Goal: Task Accomplishment & Management: Use online tool/utility

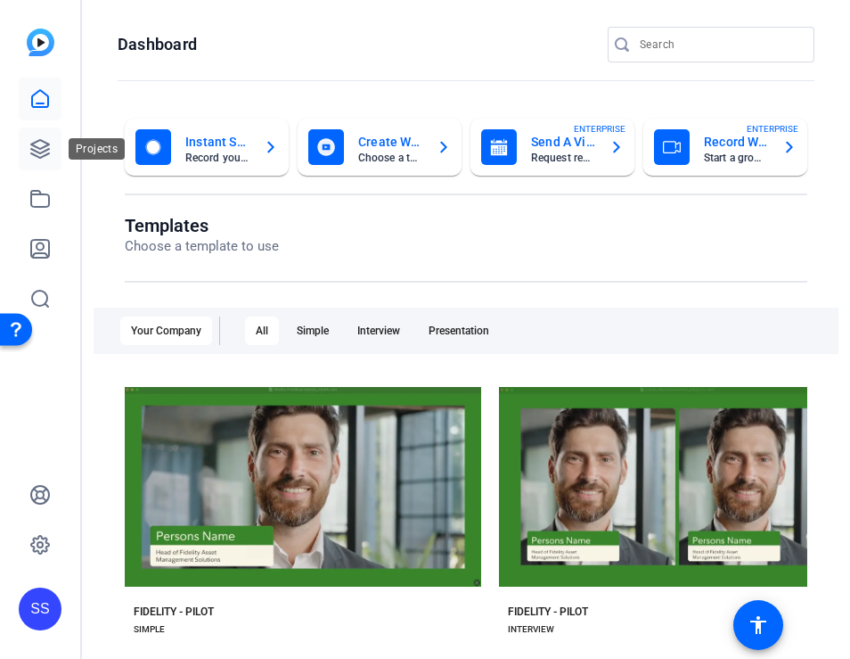
click at [36, 143] on icon at bounding box center [39, 148] width 21 height 21
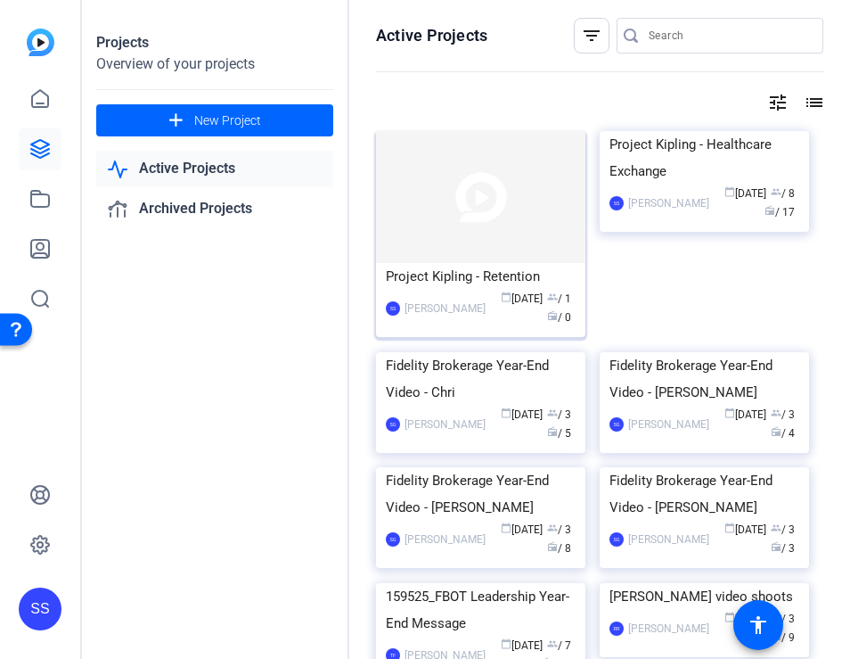
click at [461, 218] on img at bounding box center [480, 197] width 209 height 132
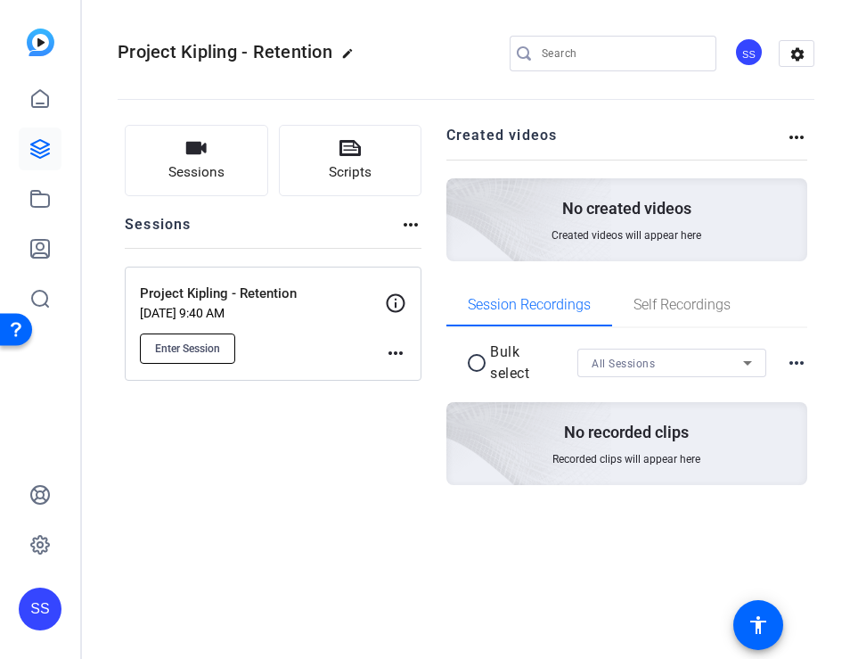
click at [192, 343] on span "Enter Session" at bounding box center [187, 348] width 65 height 14
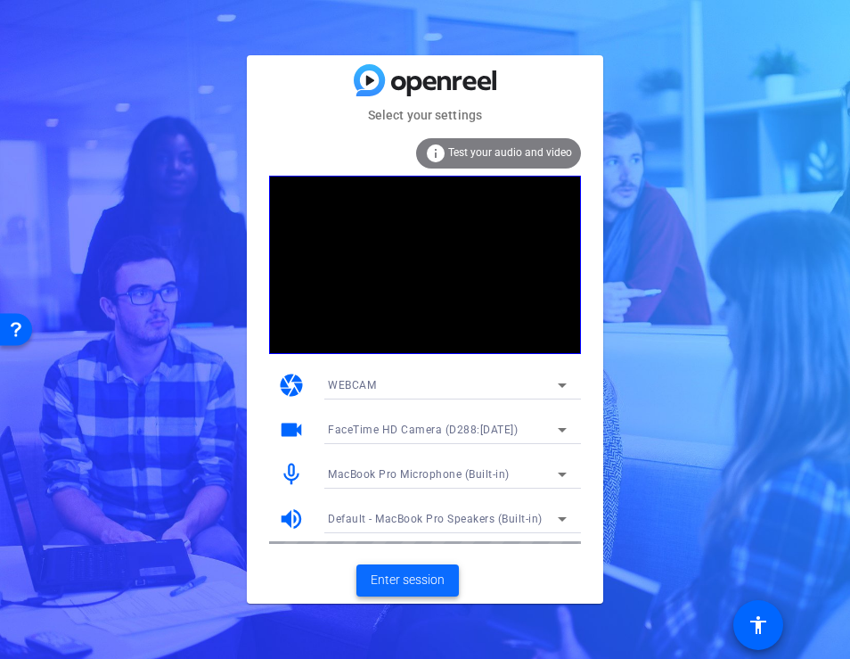
click at [400, 585] on span "Enter session" at bounding box center [408, 579] width 74 height 19
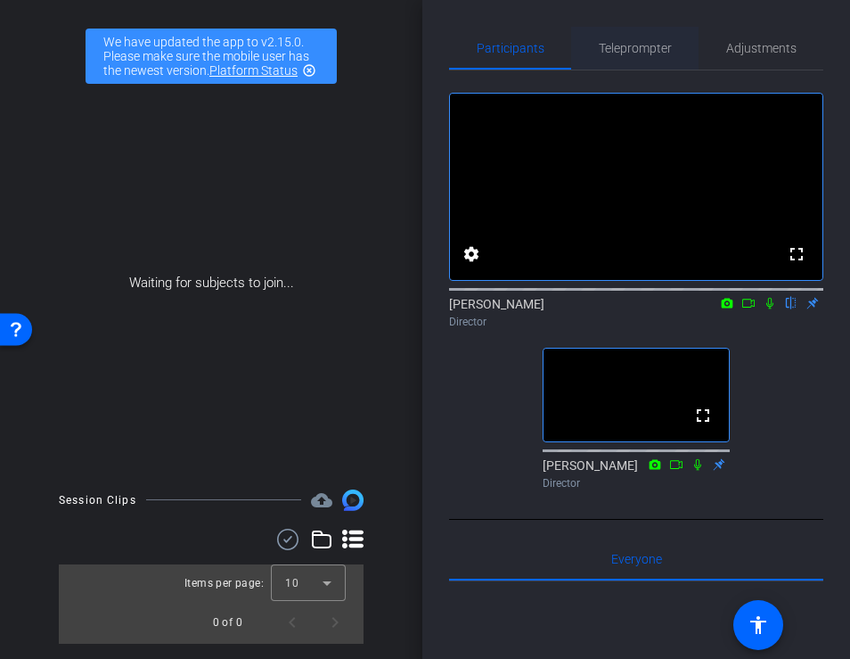
click at [634, 47] on span "Teleprompter" at bounding box center [635, 48] width 73 height 12
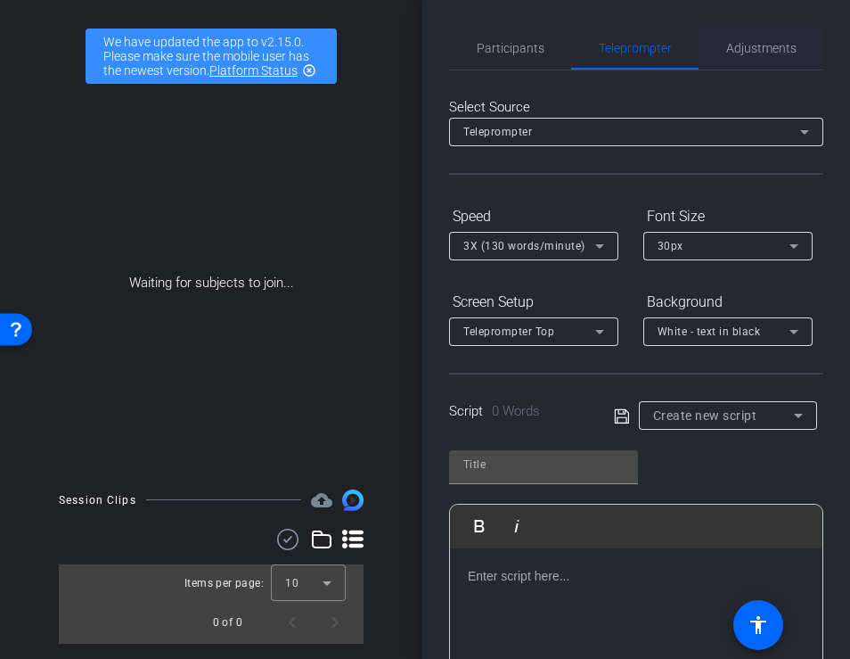
click at [778, 45] on span "Adjustments" at bounding box center [761, 48] width 70 height 12
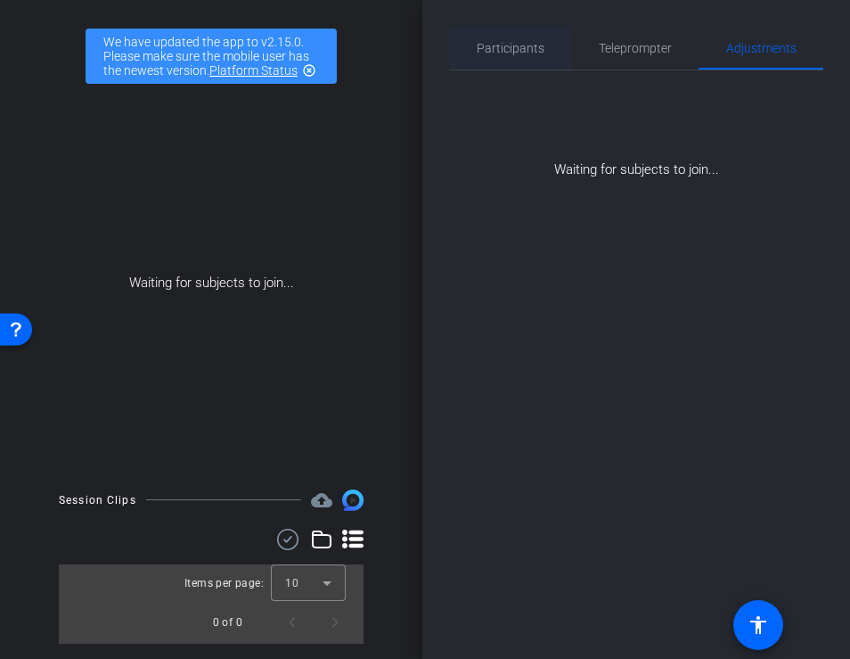
click at [500, 37] on span "Participants" at bounding box center [511, 48] width 68 height 43
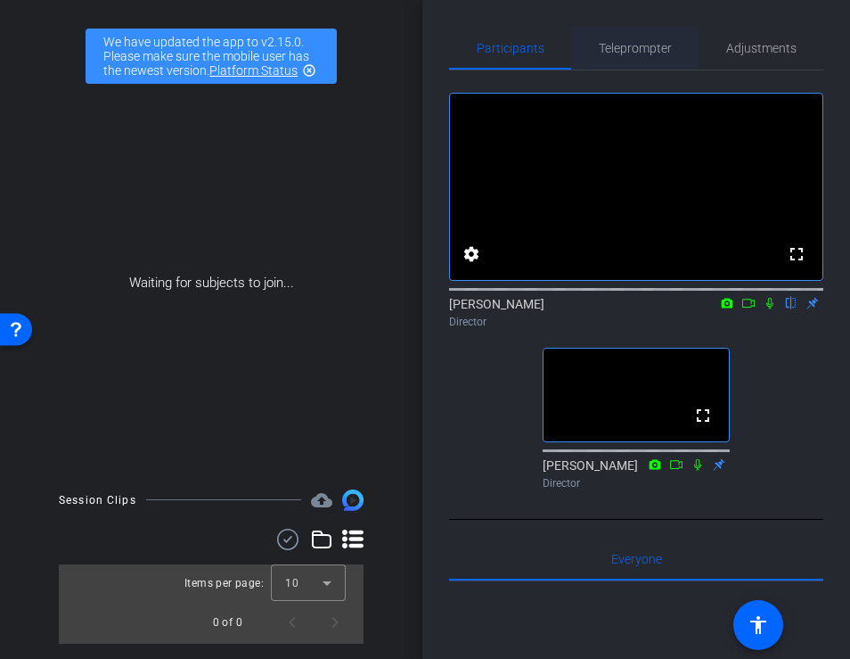
click at [643, 54] on span "Teleprompter" at bounding box center [635, 48] width 73 height 12
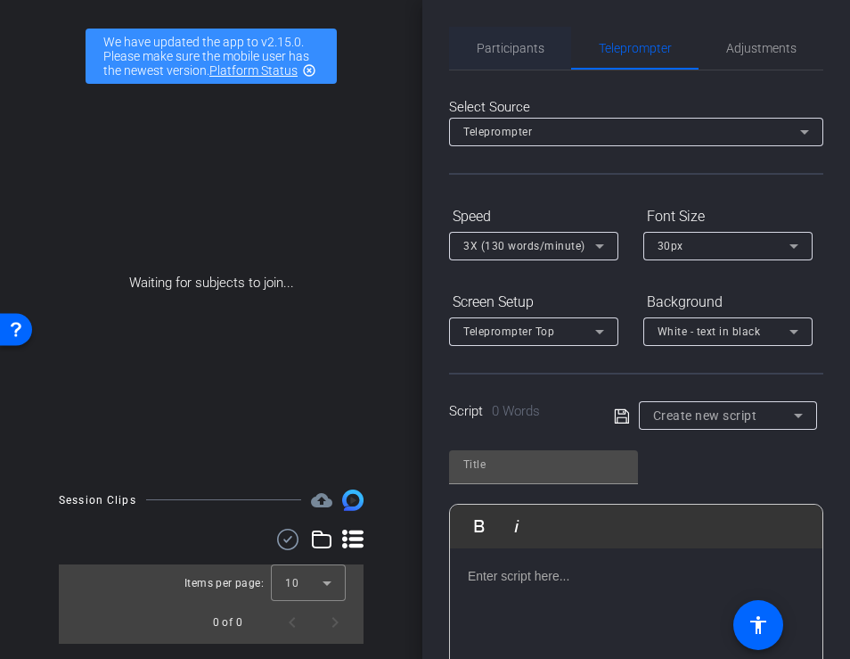
click at [520, 47] on span "Participants" at bounding box center [511, 48] width 68 height 12
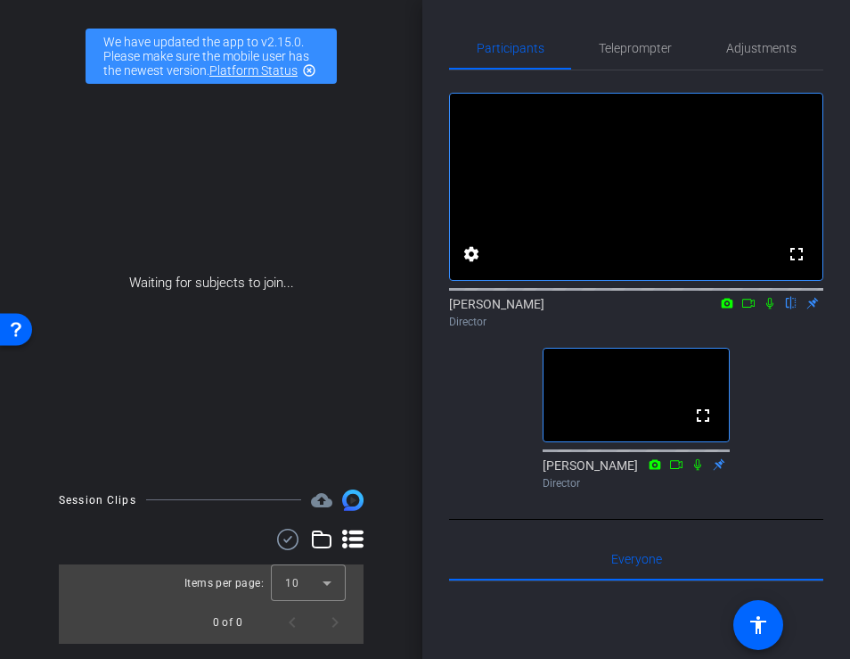
click at [353, 536] on icon at bounding box center [352, 538] width 21 height 21
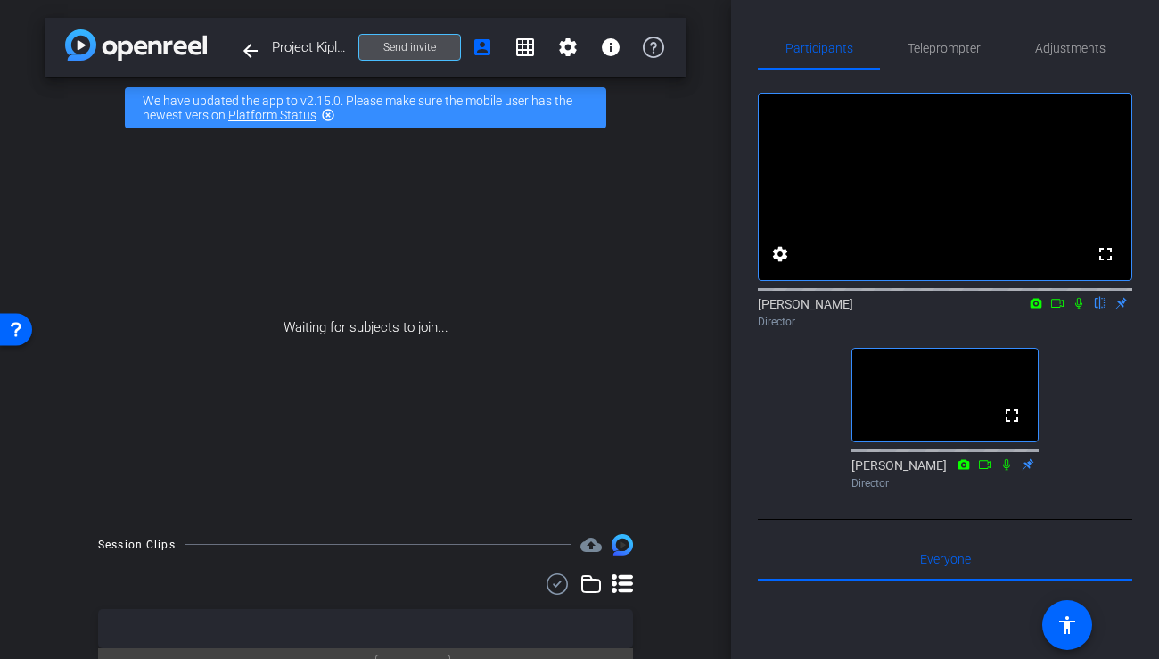
click at [419, 45] on span "Send invite" at bounding box center [409, 47] width 53 height 14
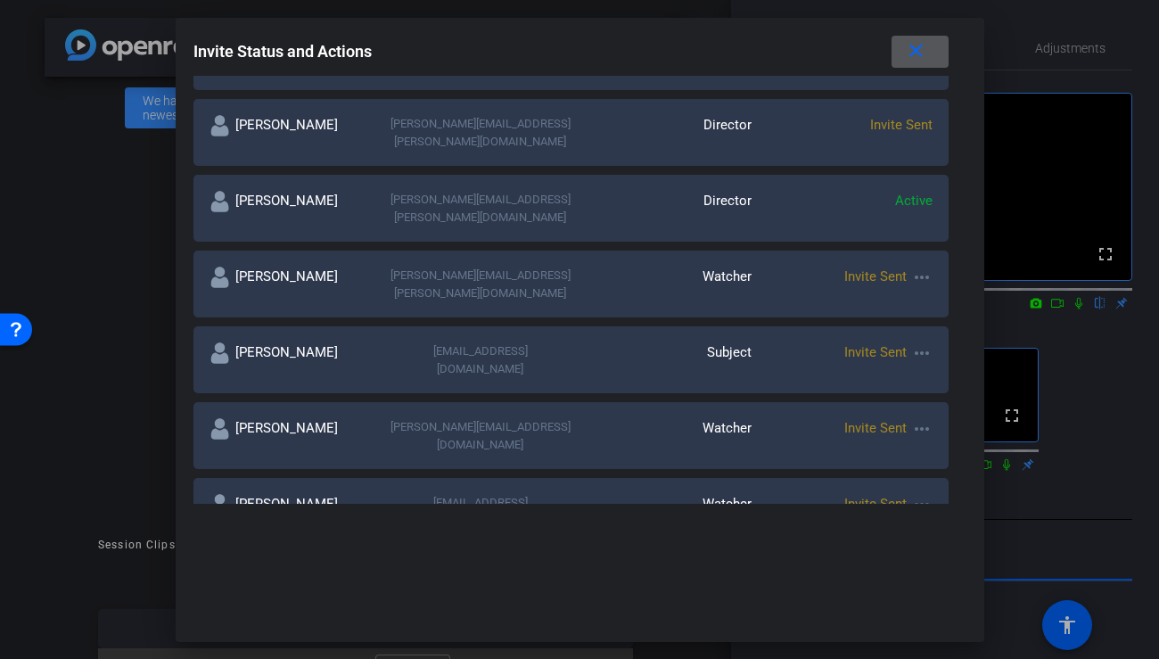
scroll to position [470, 0]
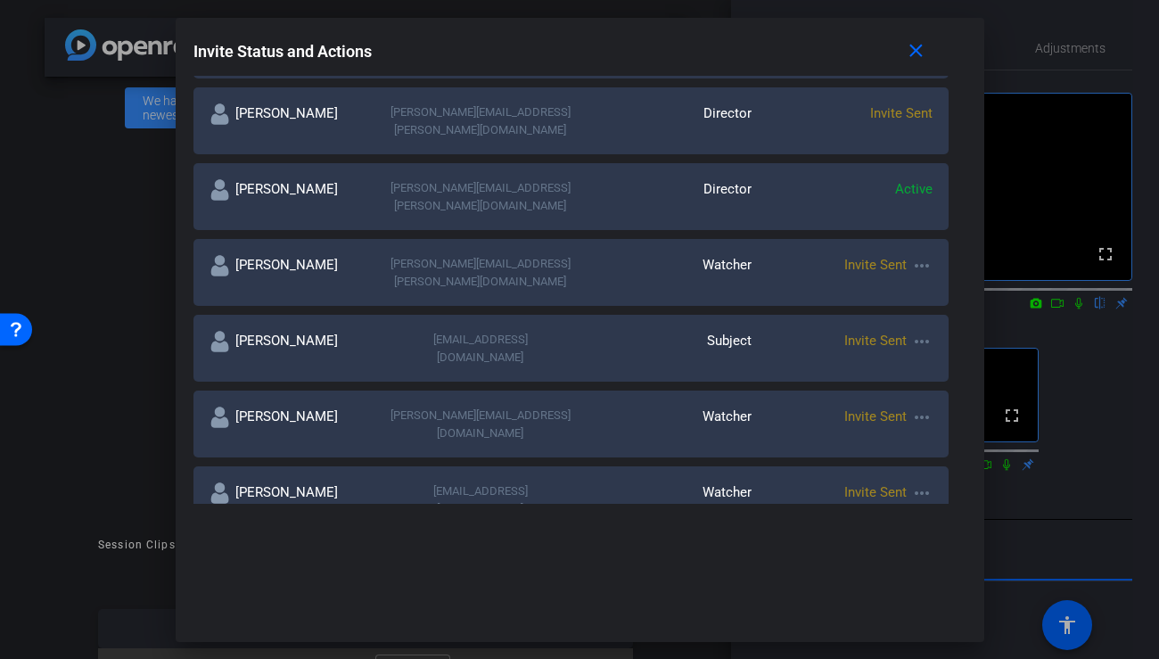
click at [849, 331] on mat-icon "more_horiz" at bounding box center [921, 341] width 21 height 21
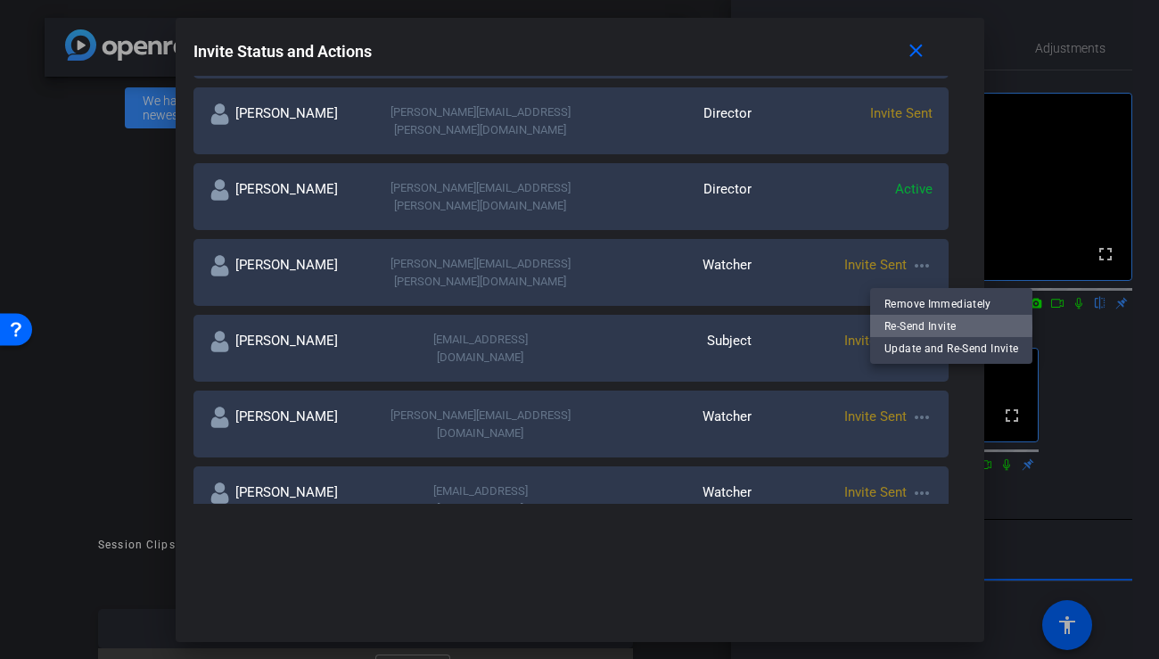
click at [849, 328] on span "Re-Send Invite" at bounding box center [951, 325] width 134 height 21
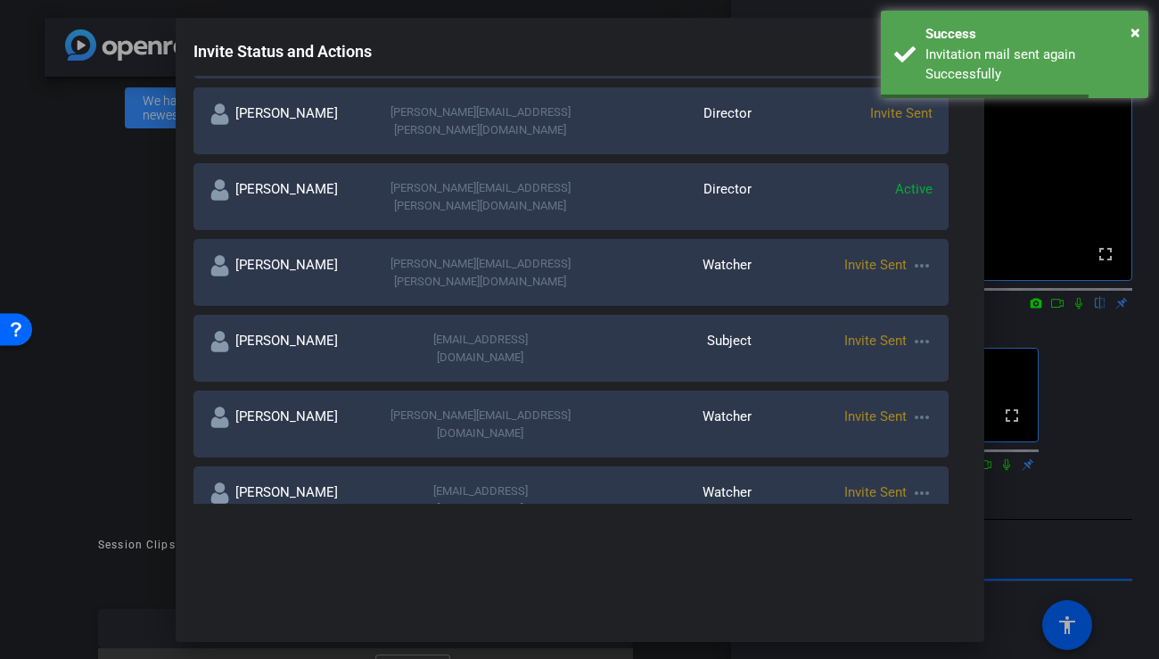
click at [849, 255] on mat-icon "more_horiz" at bounding box center [921, 265] width 21 height 21
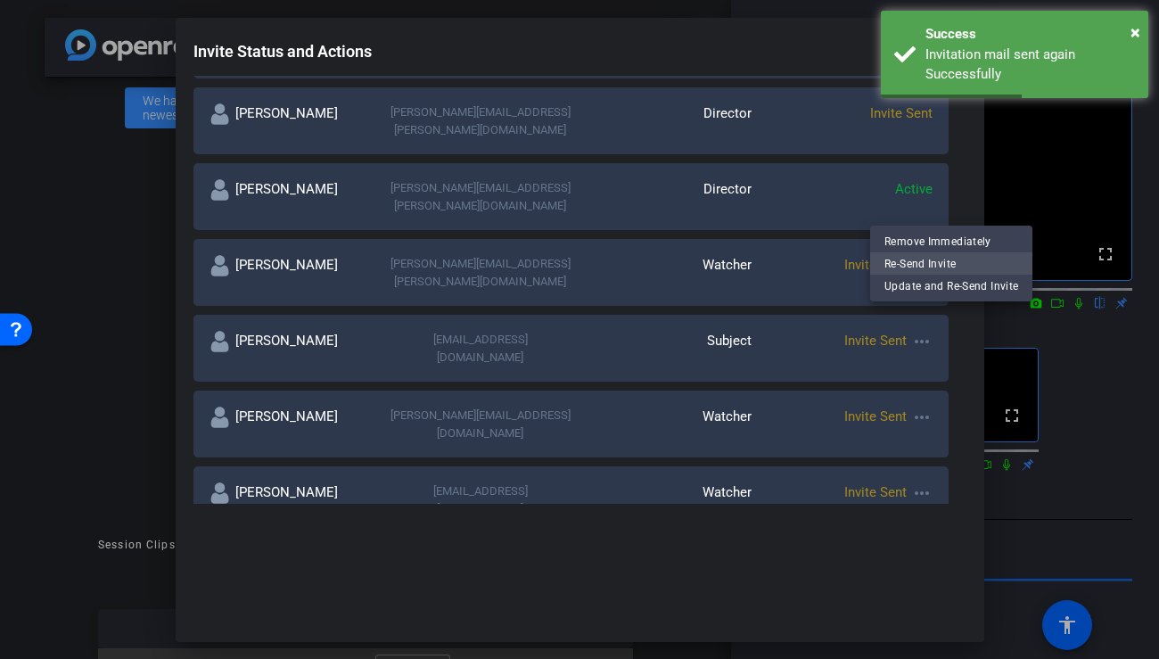
click at [849, 263] on span "Re-Send Invite" at bounding box center [951, 262] width 134 height 21
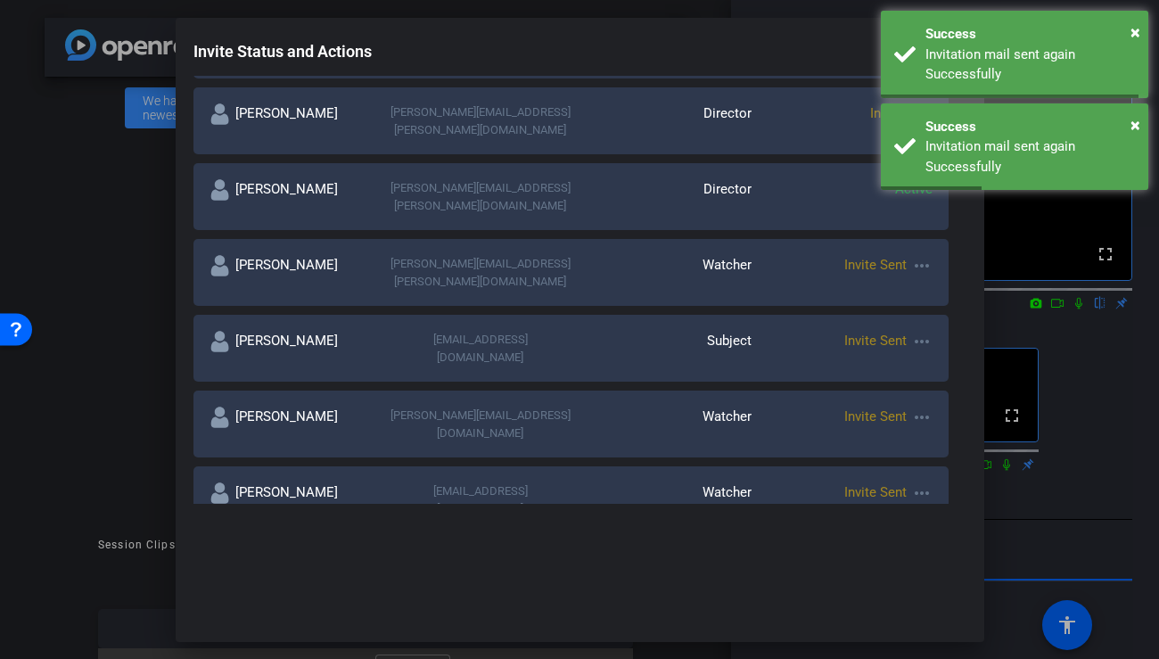
click at [849, 406] on mat-icon "more_horiz" at bounding box center [921, 416] width 21 height 21
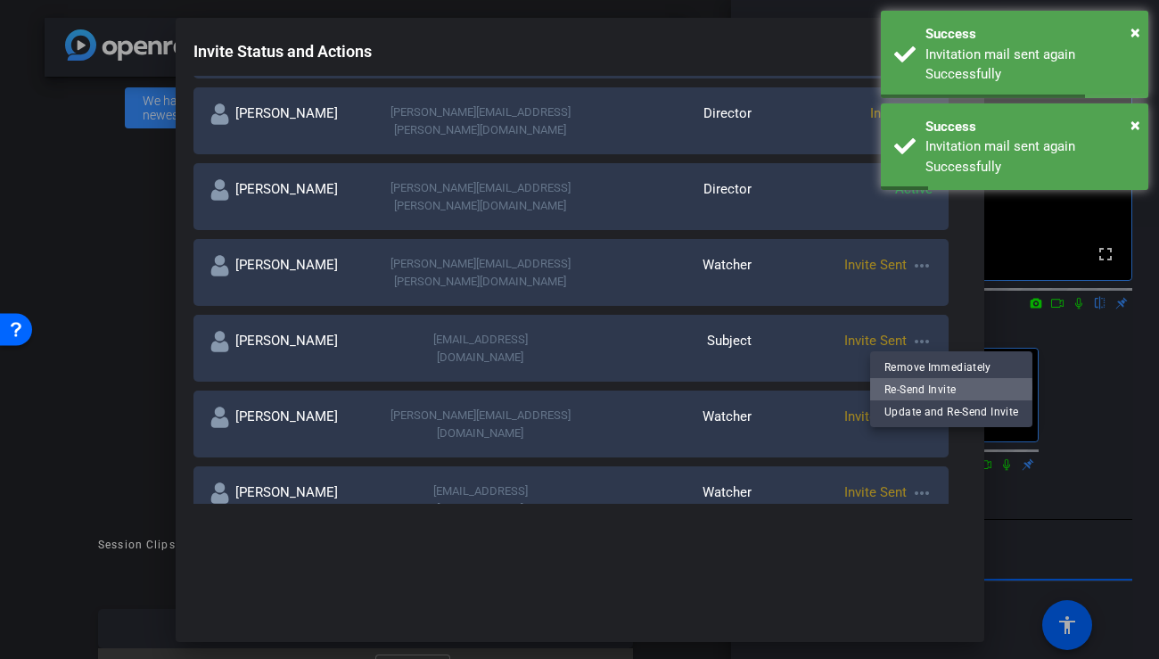
click at [849, 387] on span "Re-Send Invite" at bounding box center [951, 388] width 134 height 21
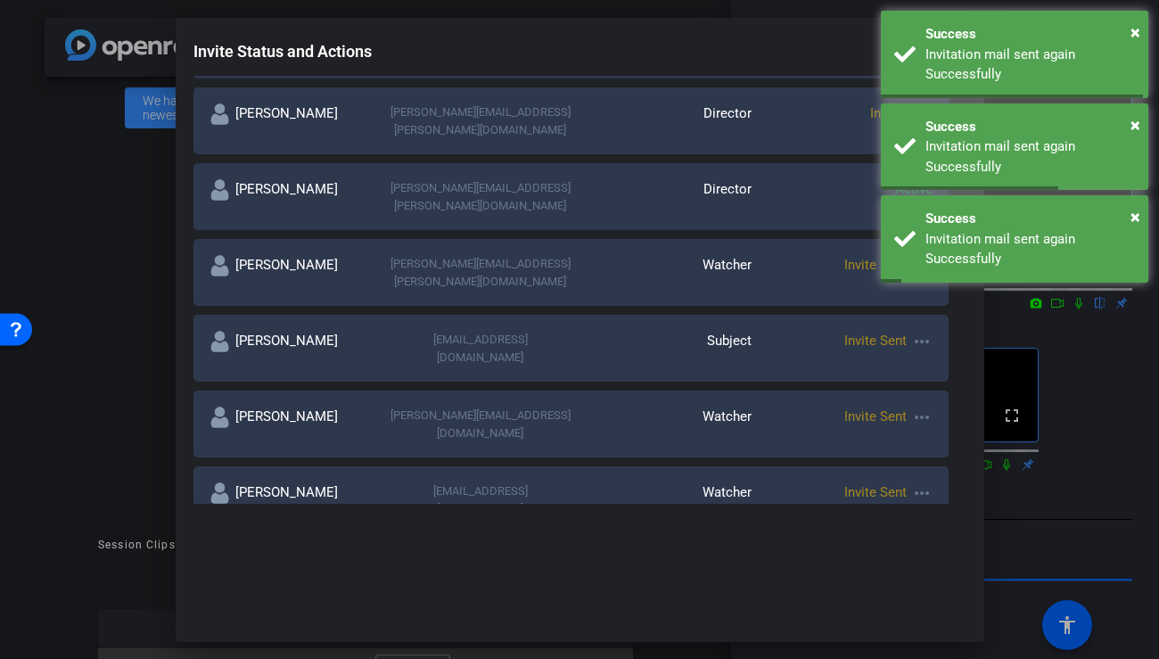
click at [849, 482] on mat-icon "more_horiz" at bounding box center [921, 492] width 21 height 21
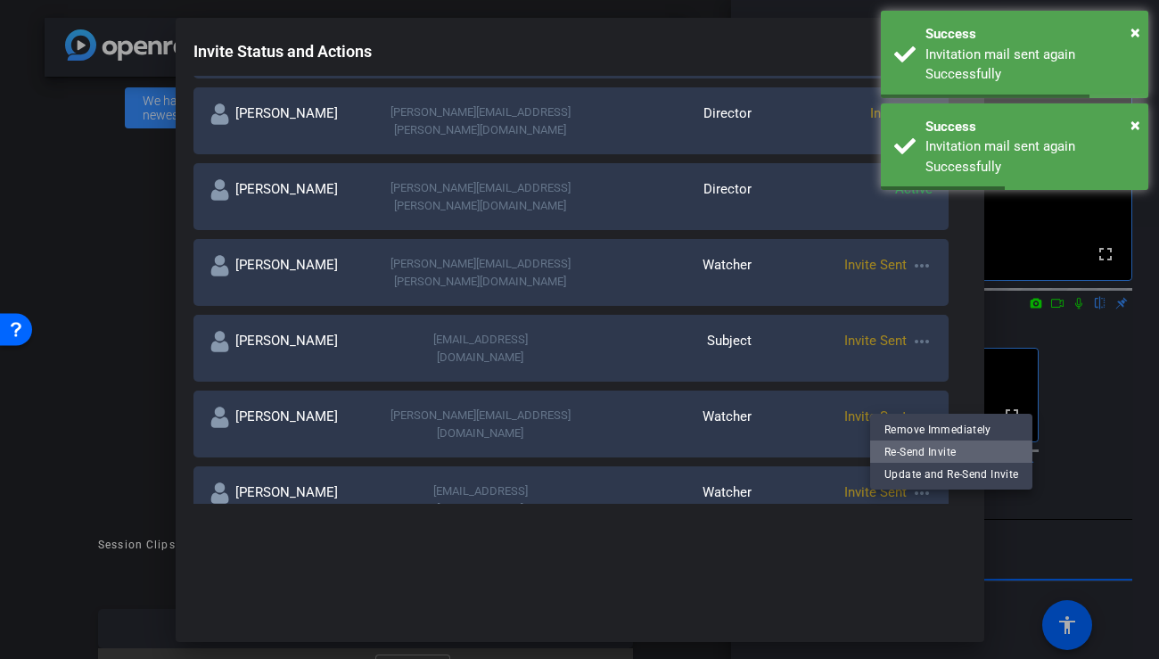
click at [849, 454] on span "Re-Send Invite" at bounding box center [951, 451] width 134 height 21
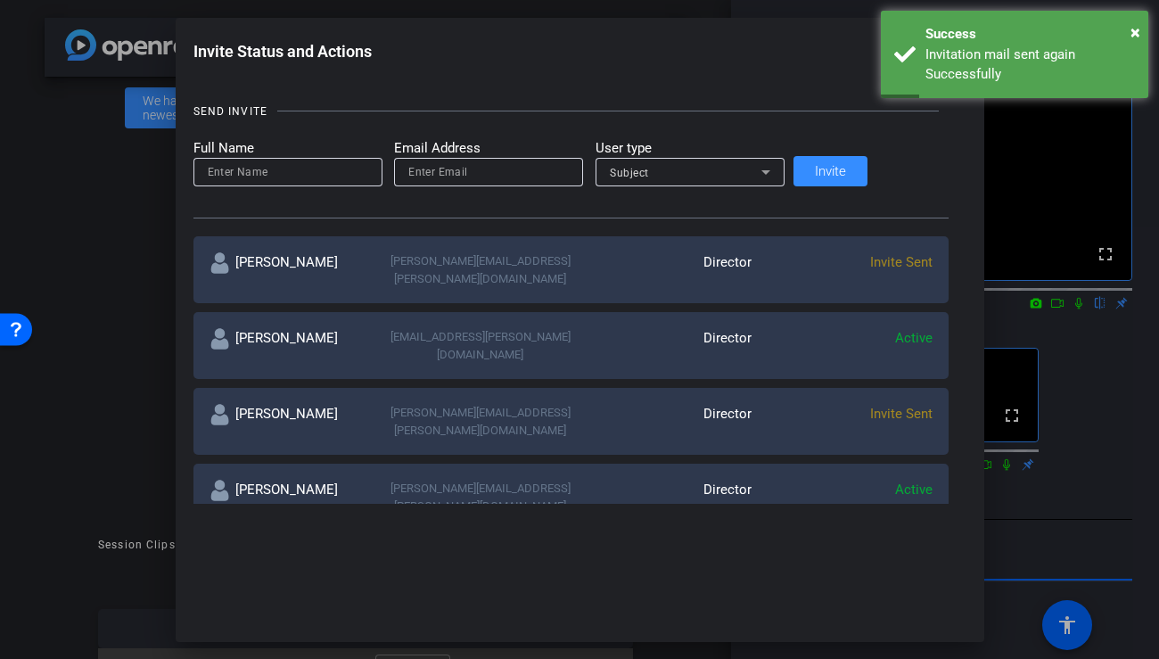
scroll to position [192, 0]
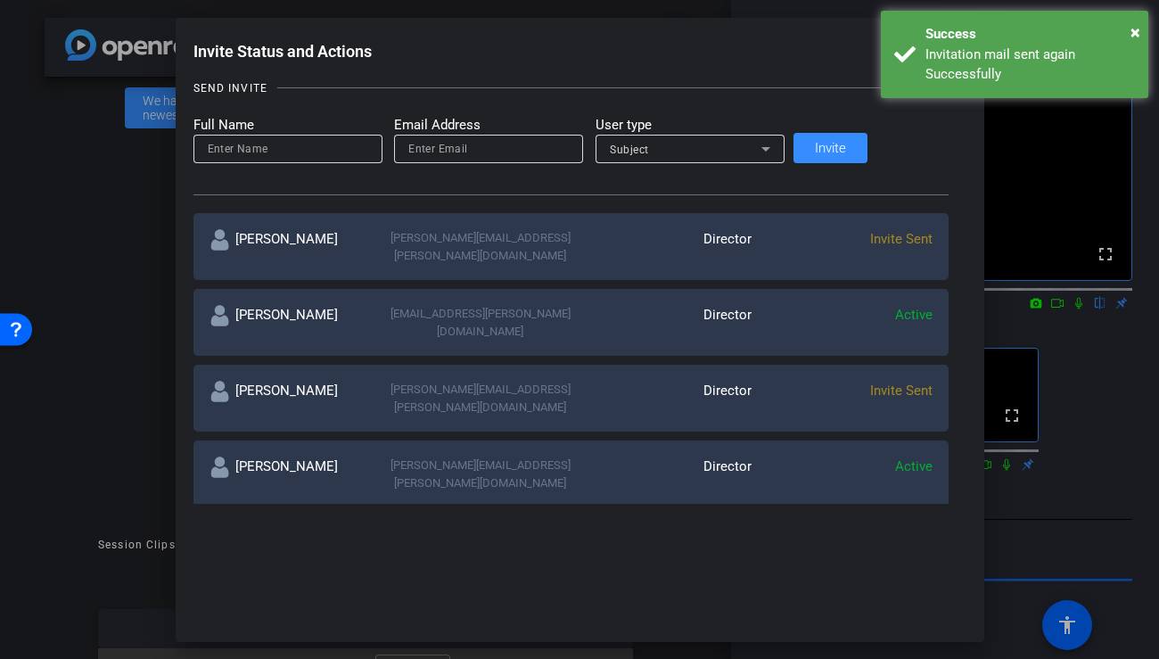
click at [849, 382] on span "Invite Sent" at bounding box center [901, 390] width 62 height 16
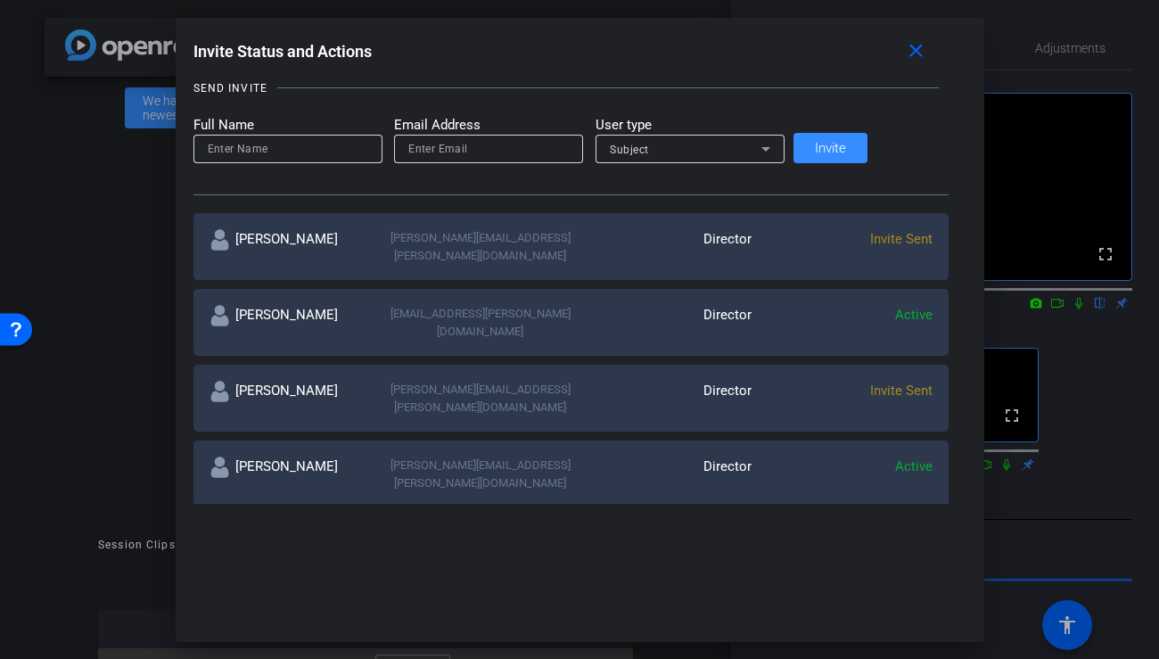
click at [570, 381] on div "Director" at bounding box center [660, 398] width 181 height 35
click at [433, 381] on div "[PERSON_NAME][EMAIL_ADDRESS][PERSON_NAME][DOMAIN_NAME]" at bounding box center [479, 398] width 181 height 35
click at [300, 381] on div "[PERSON_NAME]" at bounding box center [299, 398] width 181 height 35
drag, startPoint x: 138, startPoint y: 207, endPoint x: 86, endPoint y: 131, distance: 91.7
click at [86, 131] on div at bounding box center [579, 329] width 1159 height 659
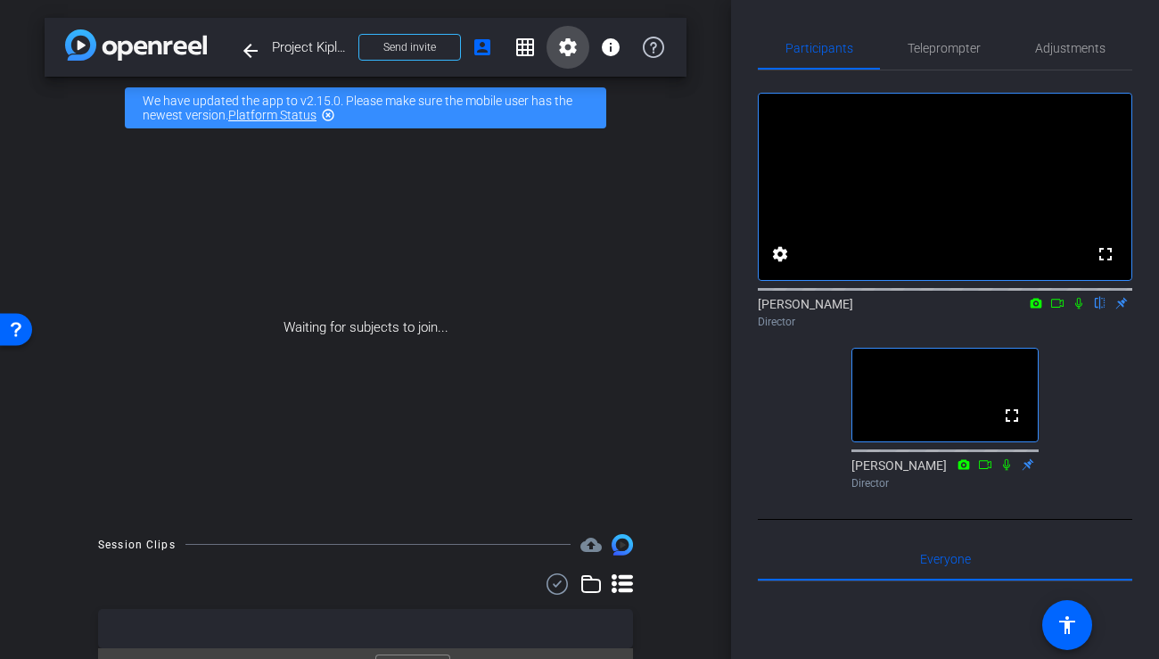
click at [577, 53] on mat-icon "settings" at bounding box center [567, 47] width 21 height 21
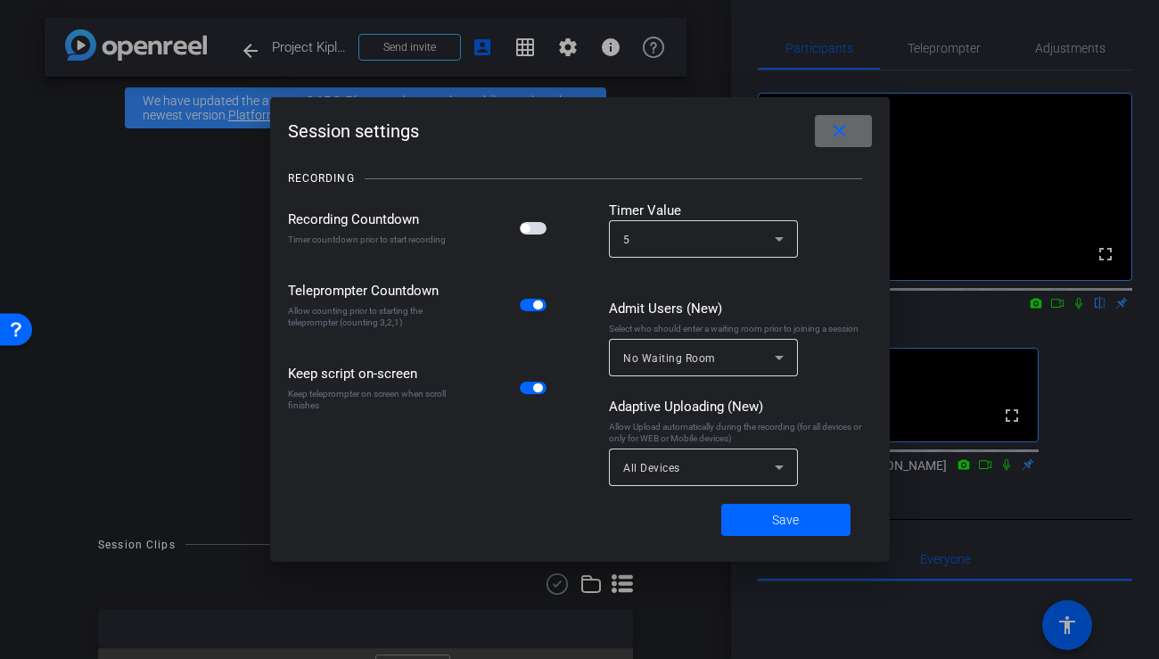
click at [849, 137] on span at bounding box center [843, 131] width 57 height 43
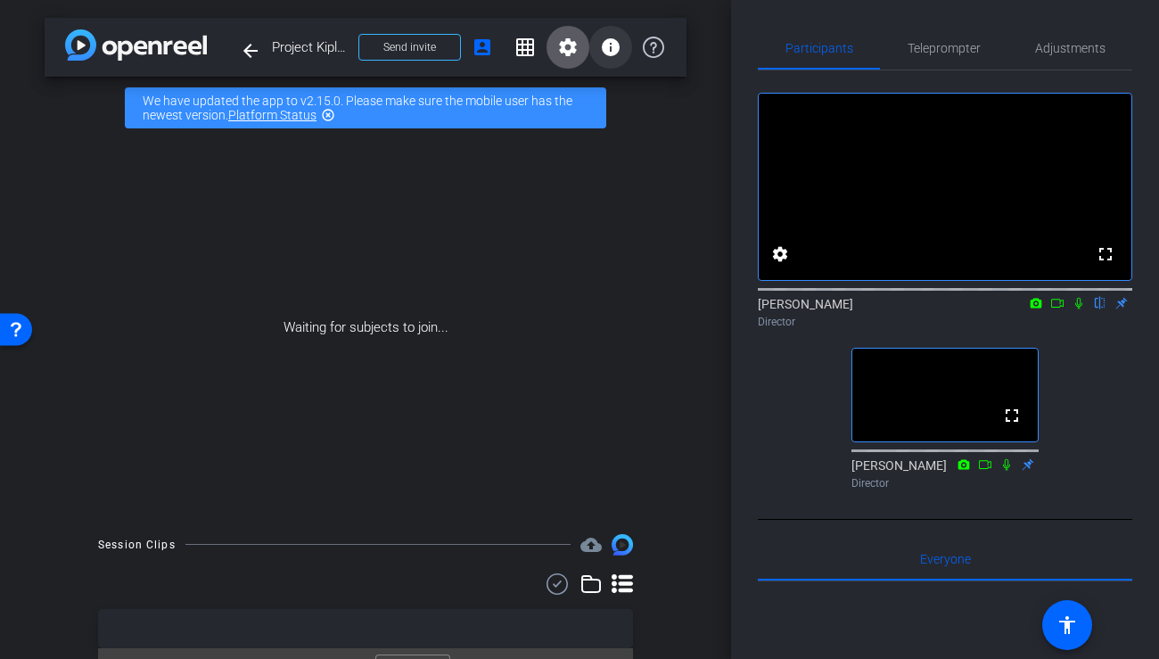
click at [617, 52] on mat-icon "info" at bounding box center [610, 47] width 21 height 21
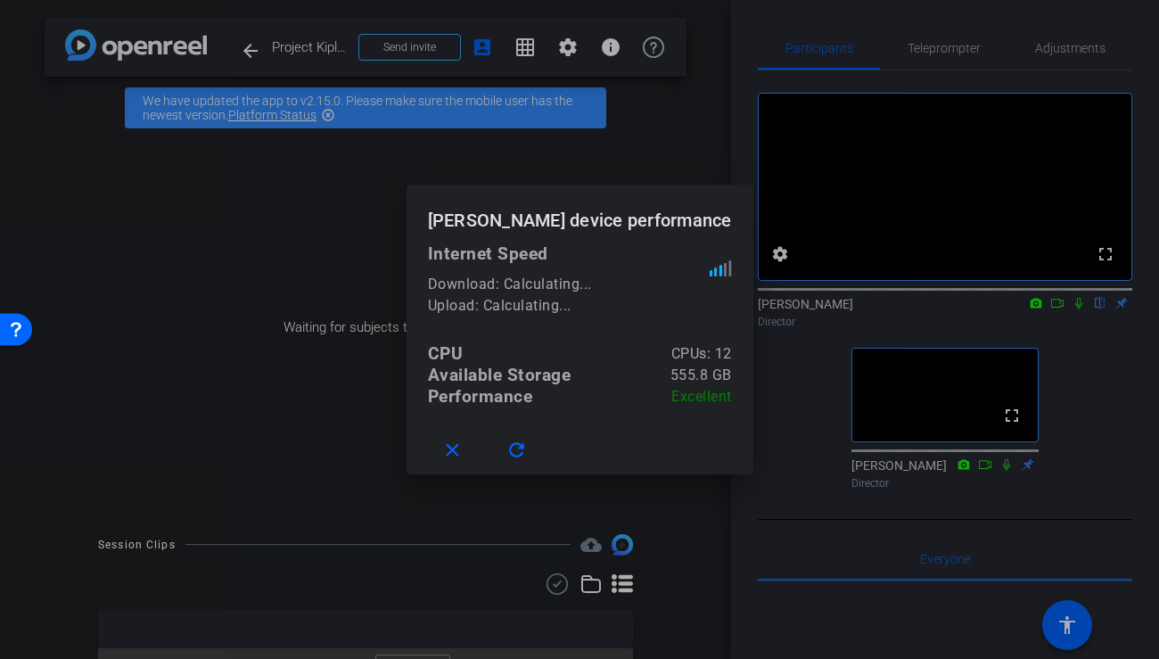
click at [526, 65] on div at bounding box center [579, 329] width 1159 height 659
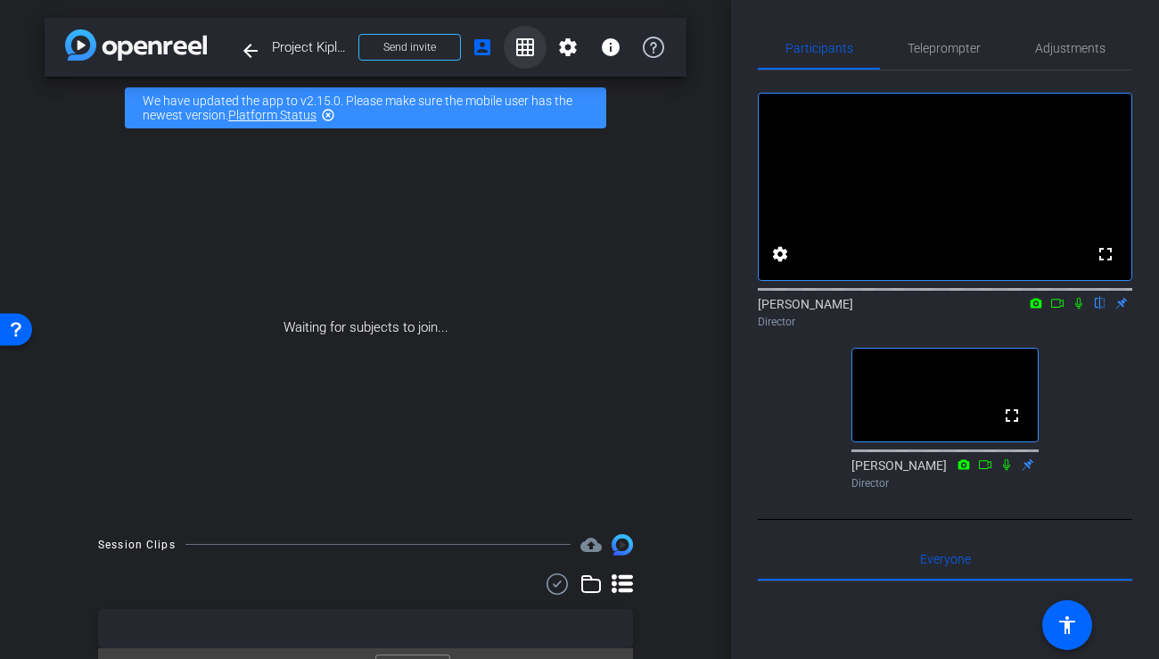
click at [526, 61] on span at bounding box center [525, 47] width 43 height 43
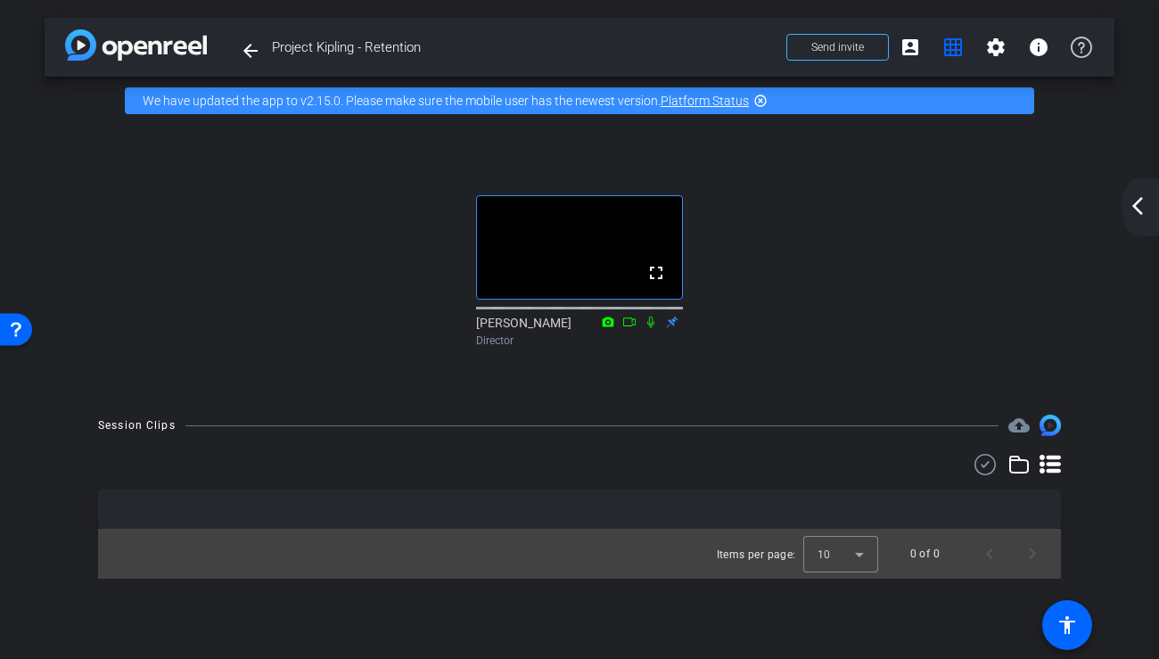
click at [849, 211] on mat-icon "arrow_back_ios_new" at bounding box center [1136, 205] width 21 height 21
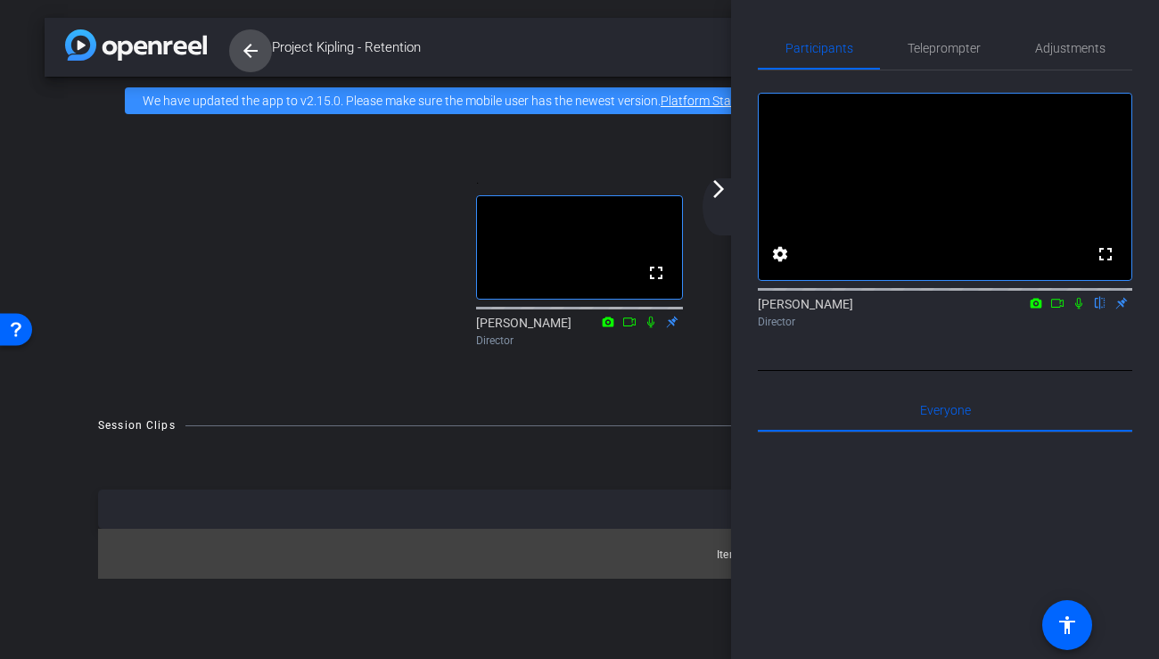
click at [255, 53] on mat-icon "arrow_back" at bounding box center [250, 50] width 21 height 21
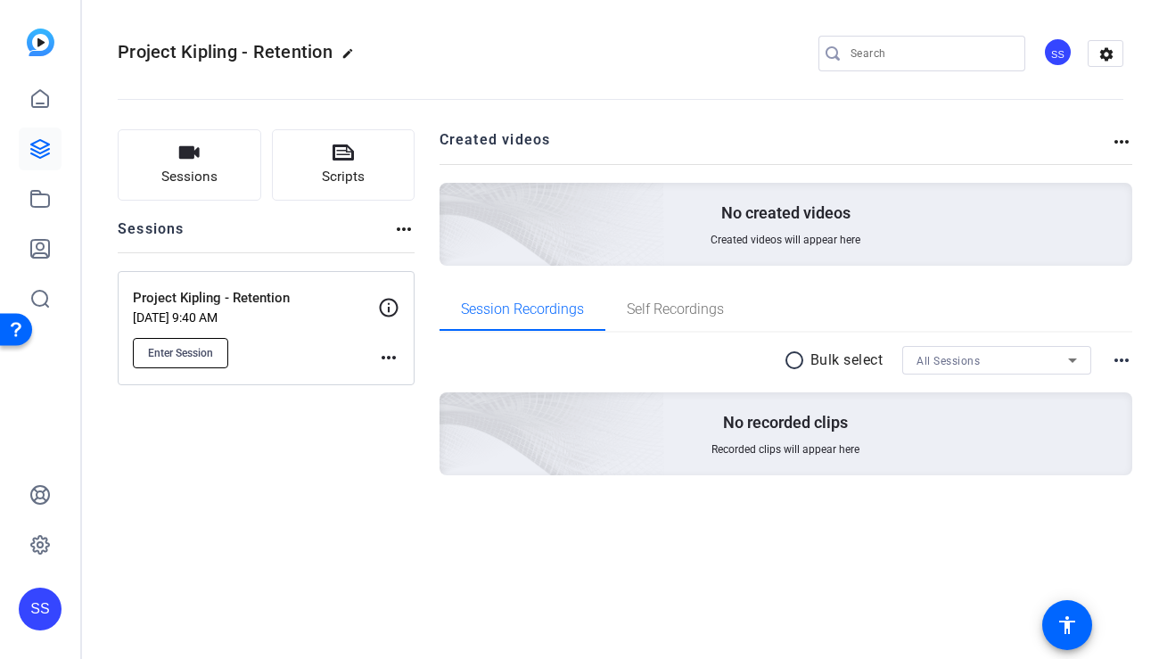
click at [168, 352] on span "Enter Session" at bounding box center [180, 353] width 65 height 14
click at [389, 360] on mat-icon "more_horiz" at bounding box center [388, 357] width 21 height 21
click at [275, 460] on div at bounding box center [579, 329] width 1159 height 659
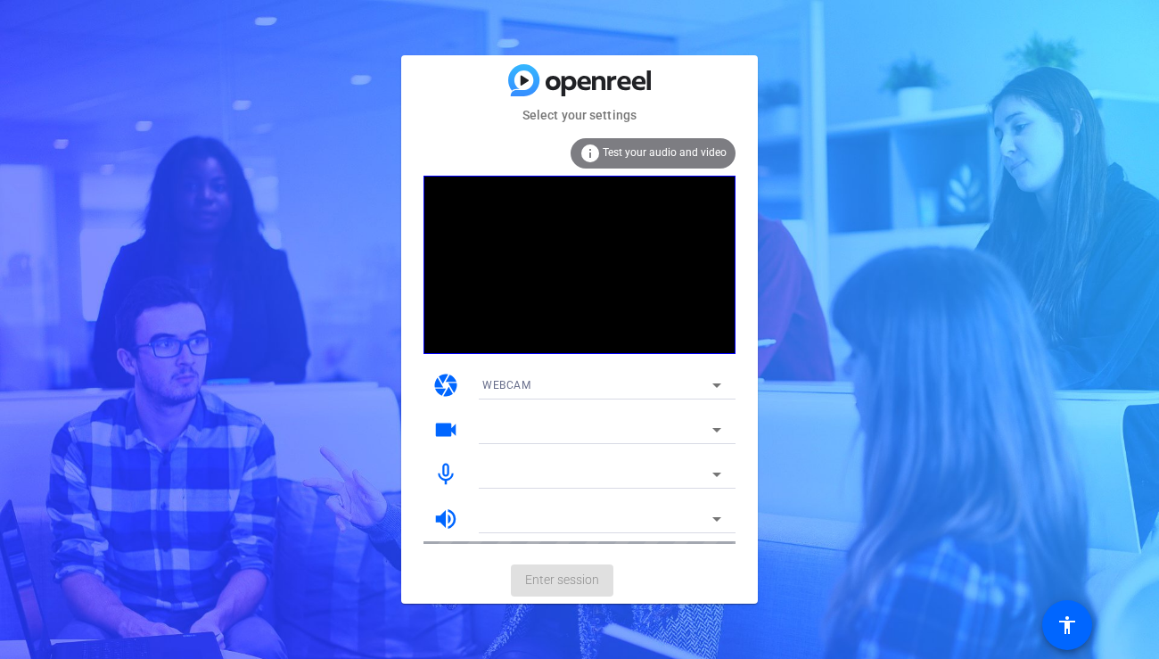
click at [548, 589] on mat-card-actions "Enter session" at bounding box center [579, 580] width 356 height 46
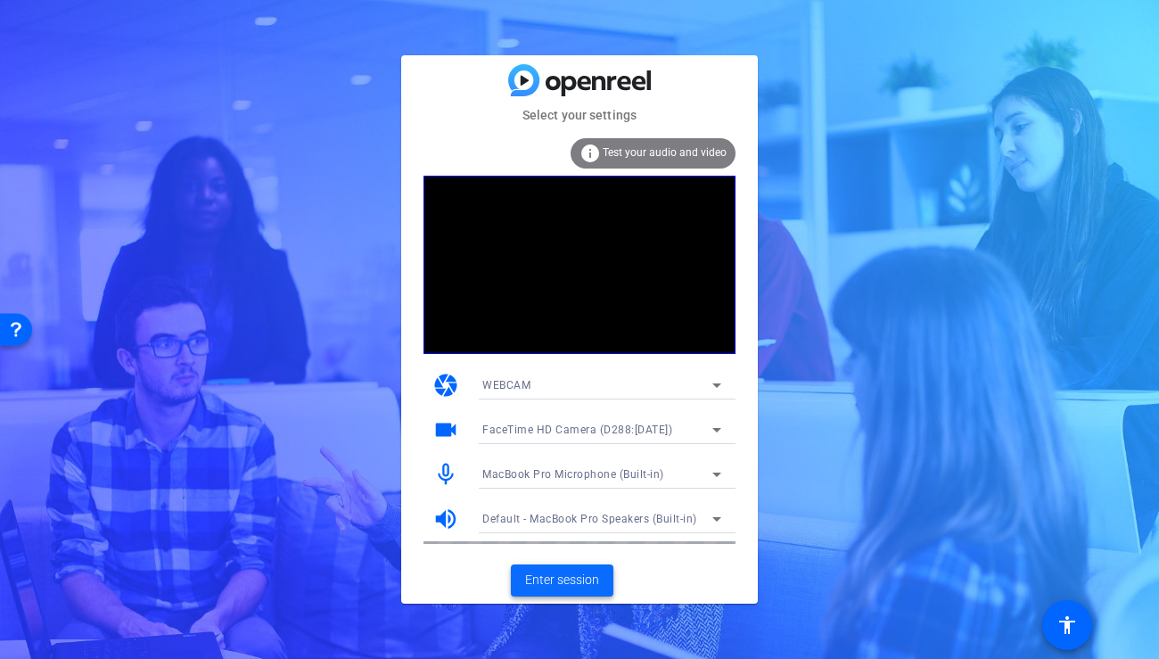
click at [547, 576] on span "Enter session" at bounding box center [562, 579] width 74 height 19
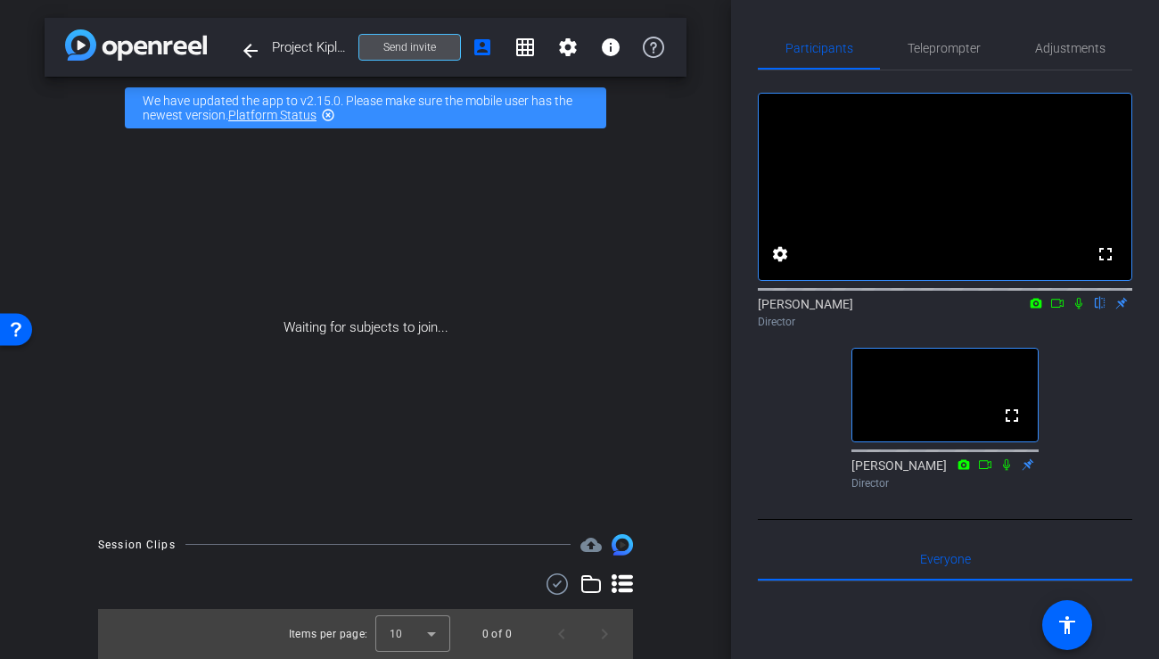
click at [382, 46] on span at bounding box center [409, 47] width 101 height 43
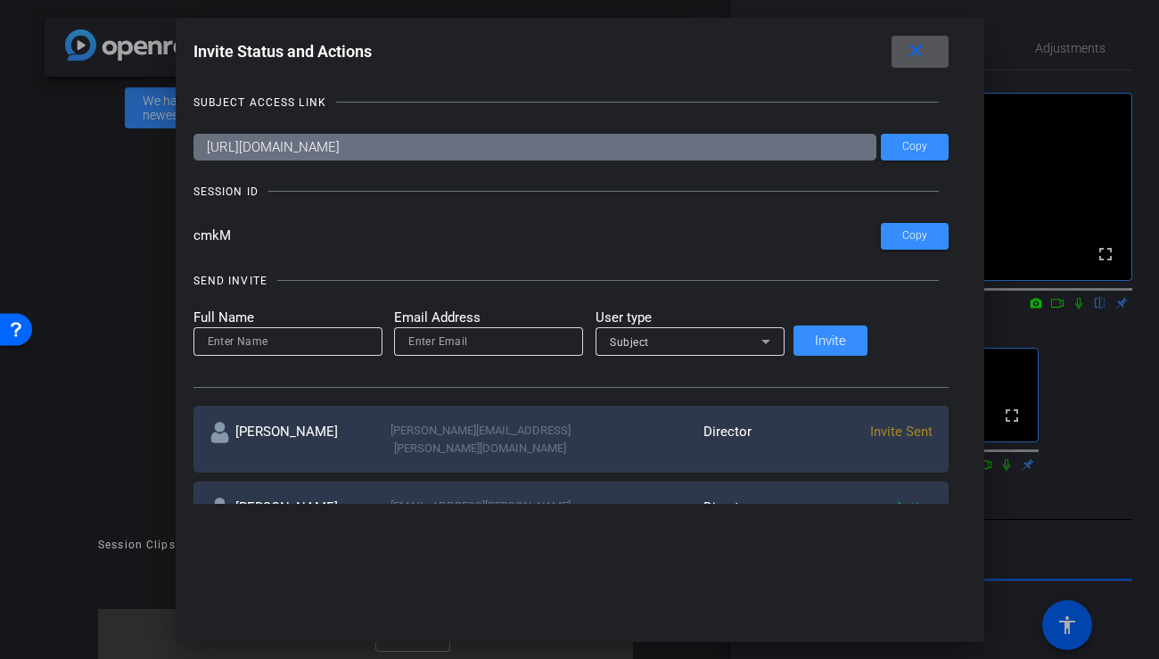
click at [317, 335] on input at bounding box center [288, 341] width 160 height 21
type input "[PERSON_NAME]"
click at [506, 344] on input "email" at bounding box center [488, 341] width 160 height 21
type input "w"
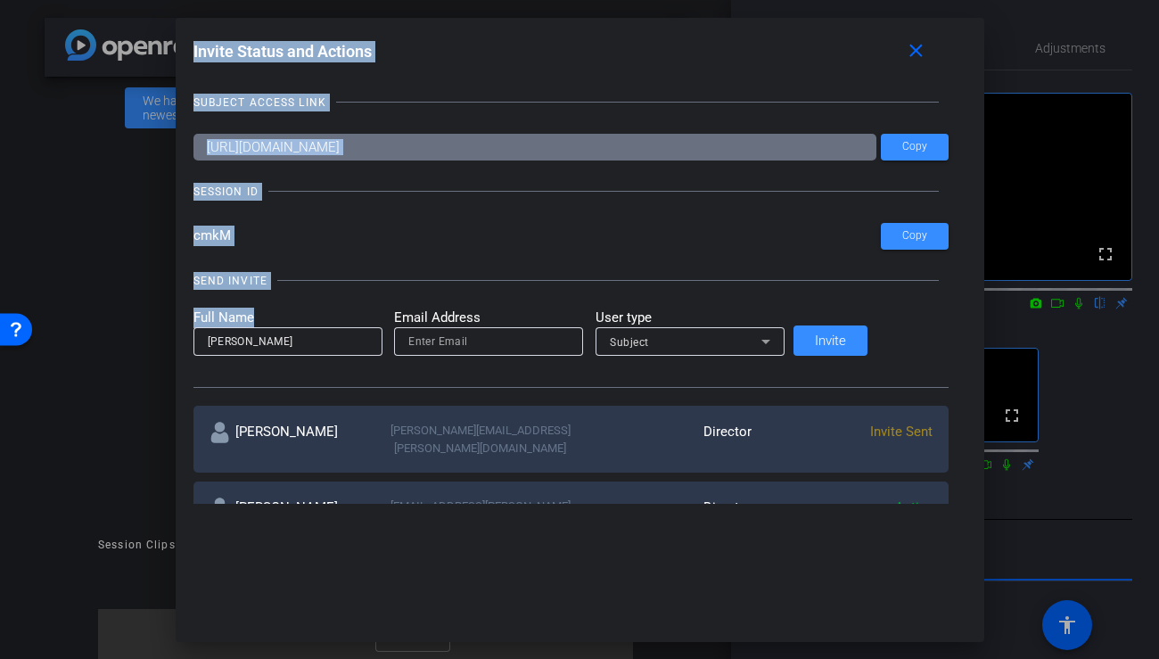
drag, startPoint x: 312, startPoint y: 352, endPoint x: 214, endPoint y: 337, distance: 99.2
click at [214, 337] on div "Invite Status and Actions close SUBJECT ACCESS LINK [URL][DOMAIN_NAME] Copy SES…" at bounding box center [579, 329] width 1159 height 659
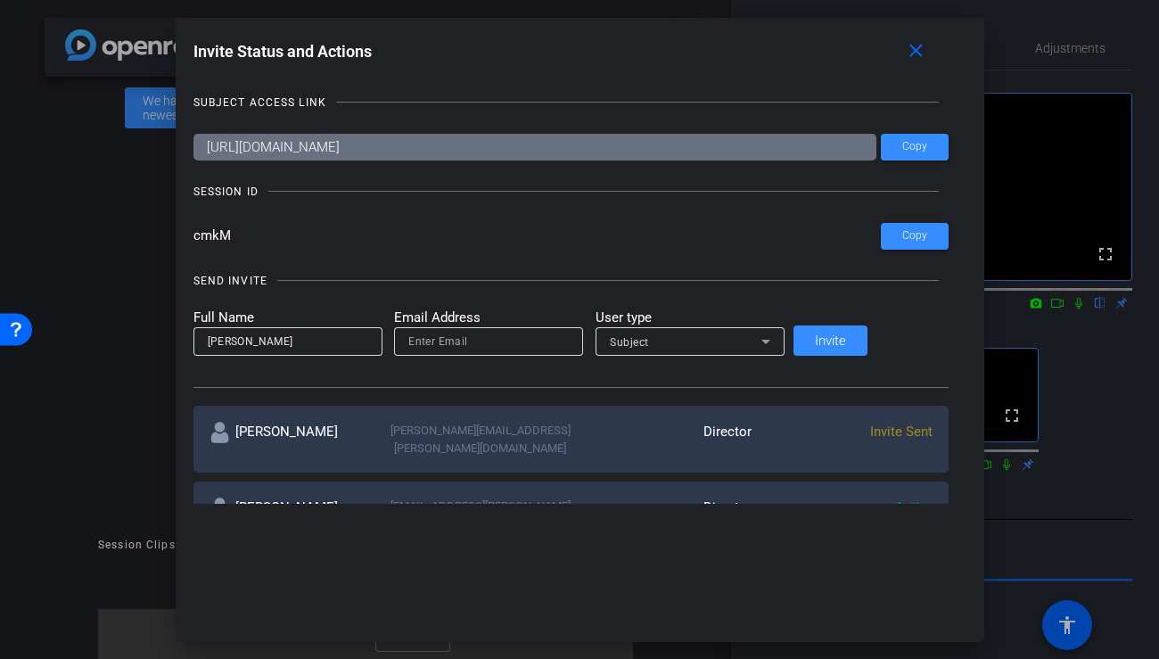
click at [291, 344] on input "[PERSON_NAME]" at bounding box center [288, 341] width 160 height 21
type input "n"
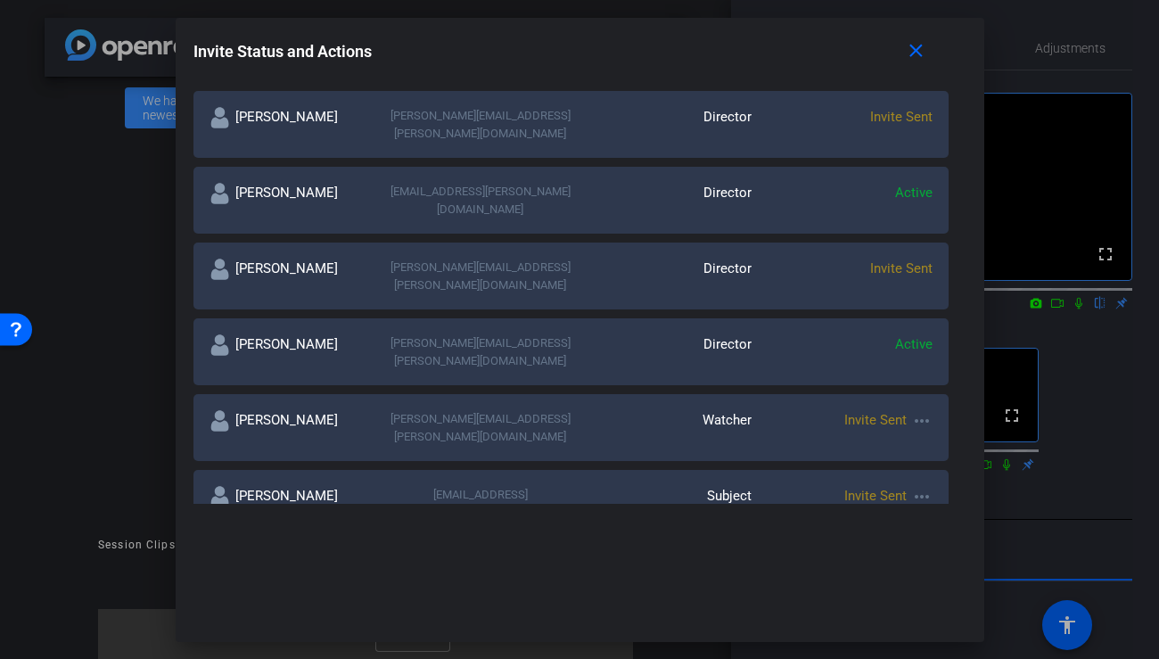
scroll to position [329, 0]
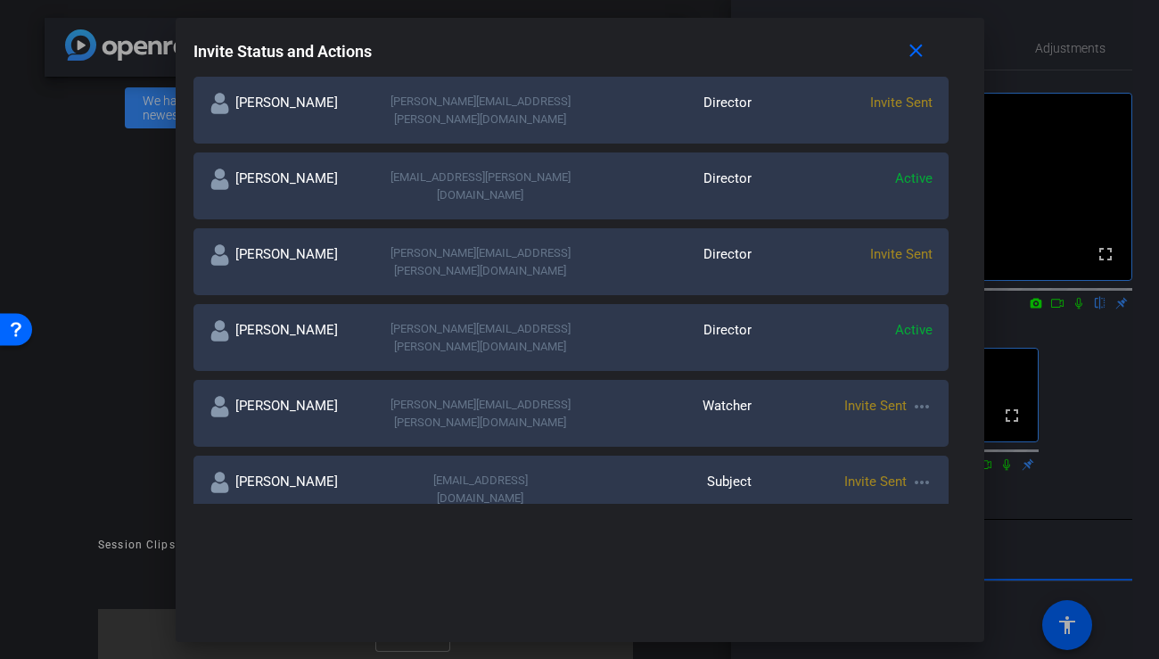
click at [870, 246] on span "Invite Sent" at bounding box center [901, 254] width 62 height 16
click at [871, 244] on div "Invite Sent" at bounding box center [841, 261] width 181 height 35
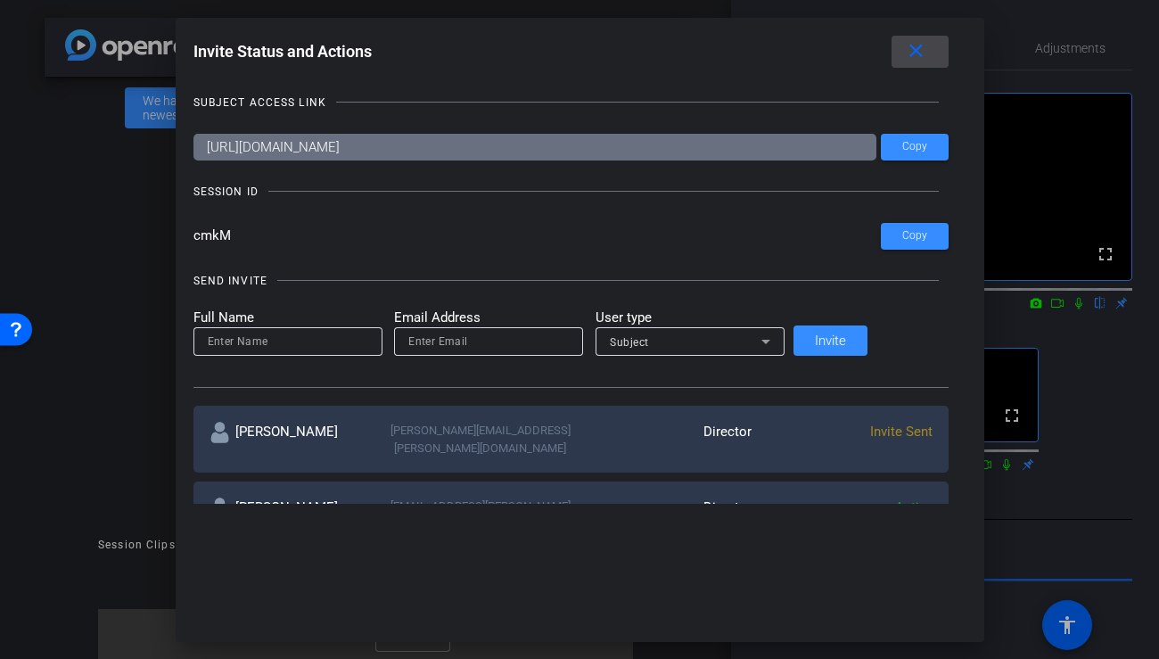
click at [905, 56] on mat-icon "close" at bounding box center [916, 51] width 22 height 22
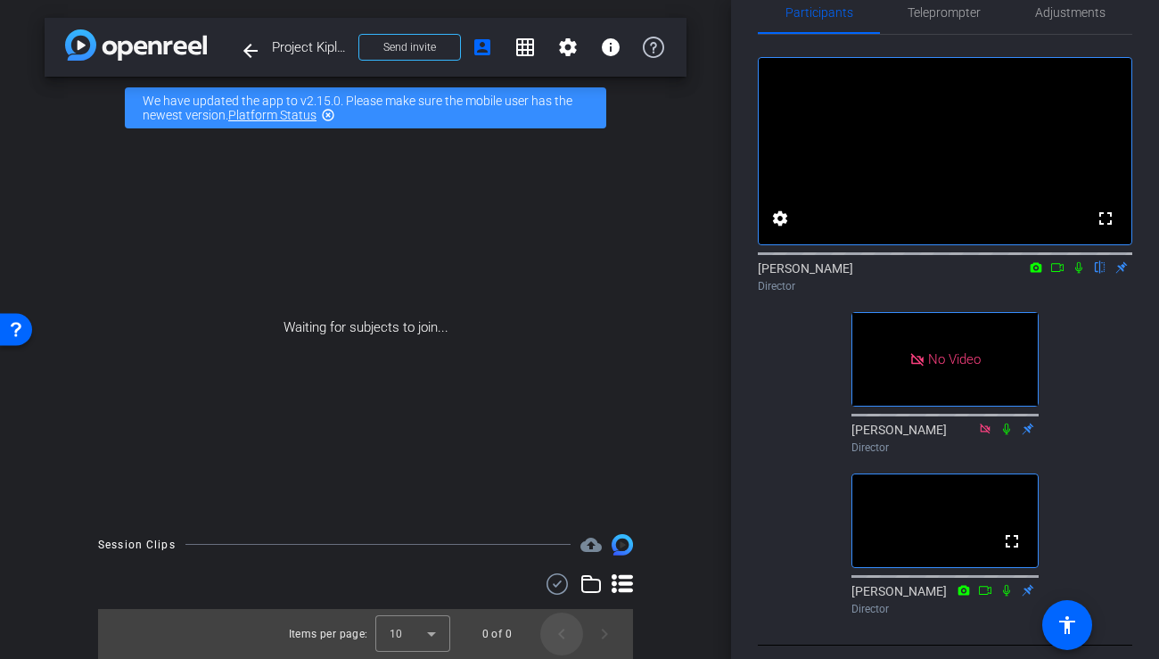
scroll to position [59, 0]
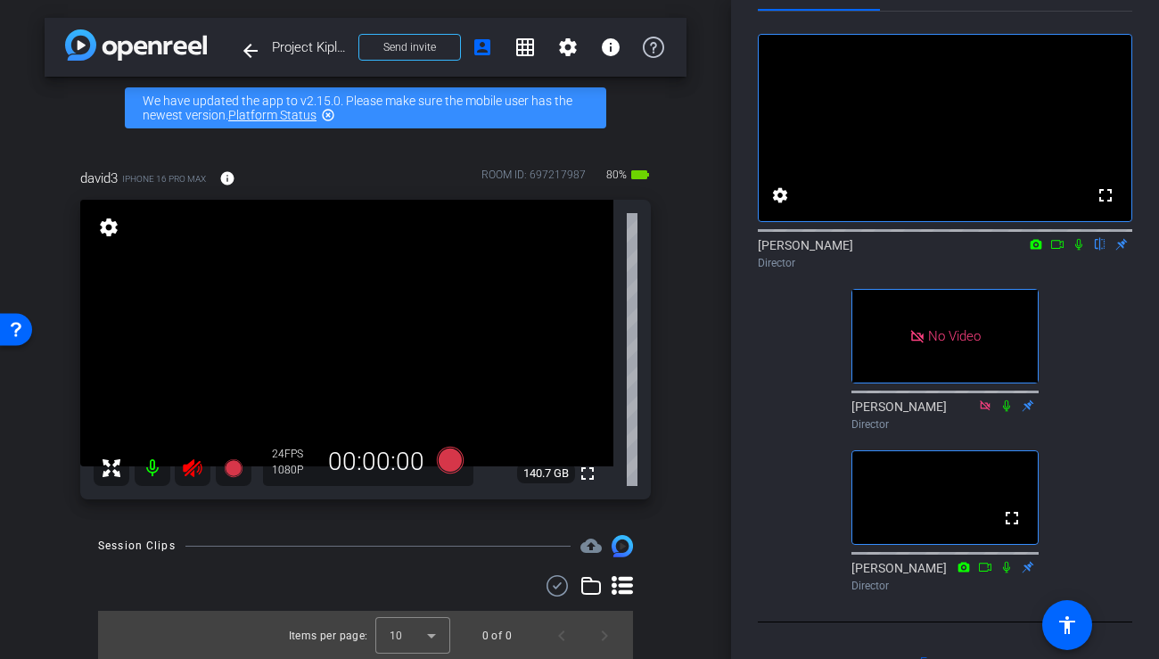
click at [192, 472] on icon at bounding box center [192, 468] width 19 height 18
click at [108, 234] on mat-icon "settings" at bounding box center [108, 227] width 25 height 21
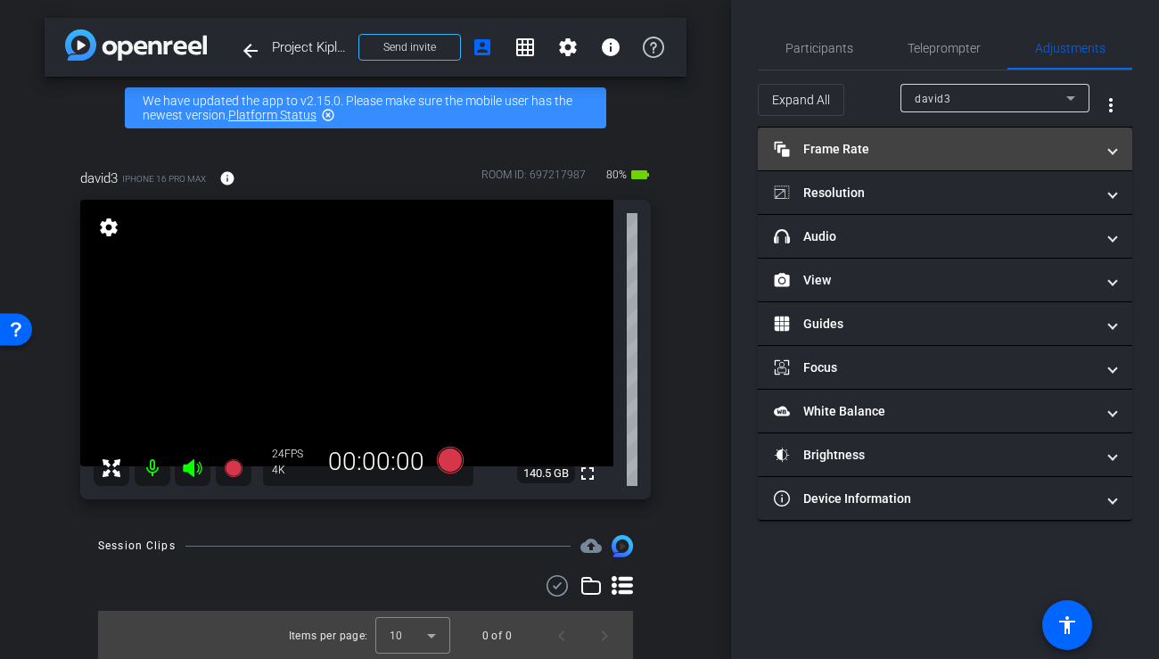
click at [866, 156] on mat-panel-title "Frame Rate Frame Rate" at bounding box center [934, 149] width 321 height 19
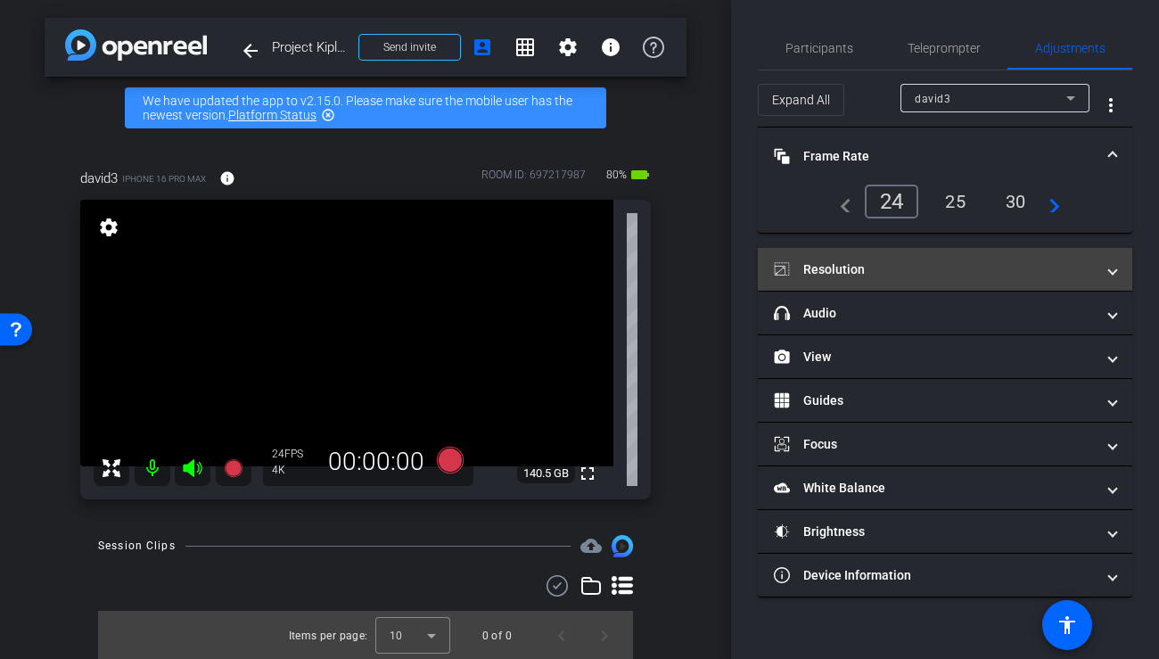
click at [863, 276] on mat-panel-title "Resolution" at bounding box center [934, 269] width 321 height 19
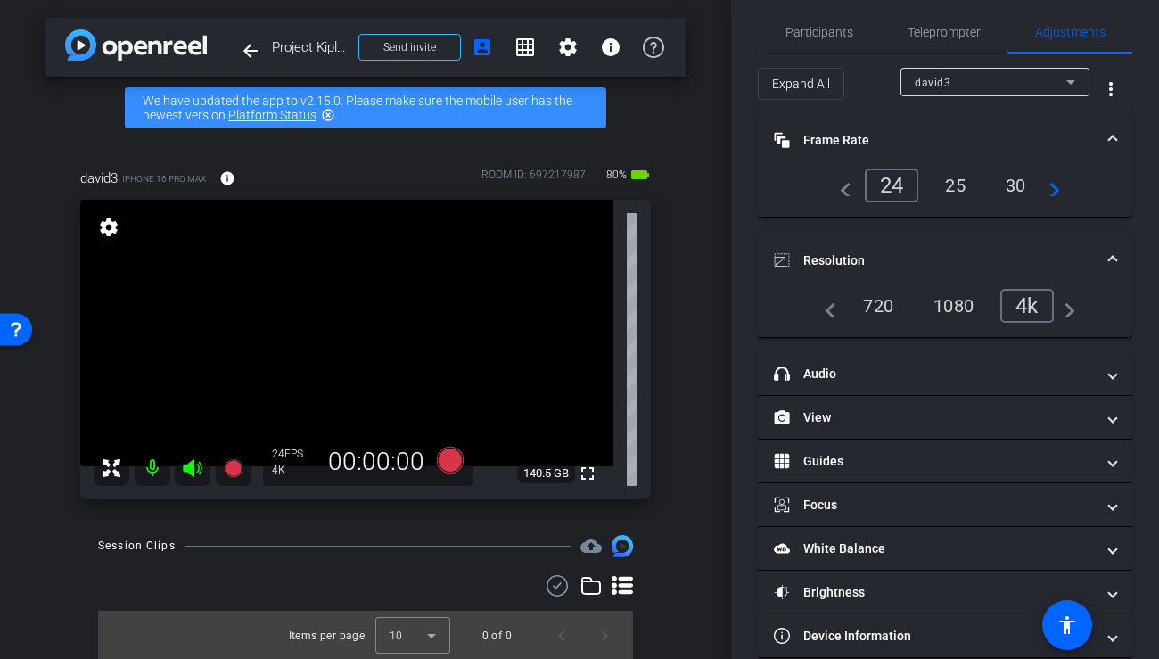
scroll to position [2, 0]
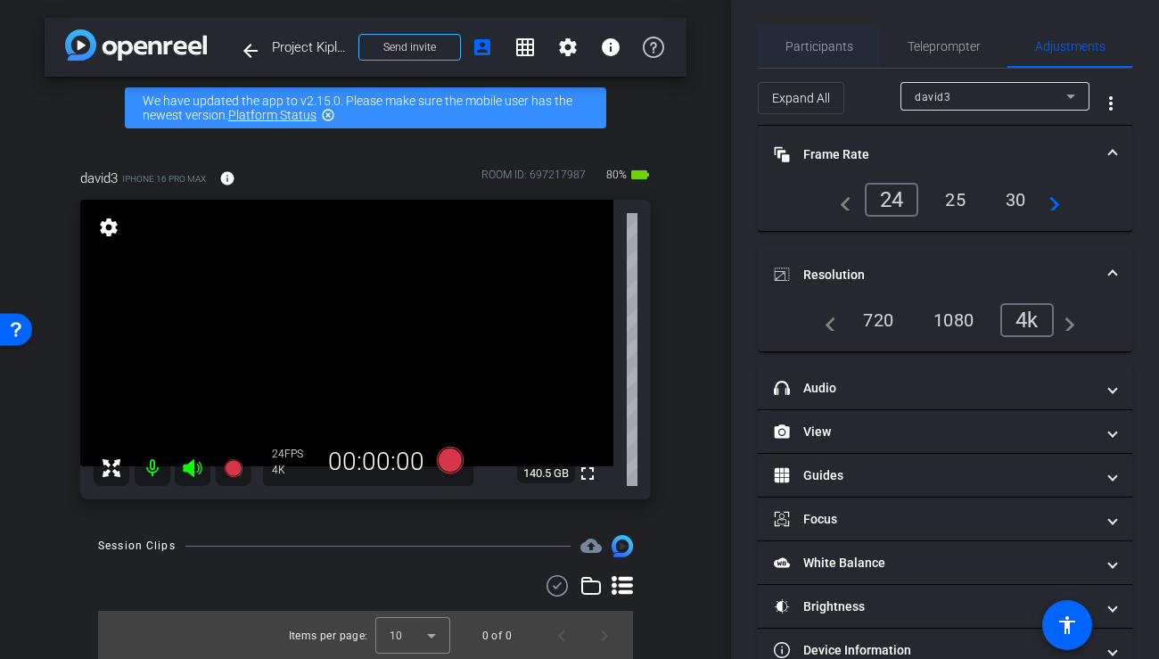
click at [806, 41] on span "Participants" at bounding box center [819, 46] width 68 height 12
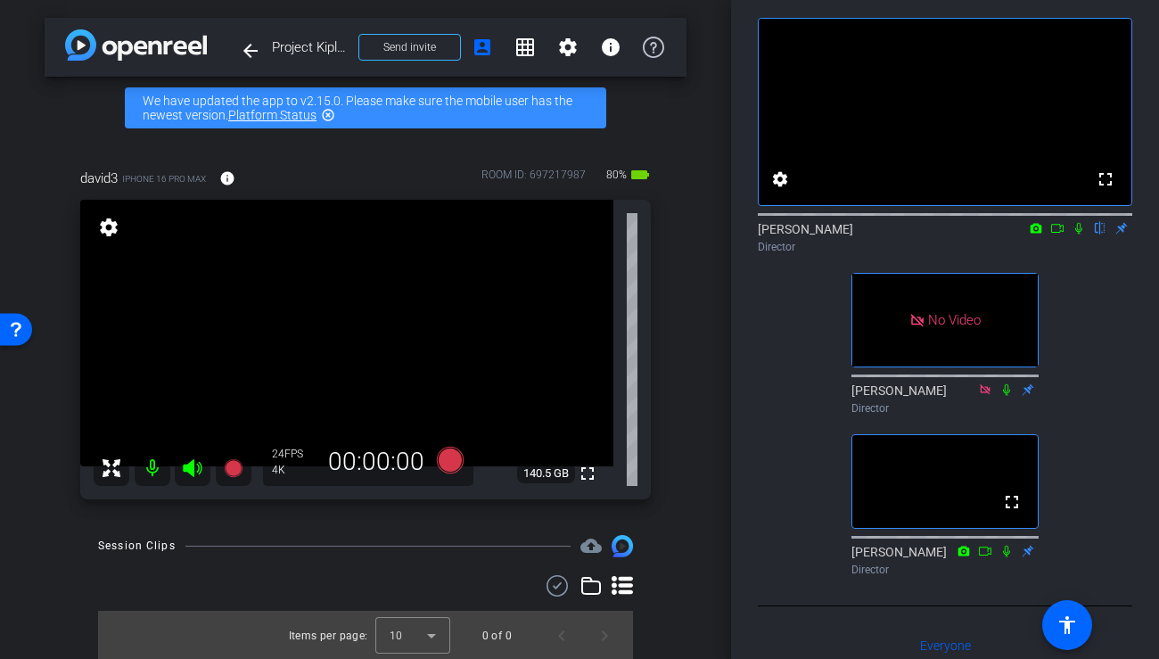
scroll to position [70, 0]
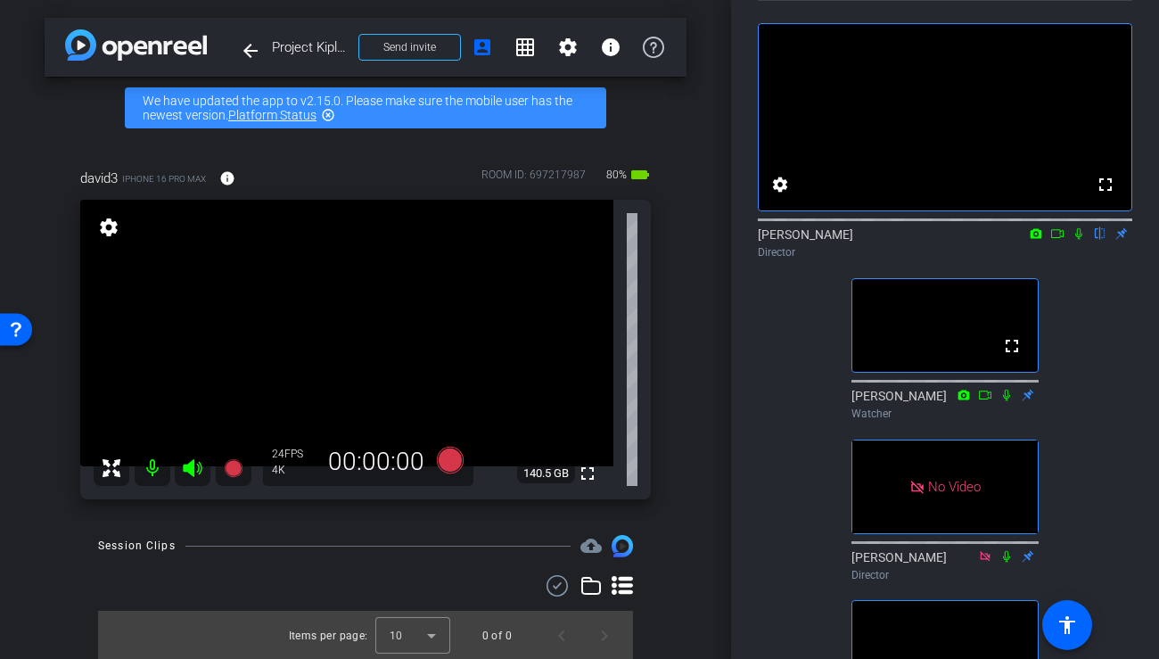
click at [985, 561] on icon at bounding box center [984, 556] width 10 height 10
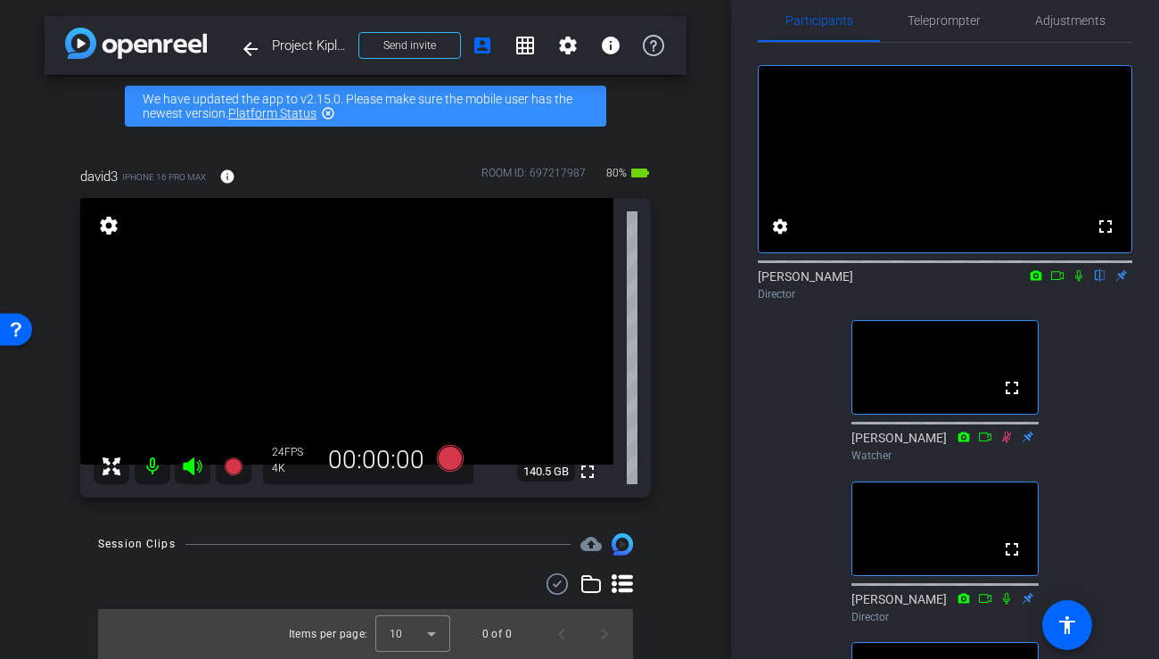
scroll to position [46, 0]
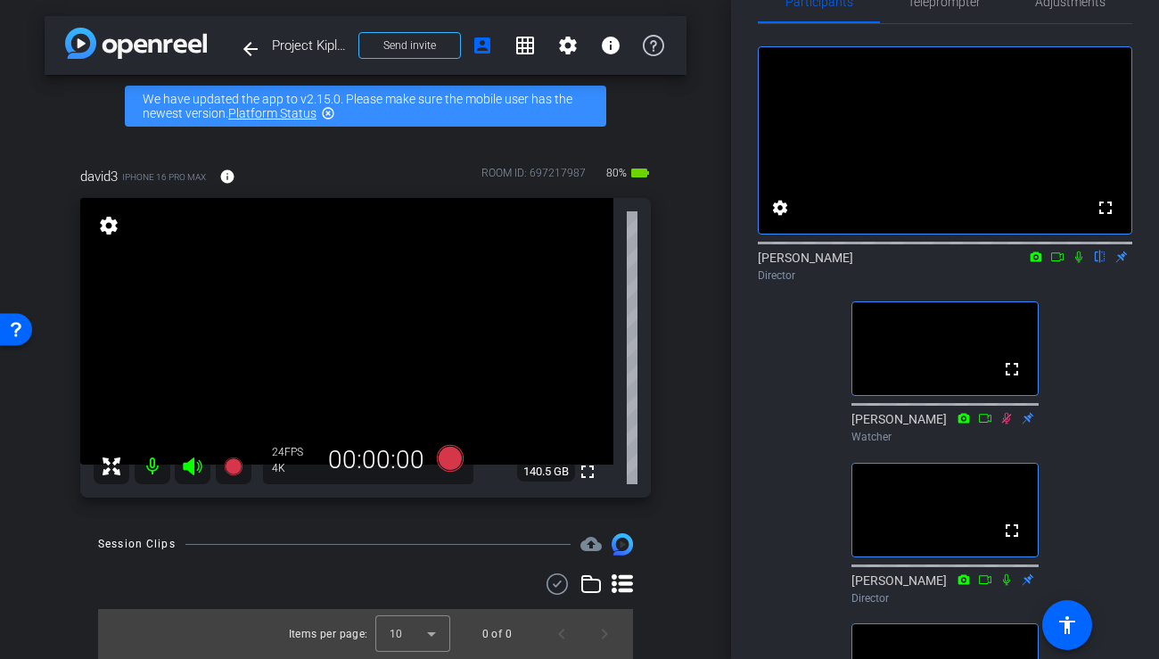
click at [1056, 263] on icon at bounding box center [1057, 256] width 14 height 12
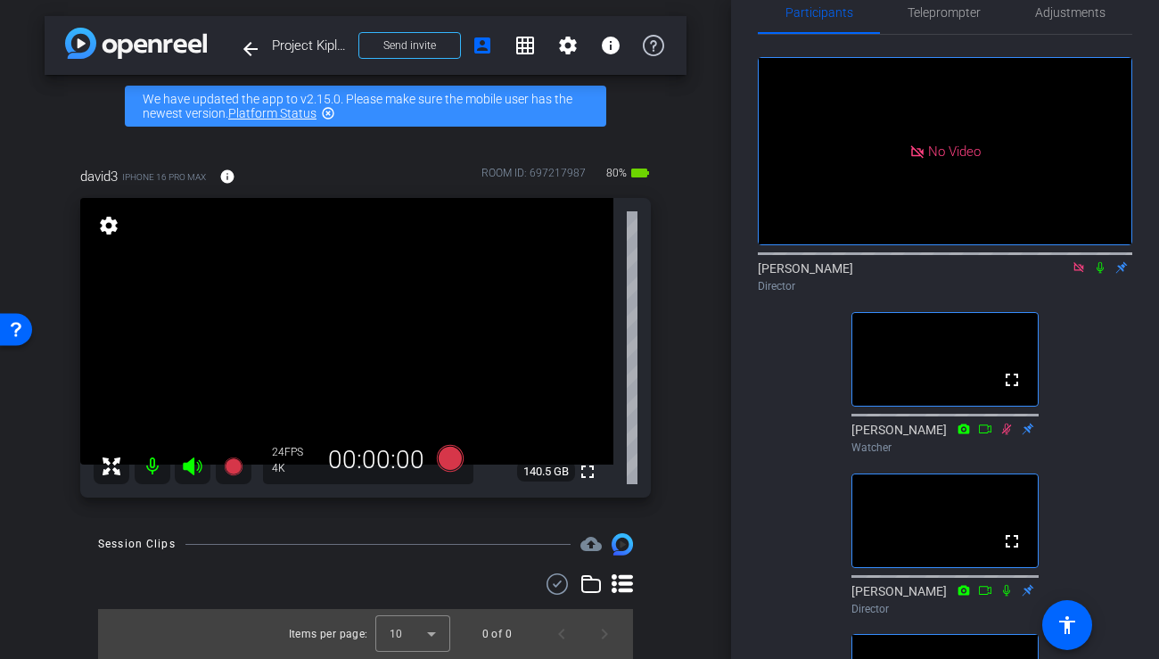
scroll to position [34, 0]
click at [1075, 275] on icon at bounding box center [1078, 269] width 14 height 12
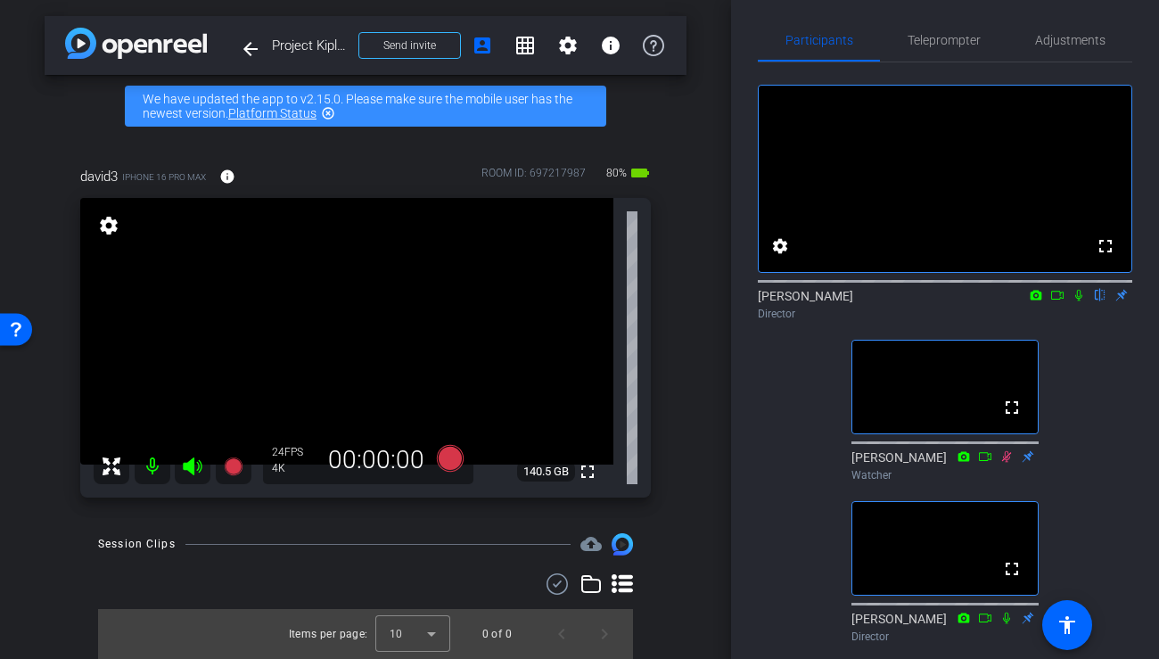
scroll to position [0, 0]
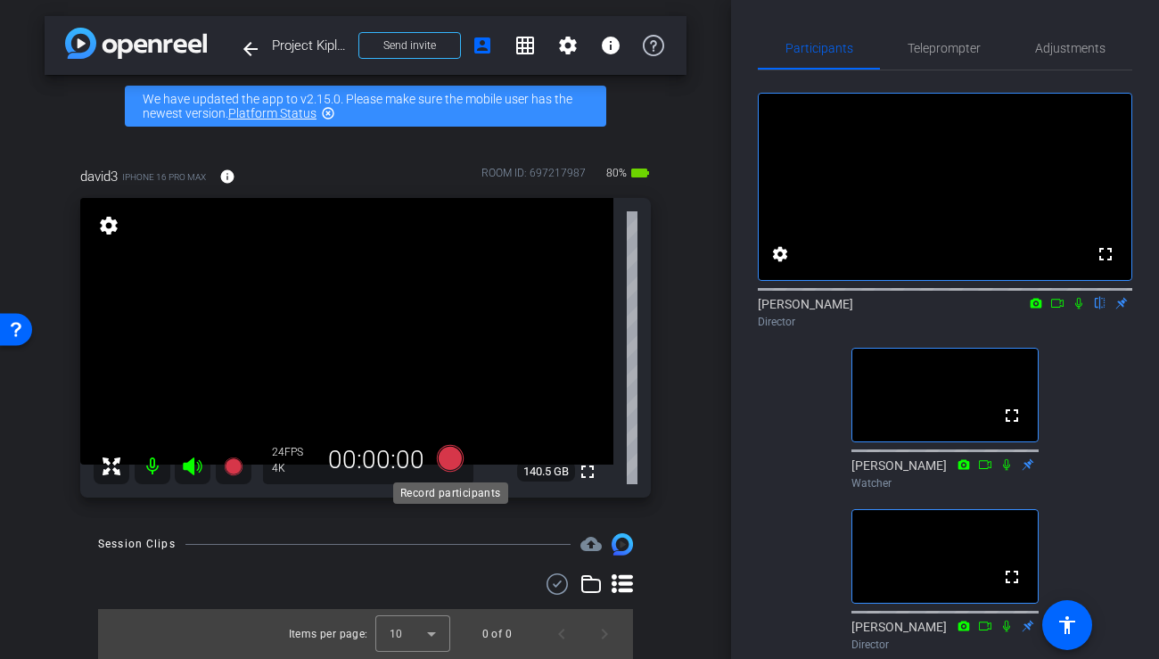
click at [452, 461] on icon at bounding box center [450, 458] width 27 height 27
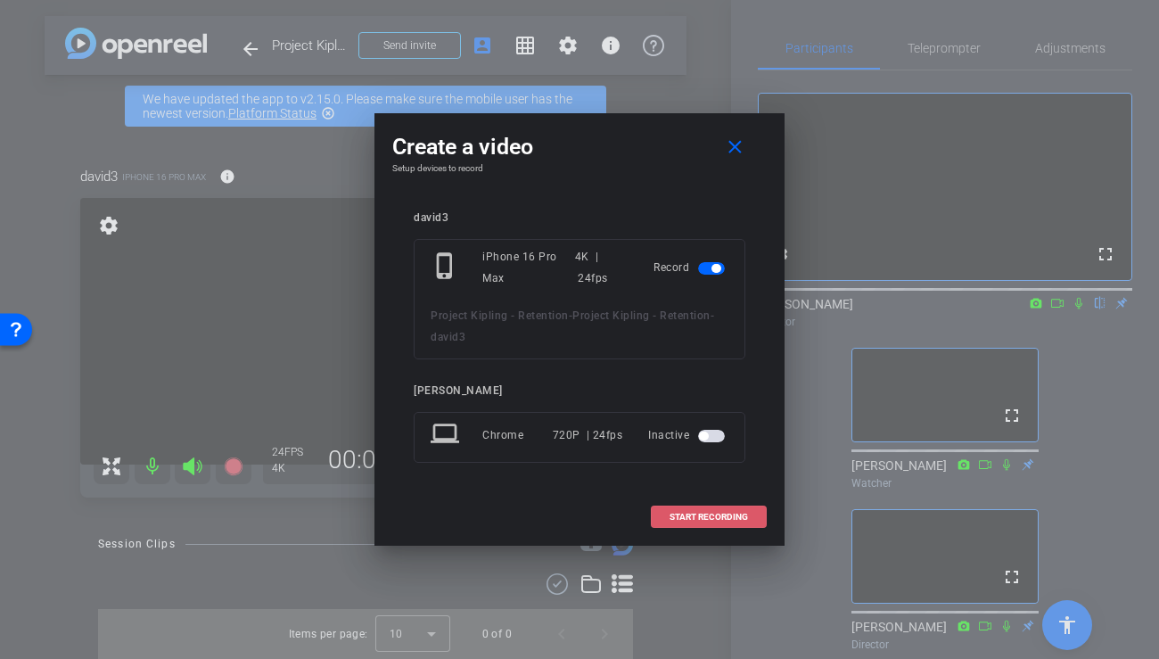
click at [696, 520] on span "START RECORDING" at bounding box center [708, 516] width 78 height 9
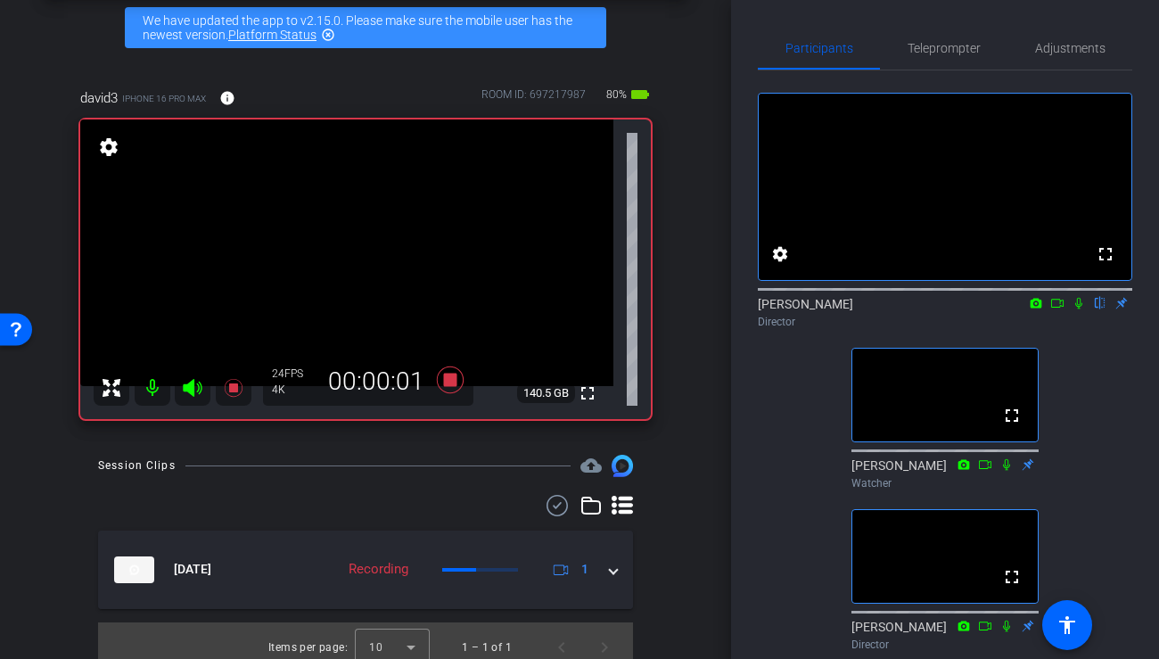
scroll to position [94, 0]
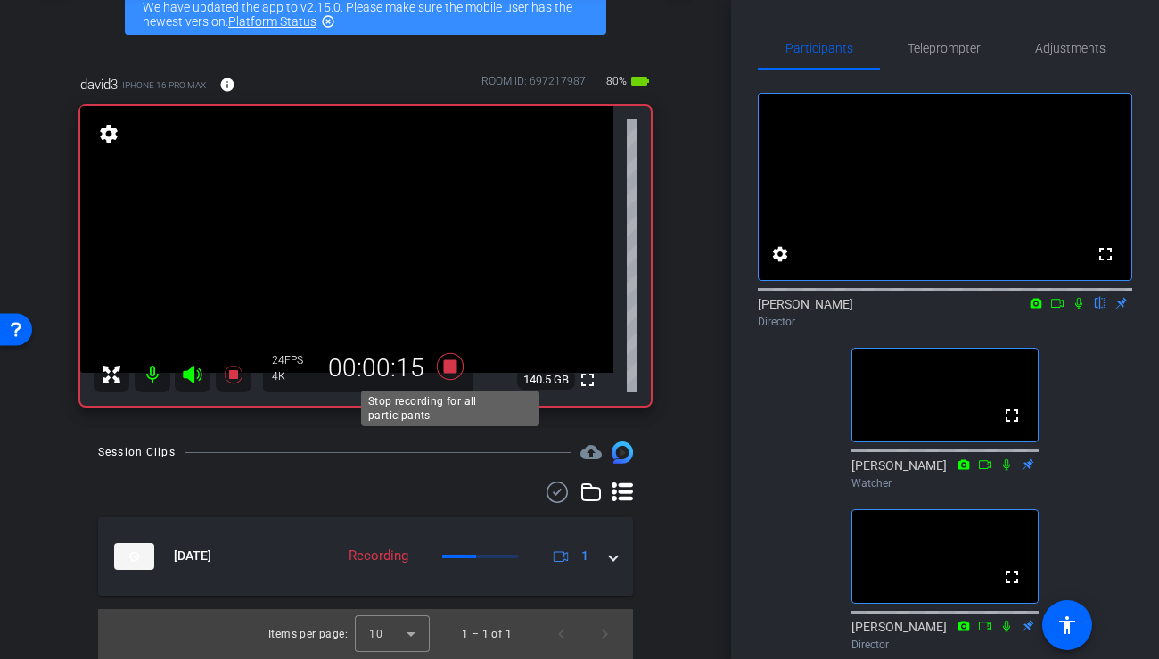
click at [447, 370] on icon at bounding box center [450, 366] width 27 height 27
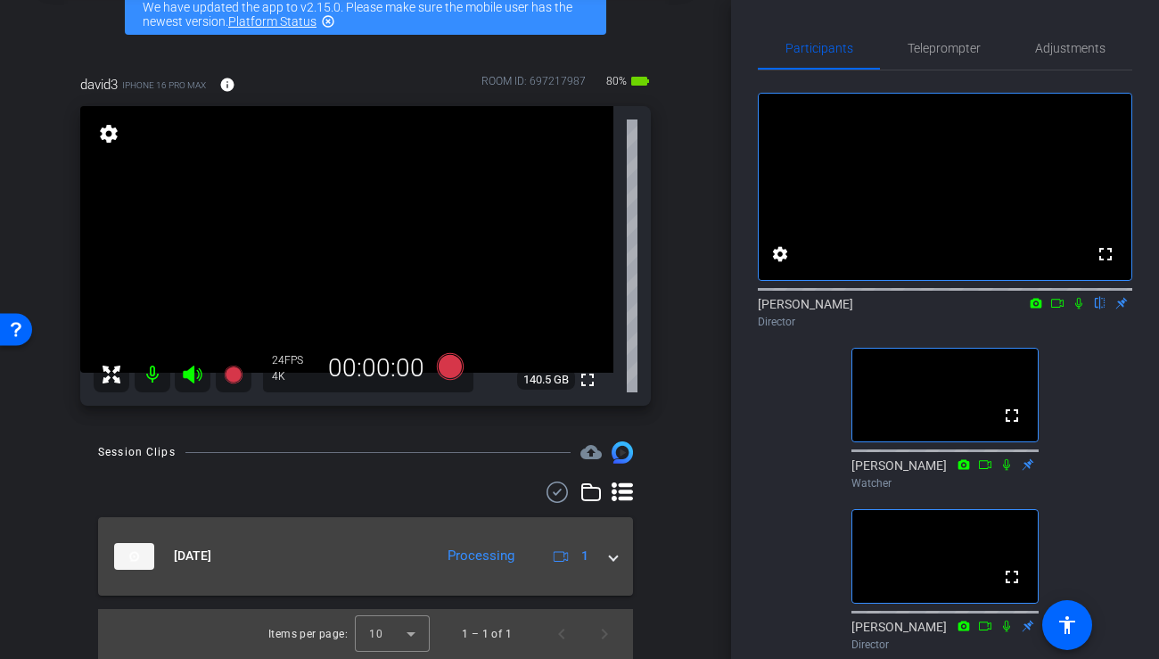
click at [389, 561] on mat-panel-title "[DATE]" at bounding box center [269, 556] width 310 height 27
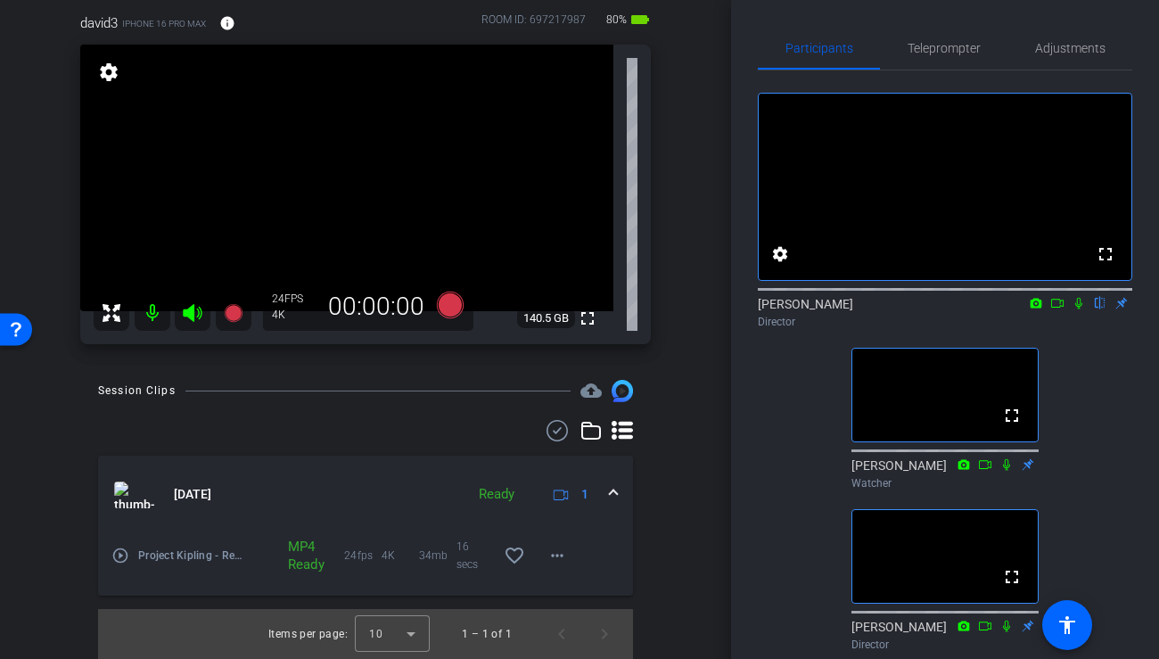
scroll to position [154, 0]
click at [1078, 309] on icon at bounding box center [1078, 303] width 14 height 12
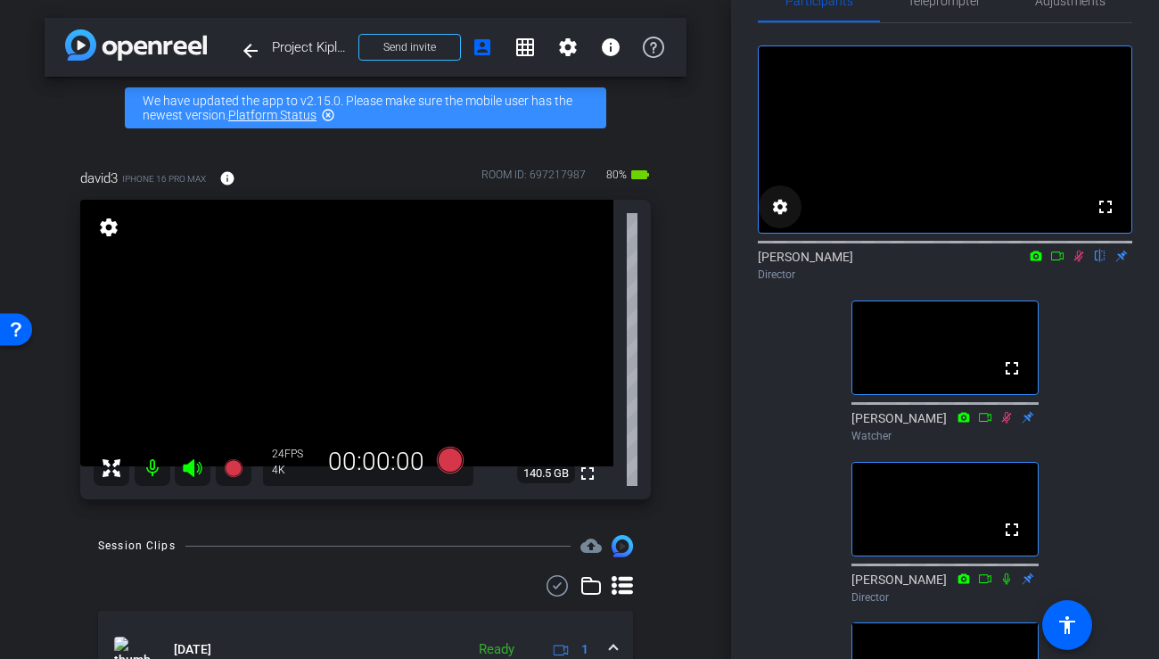
scroll to position [0, 0]
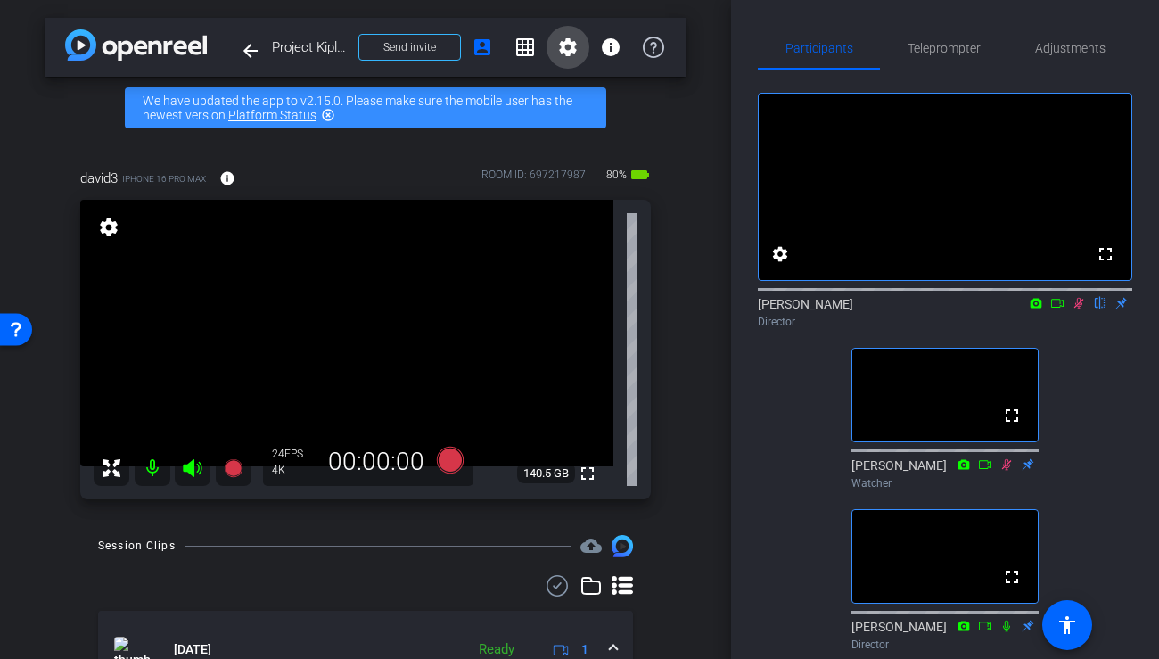
click at [569, 51] on mat-icon "settings" at bounding box center [567, 47] width 21 height 21
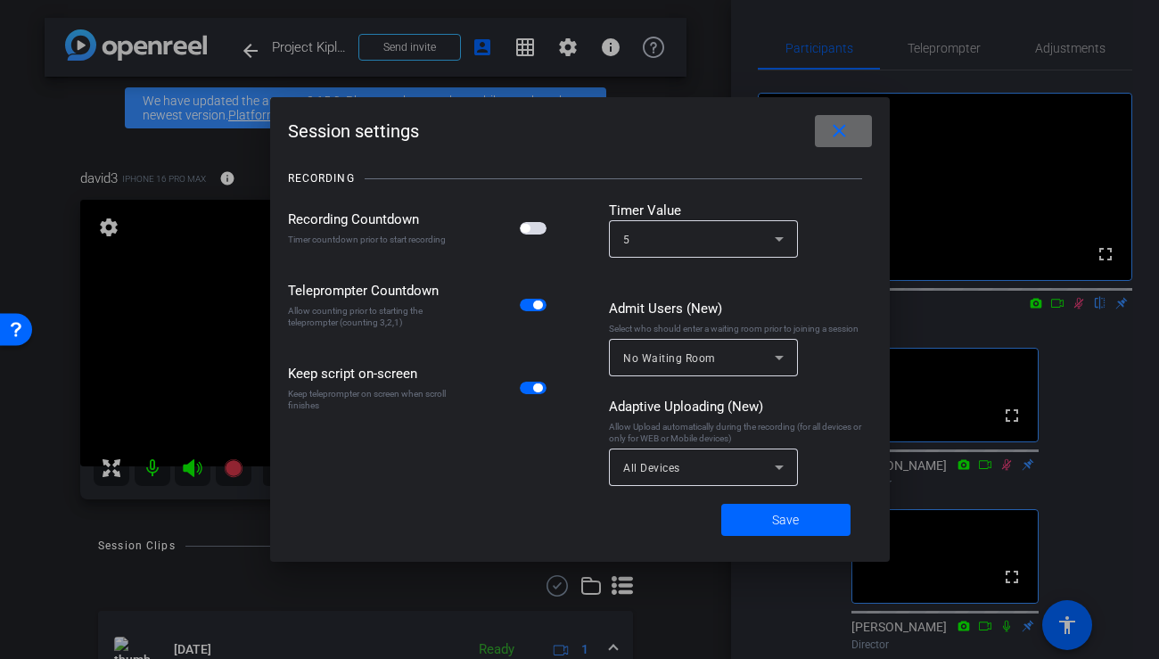
click at [838, 137] on mat-icon "close" at bounding box center [839, 131] width 22 height 22
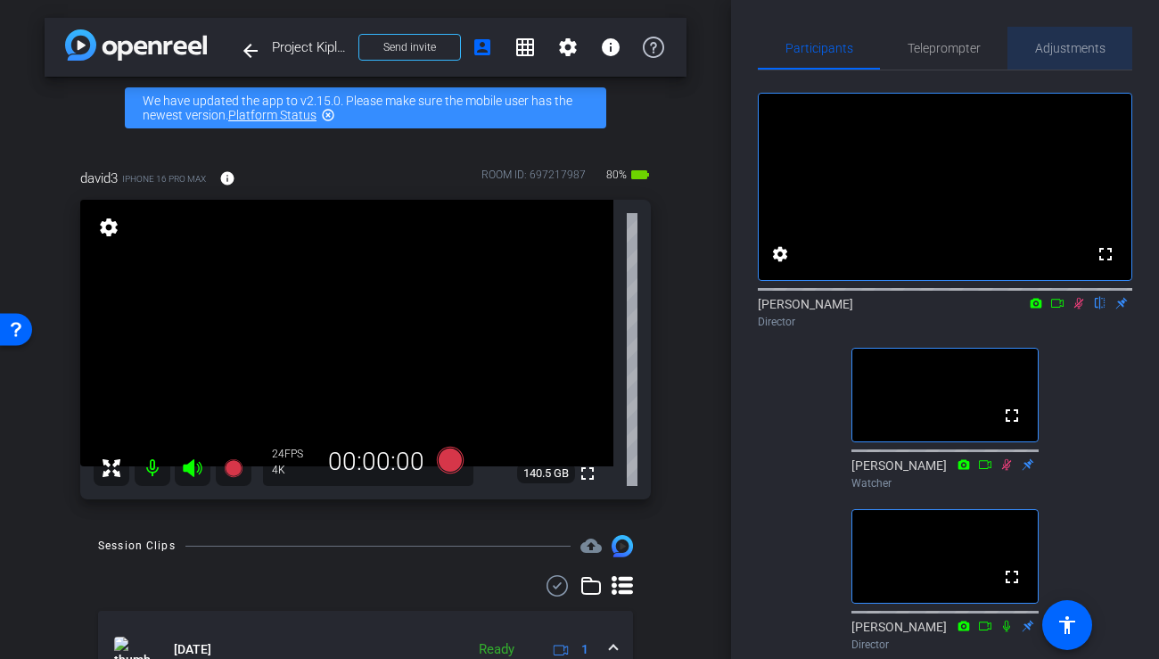
click at [1062, 44] on span "Adjustments" at bounding box center [1070, 48] width 70 height 12
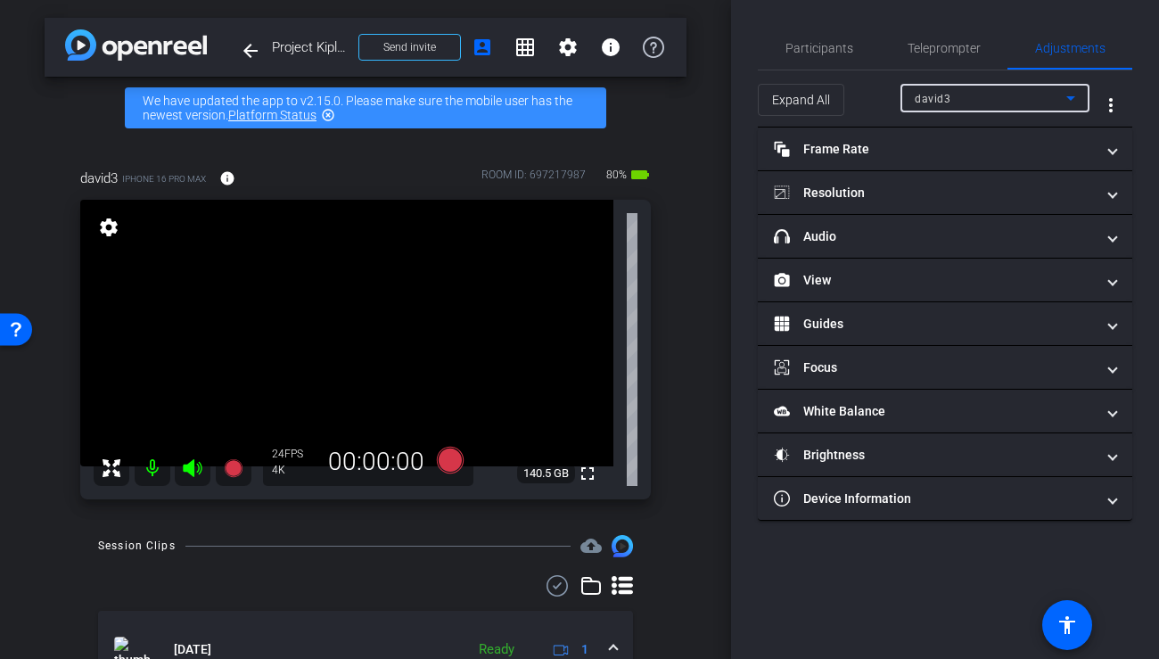
click at [1028, 97] on div "david3" at bounding box center [989, 98] width 151 height 22
click at [820, 43] on div at bounding box center [579, 329] width 1159 height 659
click at [785, 52] on span "Participants" at bounding box center [819, 48] width 68 height 12
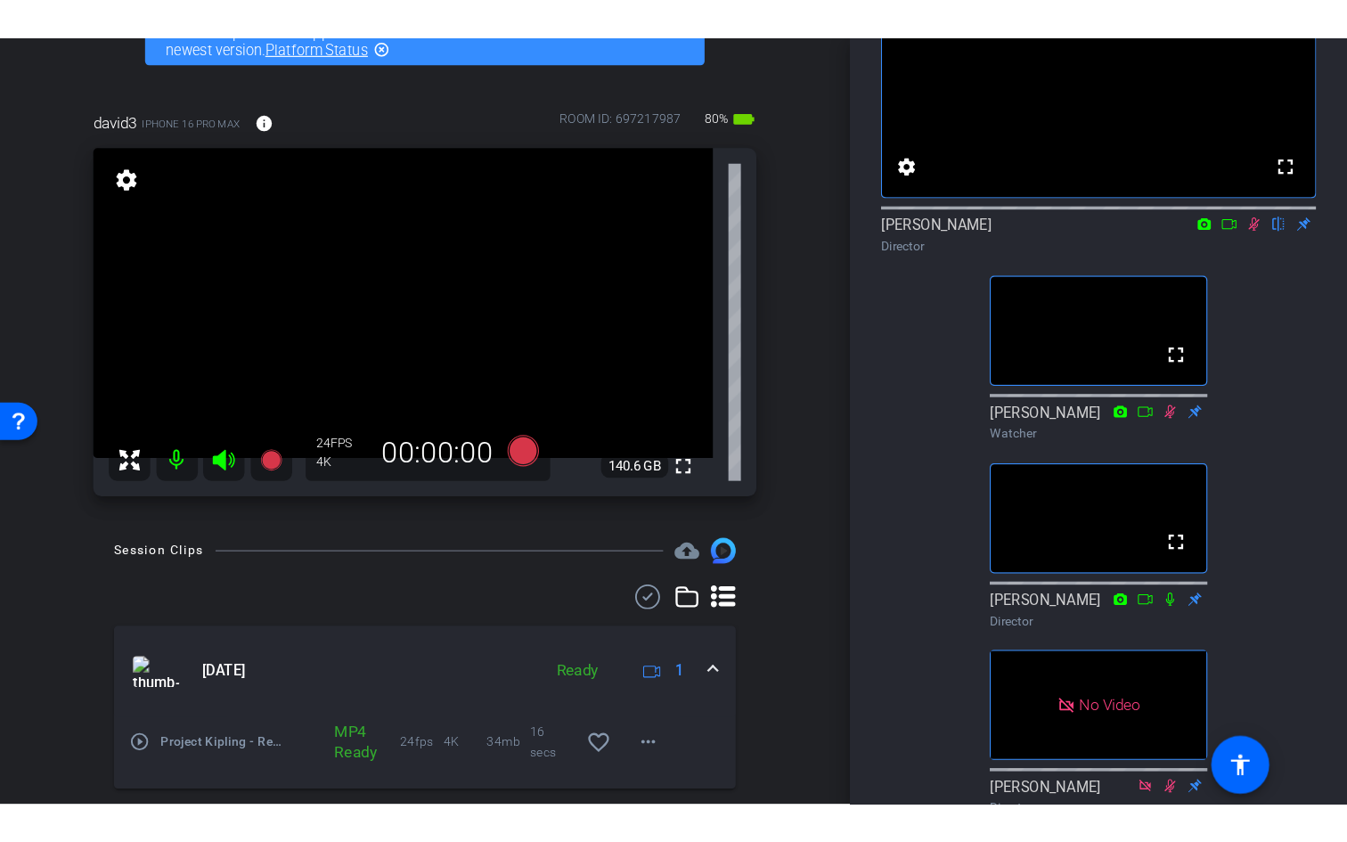
scroll to position [111, 0]
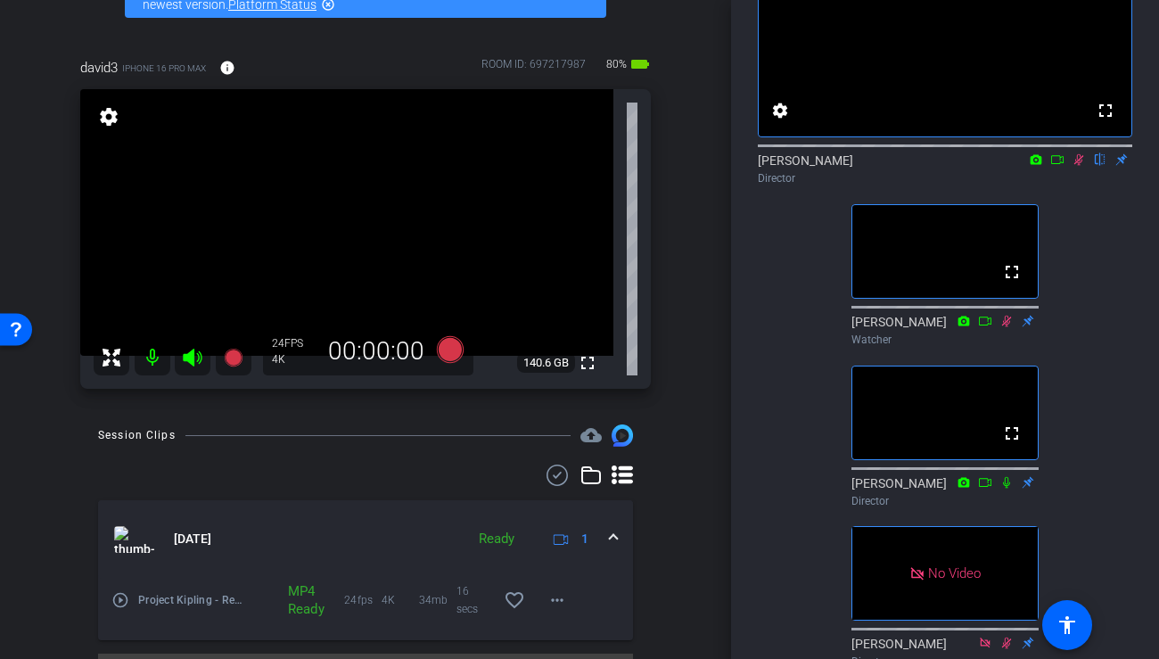
click at [938, 457] on video at bounding box center [944, 412] width 185 height 93
click at [1018, 444] on mat-icon "fullscreen" at bounding box center [1011, 432] width 21 height 21
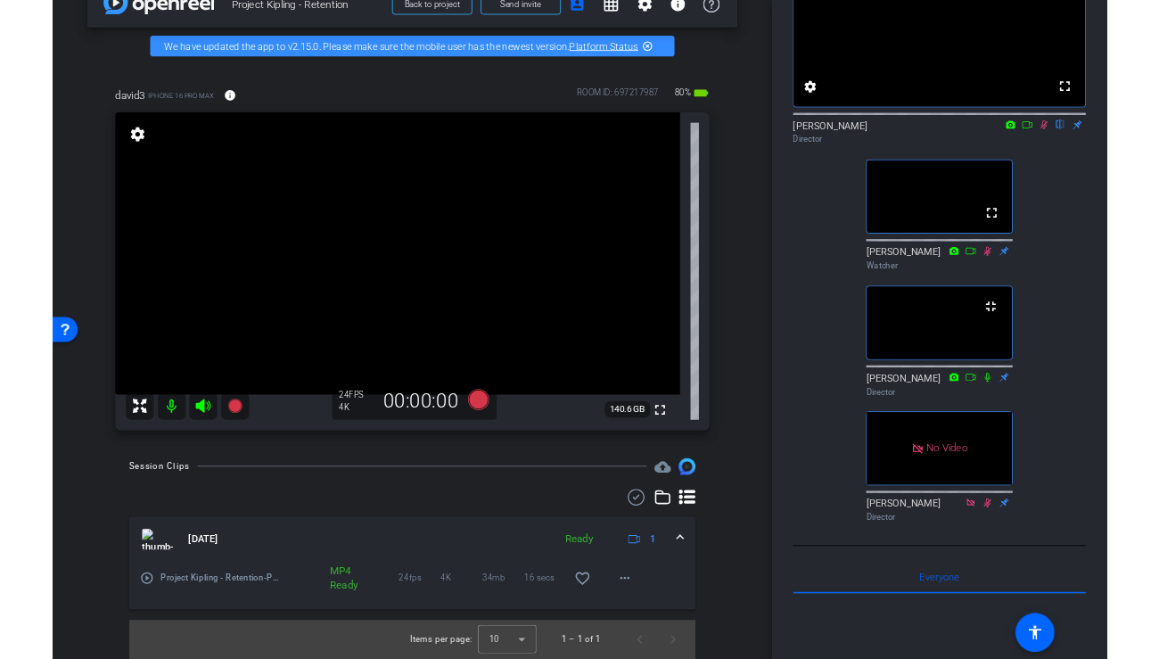
scroll to position [42, 0]
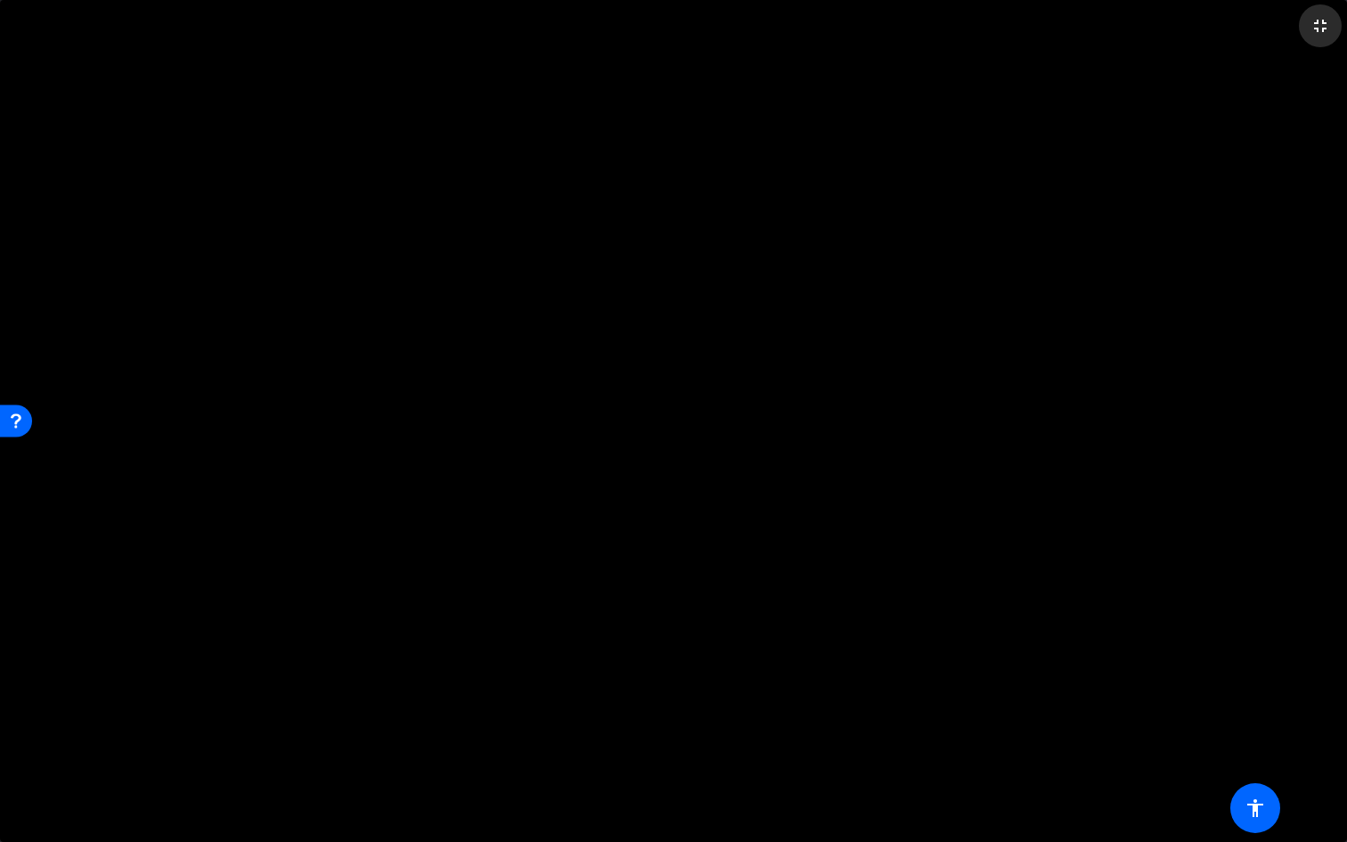
click at [1158, 20] on mat-icon "fullscreen_exit" at bounding box center [1320, 25] width 21 height 21
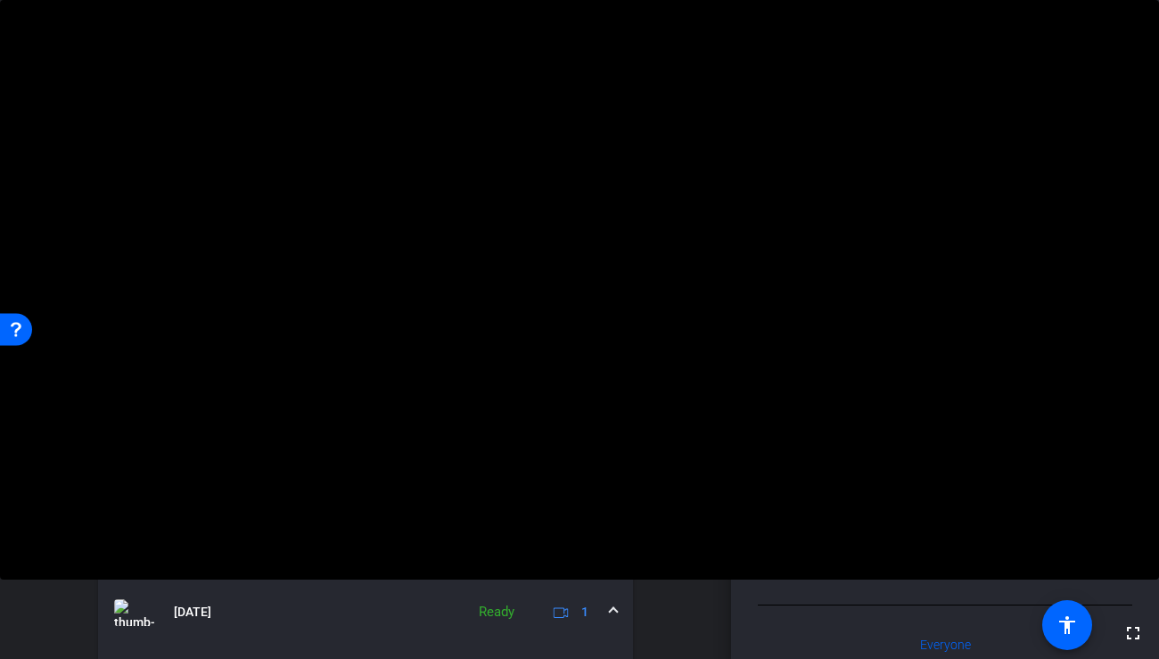
scroll to position [0, 0]
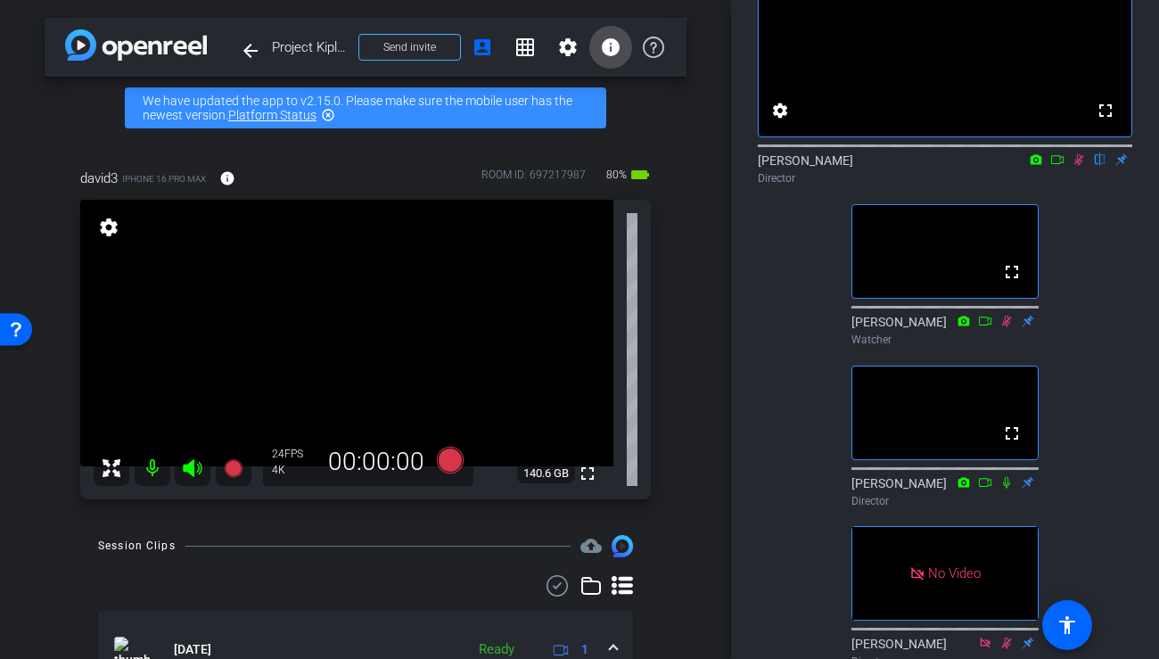
click at [603, 51] on mat-icon "info" at bounding box center [610, 47] width 21 height 21
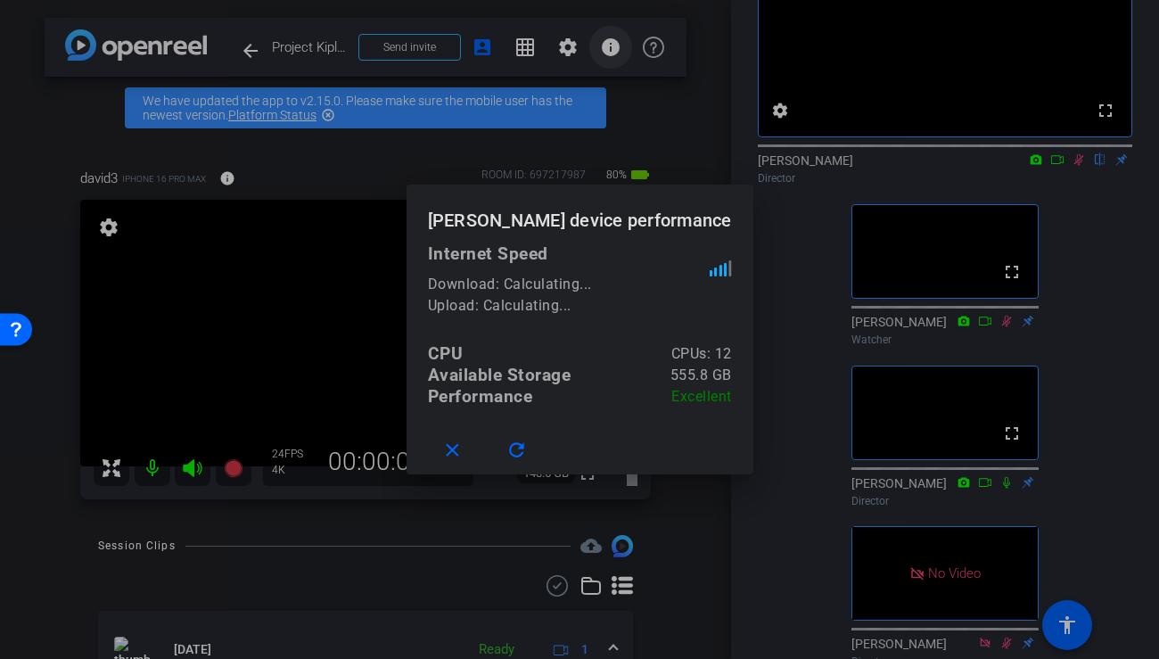
click at [603, 51] on div at bounding box center [579, 329] width 1159 height 659
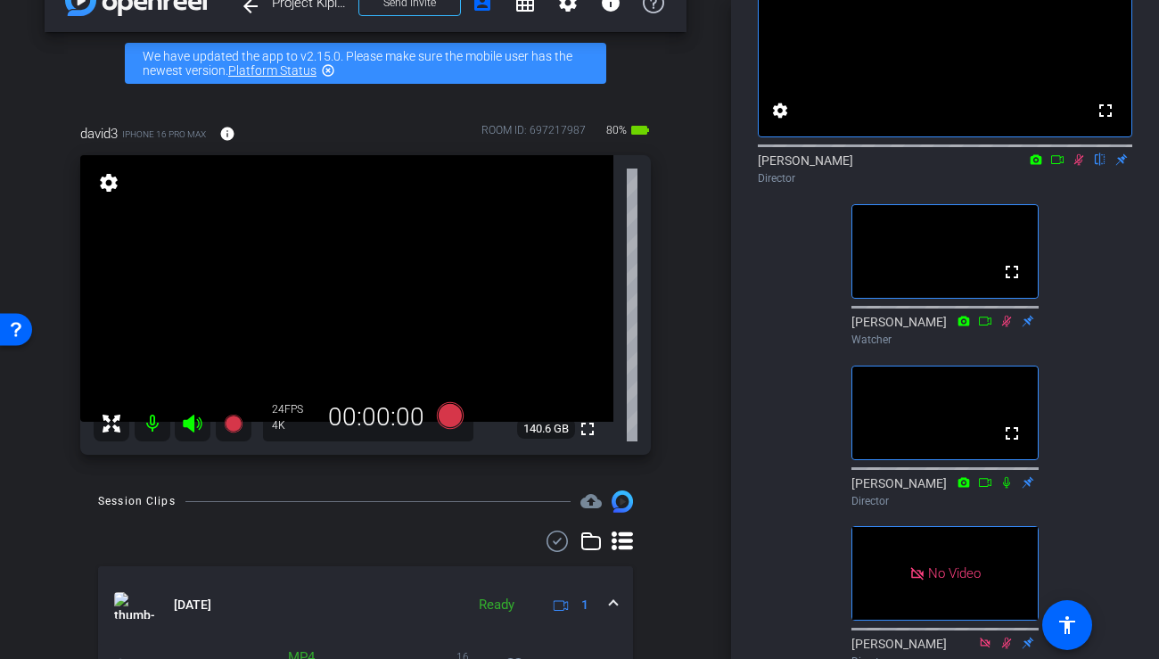
scroll to position [47, 0]
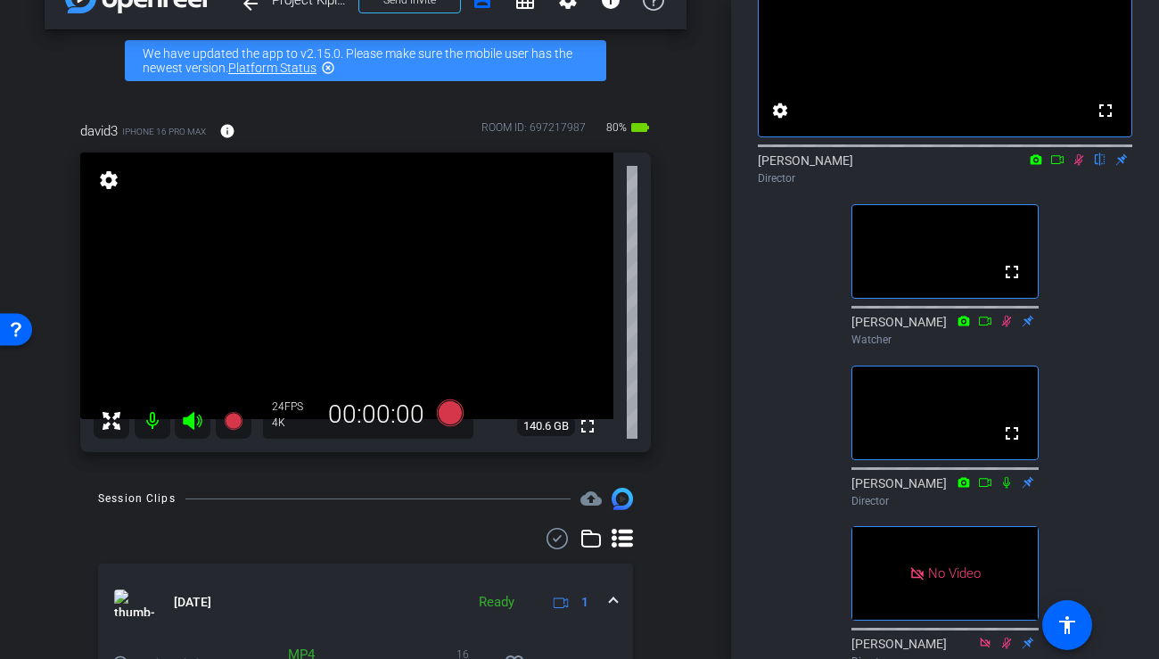
click at [105, 177] on mat-icon "settings" at bounding box center [108, 179] width 25 height 21
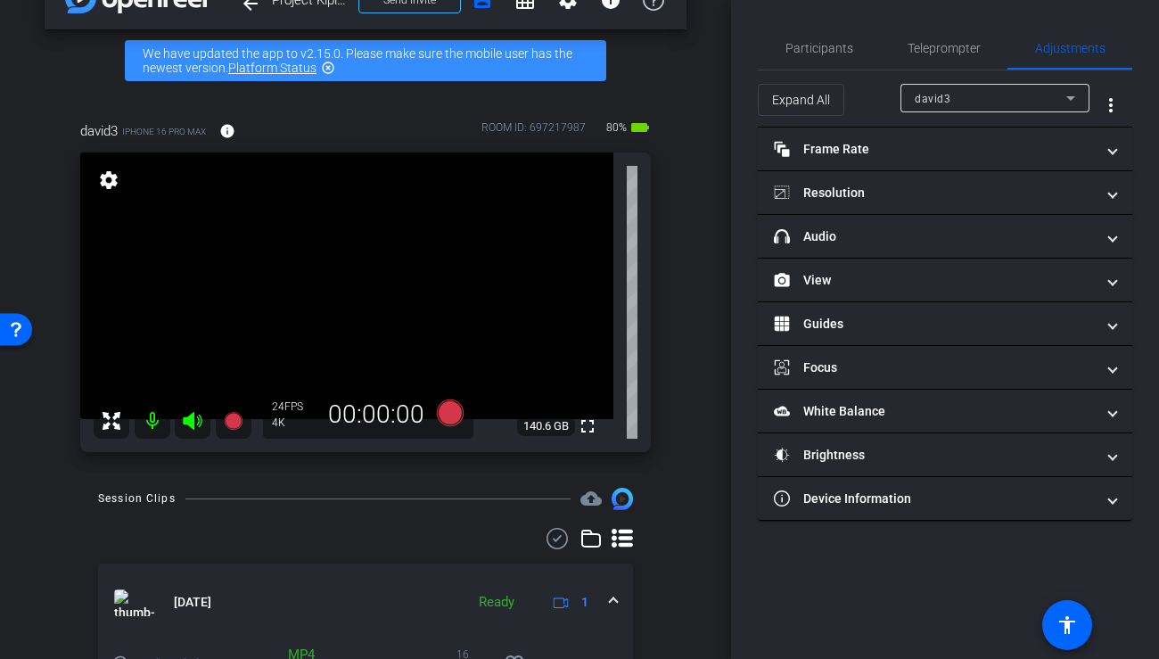
scroll to position [0, 0]
click at [1024, 106] on div "david3" at bounding box center [989, 98] width 151 height 22
click at [1024, 106] on div at bounding box center [579, 329] width 1159 height 659
click at [815, 48] on span "Participants" at bounding box center [819, 48] width 68 height 12
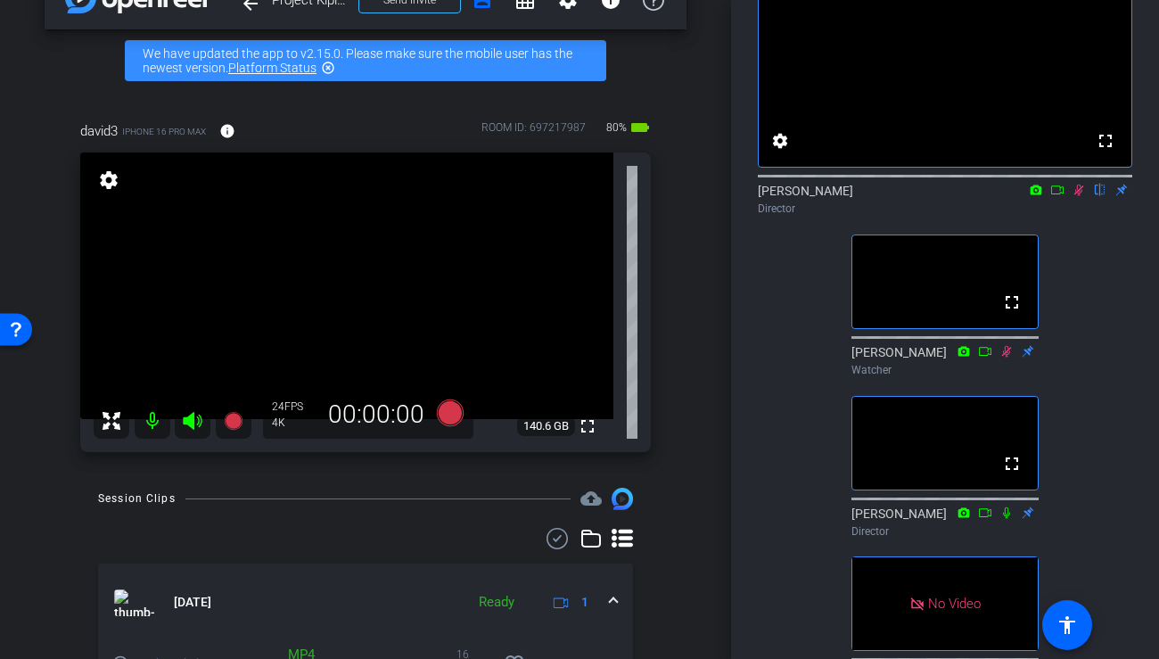
scroll to position [123, 0]
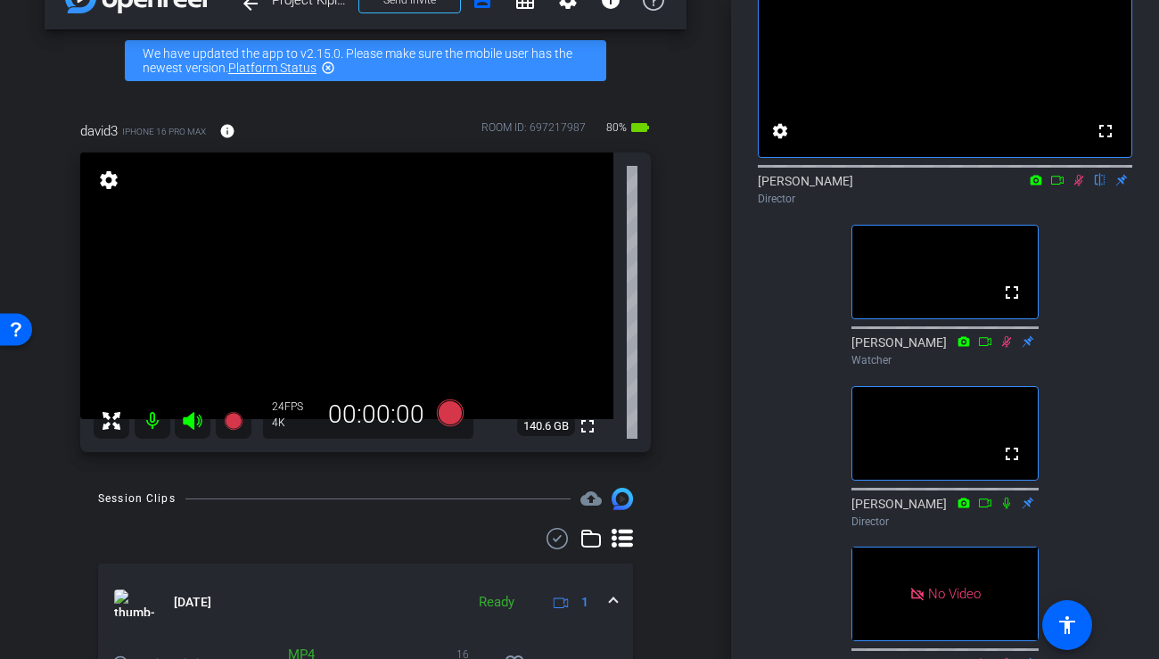
click at [879, 462] on video at bounding box center [944, 433] width 185 height 93
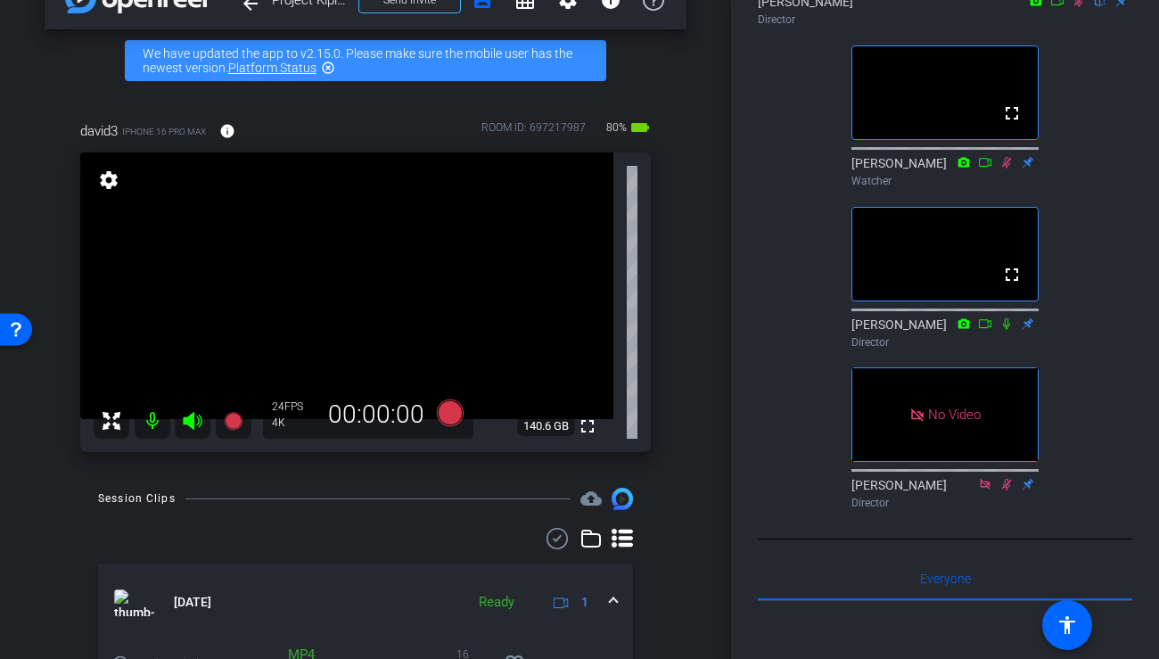
scroll to position [299, 0]
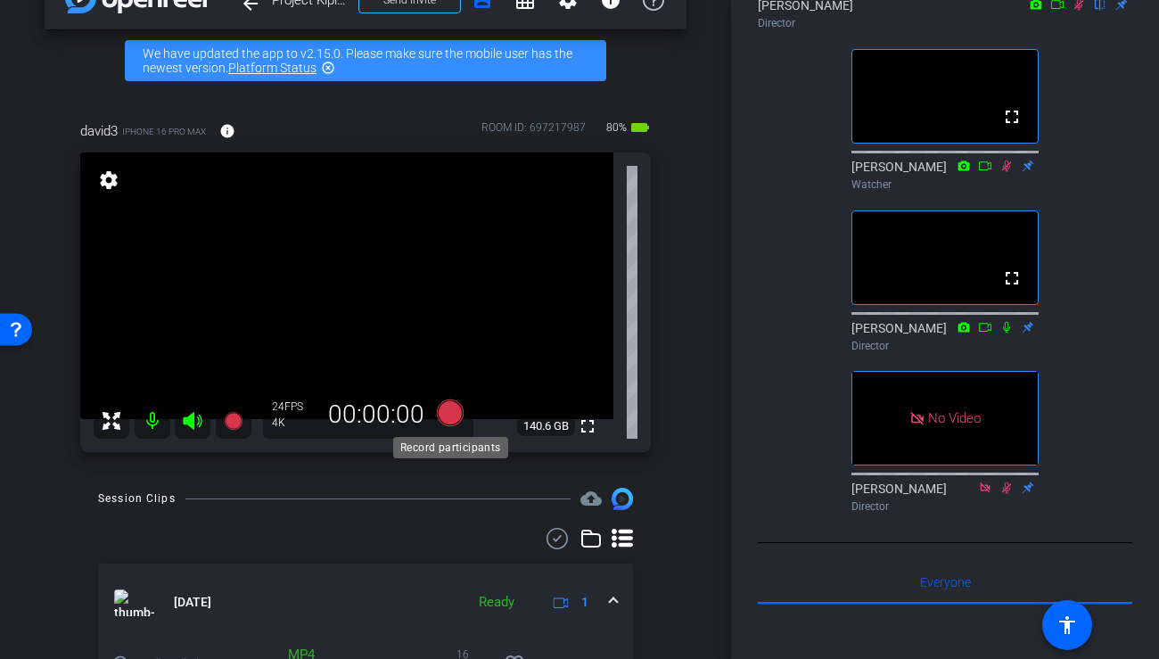
click at [449, 414] on icon at bounding box center [450, 412] width 27 height 27
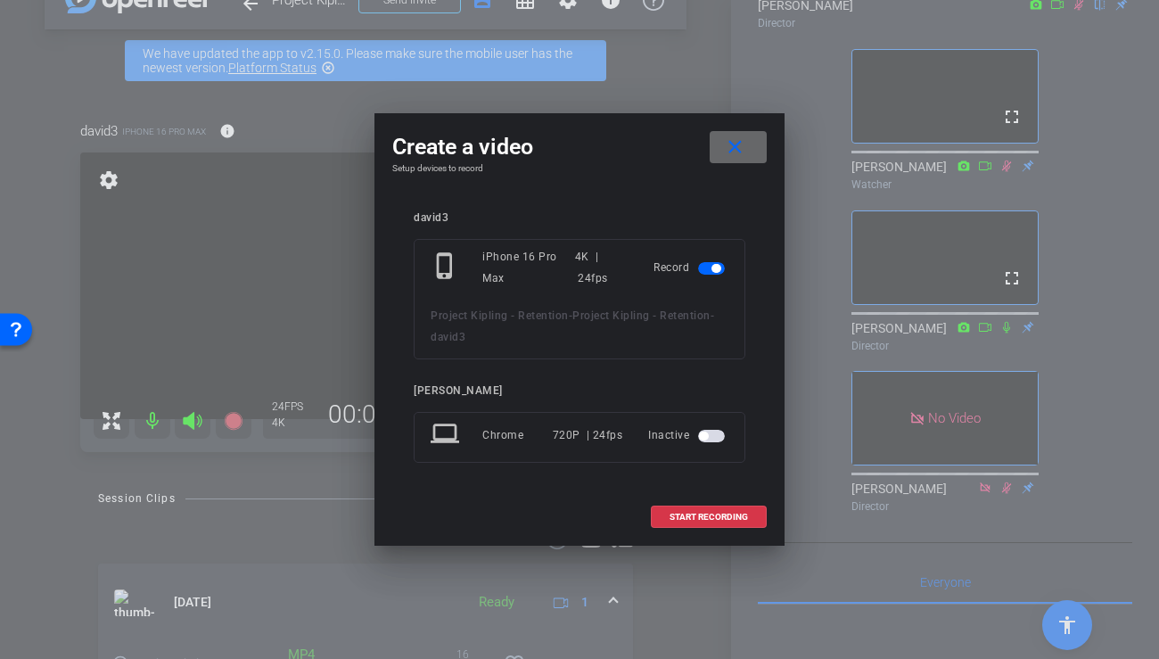
click at [737, 148] on mat-icon "close" at bounding box center [735, 147] width 22 height 22
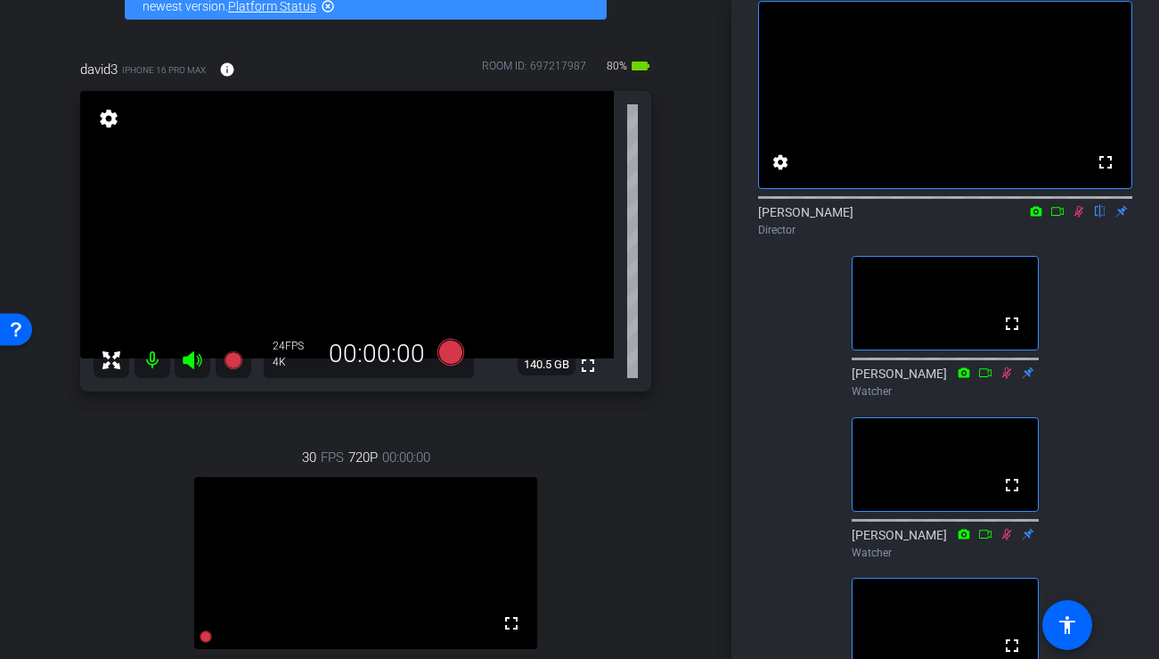
scroll to position [93, 0]
click at [1078, 217] on icon at bounding box center [1080, 211] width 10 height 12
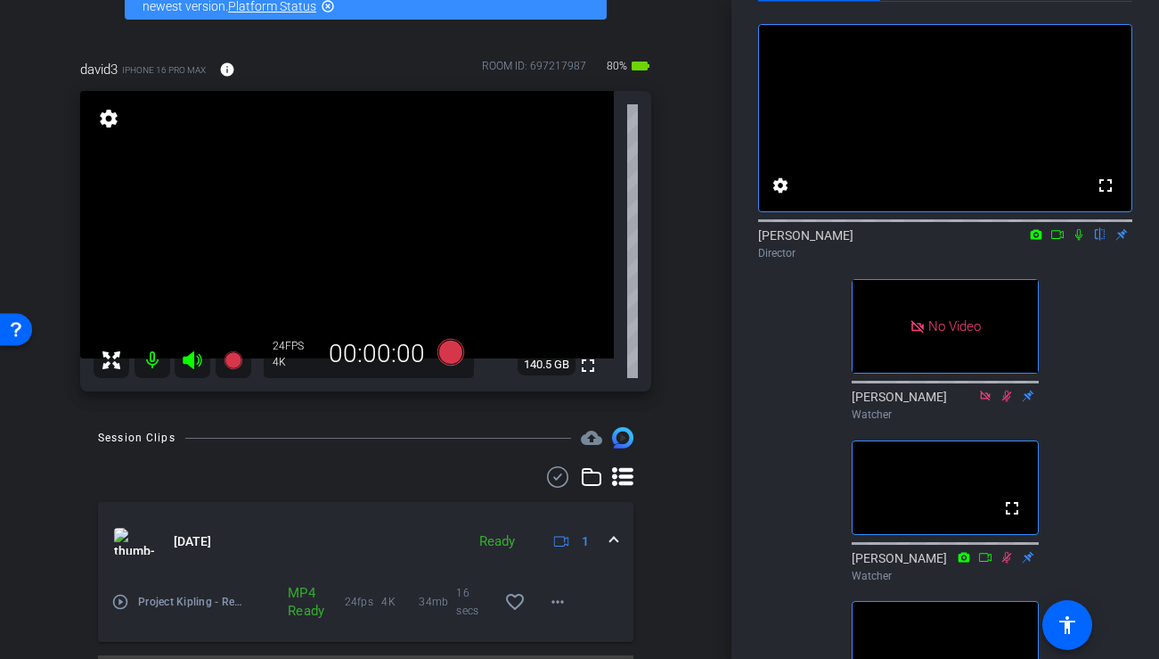
scroll to position [80, 0]
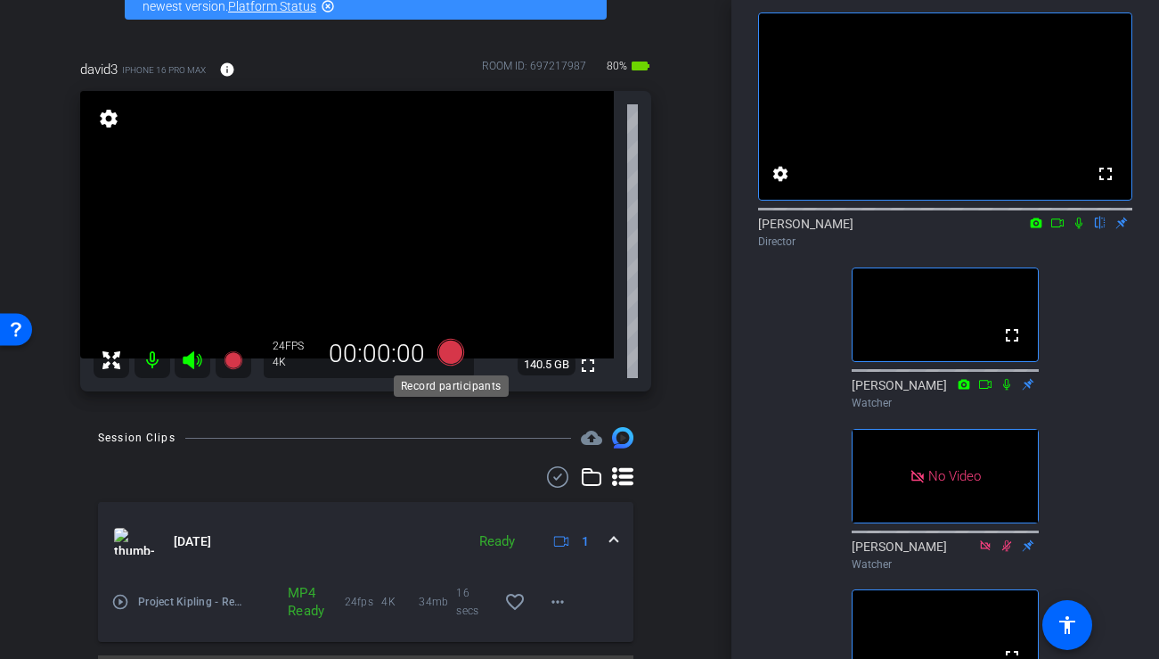
click at [452, 353] on icon at bounding box center [450, 352] width 27 height 27
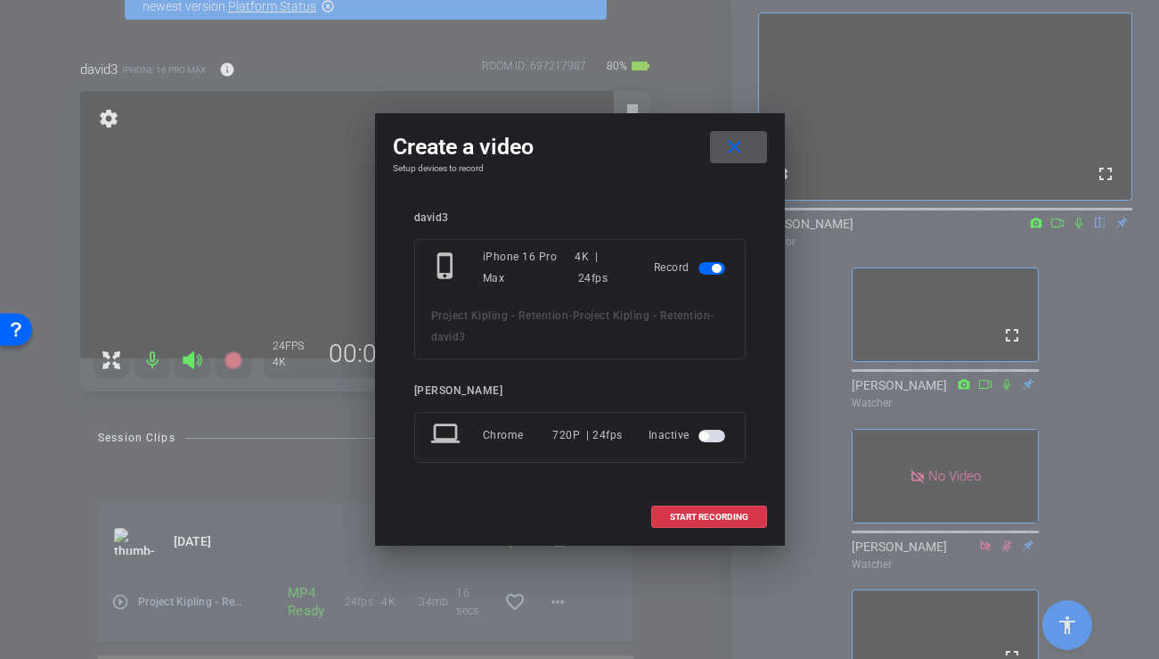
click at [721, 441] on mat-slide-toggle at bounding box center [714, 434] width 30 height 21
click at [702, 438] on span "button" at bounding box center [704, 435] width 9 height 9
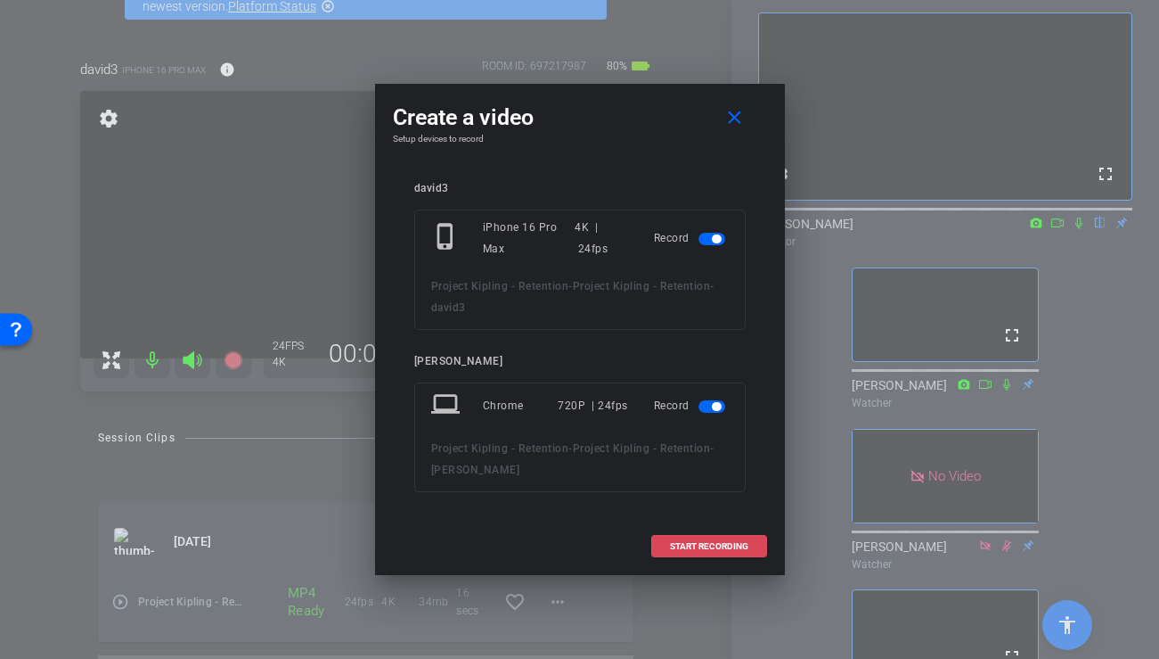
click at [697, 547] on span "START RECORDING" at bounding box center [709, 546] width 78 height 9
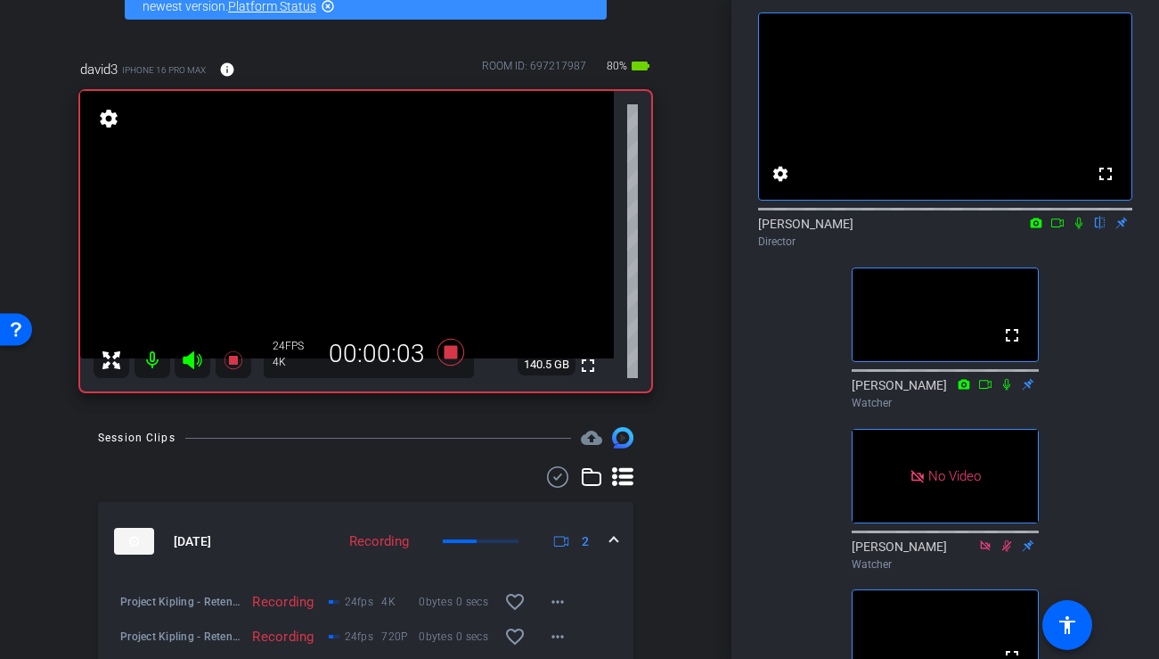
click at [1078, 229] on icon at bounding box center [1079, 223] width 14 height 12
click at [1060, 229] on icon at bounding box center [1058, 223] width 14 height 12
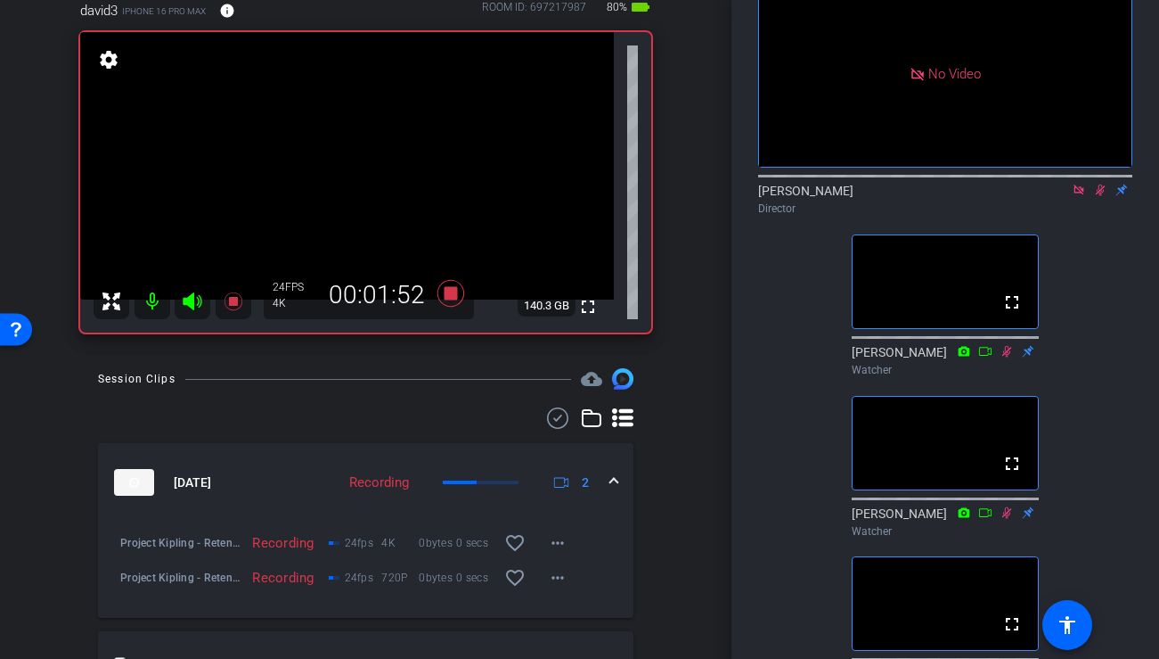
scroll to position [171, 0]
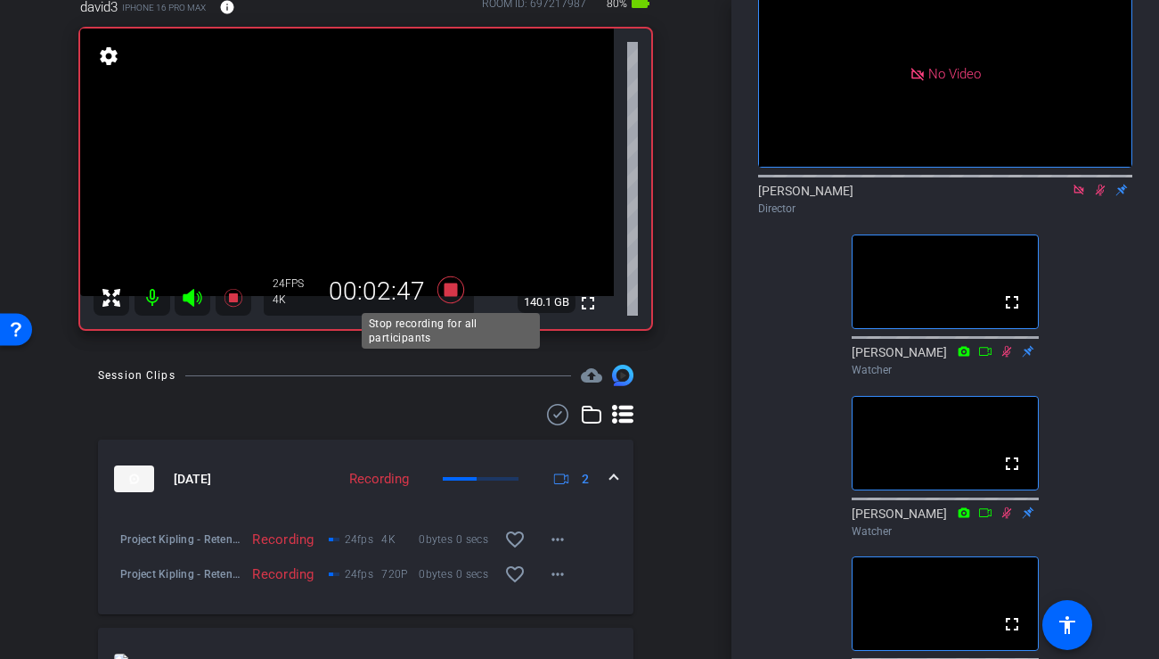
click at [450, 290] on icon at bounding box center [450, 289] width 27 height 27
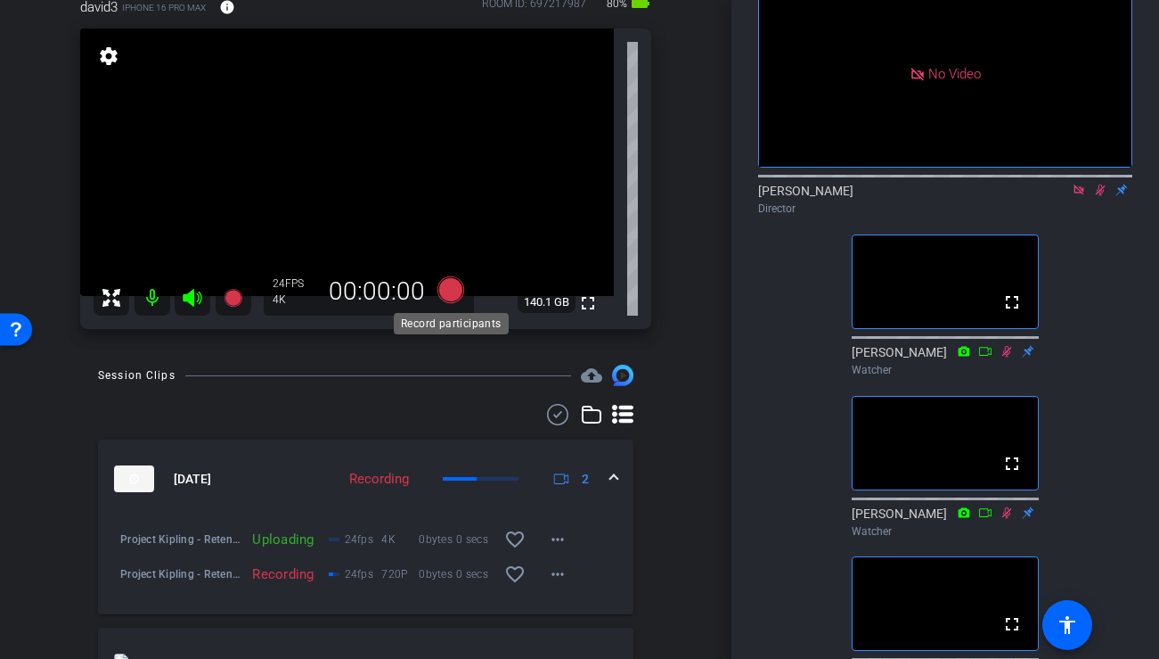
click at [450, 290] on icon at bounding box center [450, 289] width 27 height 27
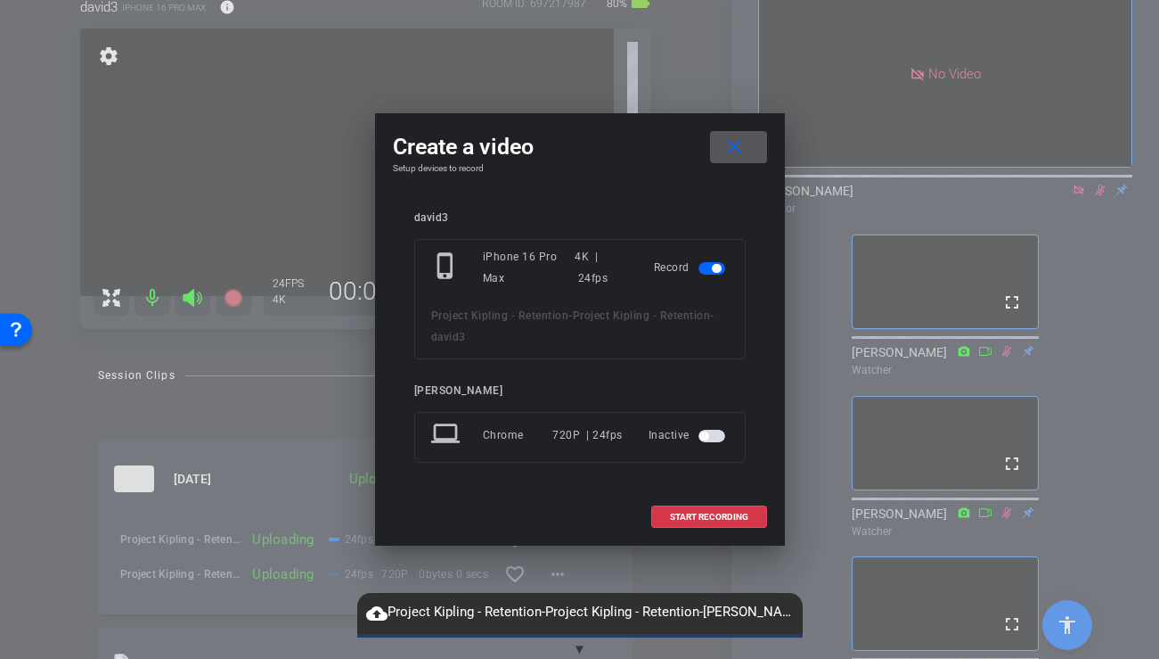
click at [708, 437] on span "button" at bounding box center [704, 435] width 9 height 9
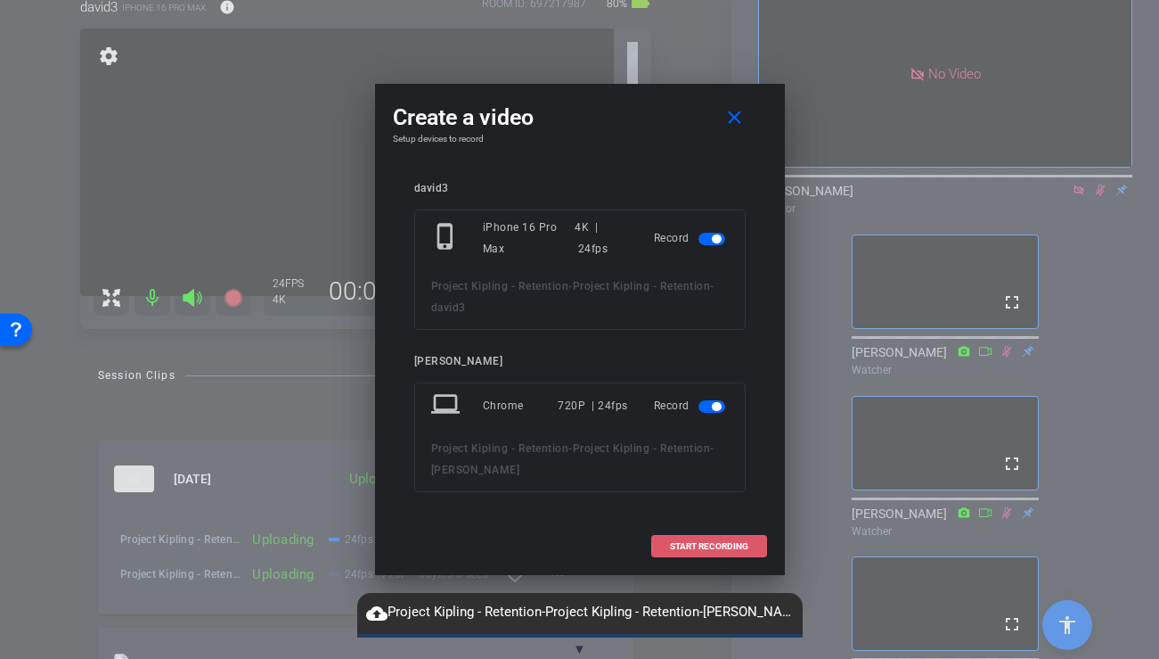
click at [685, 548] on span "START RECORDING" at bounding box center [709, 546] width 78 height 9
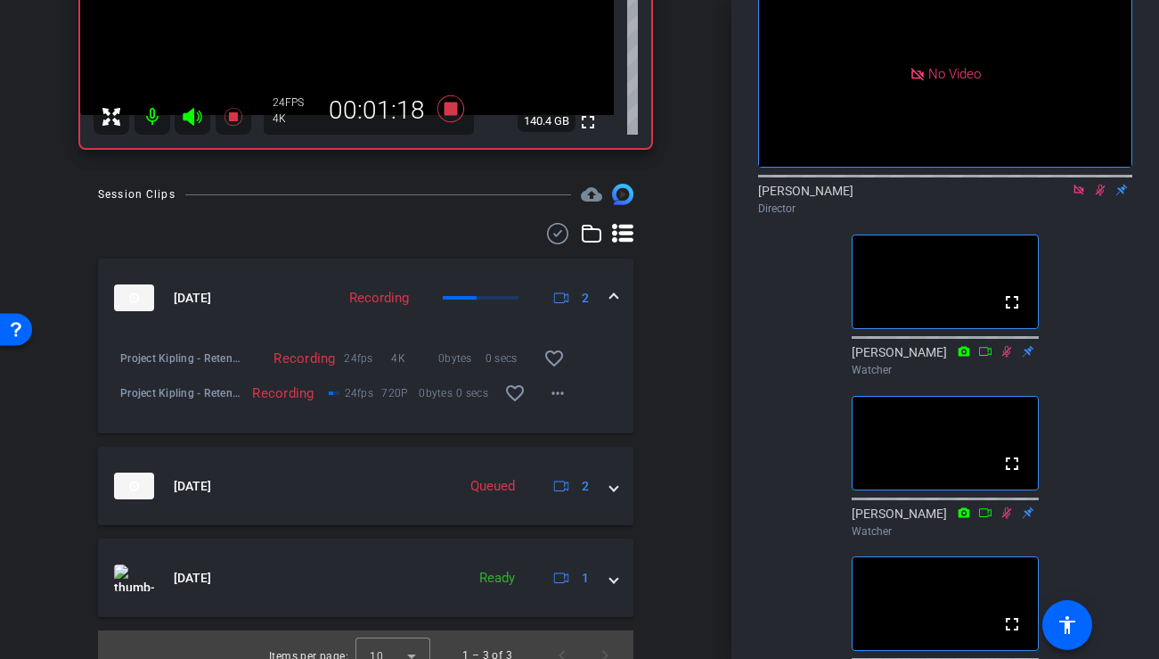
scroll to position [347, 0]
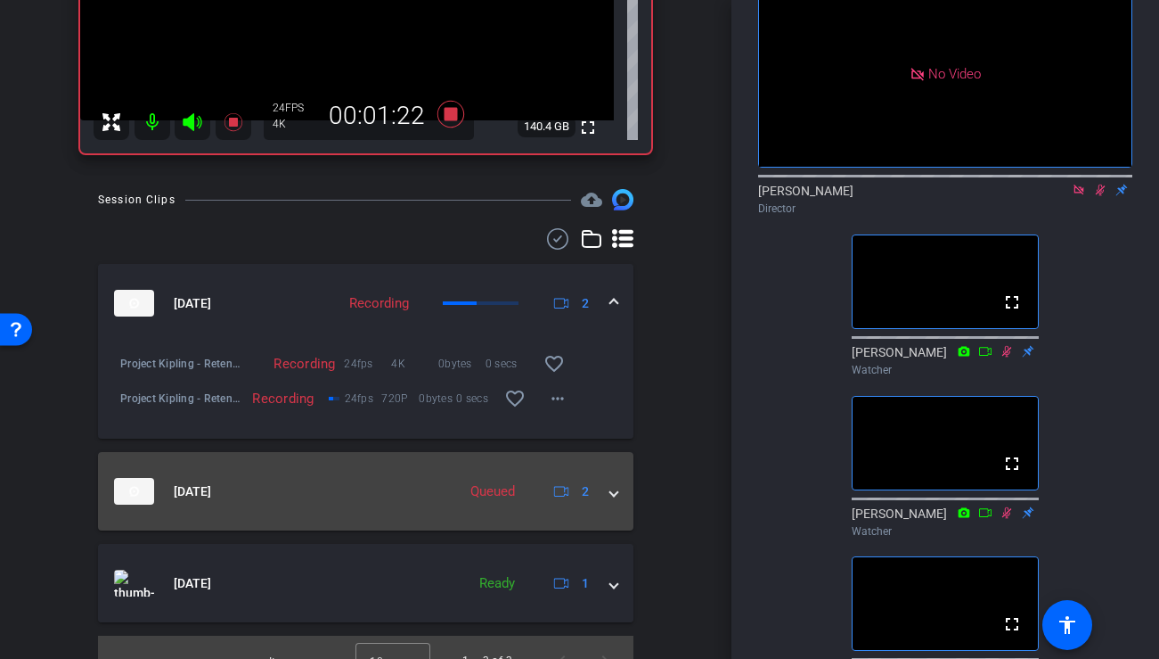
click at [619, 493] on mat-expansion-panel-header "[DATE] Queued 2" at bounding box center [366, 491] width 536 height 78
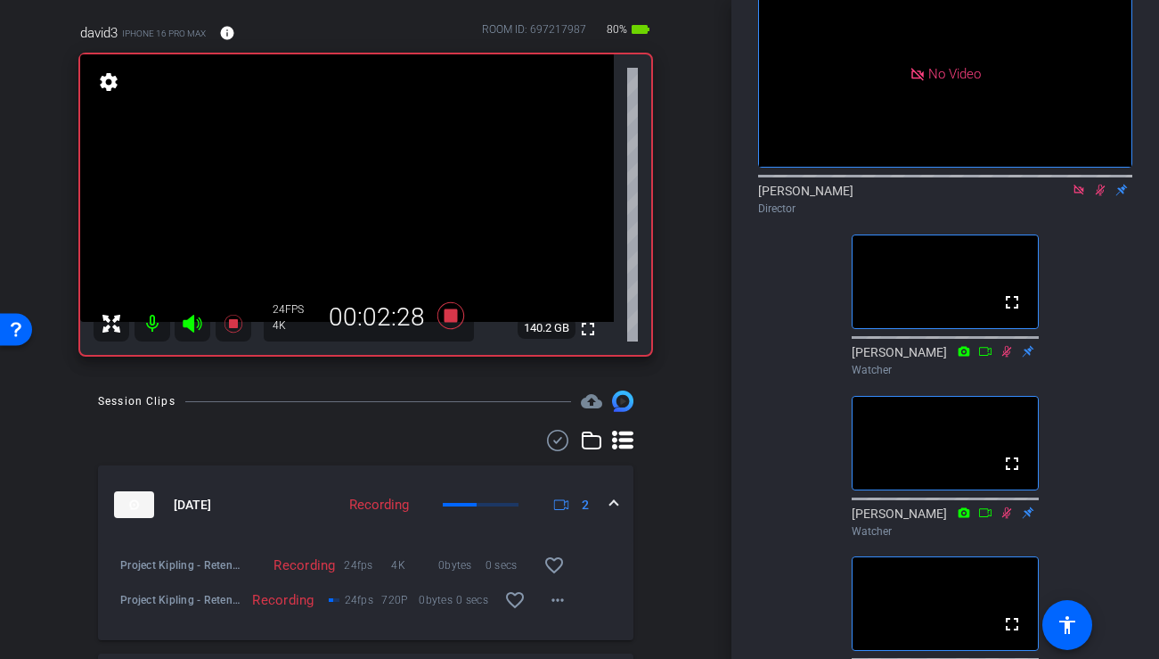
scroll to position [120, 0]
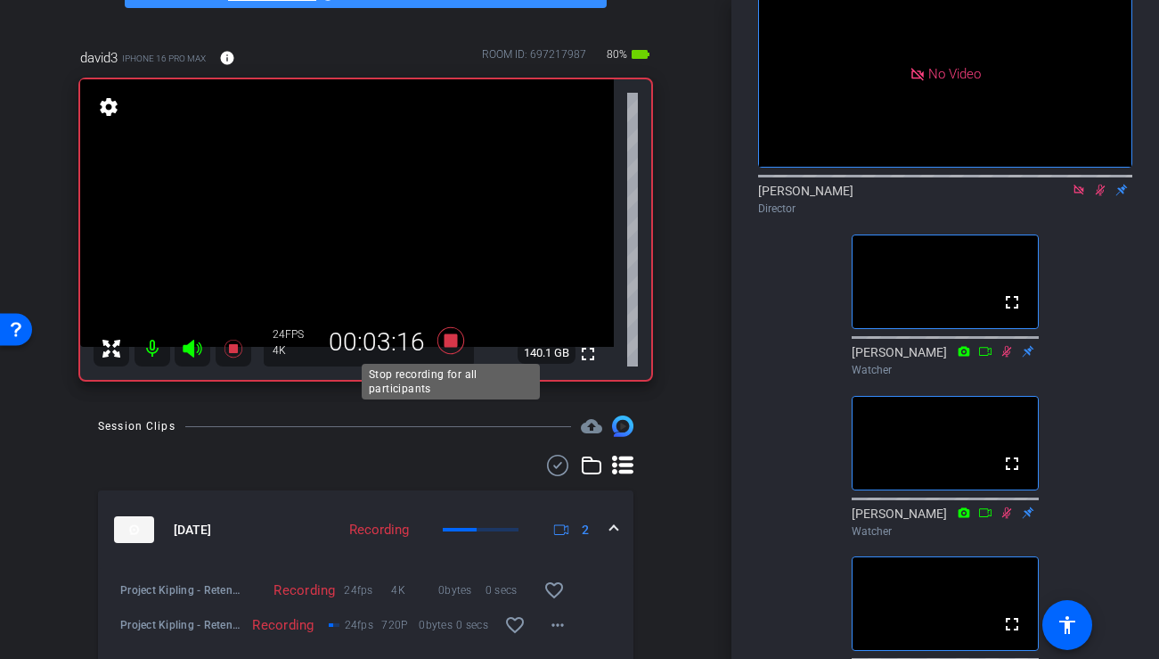
click at [449, 342] on icon at bounding box center [450, 340] width 27 height 27
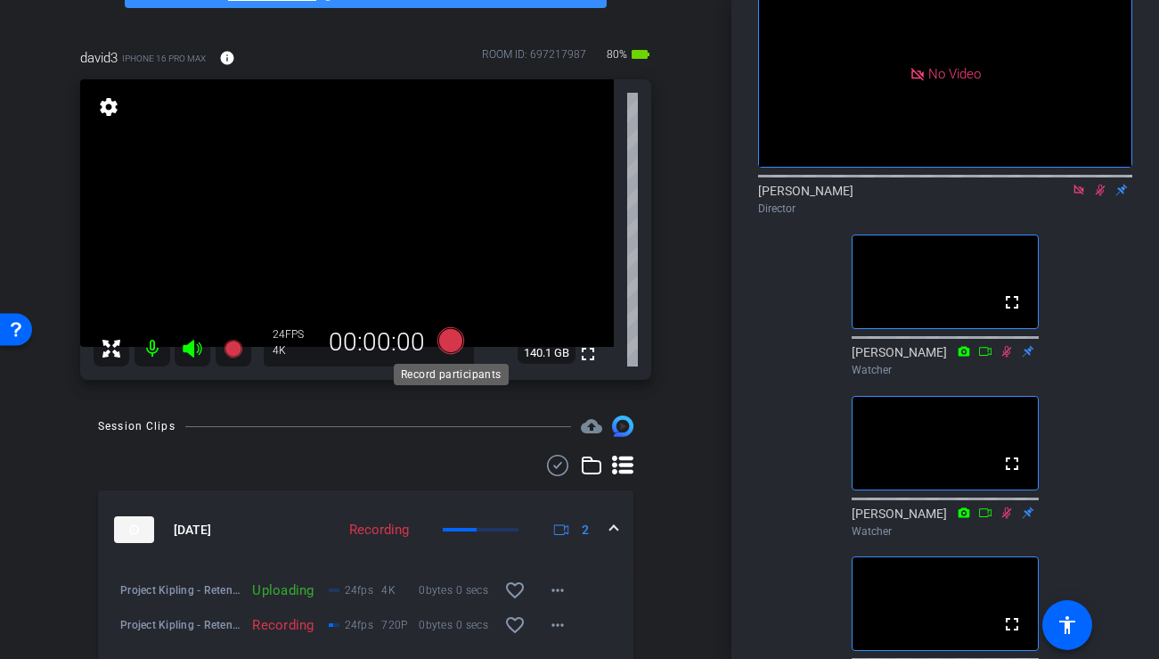
click at [449, 342] on icon at bounding box center [450, 340] width 27 height 27
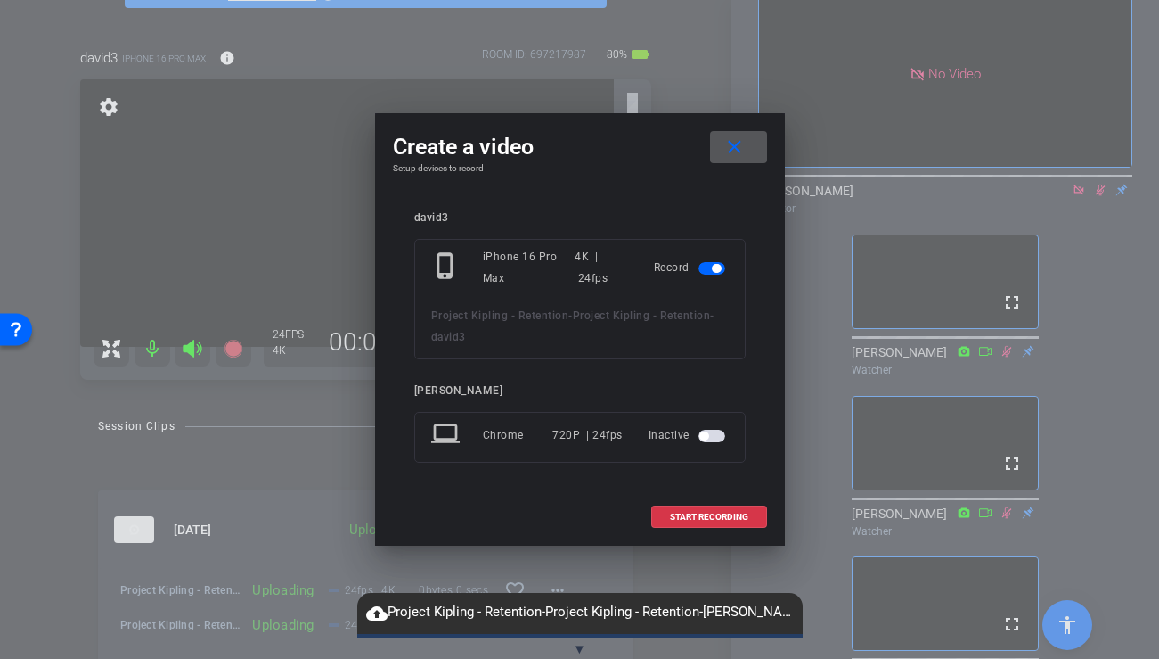
click at [711, 436] on span "button" at bounding box center [712, 436] width 27 height 12
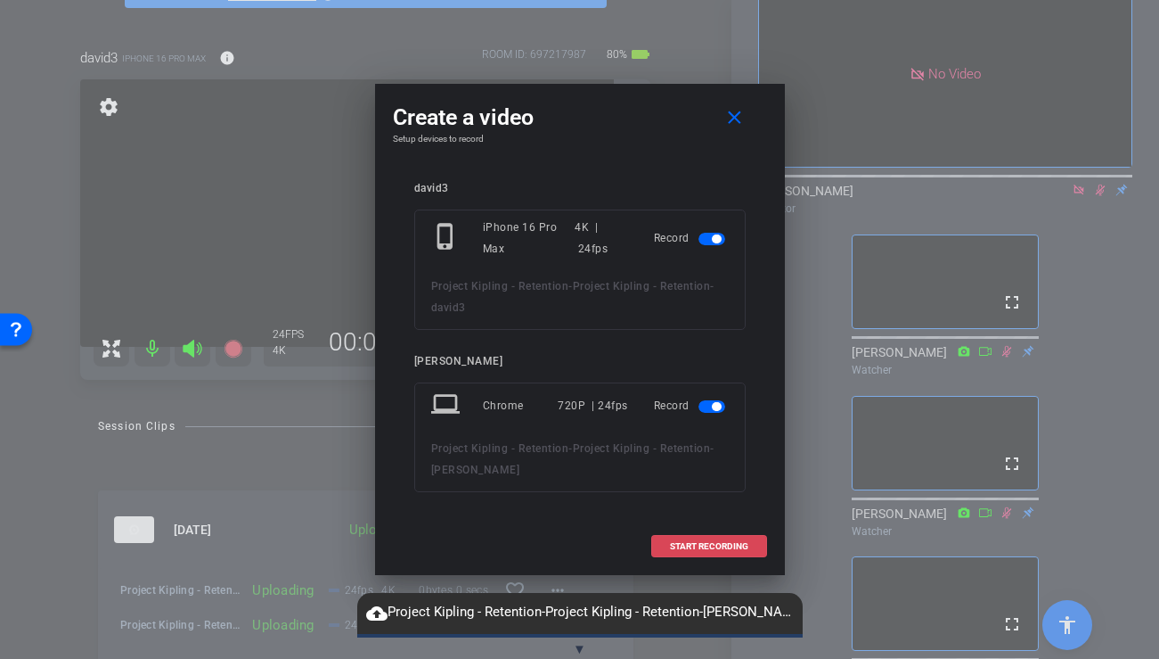
click at [683, 550] on span "START RECORDING" at bounding box center [709, 546] width 78 height 9
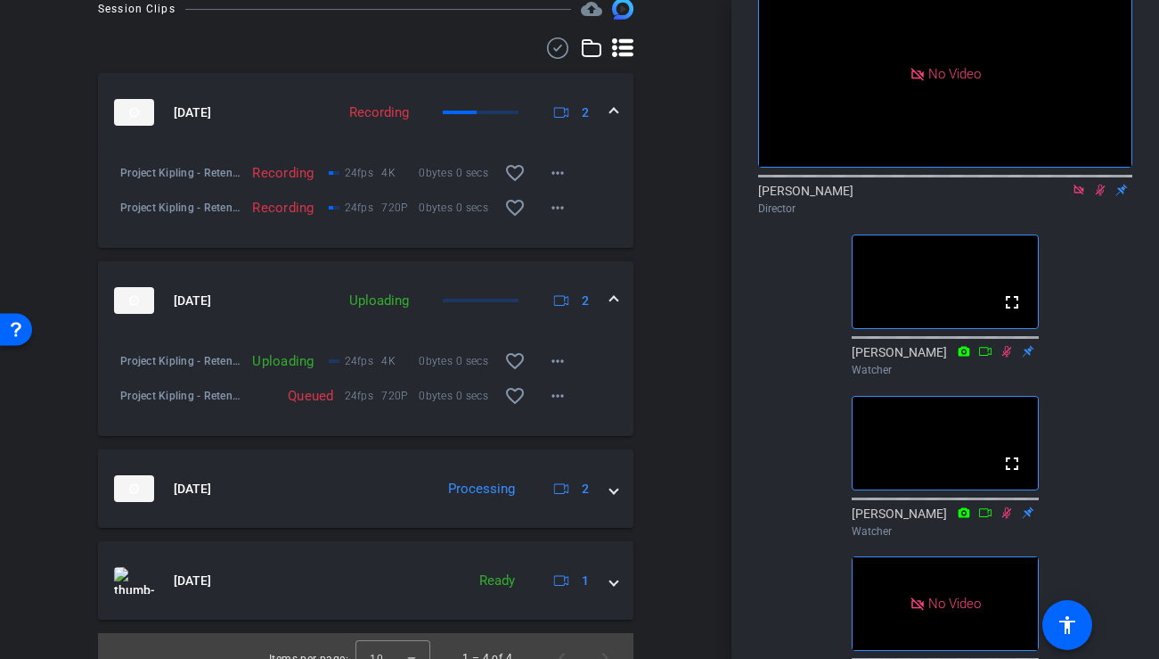
scroll to position [527, 0]
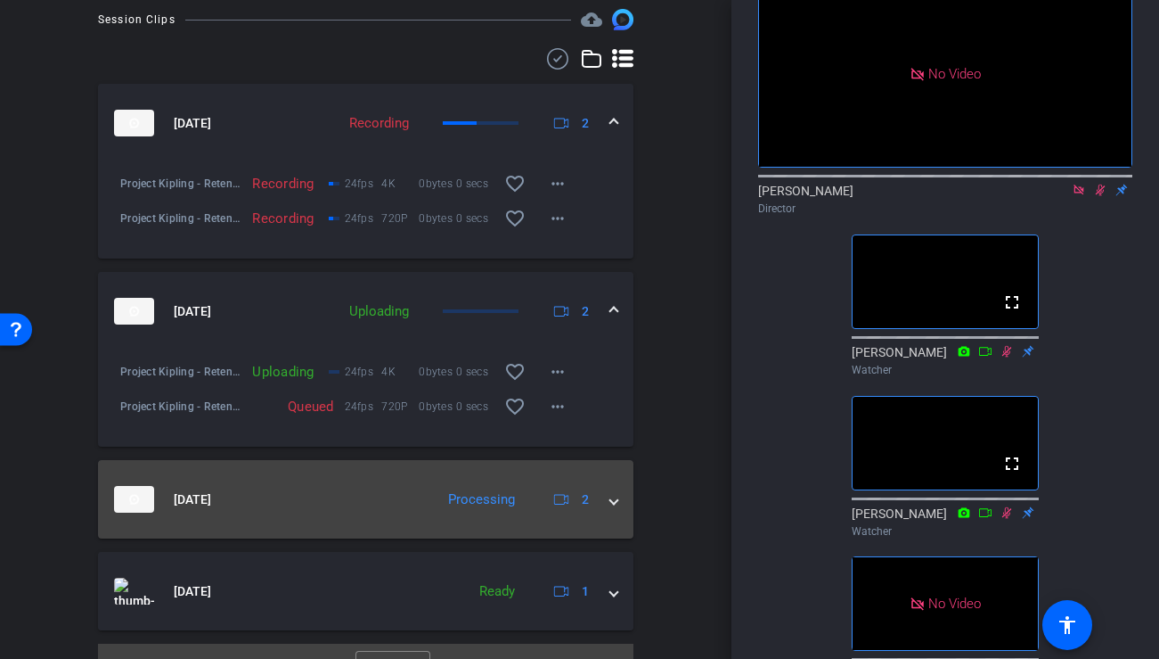
click at [617, 499] on span at bounding box center [613, 499] width 7 height 19
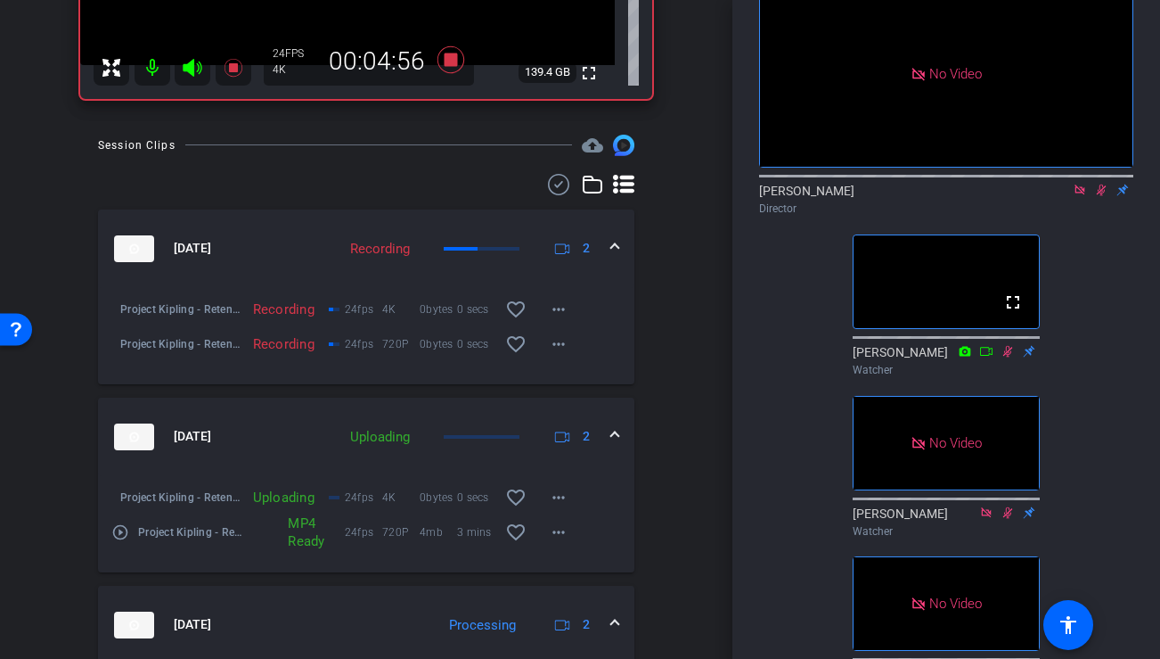
scroll to position [70, 0]
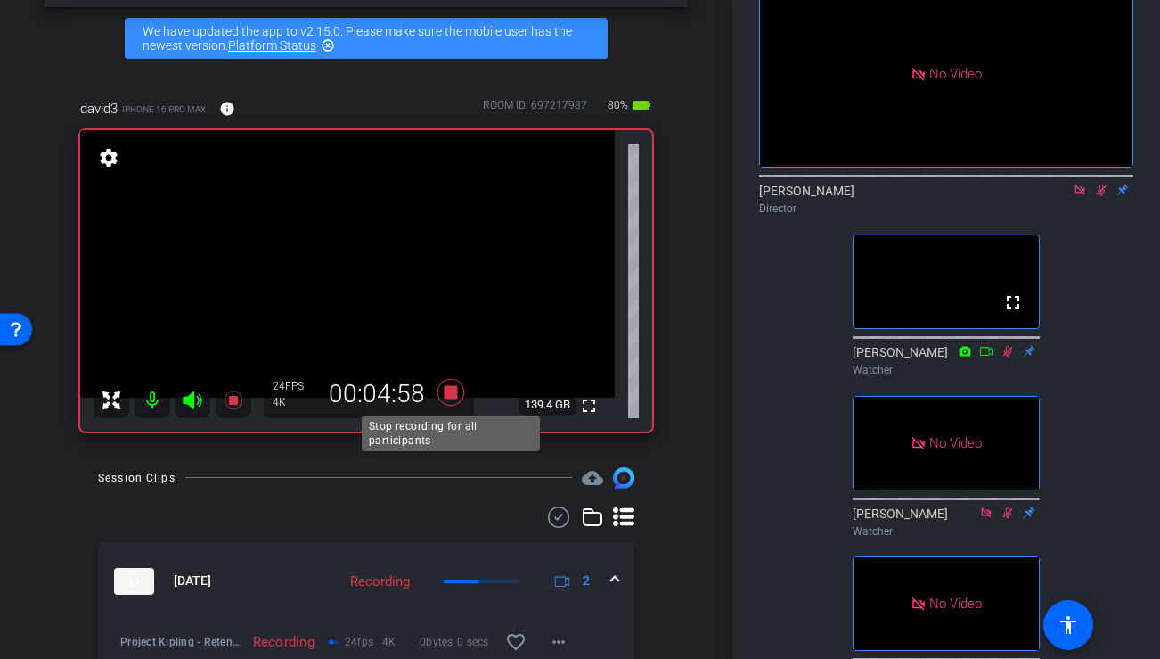
click at [451, 396] on icon at bounding box center [451, 391] width 27 height 27
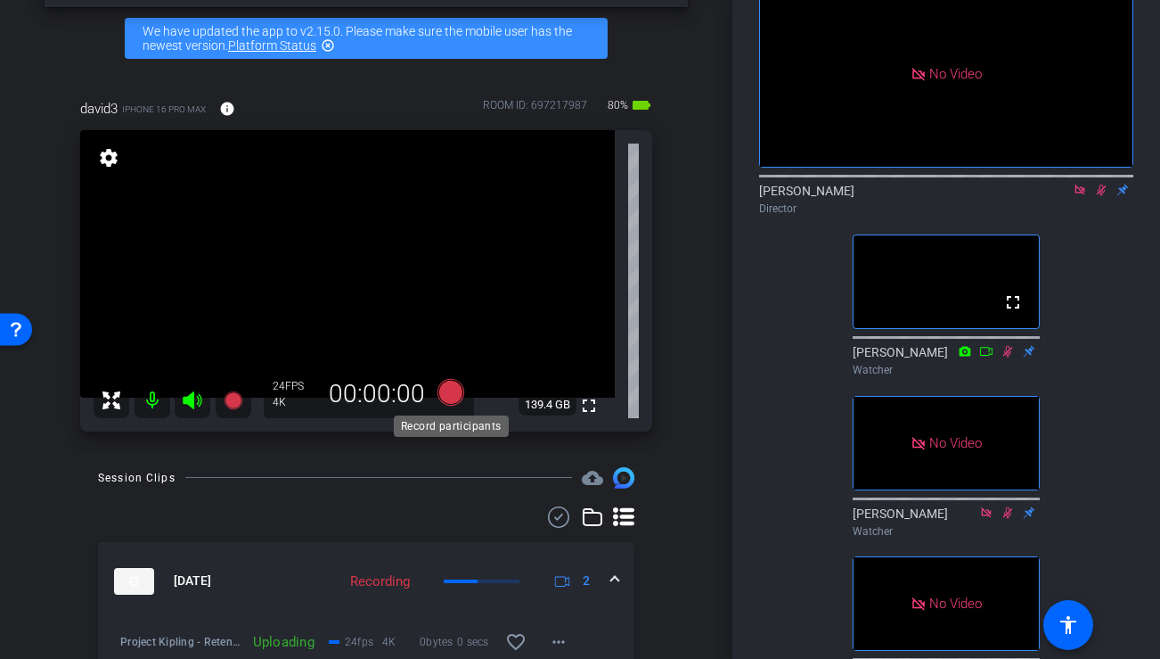
click at [451, 390] on icon at bounding box center [451, 391] width 27 height 27
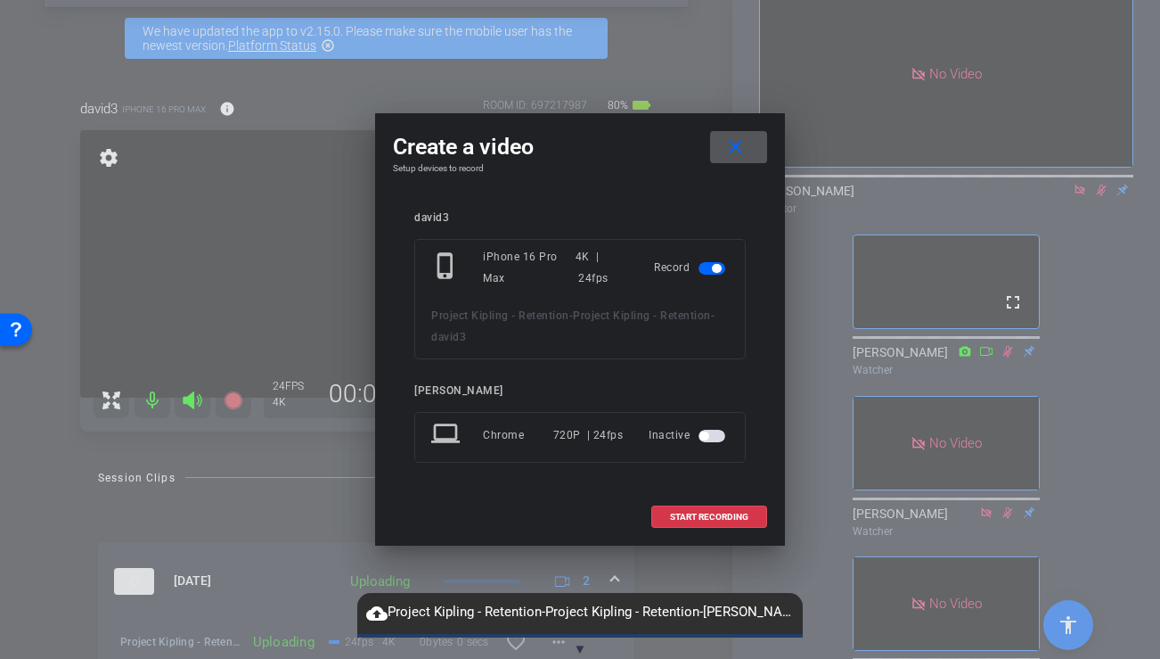
click at [721, 421] on div "Inactive" at bounding box center [689, 435] width 80 height 32
click at [713, 430] on span "button" at bounding box center [712, 436] width 27 height 12
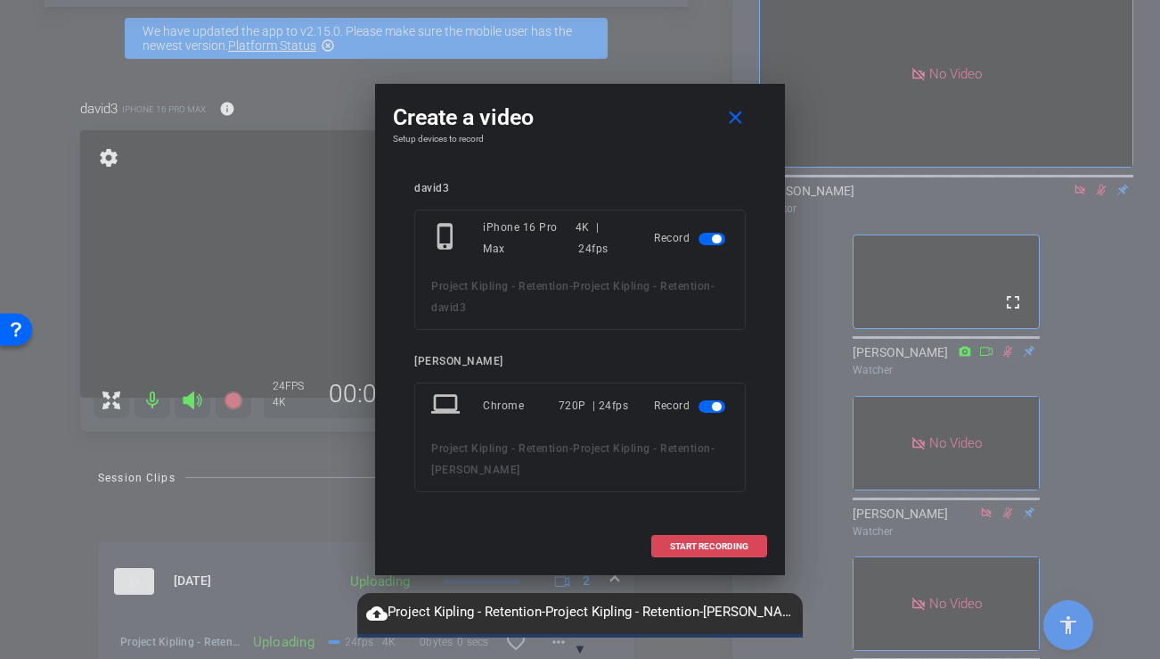
click at [692, 546] on span "START RECORDING" at bounding box center [709, 546] width 78 height 9
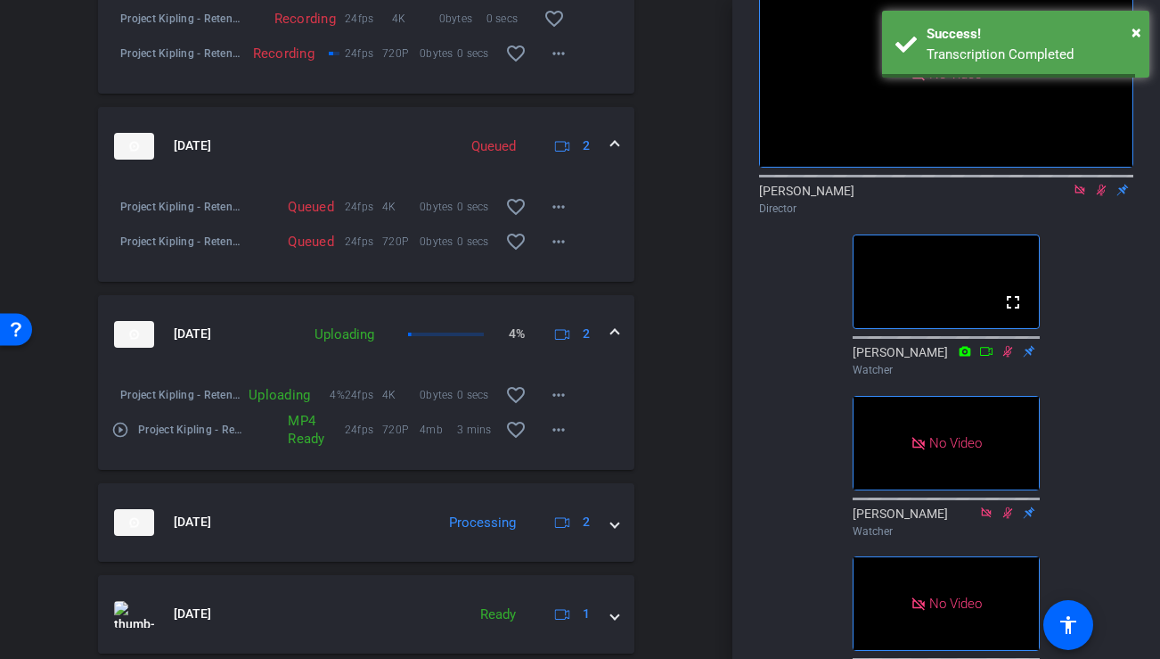
scroll to position [750, 0]
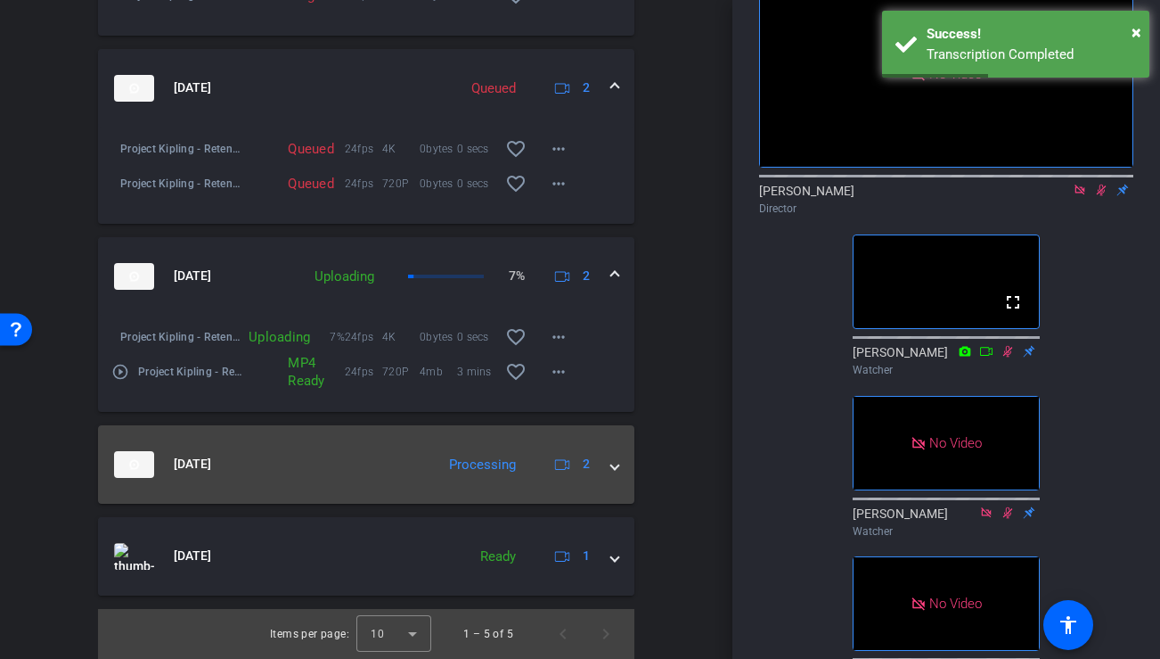
click at [621, 466] on mat-expansion-panel-header "[DATE] Processing 2" at bounding box center [366, 464] width 536 height 78
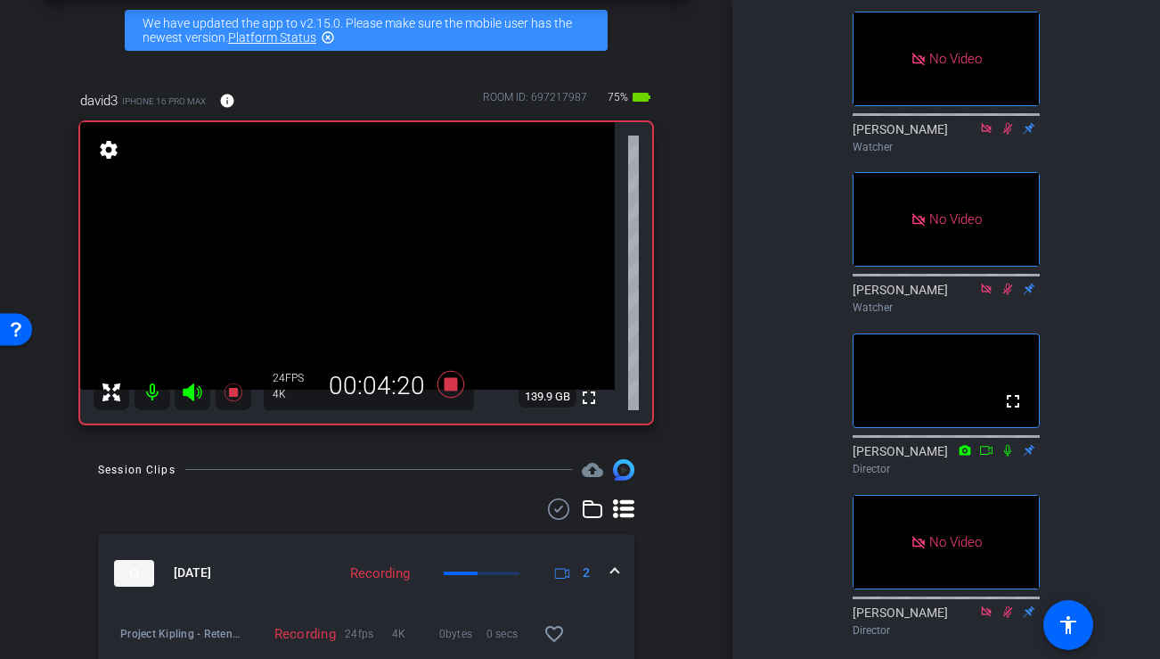
scroll to position [482, 0]
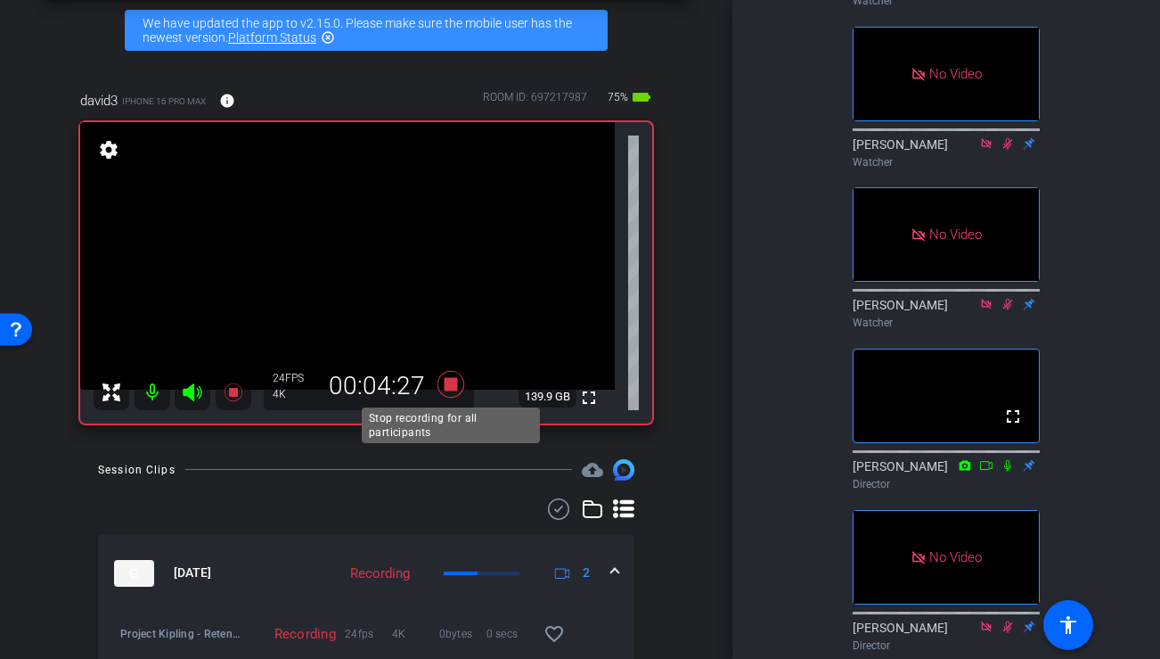
click at [448, 386] on icon at bounding box center [451, 383] width 27 height 27
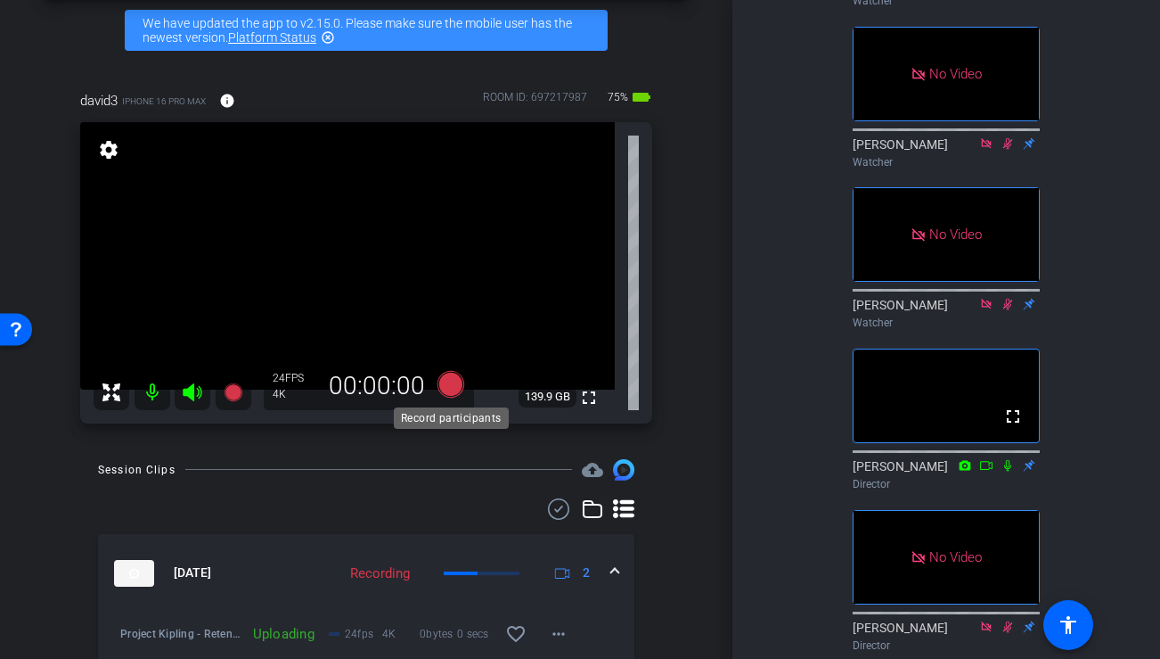
click at [450, 382] on icon at bounding box center [451, 383] width 27 height 27
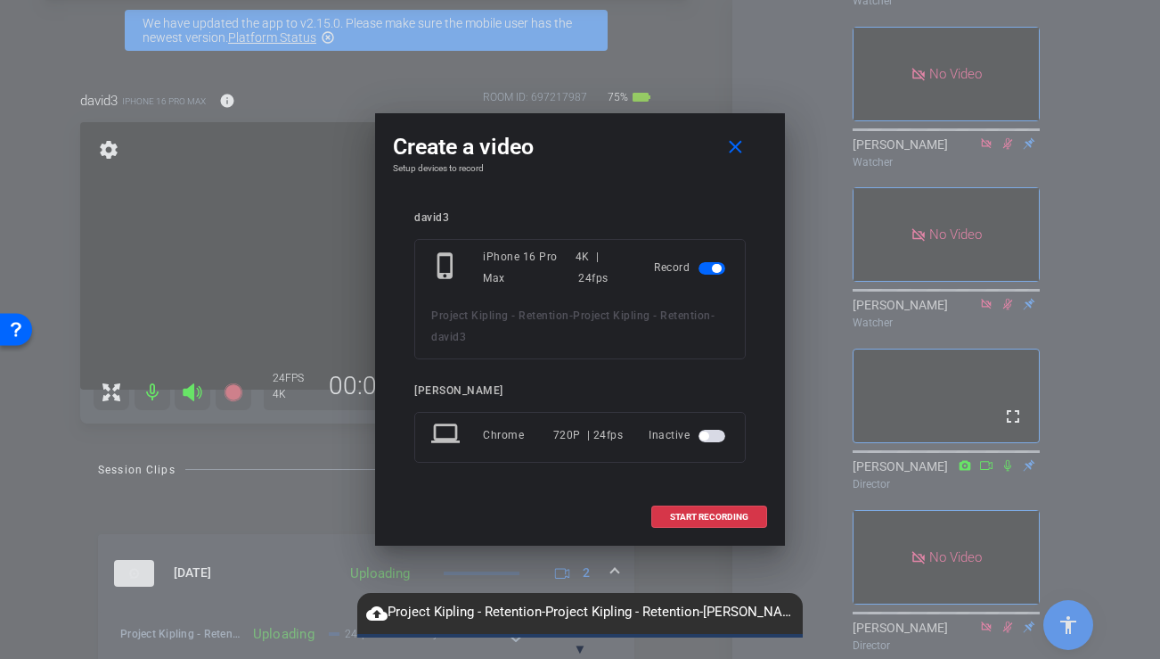
click at [712, 438] on span "button" at bounding box center [712, 436] width 27 height 12
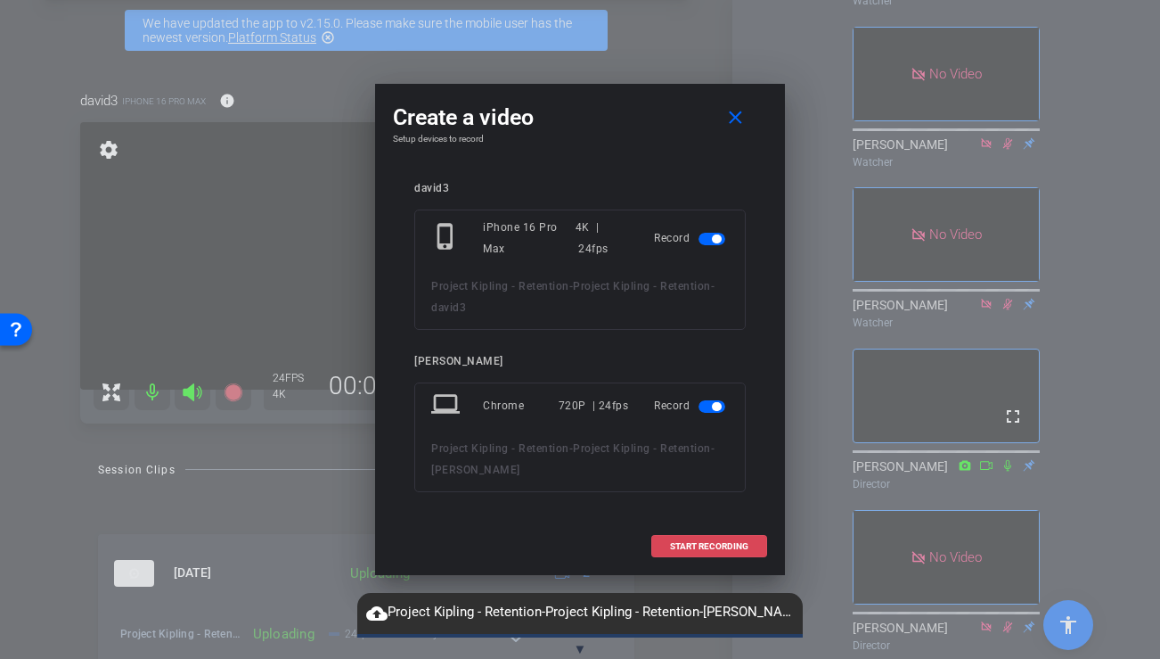
click at [695, 550] on span "START RECORDING" at bounding box center [709, 546] width 78 height 9
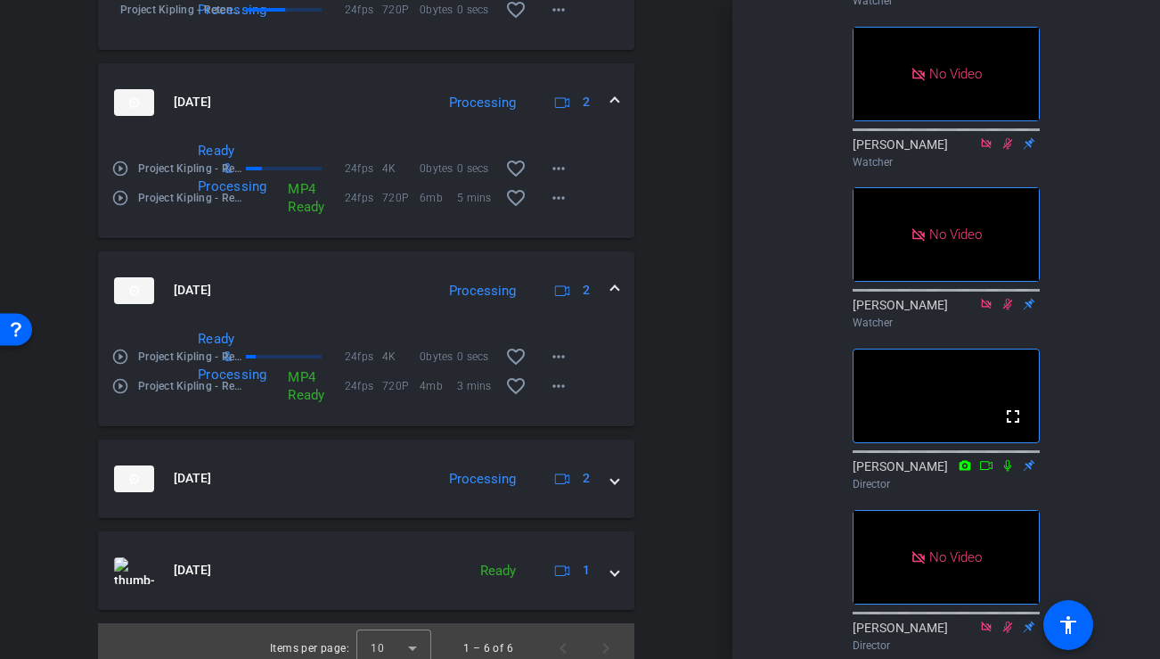
scroll to position [938, 0]
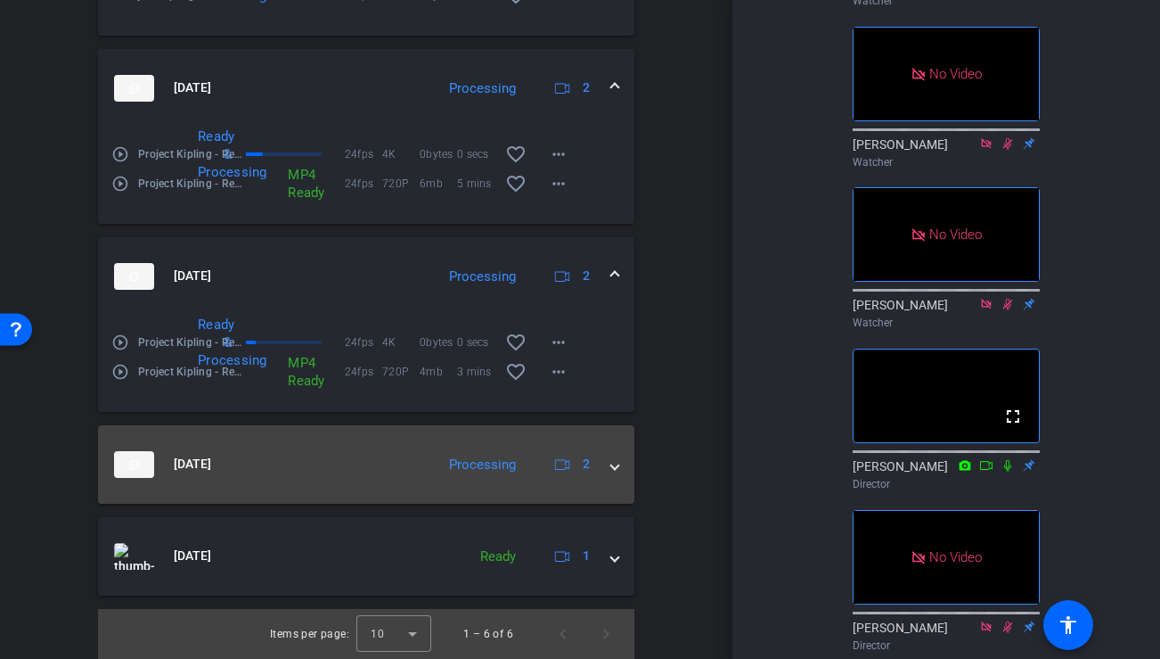
click at [621, 468] on mat-expansion-panel-header "[DATE] Processing 2" at bounding box center [366, 464] width 536 height 78
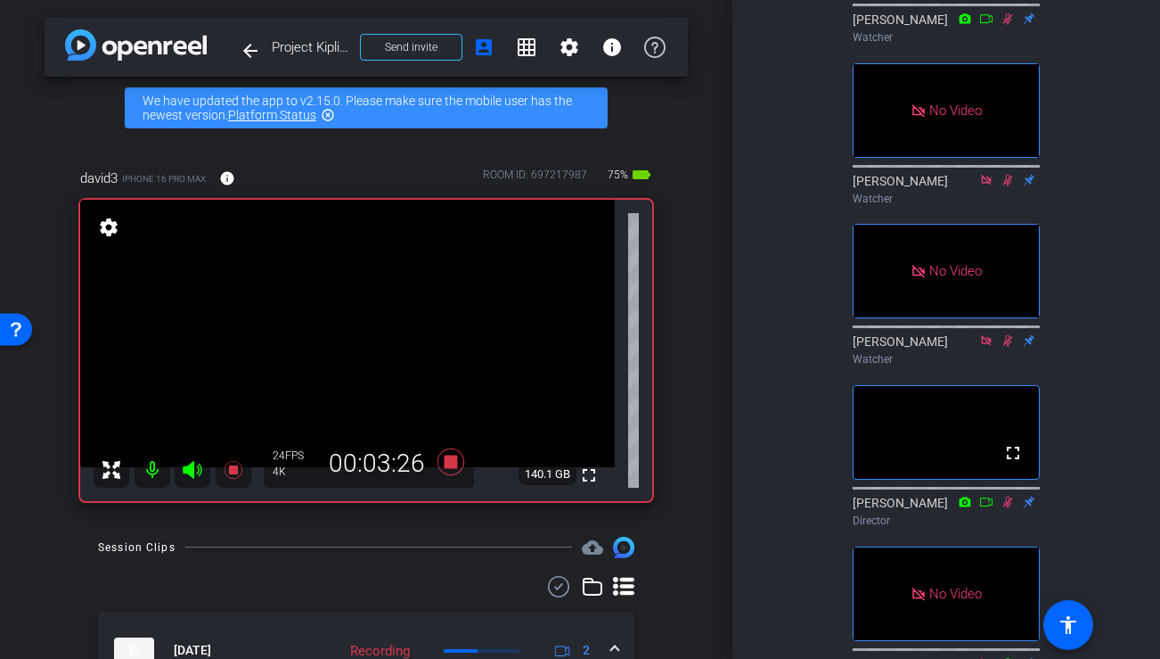
scroll to position [507, 0]
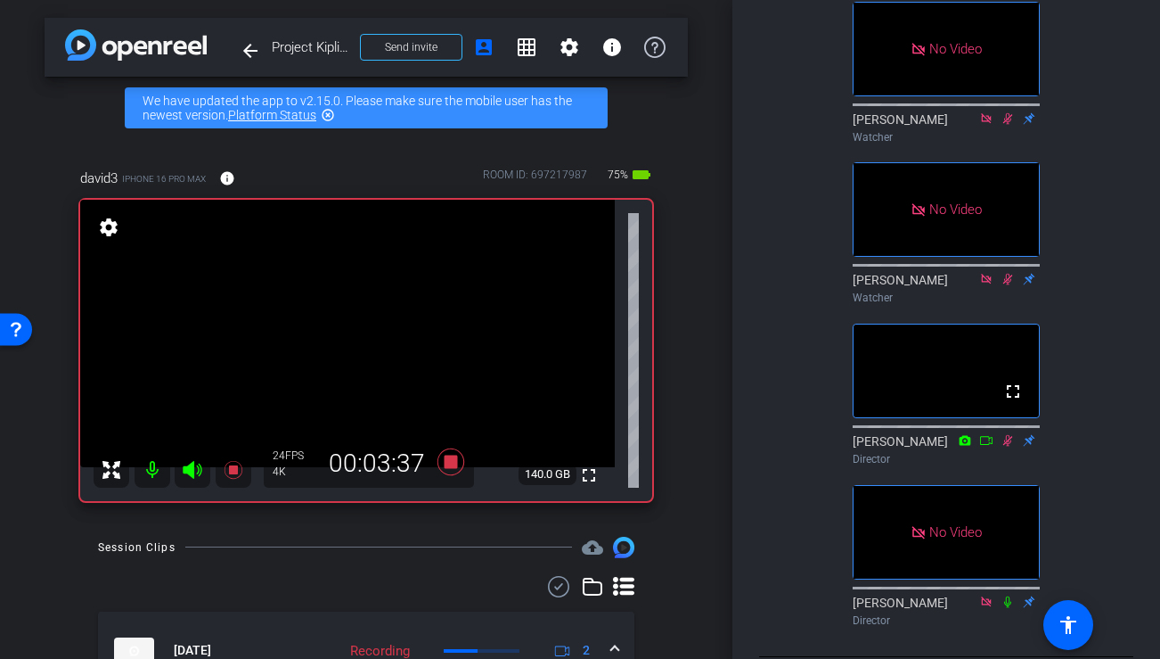
click at [1009, 446] on icon at bounding box center [1008, 440] width 14 height 12
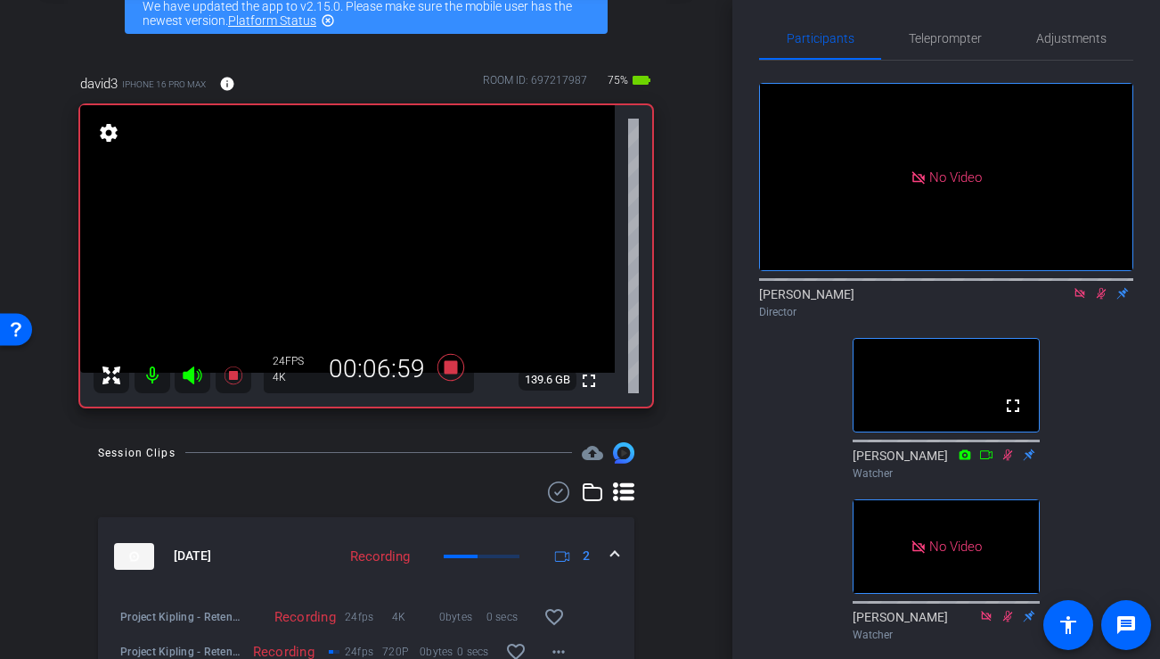
scroll to position [97, 0]
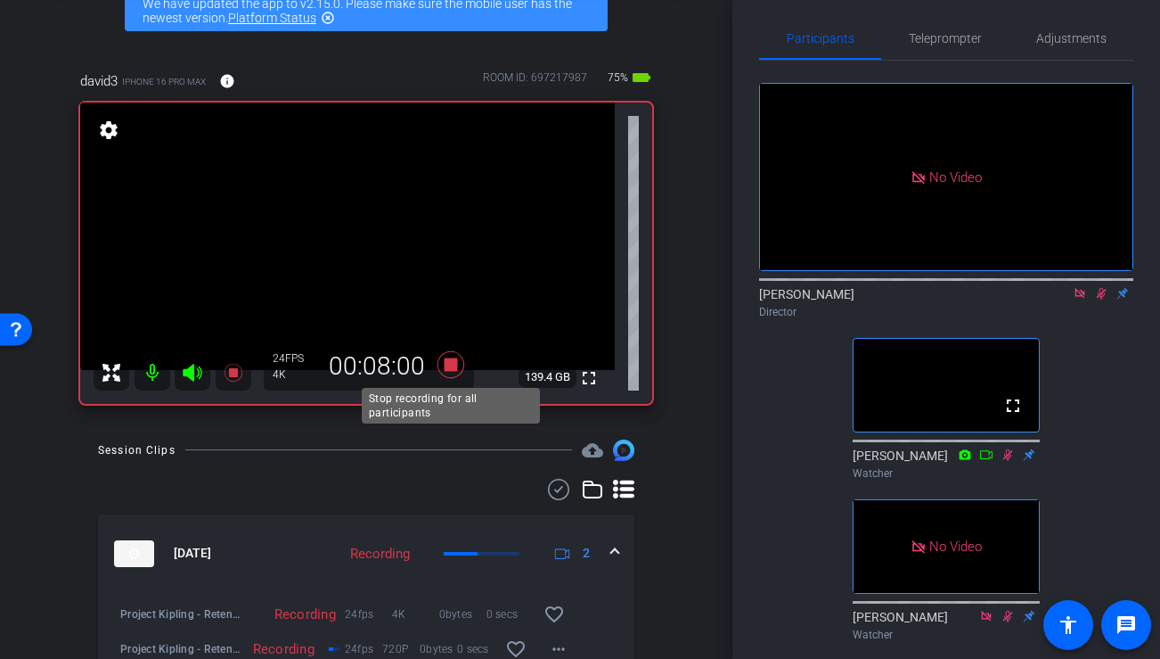
click at [449, 364] on icon at bounding box center [451, 363] width 27 height 27
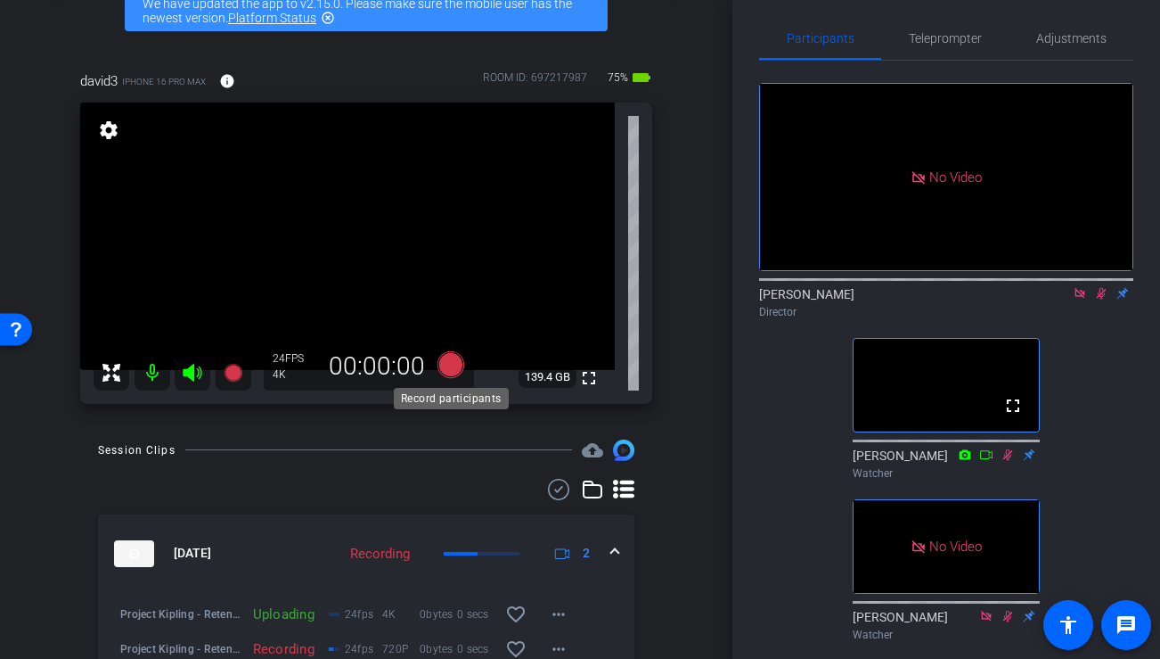
click at [449, 364] on icon at bounding box center [451, 363] width 27 height 27
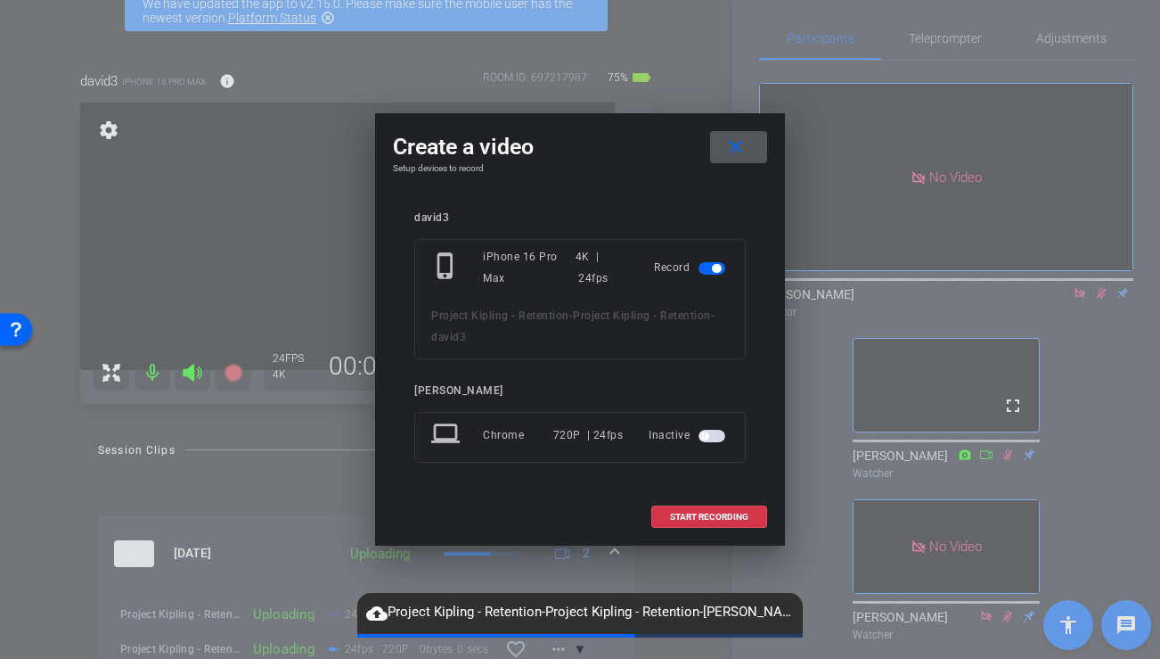
click at [720, 436] on span "button" at bounding box center [712, 436] width 27 height 12
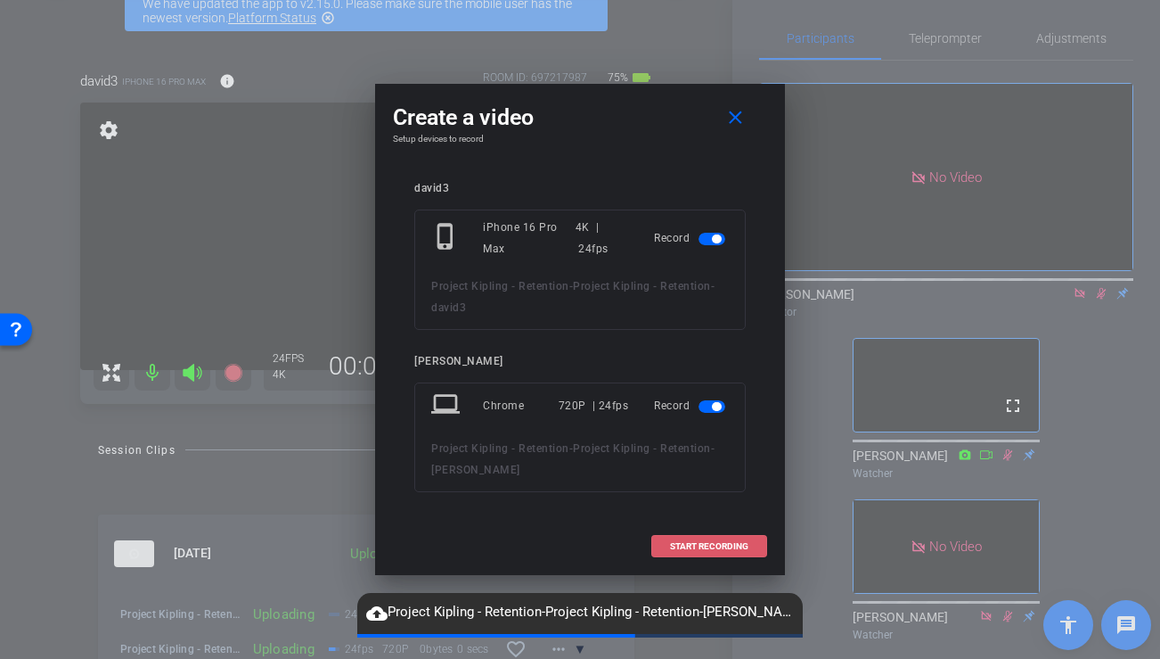
click at [694, 542] on span "START RECORDING" at bounding box center [709, 546] width 78 height 9
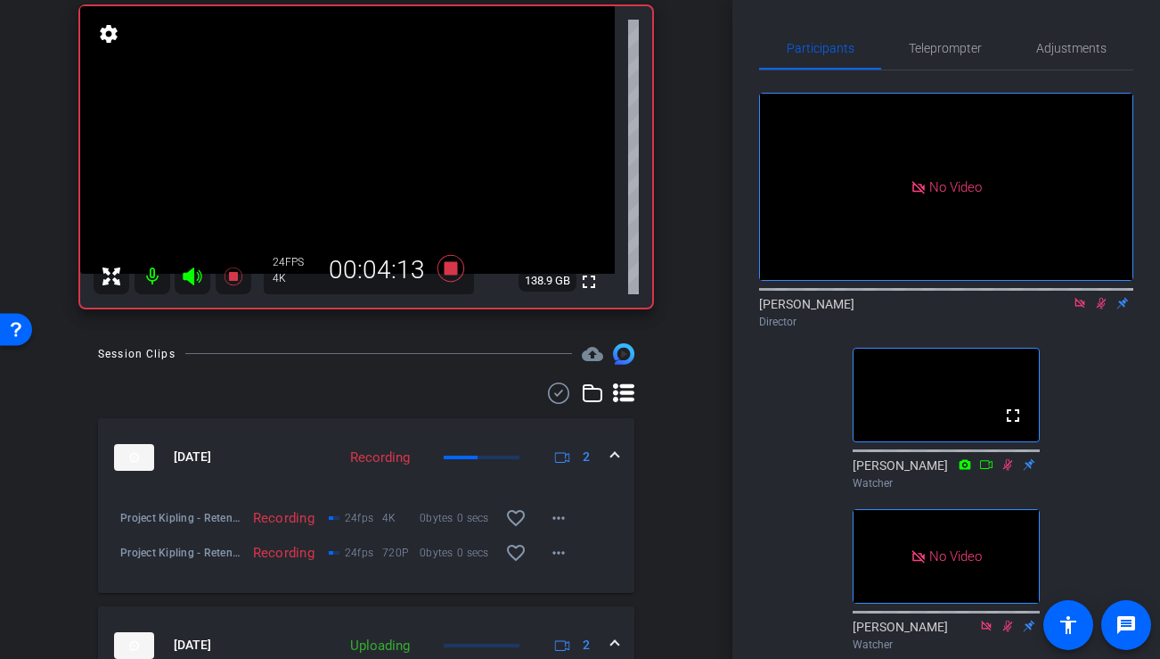
scroll to position [191, 0]
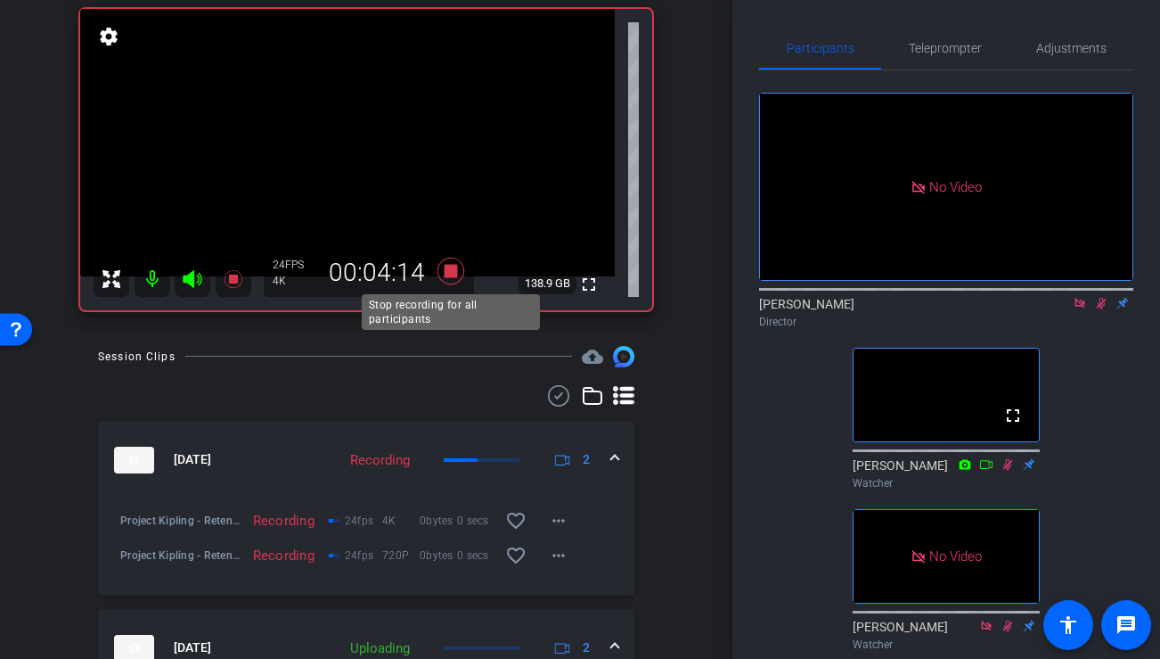
click at [449, 267] on icon at bounding box center [451, 270] width 27 height 27
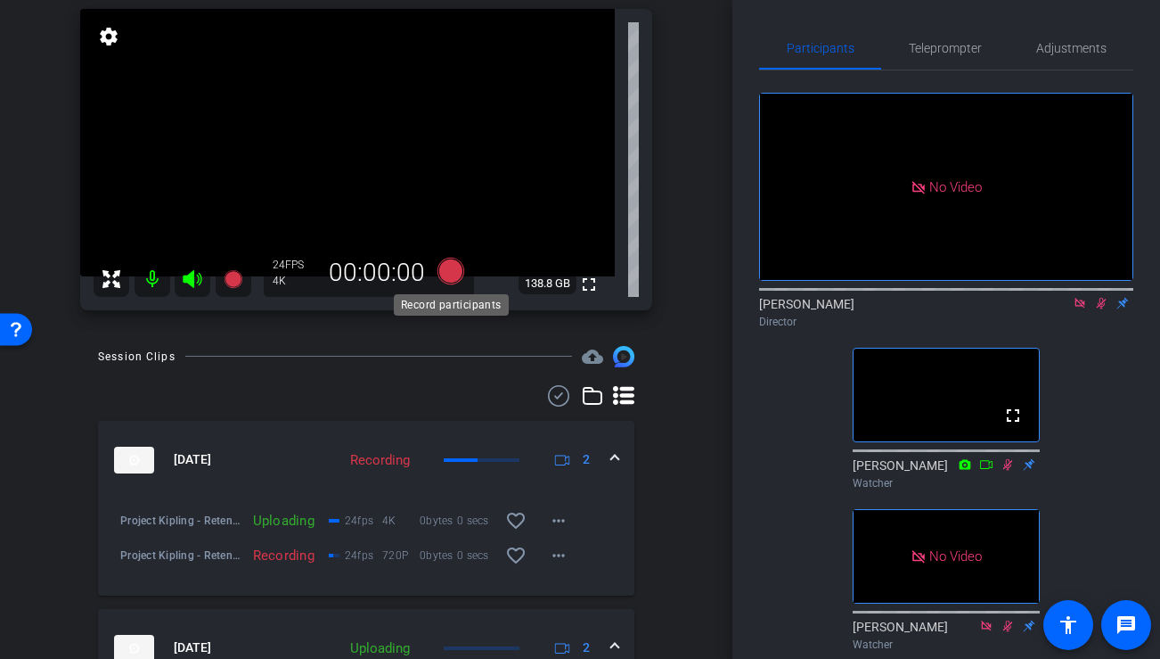
click at [448, 273] on icon at bounding box center [451, 270] width 27 height 27
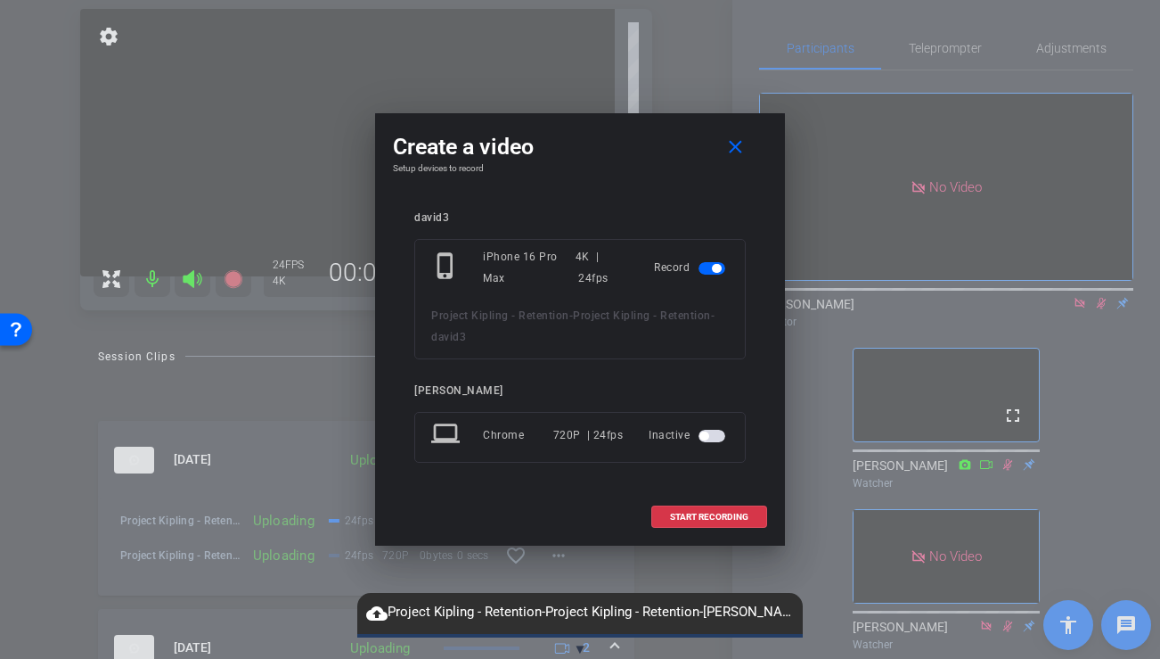
click at [722, 443] on mat-slide-toggle at bounding box center [714, 434] width 30 height 21
click at [703, 435] on span "button" at bounding box center [704, 435] width 9 height 9
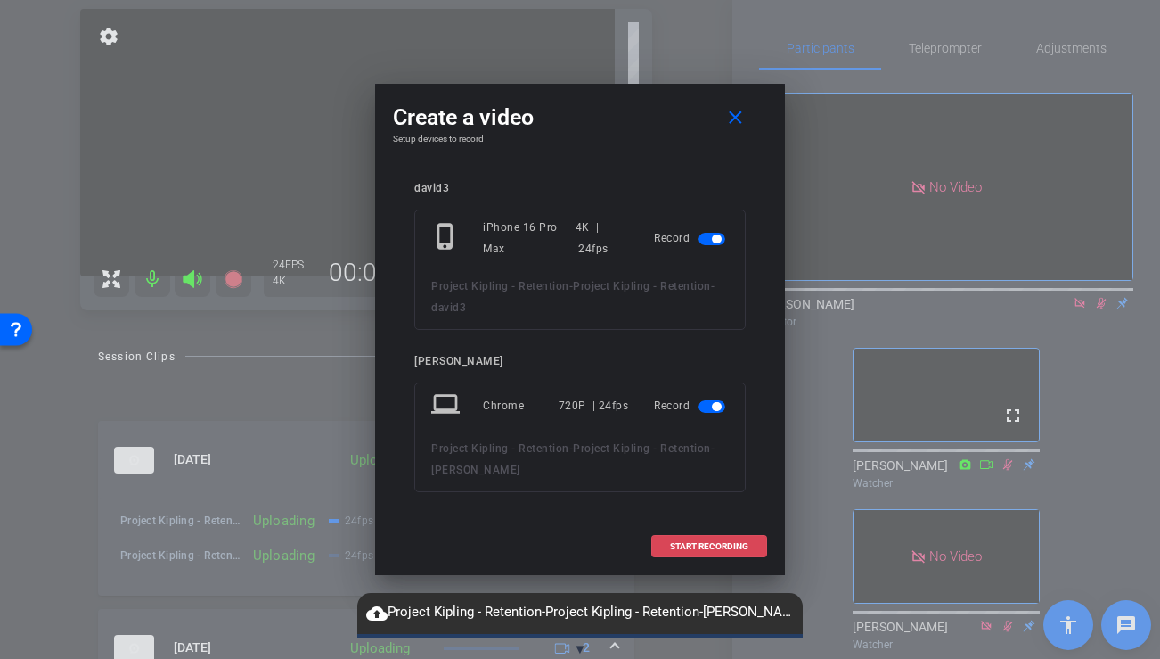
click at [684, 545] on span "START RECORDING" at bounding box center [709, 546] width 78 height 9
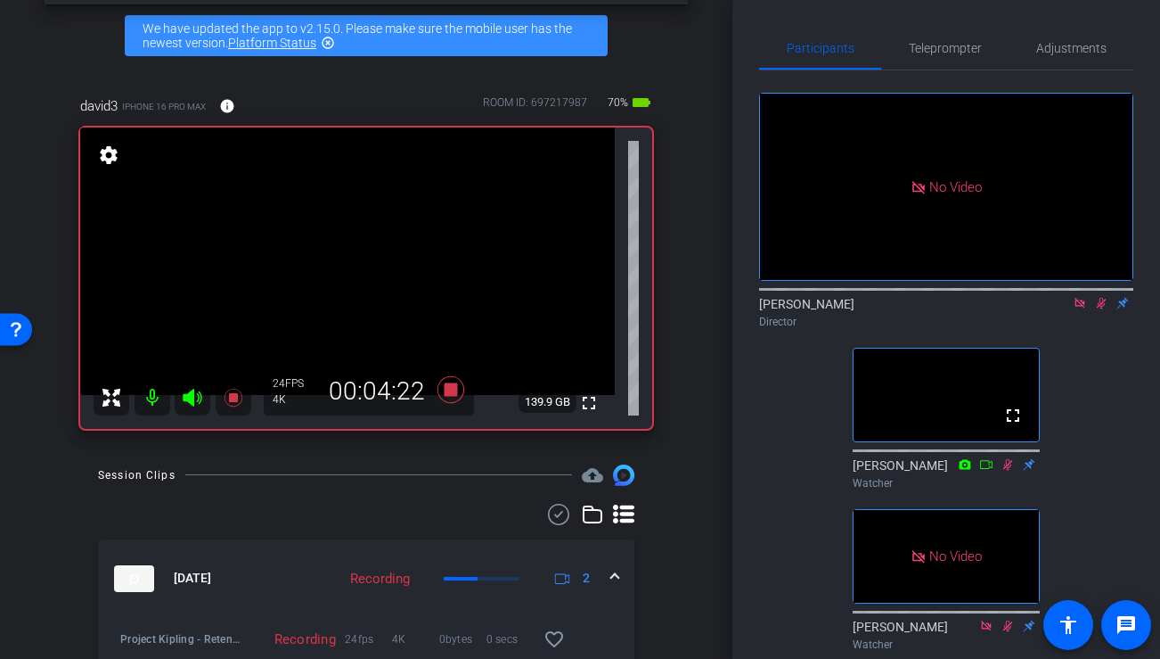
scroll to position [89, 0]
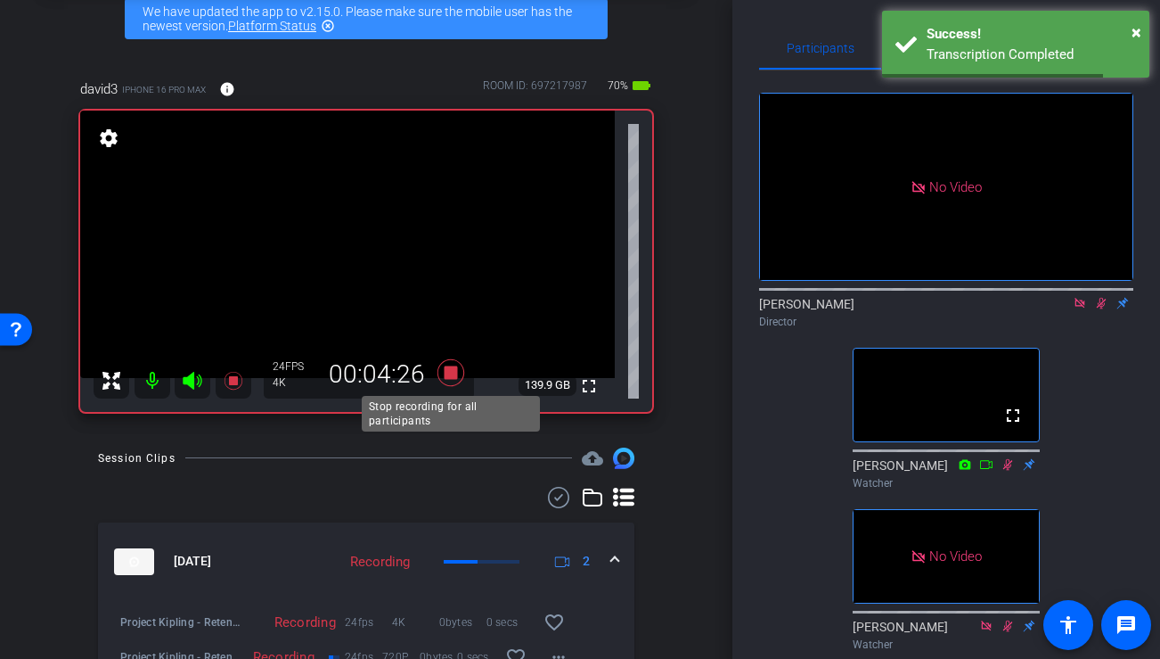
click at [453, 370] on icon at bounding box center [451, 371] width 27 height 27
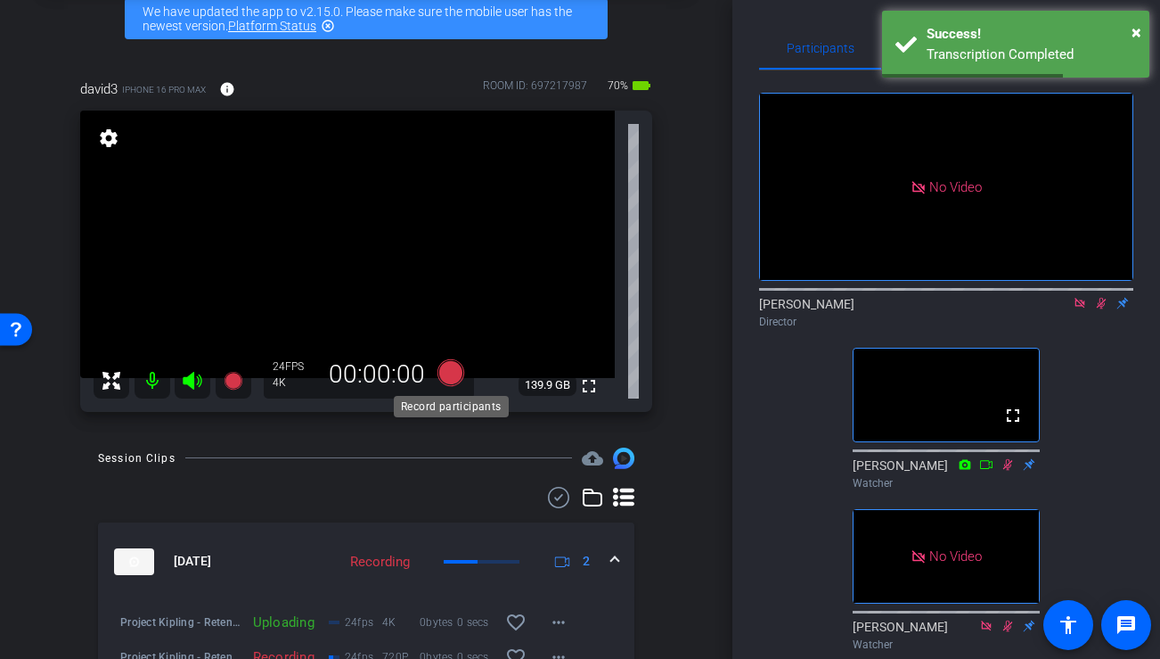
click at [446, 373] on icon at bounding box center [451, 371] width 27 height 27
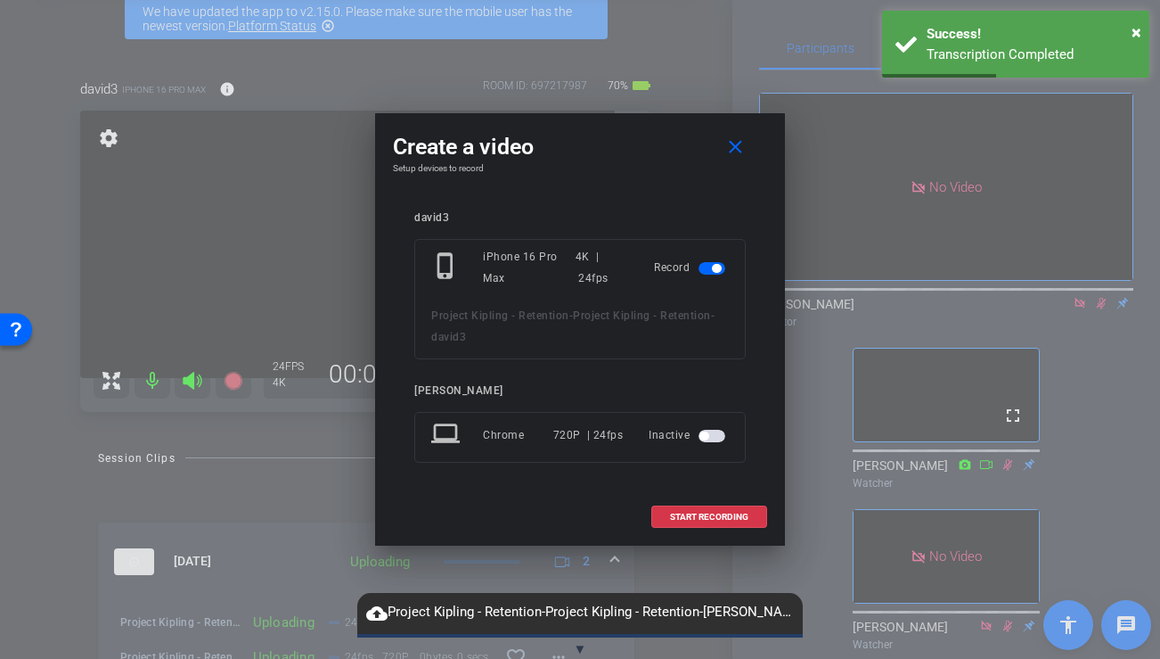
click at [710, 446] on div "Inactive" at bounding box center [689, 435] width 80 height 32
click at [708, 434] on span "button" at bounding box center [704, 435] width 9 height 9
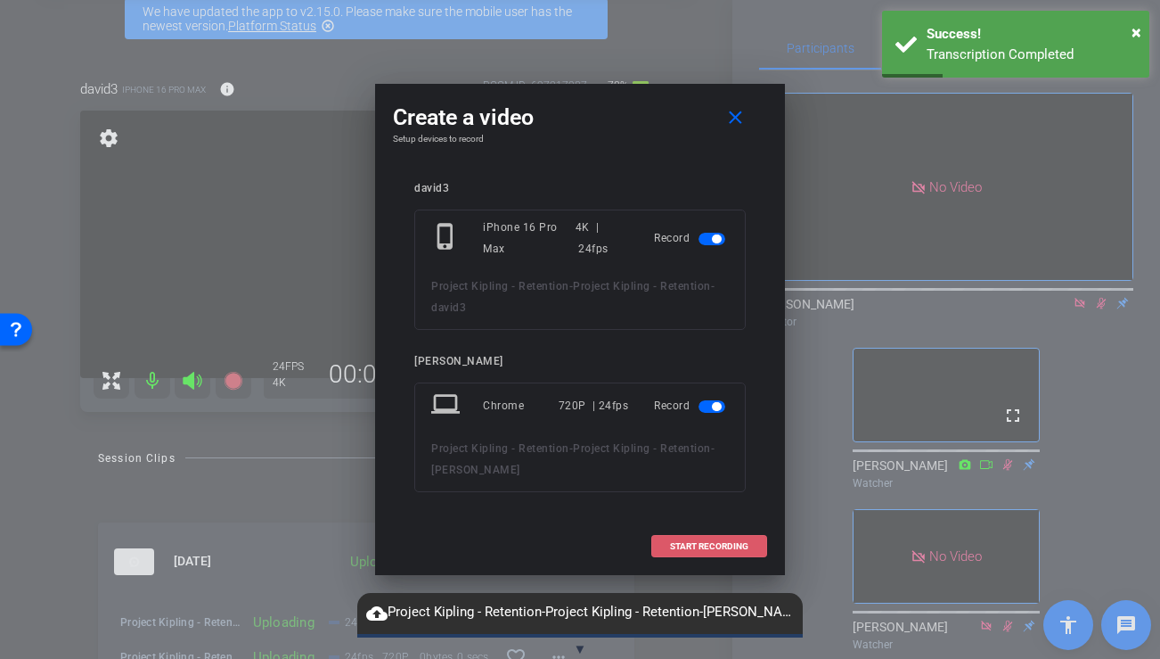
click at [688, 547] on span "START RECORDING" at bounding box center [709, 546] width 78 height 9
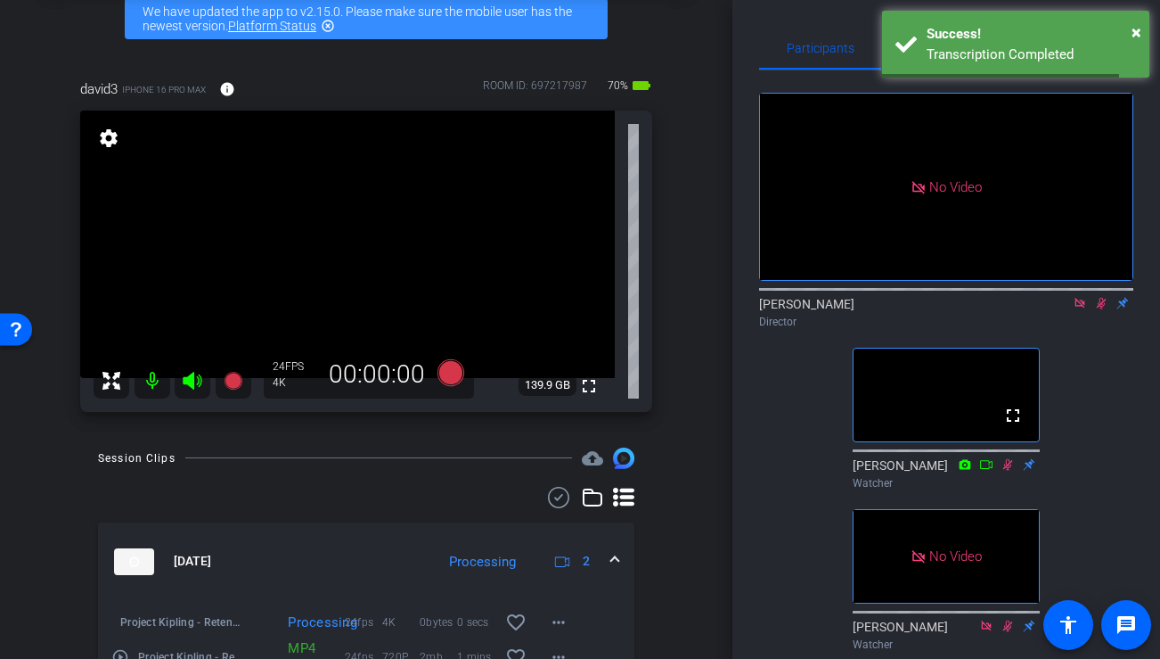
click at [1099, 309] on icon at bounding box center [1101, 303] width 14 height 12
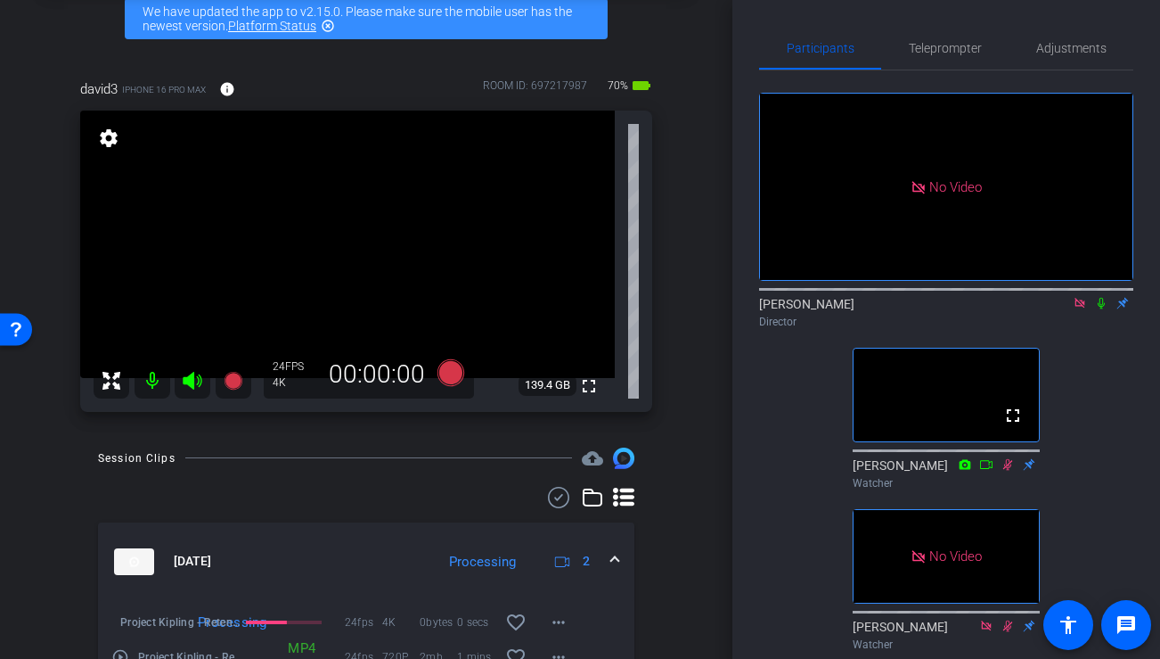
drag, startPoint x: 452, startPoint y: 373, endPoint x: 433, endPoint y: 416, distance: 46.7
click at [433, 416] on div "david3 iPhone 16 Pro Max info ROOM ID: 697217987 70% battery_std fullscreen set…" at bounding box center [366, 240] width 643 height 380
click at [450, 372] on icon at bounding box center [451, 371] width 27 height 27
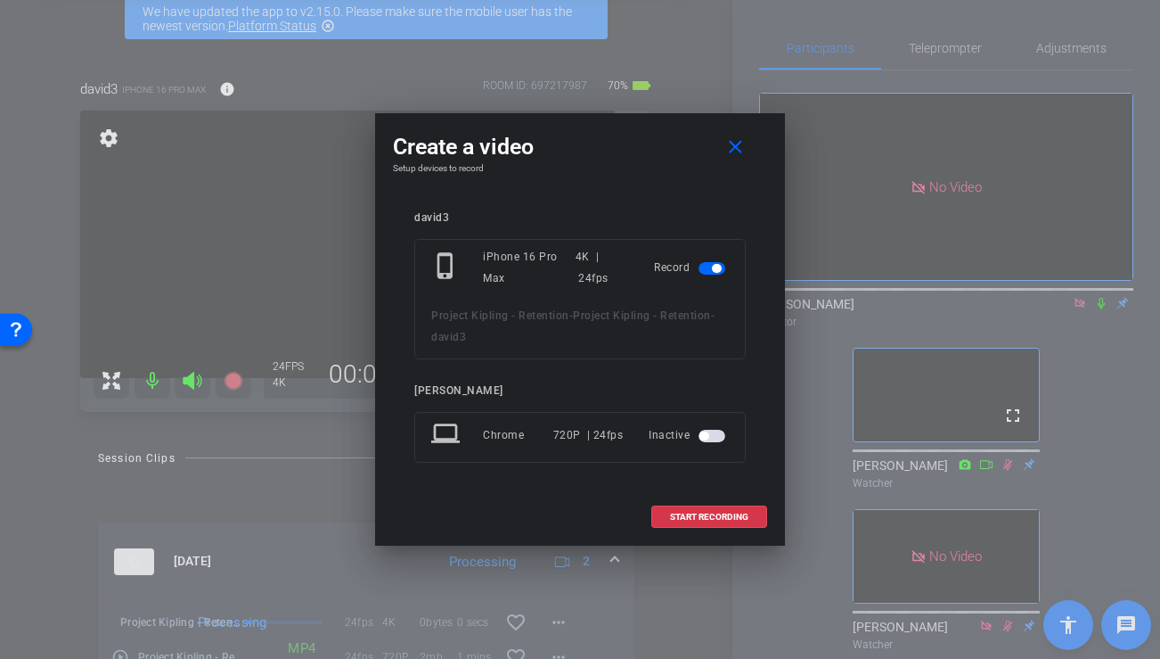
click at [708, 441] on span "button" at bounding box center [712, 436] width 27 height 12
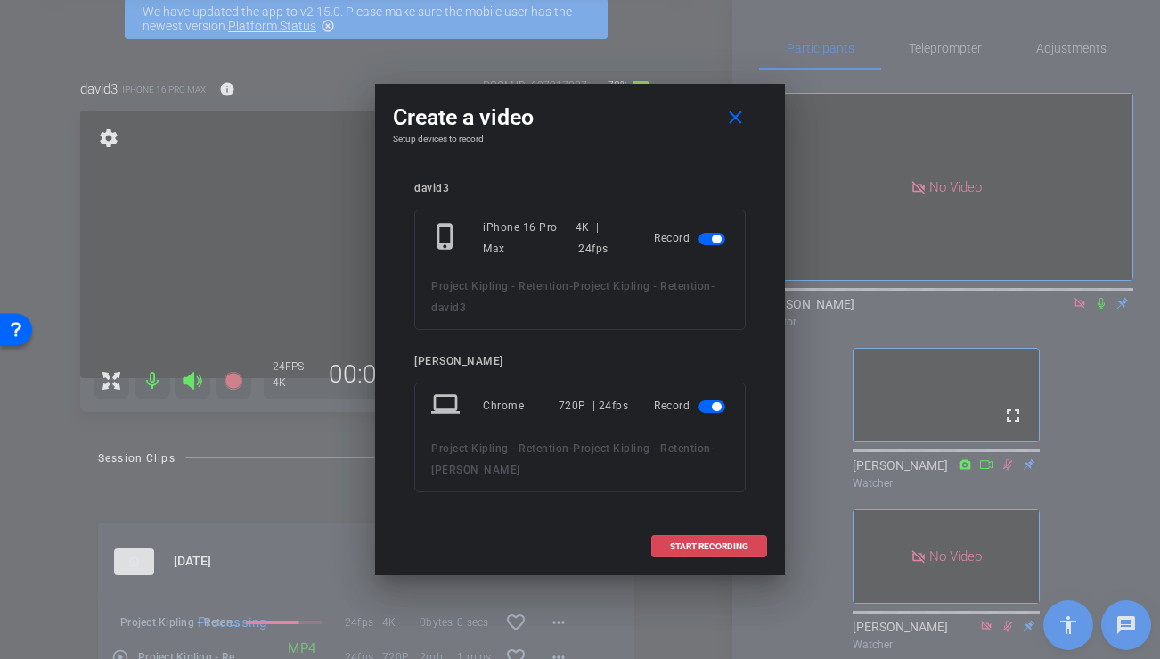
click at [675, 547] on span "START RECORDING" at bounding box center [709, 546] width 78 height 9
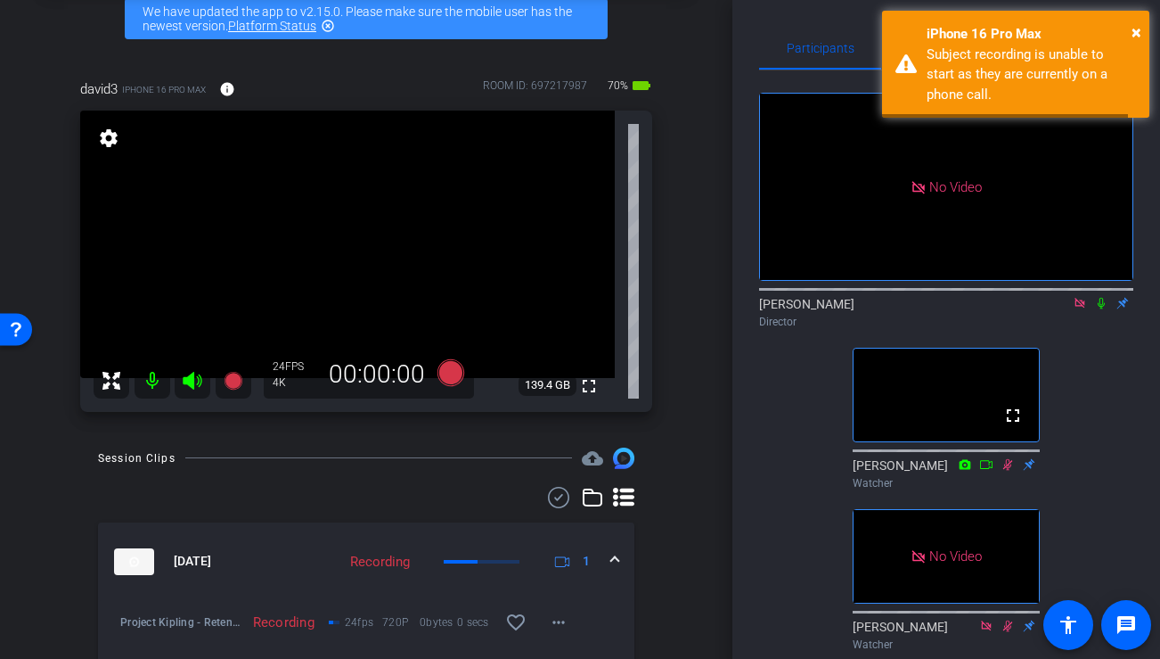
click at [1098, 309] on icon at bounding box center [1101, 304] width 7 height 12
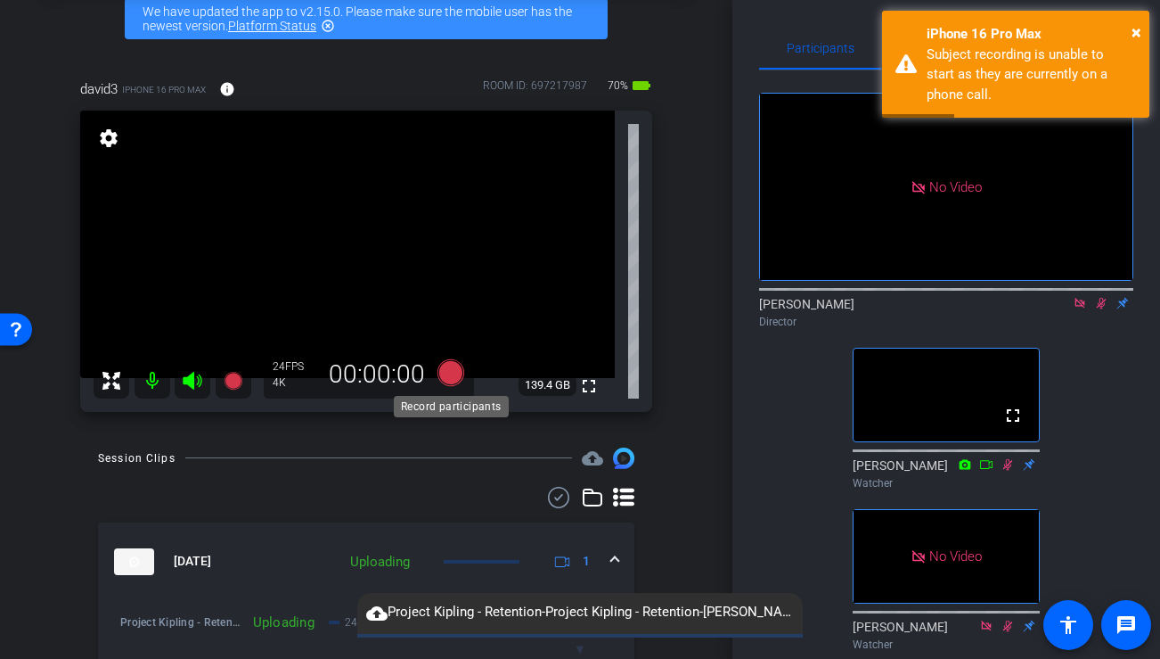
click at [452, 364] on icon at bounding box center [451, 371] width 27 height 27
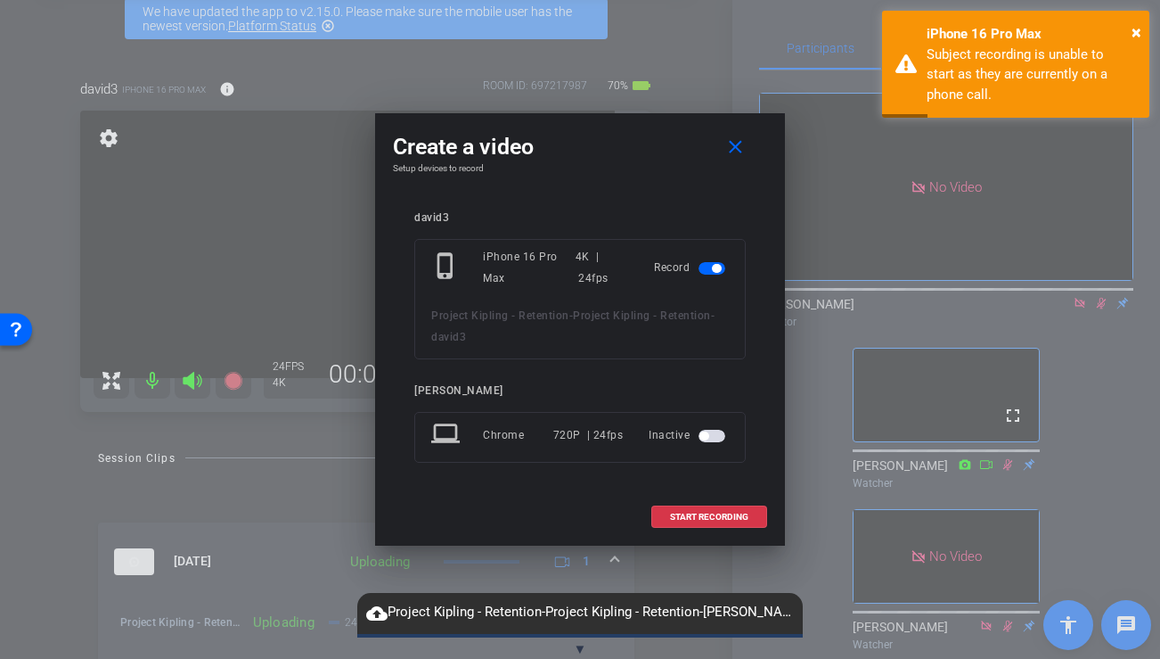
click at [701, 433] on span "button" at bounding box center [704, 435] width 9 height 9
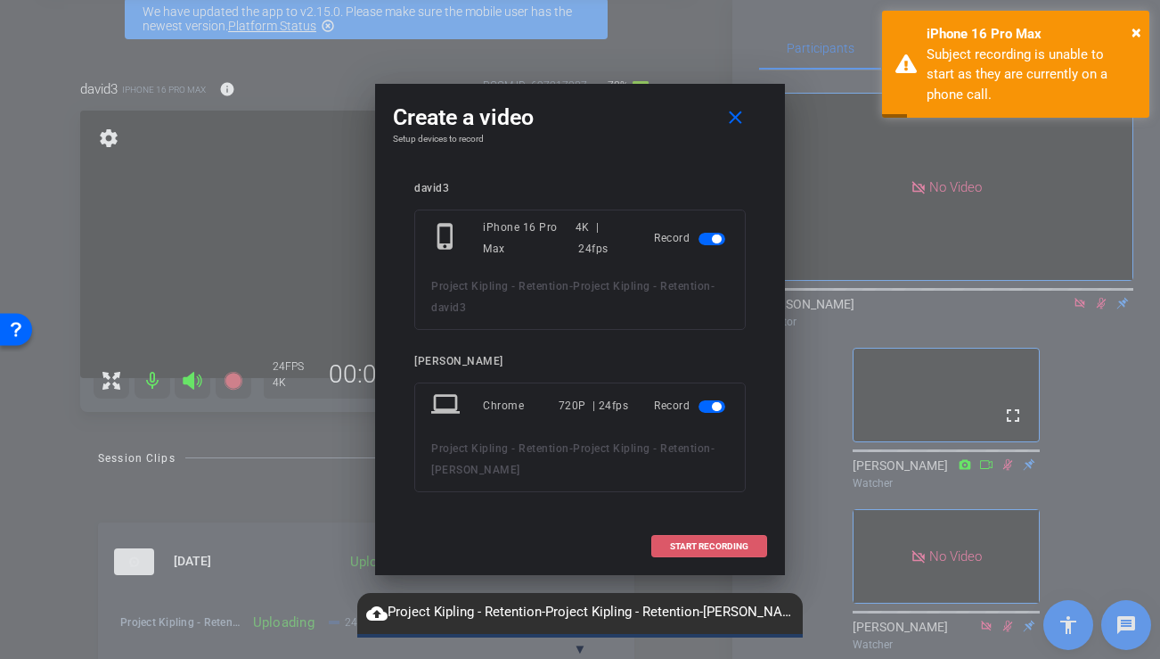
click at [675, 542] on span "START RECORDING" at bounding box center [709, 546] width 78 height 9
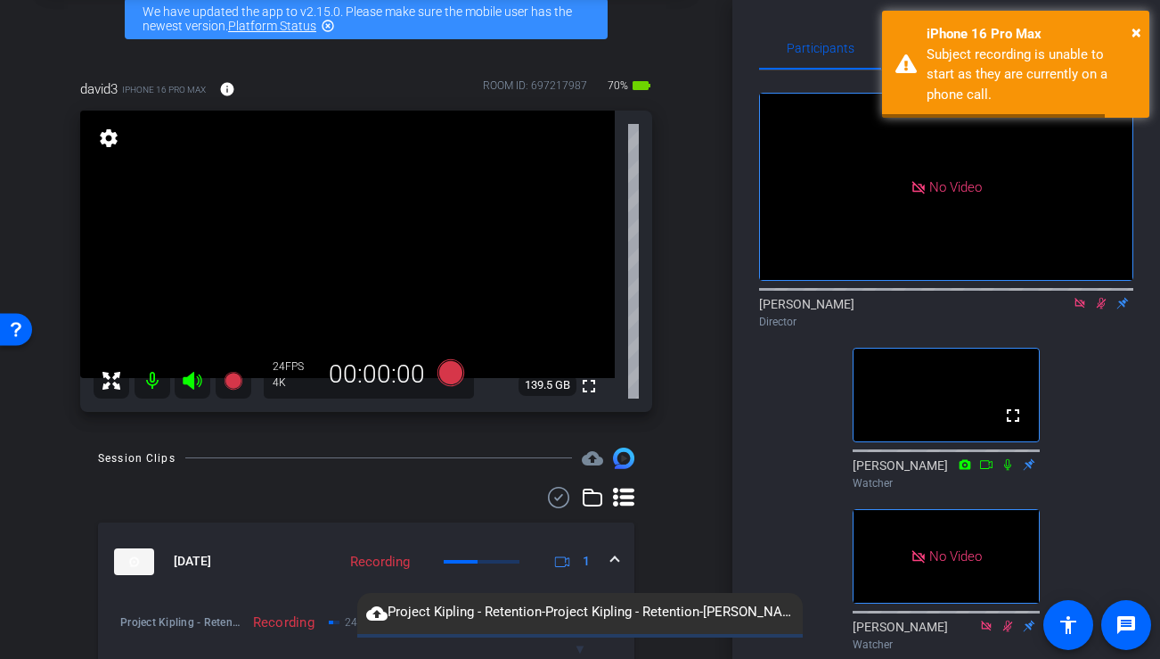
click at [1102, 309] on icon at bounding box center [1102, 304] width 10 height 12
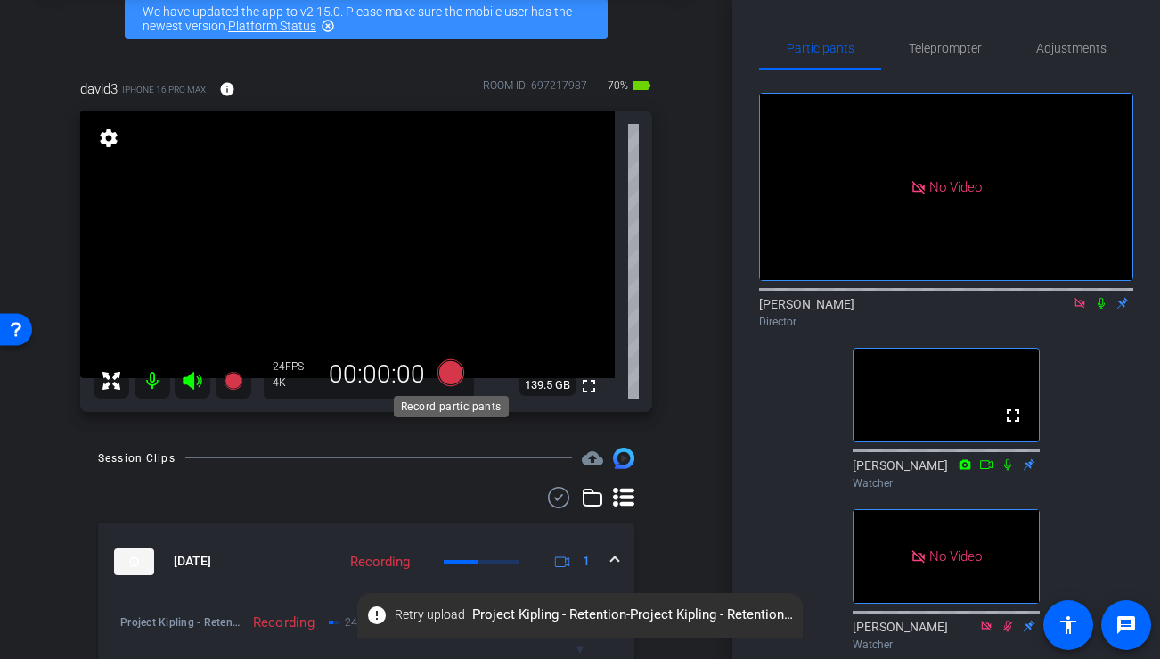
click at [451, 370] on icon at bounding box center [451, 371] width 27 height 27
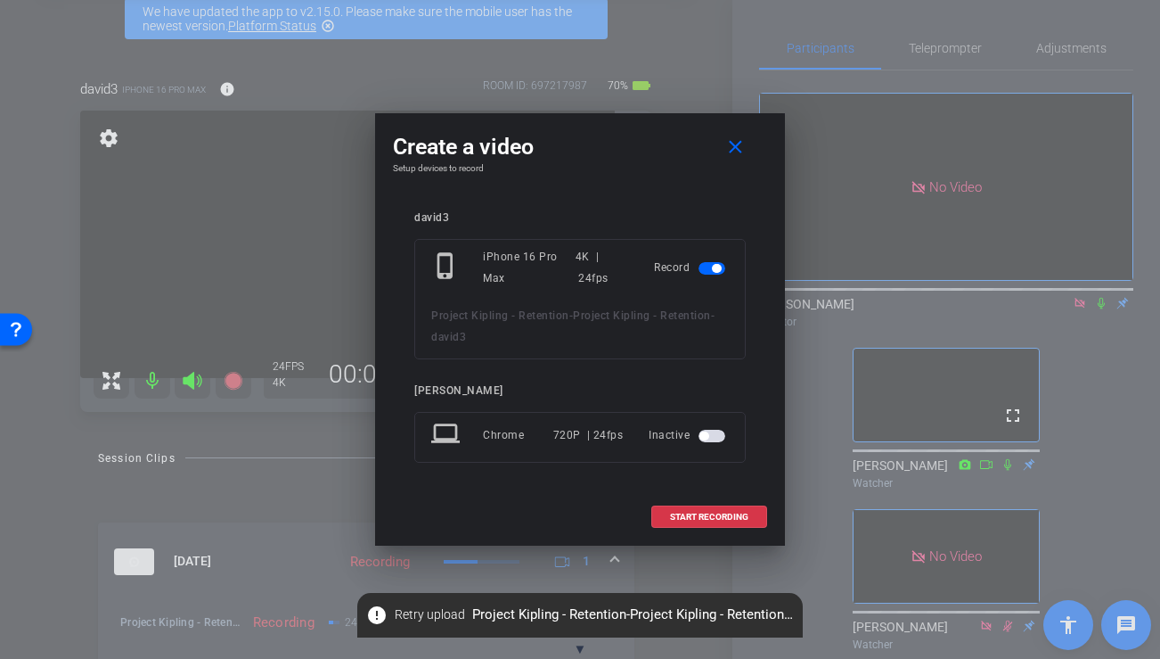
click at [710, 440] on span "button" at bounding box center [712, 436] width 27 height 12
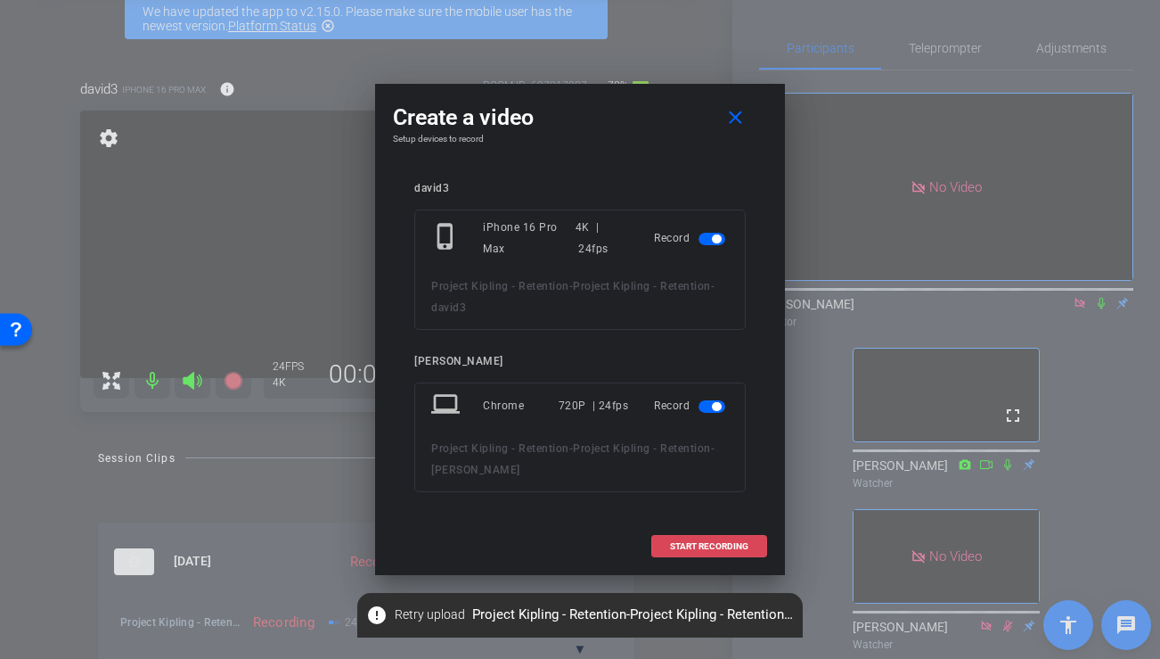
click at [680, 545] on span "START RECORDING" at bounding box center [709, 546] width 78 height 9
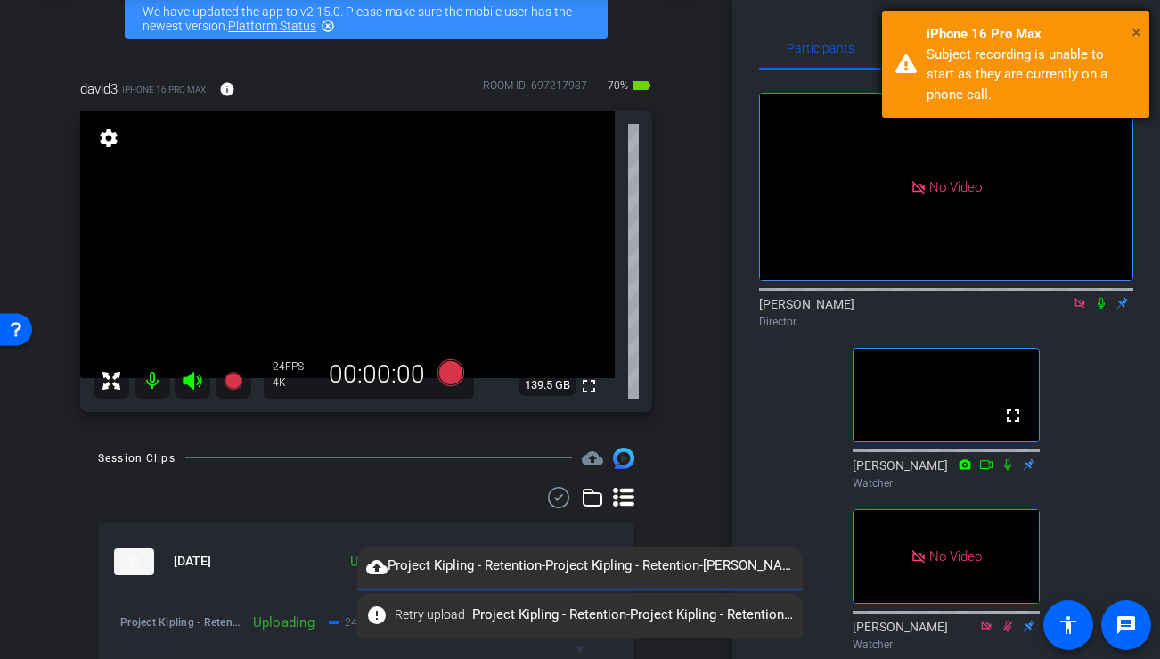
click at [1139, 29] on span "×" at bounding box center [1137, 31] width 10 height 21
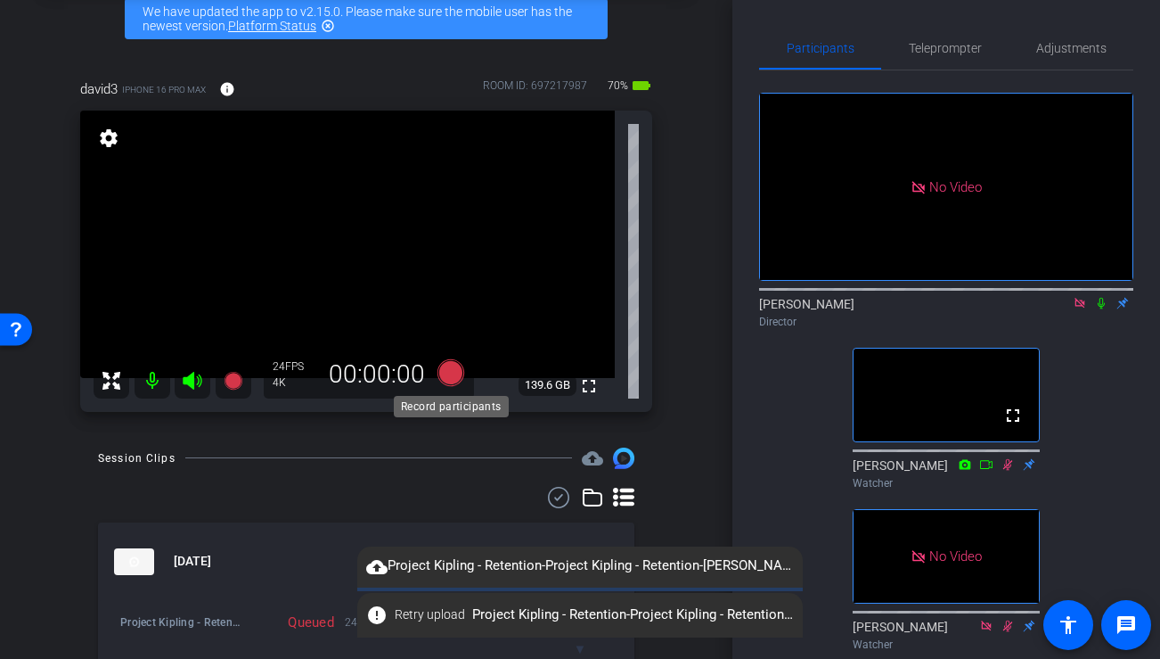
click at [448, 374] on icon at bounding box center [451, 371] width 27 height 27
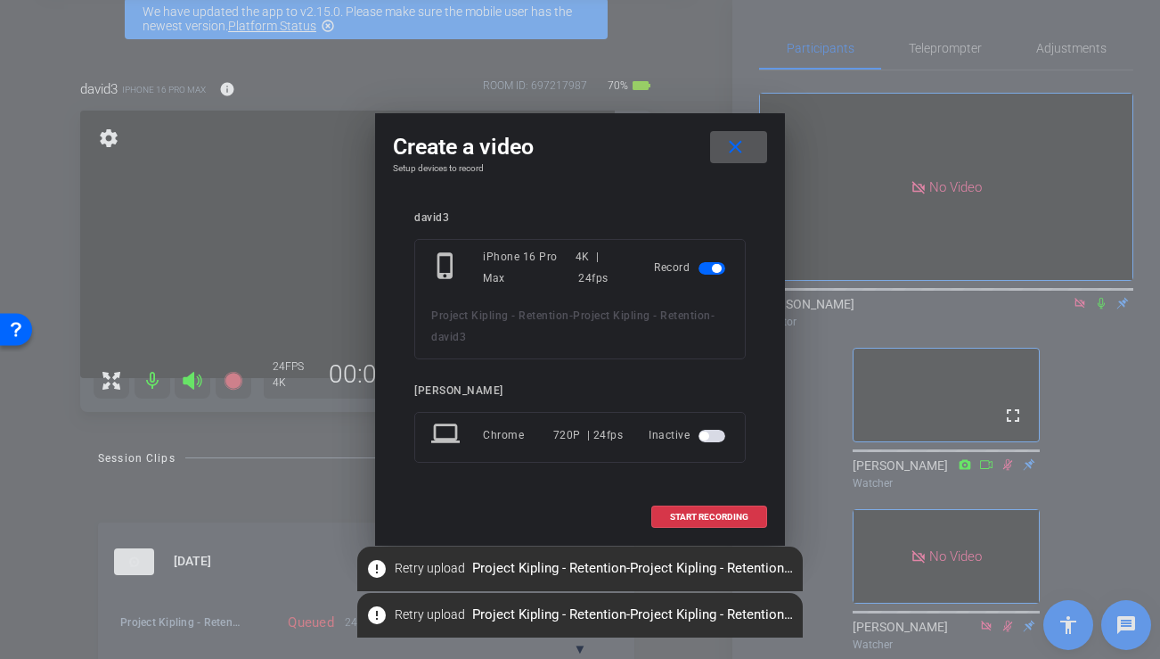
click at [710, 439] on span "button" at bounding box center [712, 436] width 27 height 12
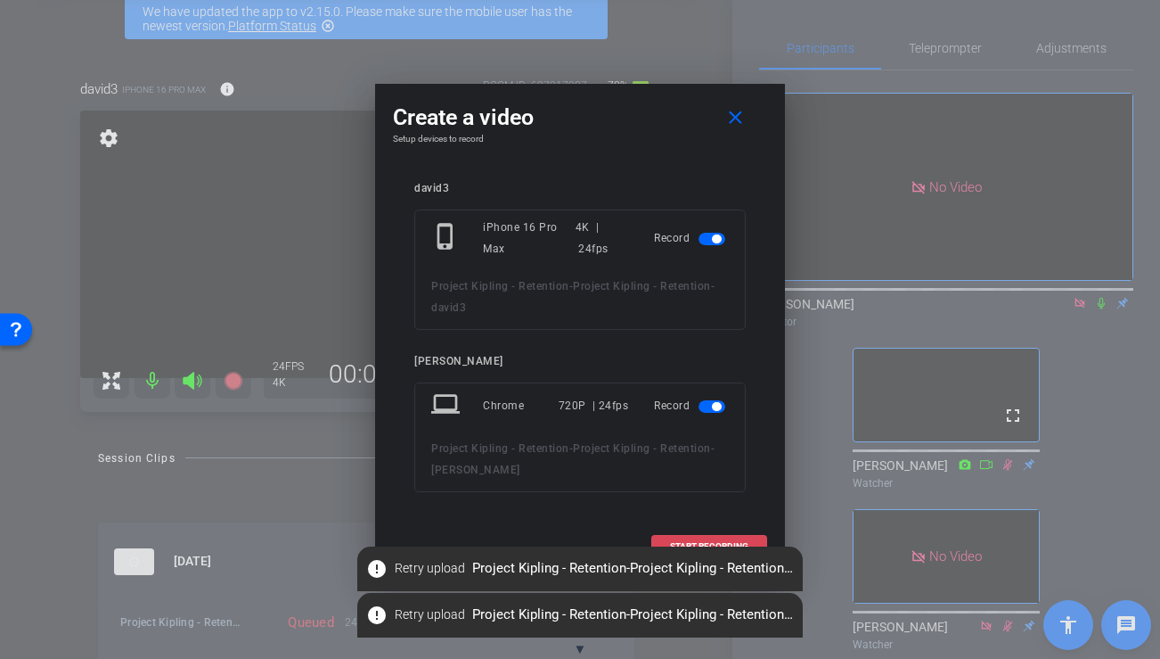
click at [681, 542] on span "START RECORDING" at bounding box center [709, 546] width 78 height 9
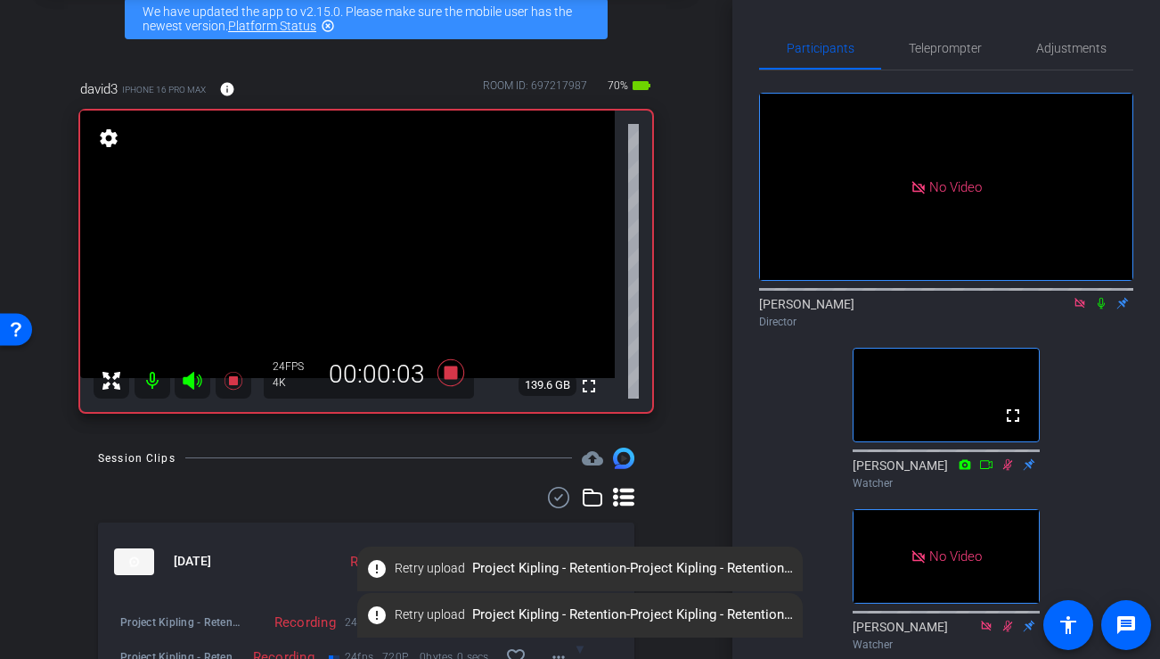
click at [1098, 309] on icon at bounding box center [1101, 303] width 14 height 12
click at [1102, 309] on icon at bounding box center [1102, 304] width 10 height 12
click at [1102, 309] on icon at bounding box center [1101, 303] width 14 height 12
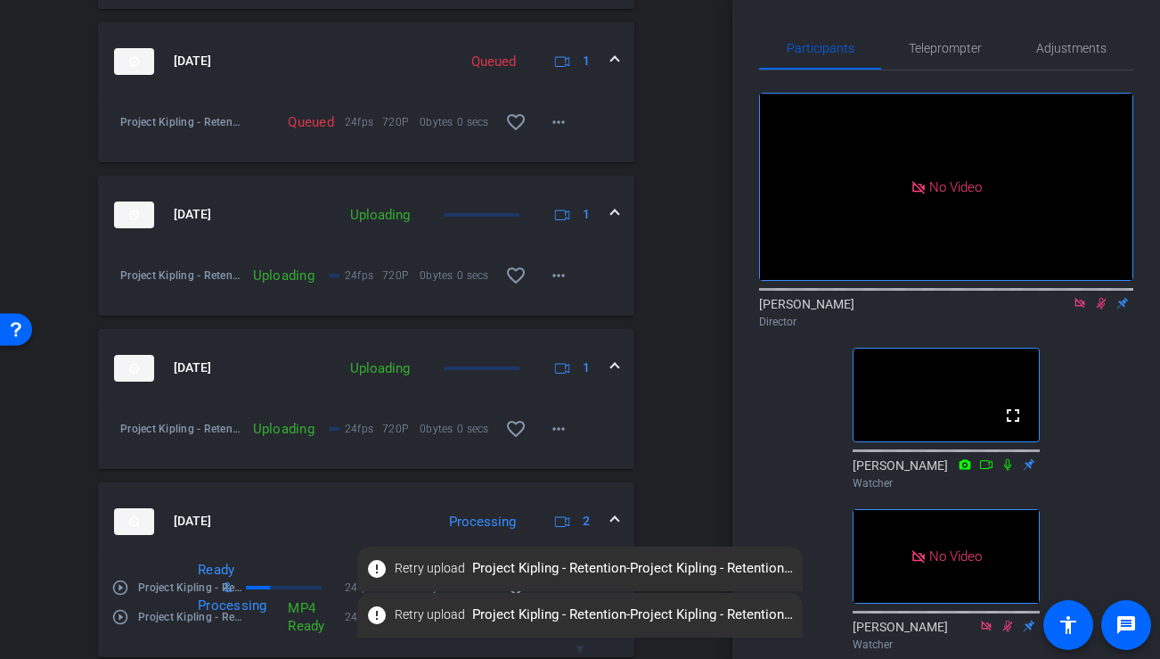
scroll to position [591, 0]
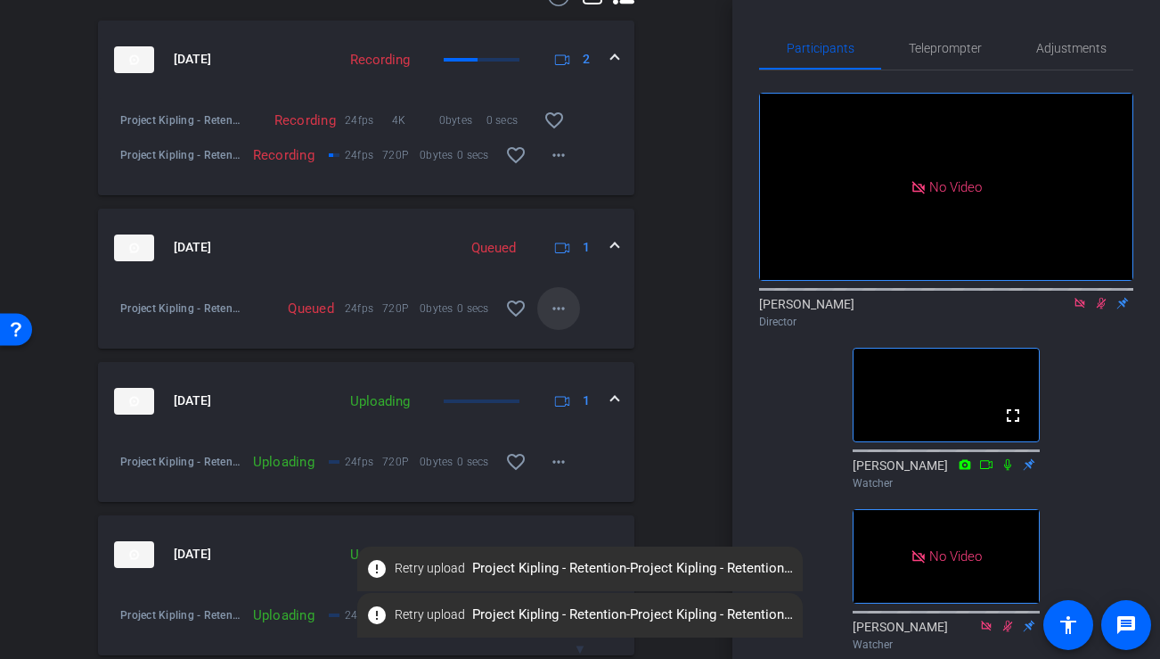
click at [564, 302] on mat-icon "more_horiz" at bounding box center [558, 308] width 21 height 21
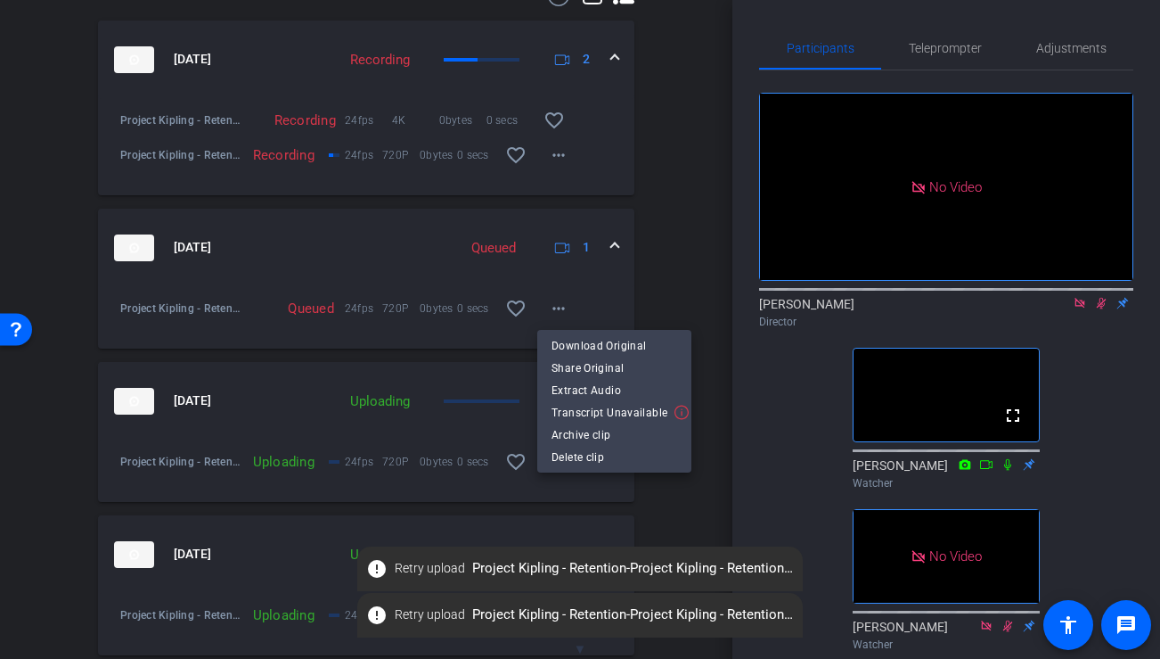
click at [668, 262] on div at bounding box center [580, 329] width 1160 height 659
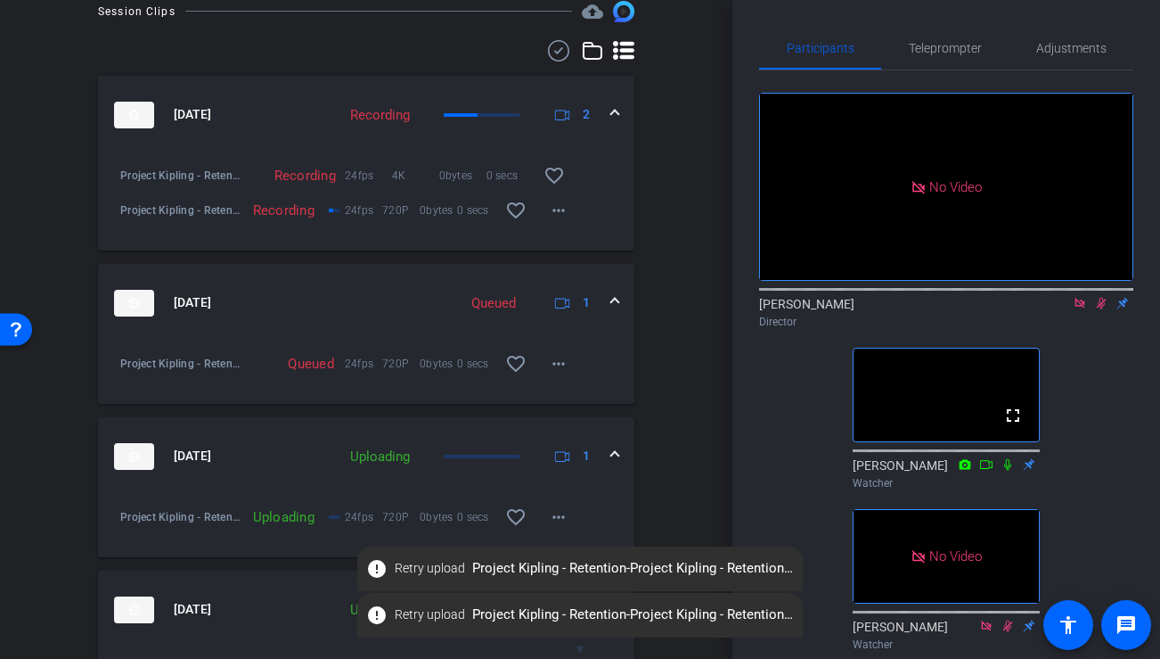
scroll to position [594, 0]
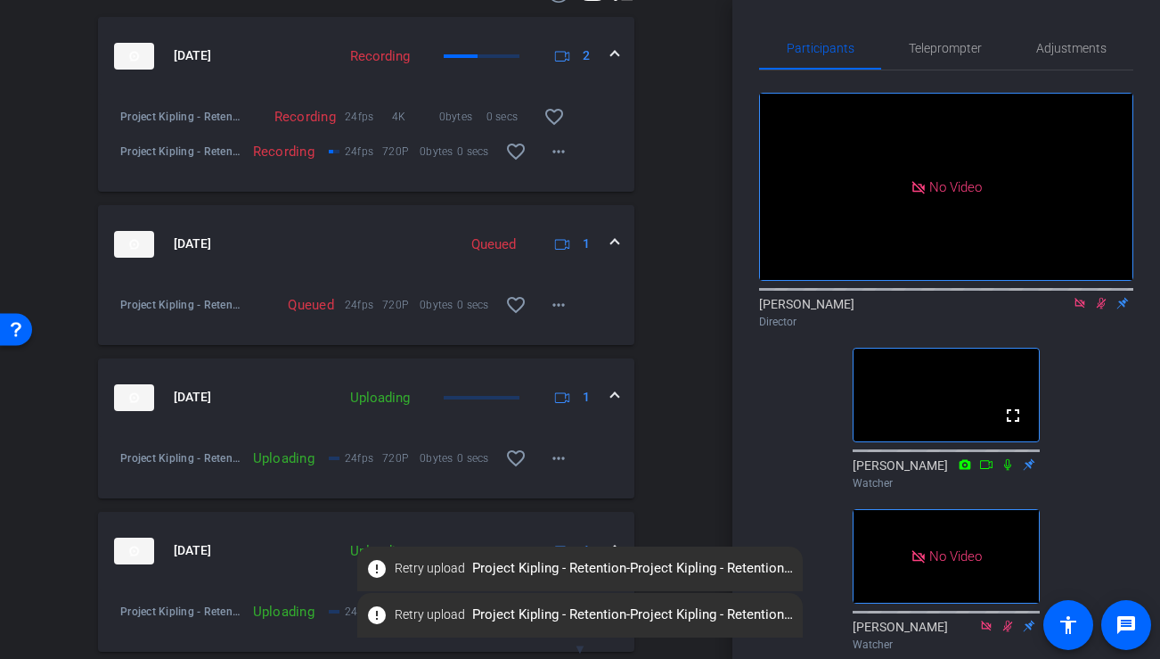
click at [613, 243] on span at bounding box center [614, 243] width 7 height 19
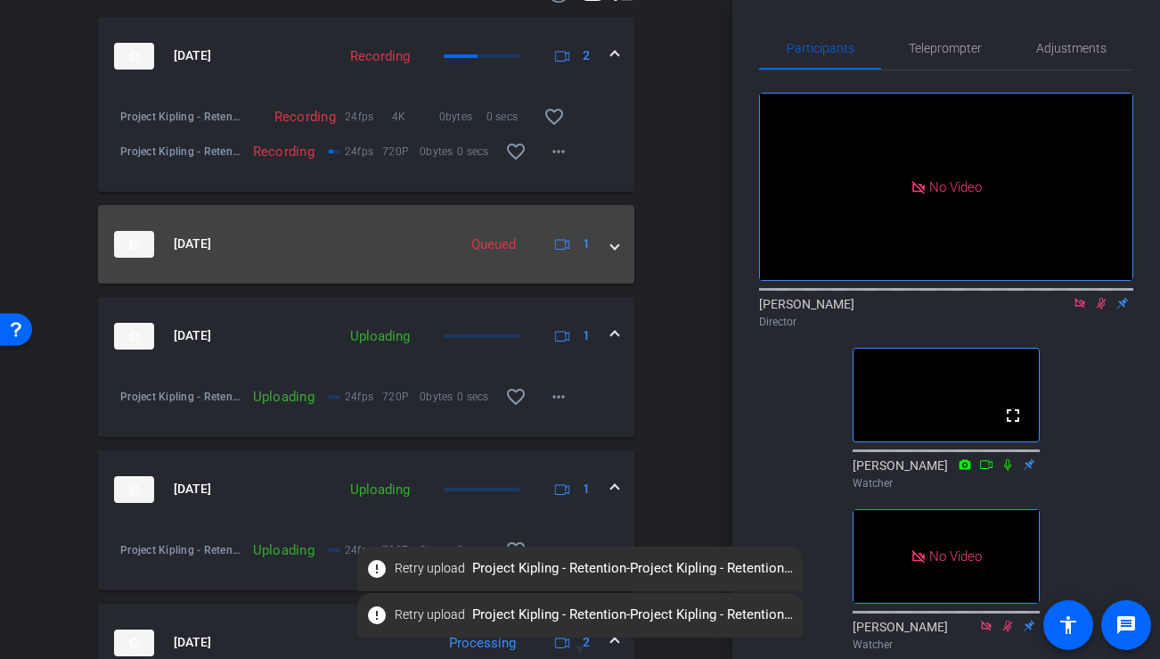
click at [613, 243] on span at bounding box center [614, 243] width 7 height 19
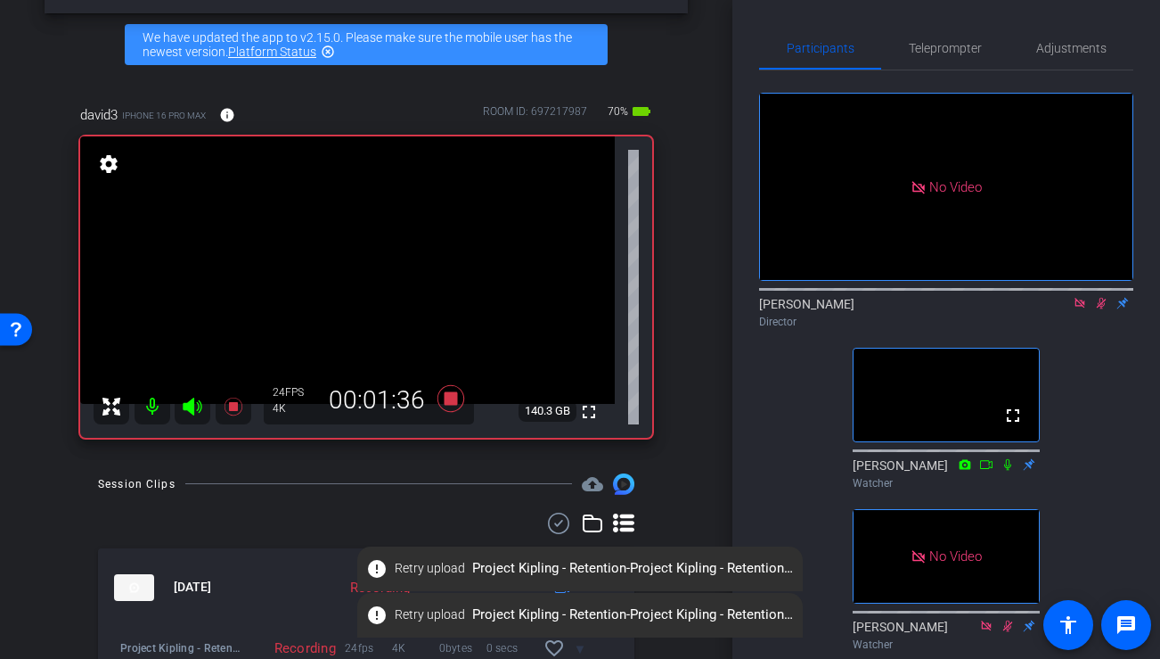
scroll to position [78, 0]
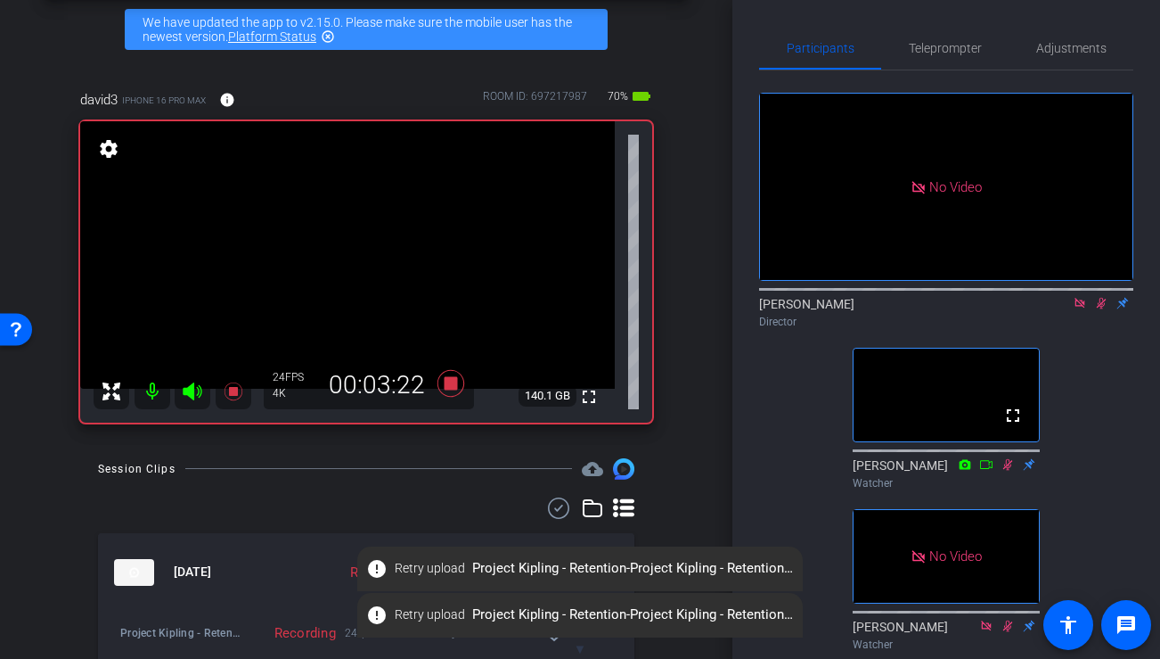
click at [373, 566] on mat-icon "error" at bounding box center [376, 568] width 21 height 21
click at [422, 616] on span "Retry upload" at bounding box center [430, 614] width 70 height 19
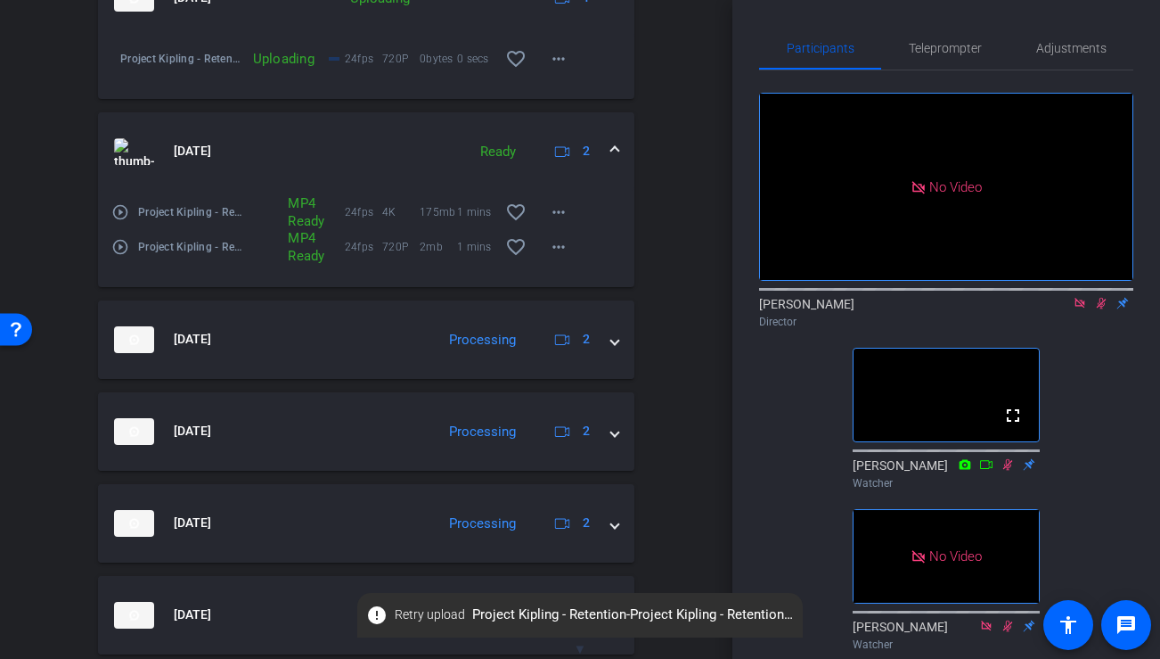
scroll to position [1158, 0]
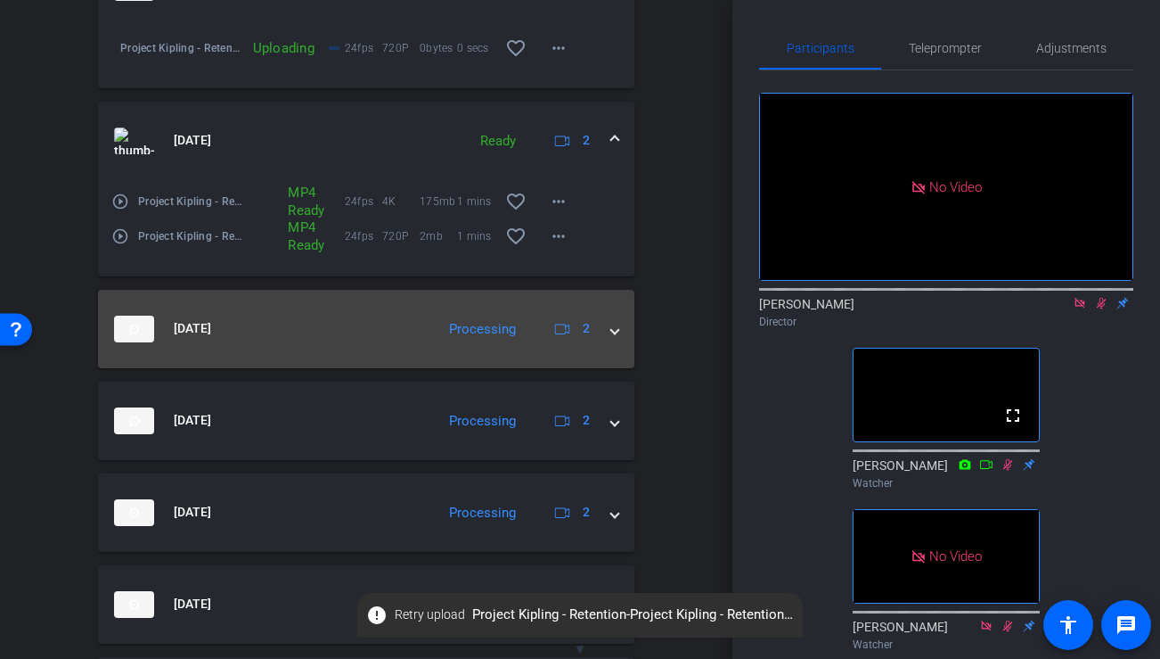
click at [620, 331] on mat-expansion-panel-header "[DATE] Processing 2" at bounding box center [366, 329] width 536 height 78
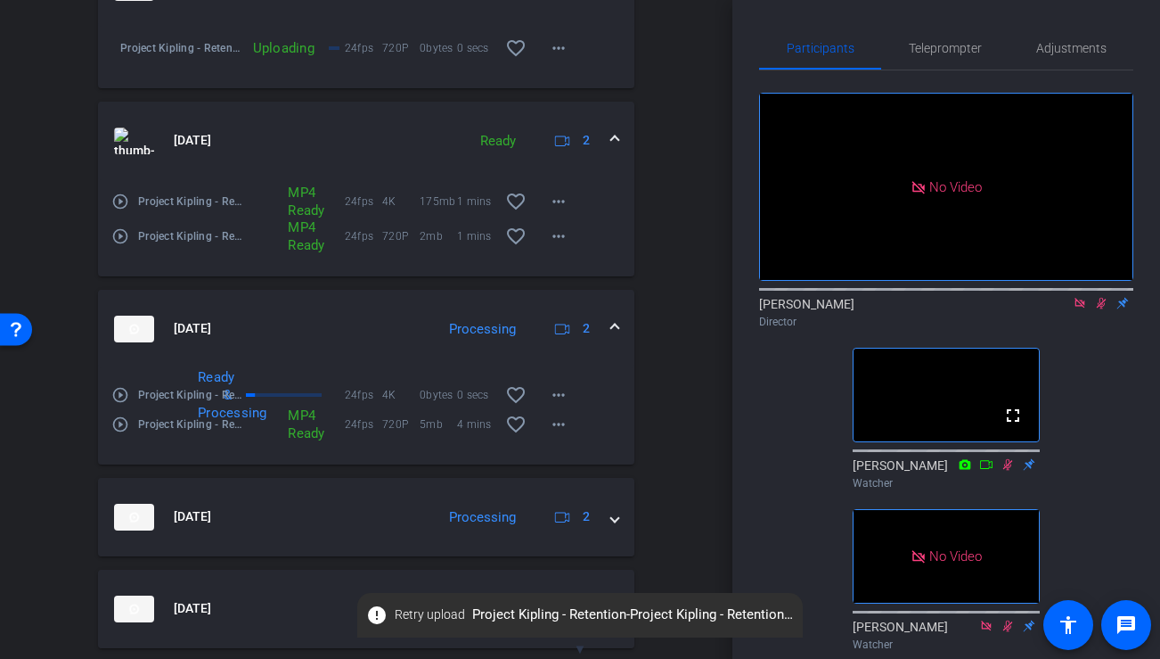
scroll to position [1255, 0]
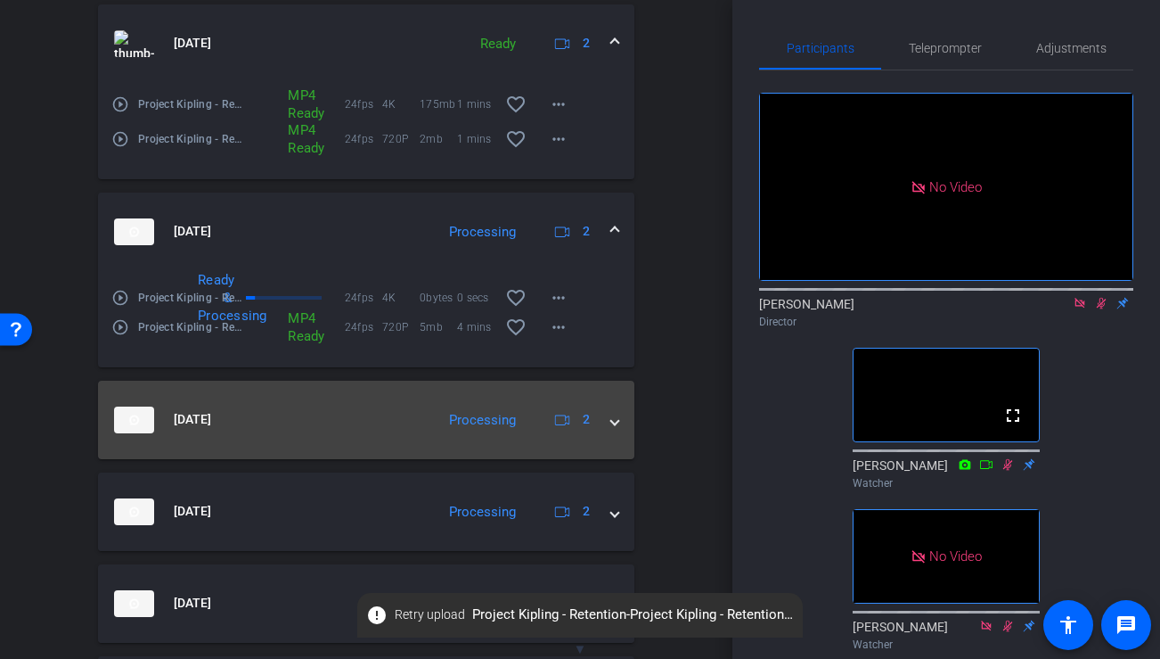
click at [614, 419] on span at bounding box center [614, 419] width 7 height 19
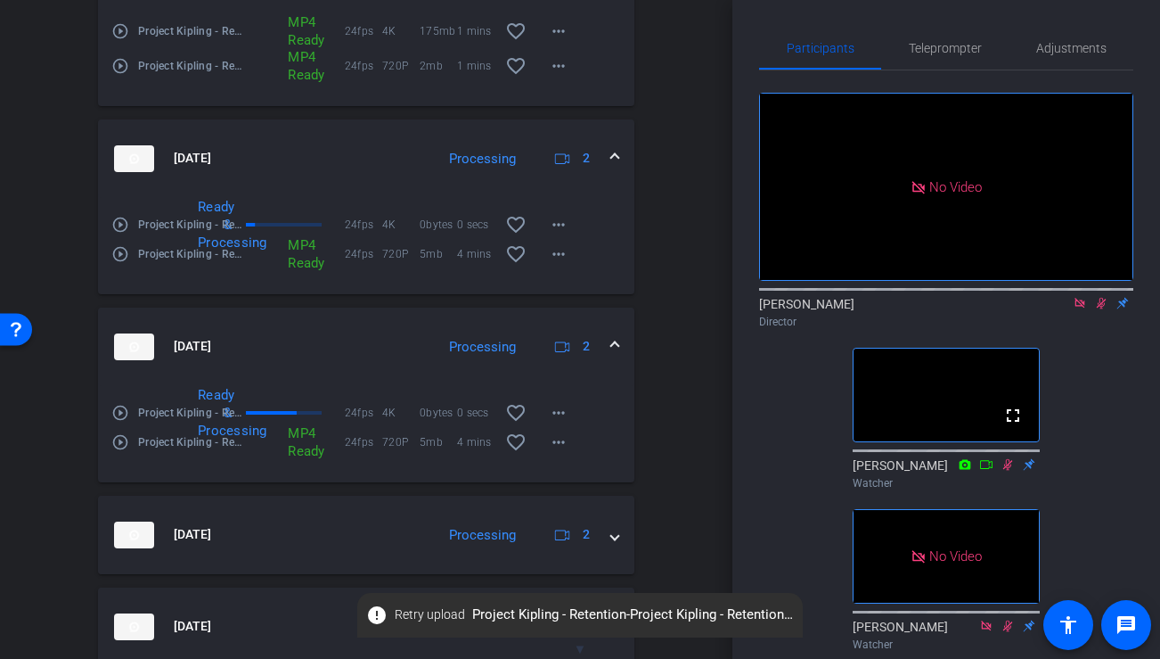
scroll to position [1388, 0]
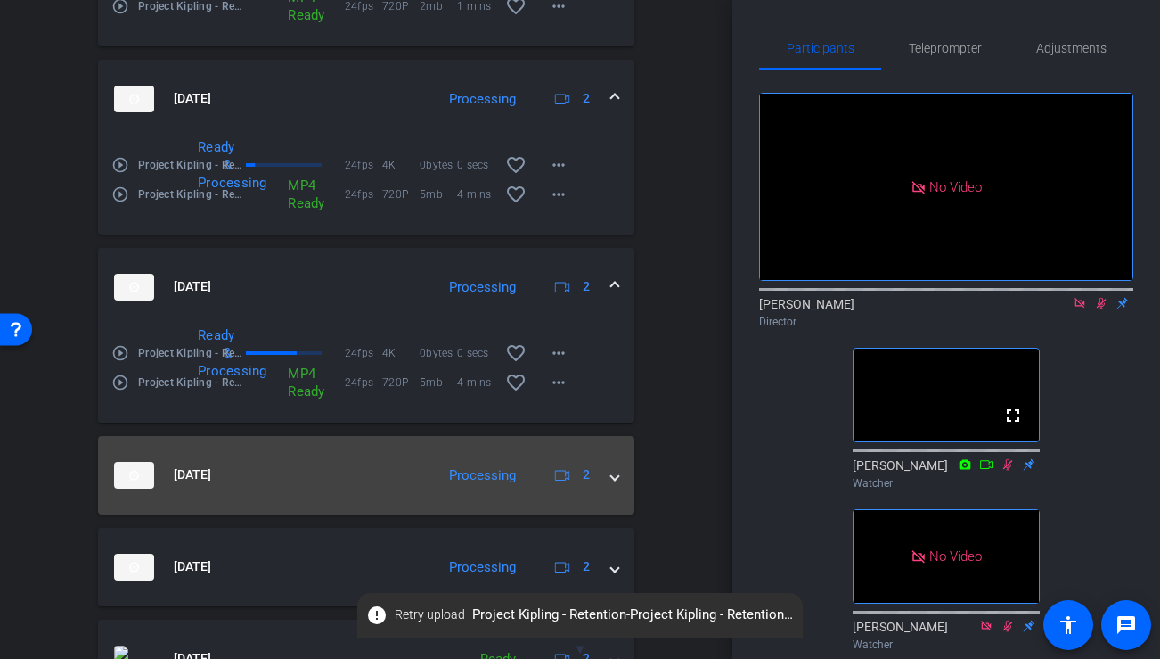
click at [613, 486] on mat-expansion-panel-header "[DATE] Processing 2" at bounding box center [366, 475] width 536 height 78
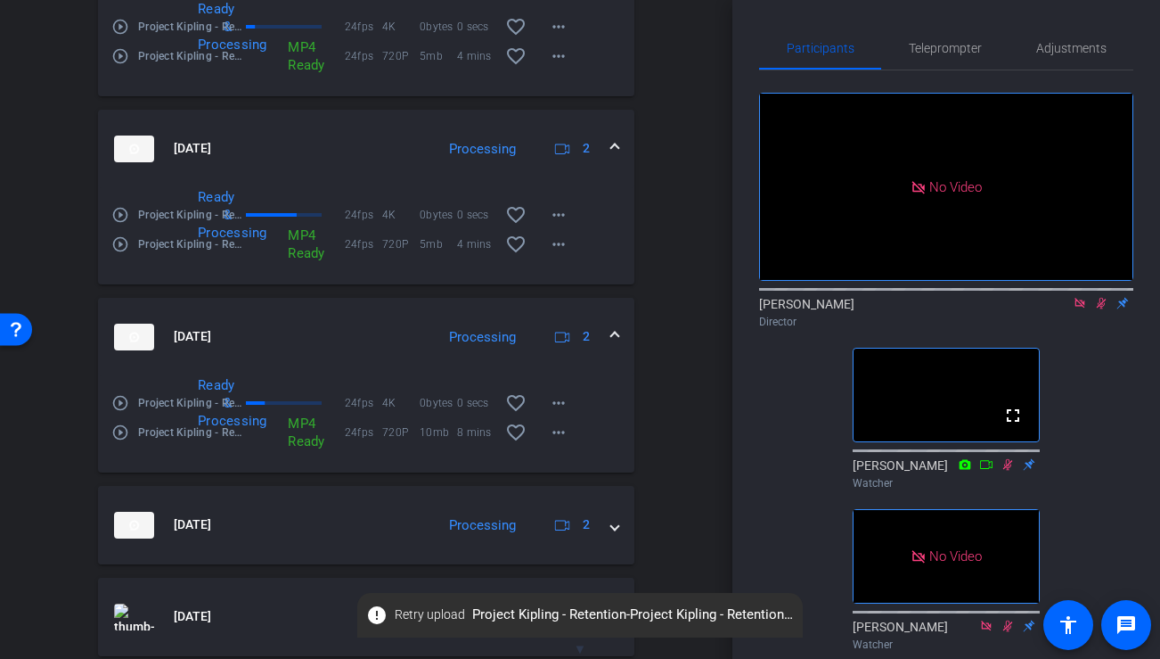
scroll to position [1586, 0]
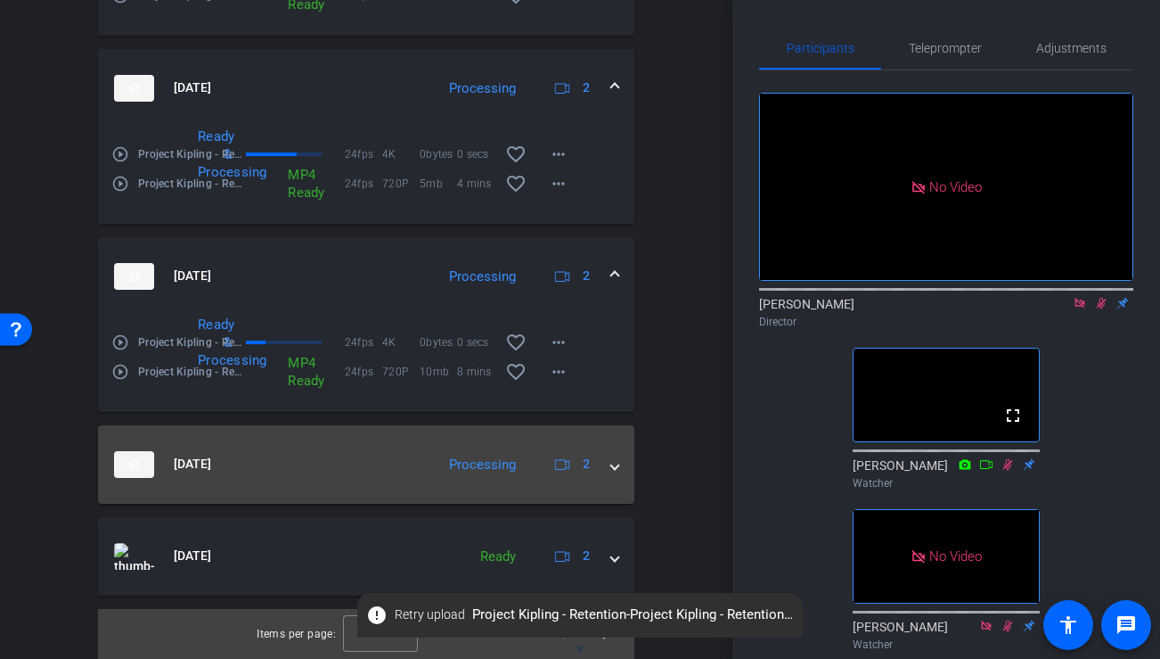
click at [618, 463] on mat-expansion-panel-header "[DATE] Processing 2" at bounding box center [366, 464] width 536 height 78
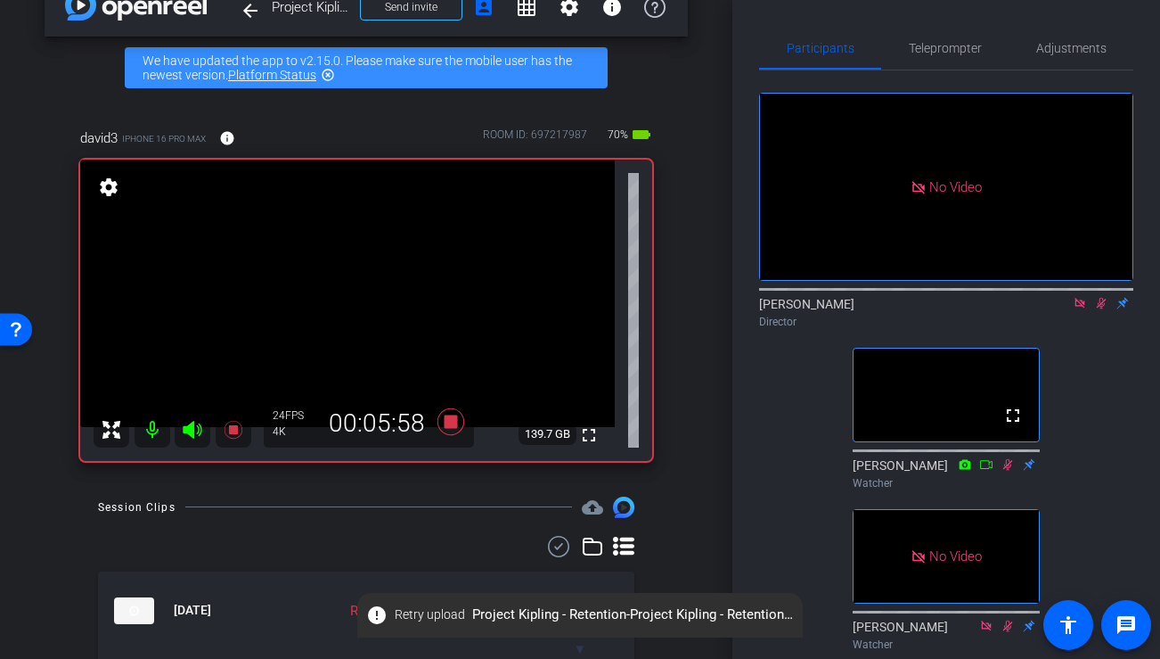
scroll to position [39, 0]
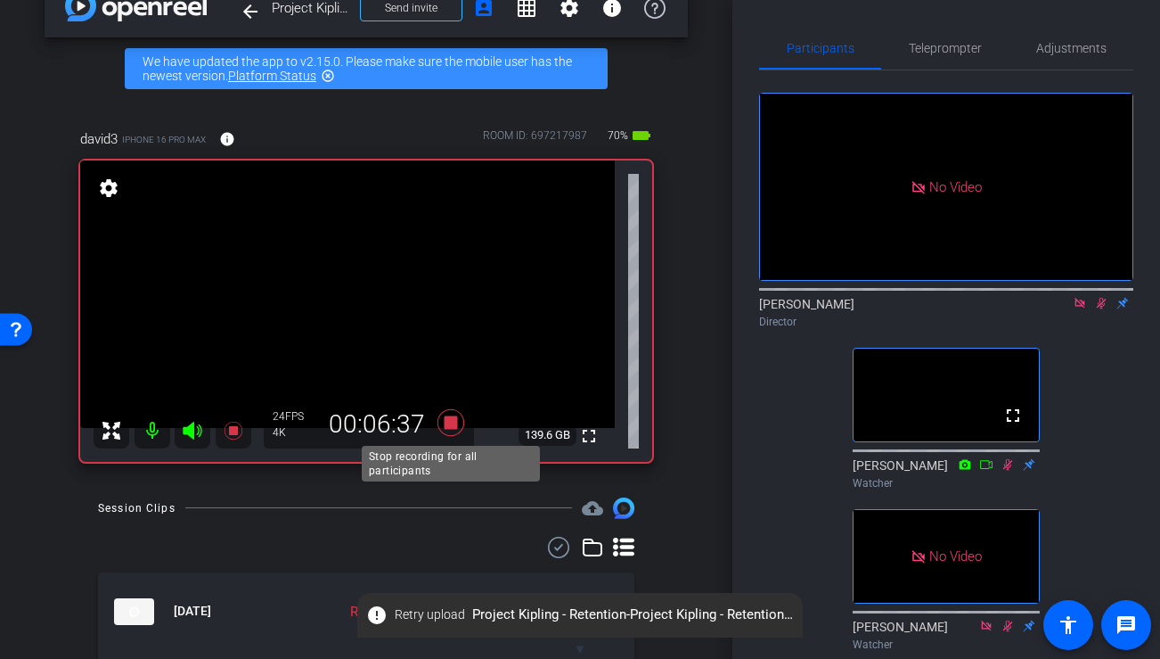
click at [449, 432] on icon at bounding box center [451, 422] width 43 height 32
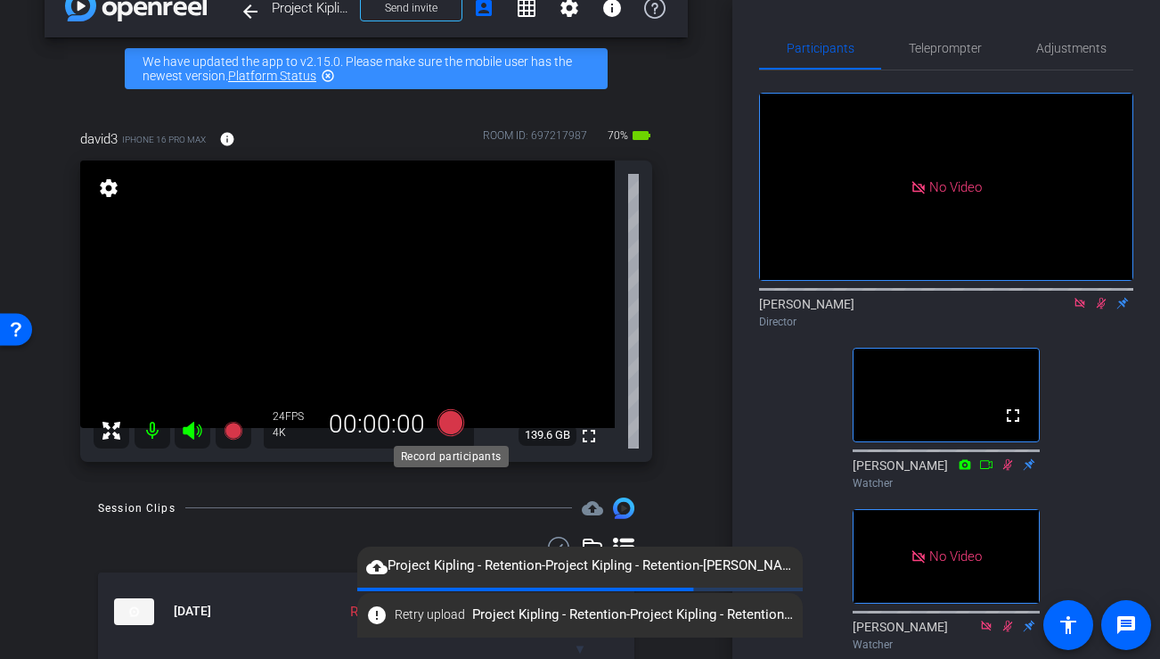
click at [448, 412] on icon at bounding box center [451, 421] width 27 height 27
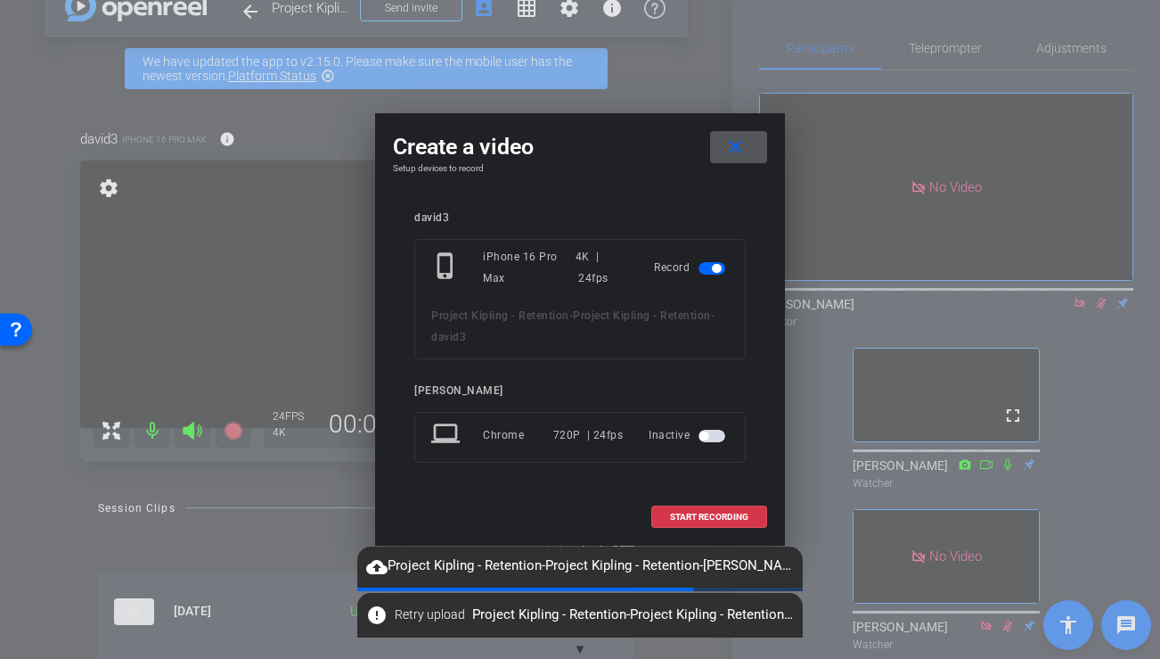
click at [710, 445] on mat-slide-toggle at bounding box center [714, 434] width 30 height 21
click at [710, 433] on span "button" at bounding box center [712, 436] width 27 height 12
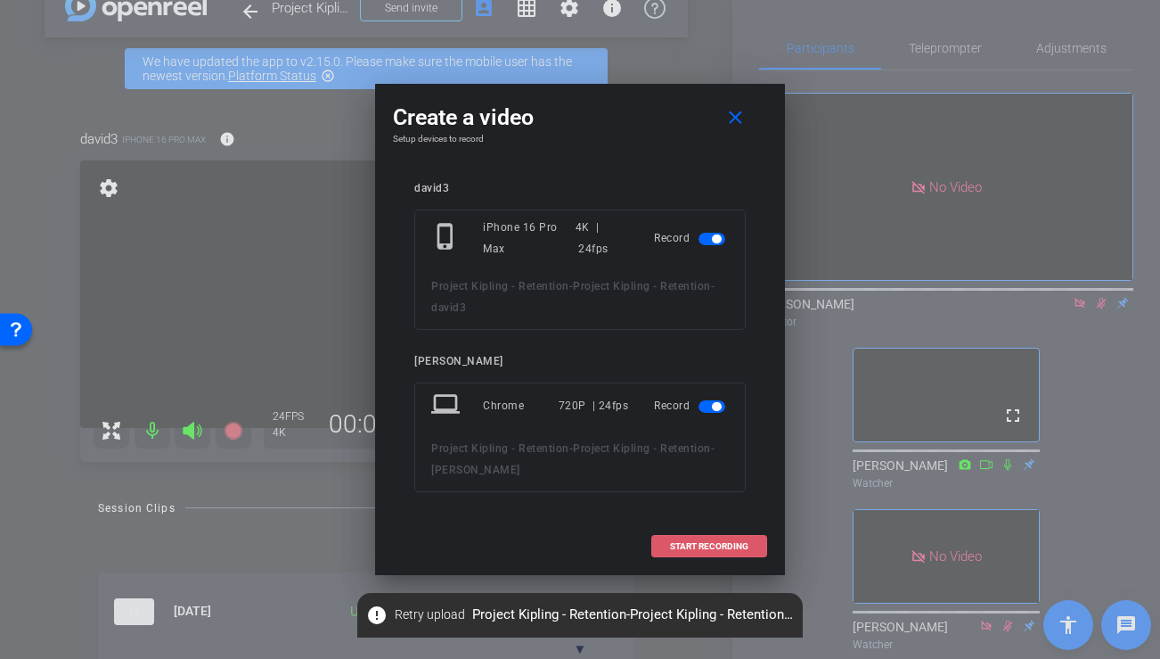
click at [703, 543] on span "START RECORDING" at bounding box center [709, 546] width 78 height 9
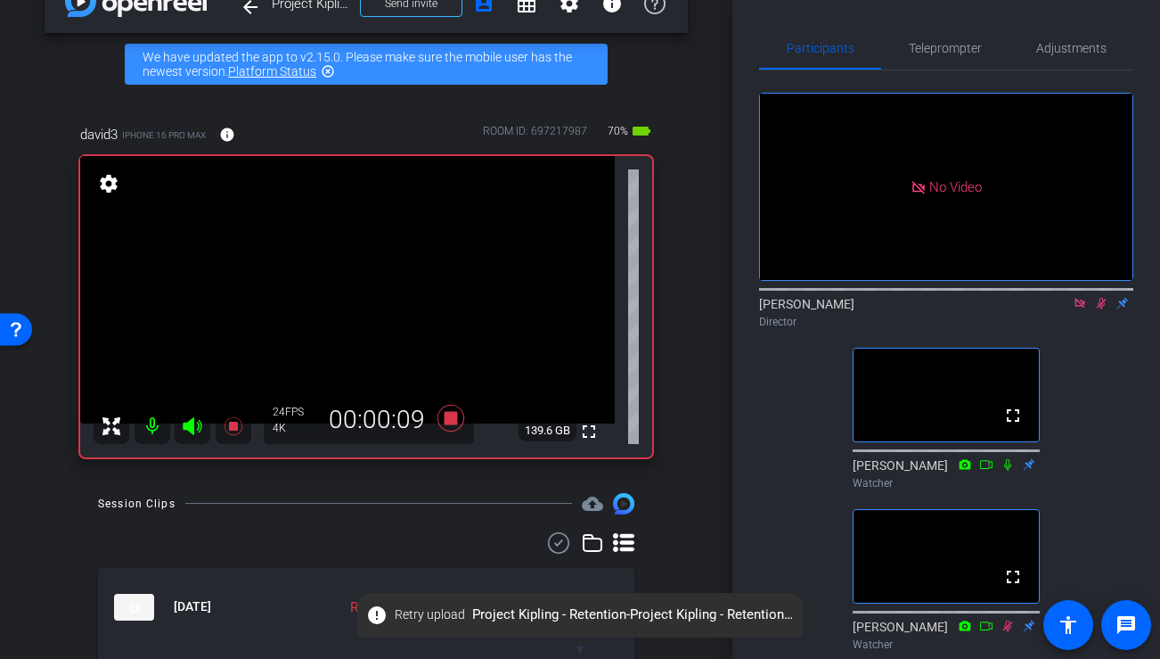
scroll to position [43, 0]
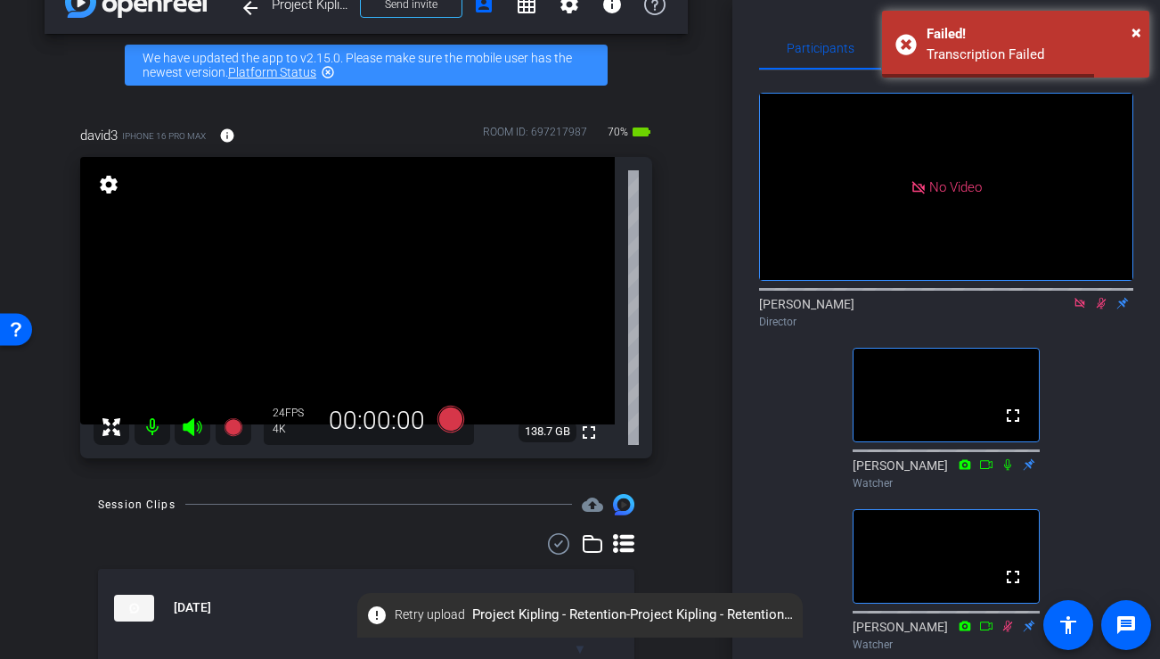
click at [1096, 309] on icon at bounding box center [1101, 303] width 14 height 12
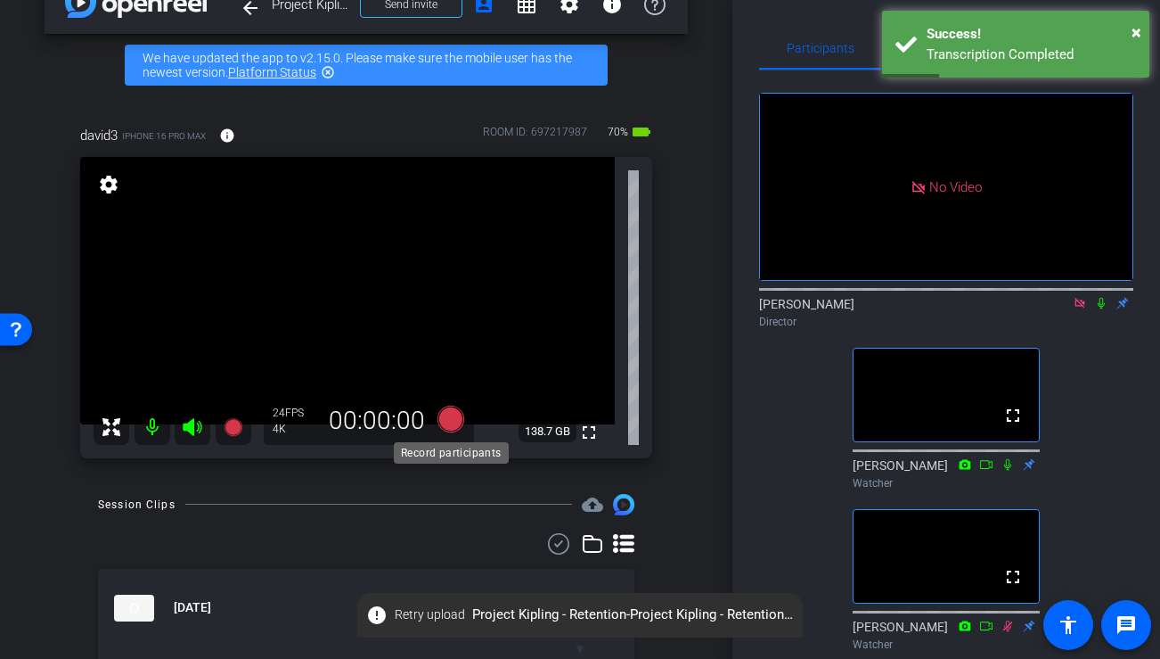
click at [453, 422] on icon at bounding box center [451, 418] width 27 height 27
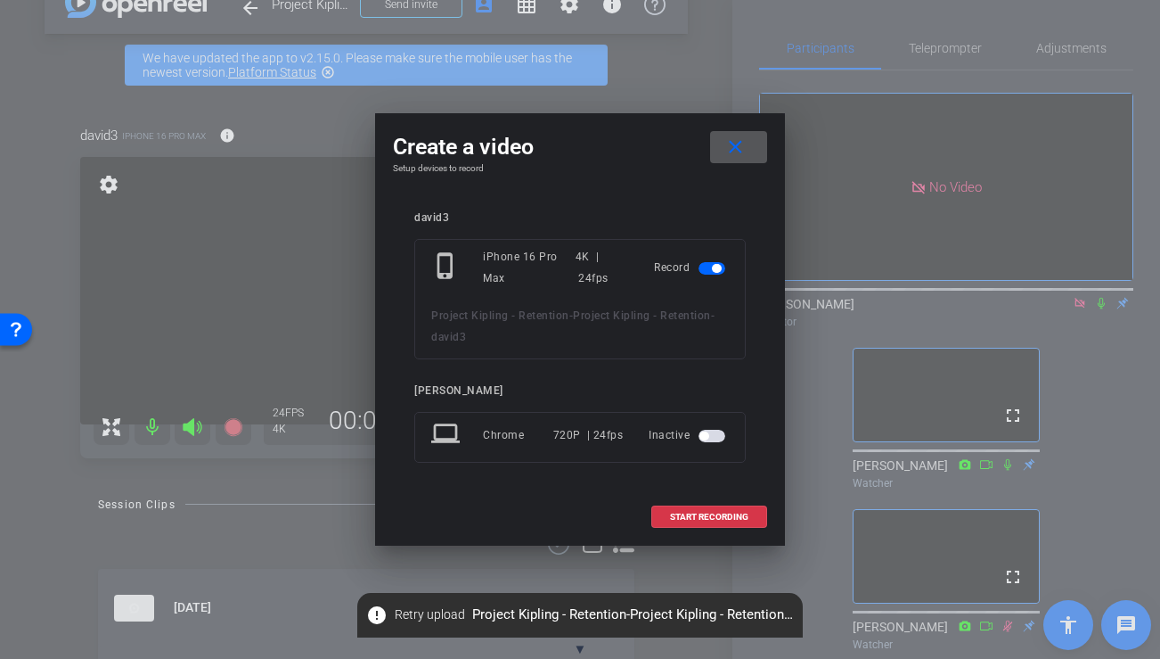
click at [716, 446] on div "Inactive" at bounding box center [689, 435] width 80 height 32
click at [712, 439] on span "button" at bounding box center [712, 436] width 27 height 12
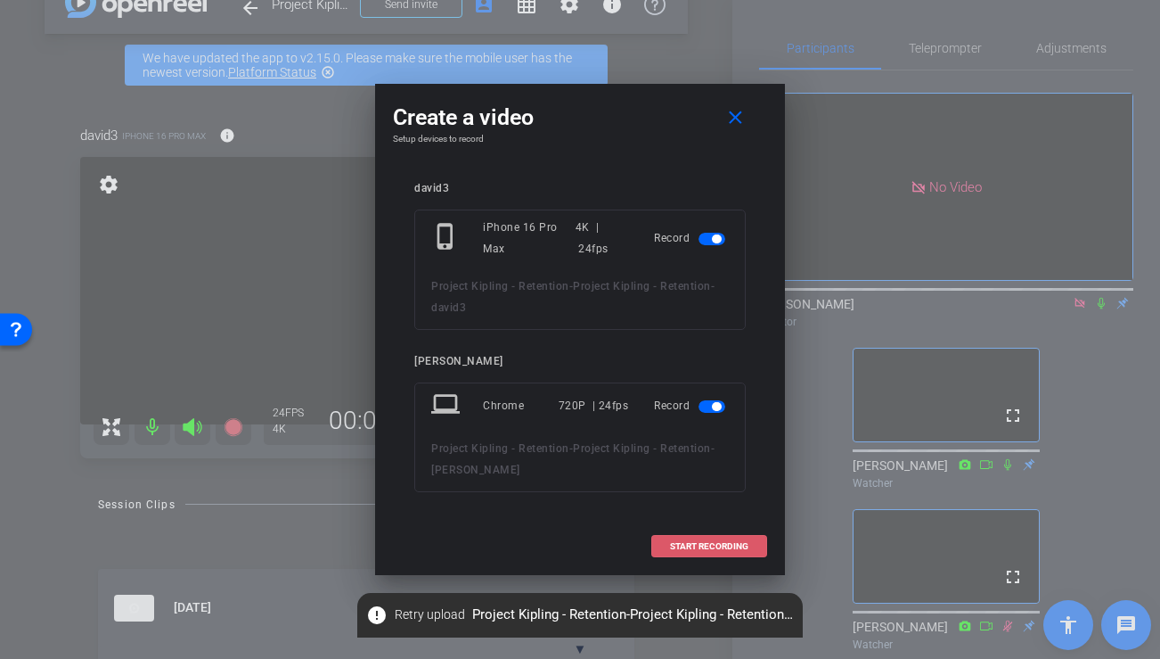
click at [707, 544] on span "START RECORDING" at bounding box center [709, 546] width 78 height 9
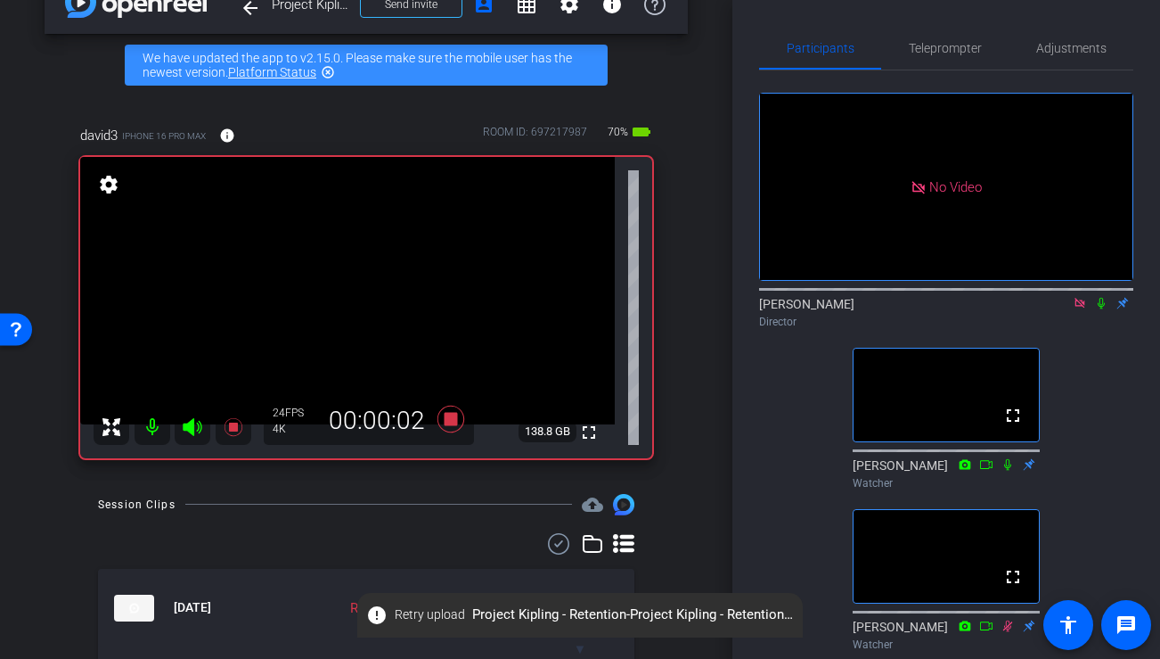
click at [1101, 309] on icon at bounding box center [1101, 304] width 7 height 12
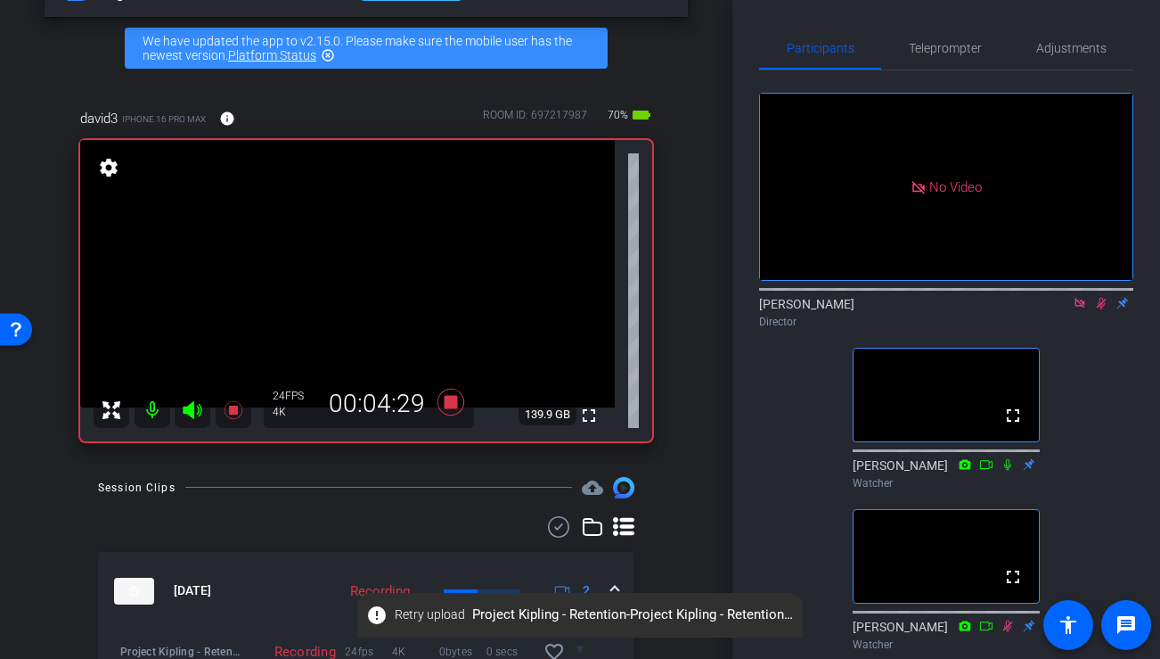
scroll to position [61, 0]
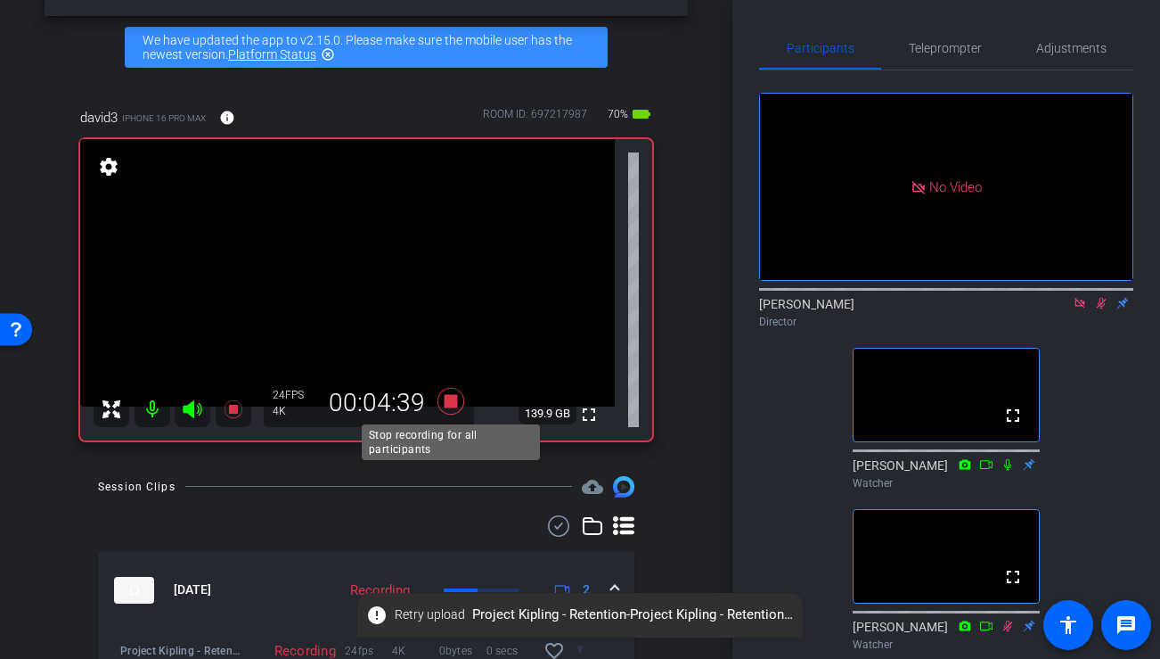
click at [440, 411] on icon at bounding box center [451, 401] width 43 height 32
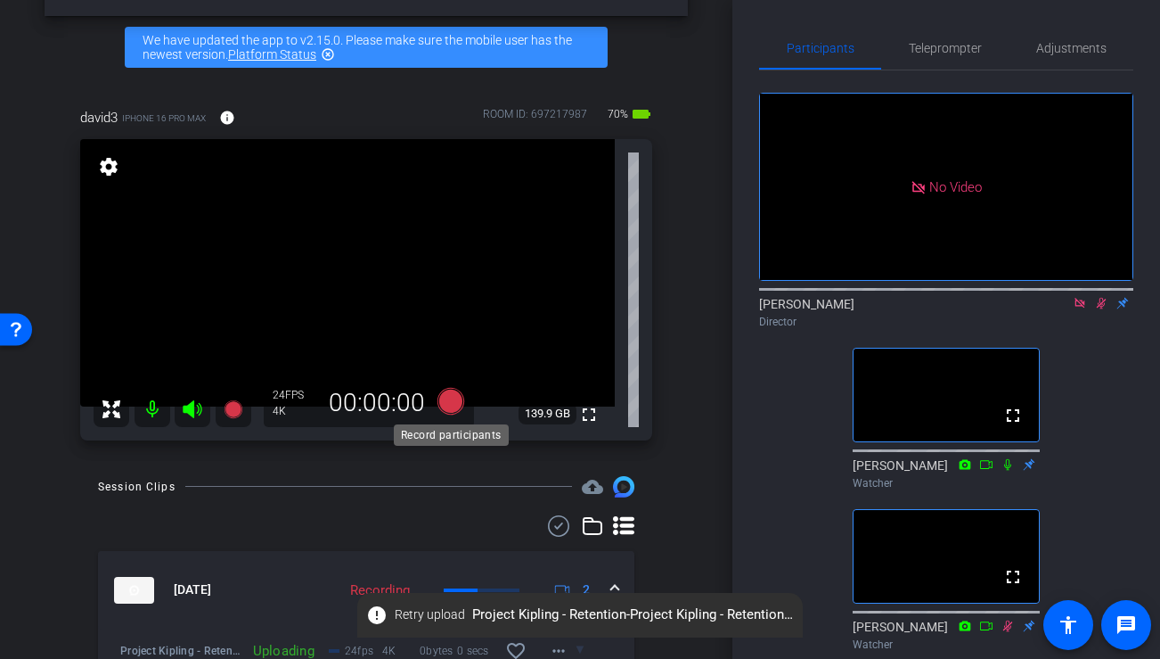
click at [453, 403] on icon at bounding box center [451, 400] width 27 height 27
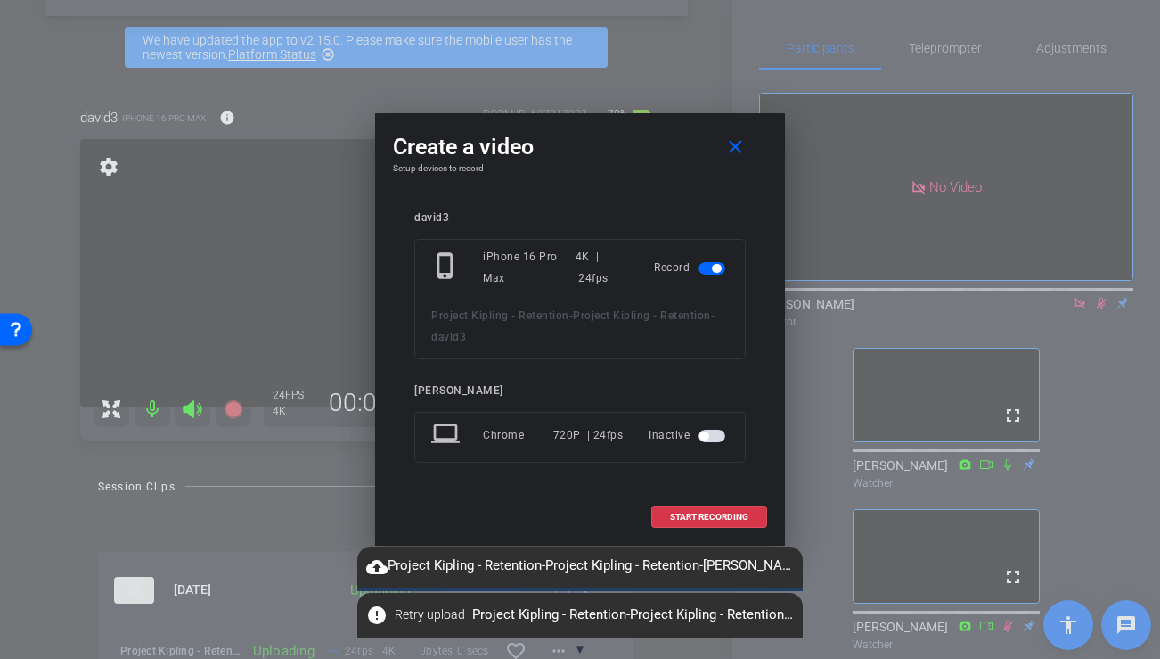
click at [712, 438] on span "button" at bounding box center [712, 436] width 27 height 12
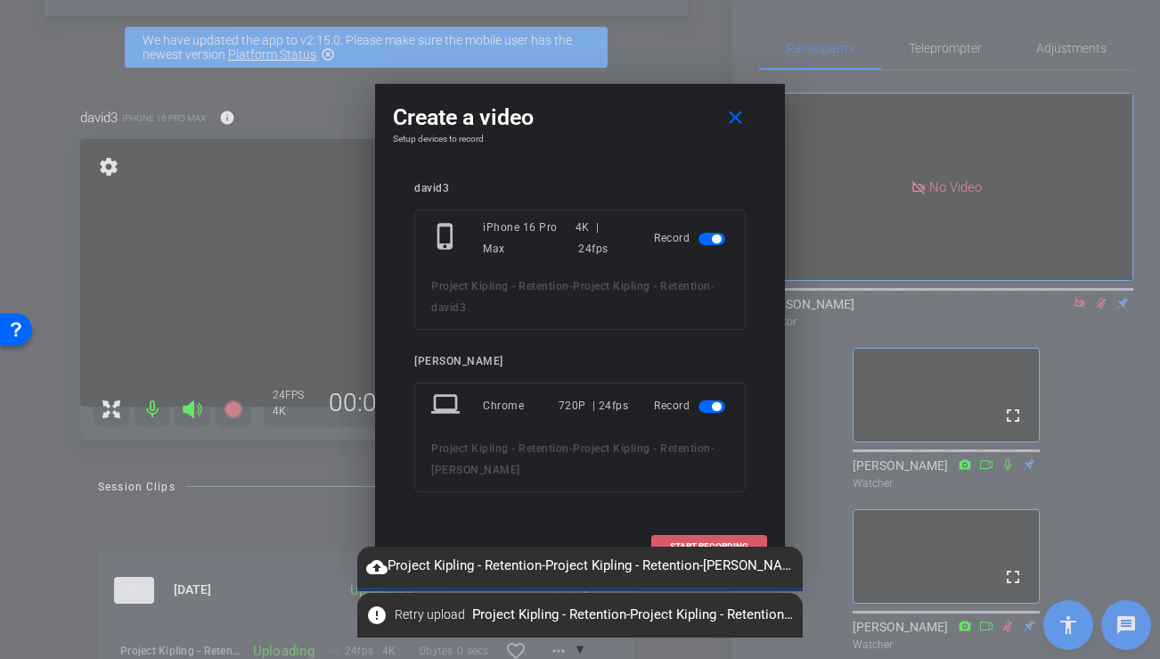
click at [695, 542] on span "START RECORDING" at bounding box center [709, 546] width 78 height 9
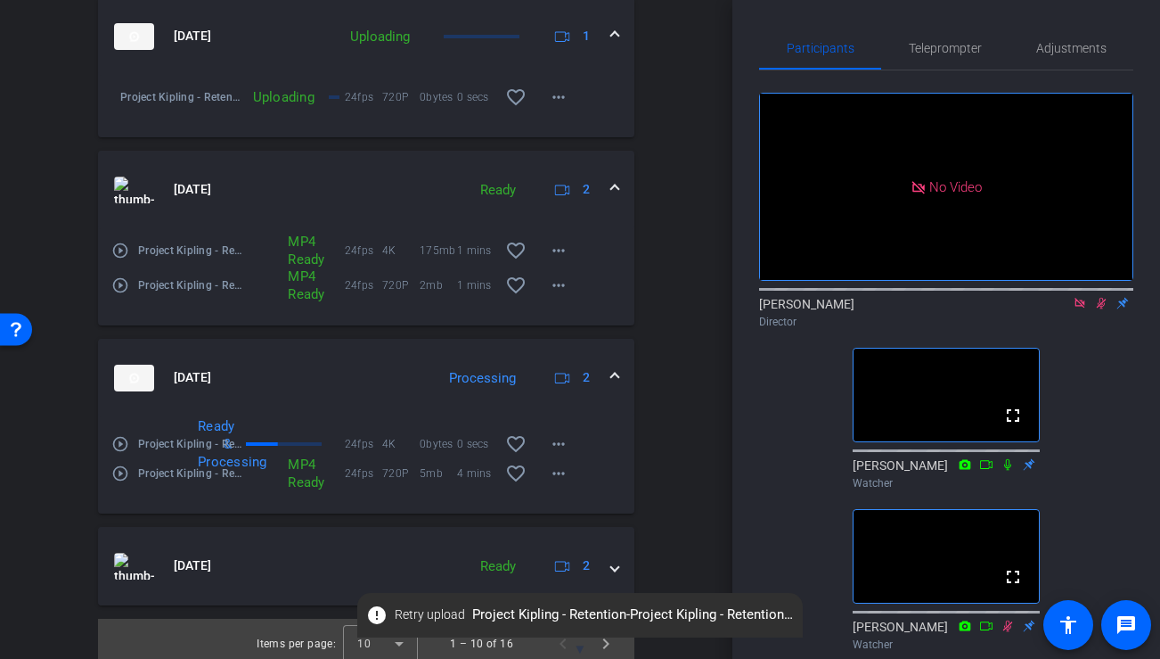
scroll to position [1683, 0]
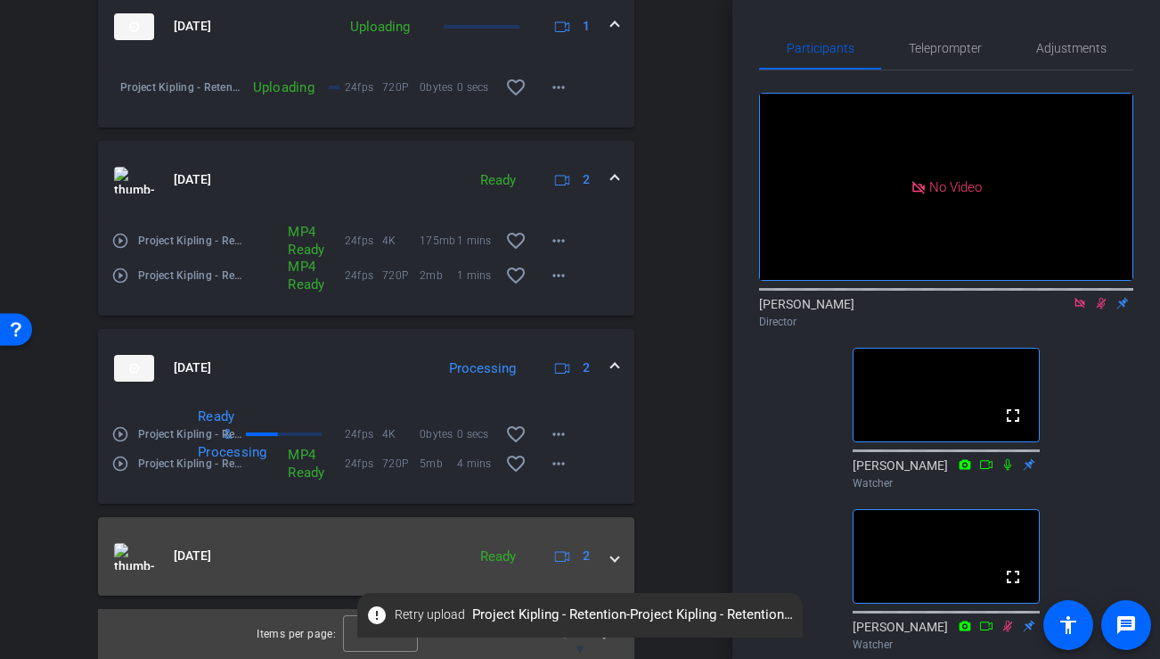
click at [620, 555] on mat-expansion-panel-header "[DATE] Ready 2" at bounding box center [366, 556] width 536 height 78
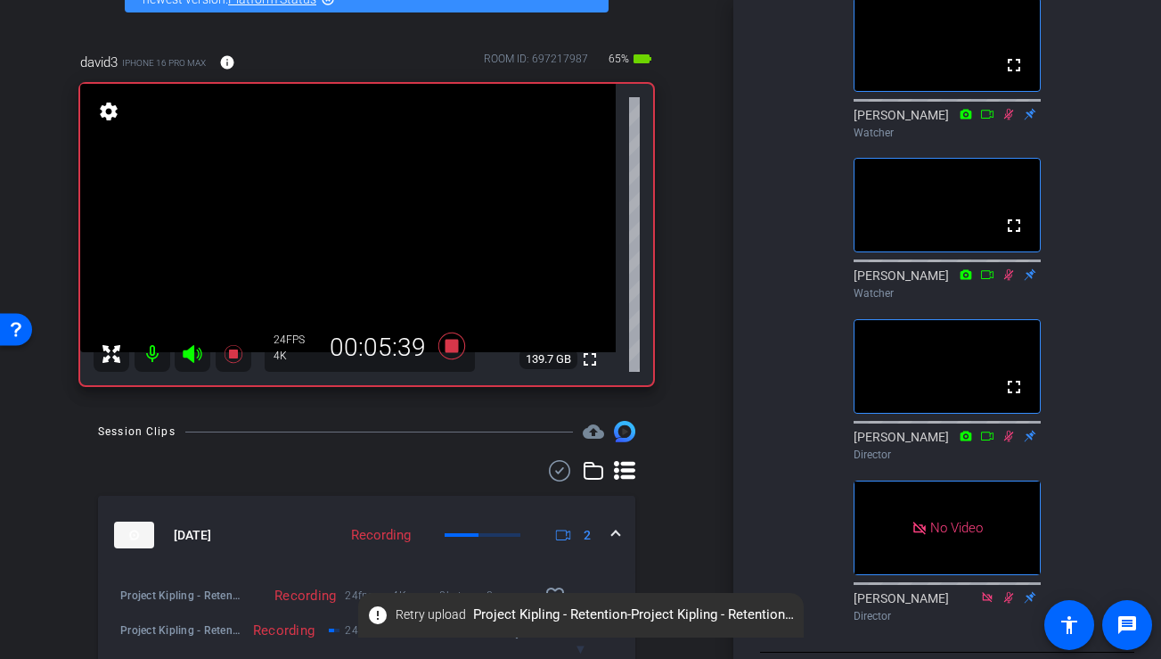
scroll to position [119, 0]
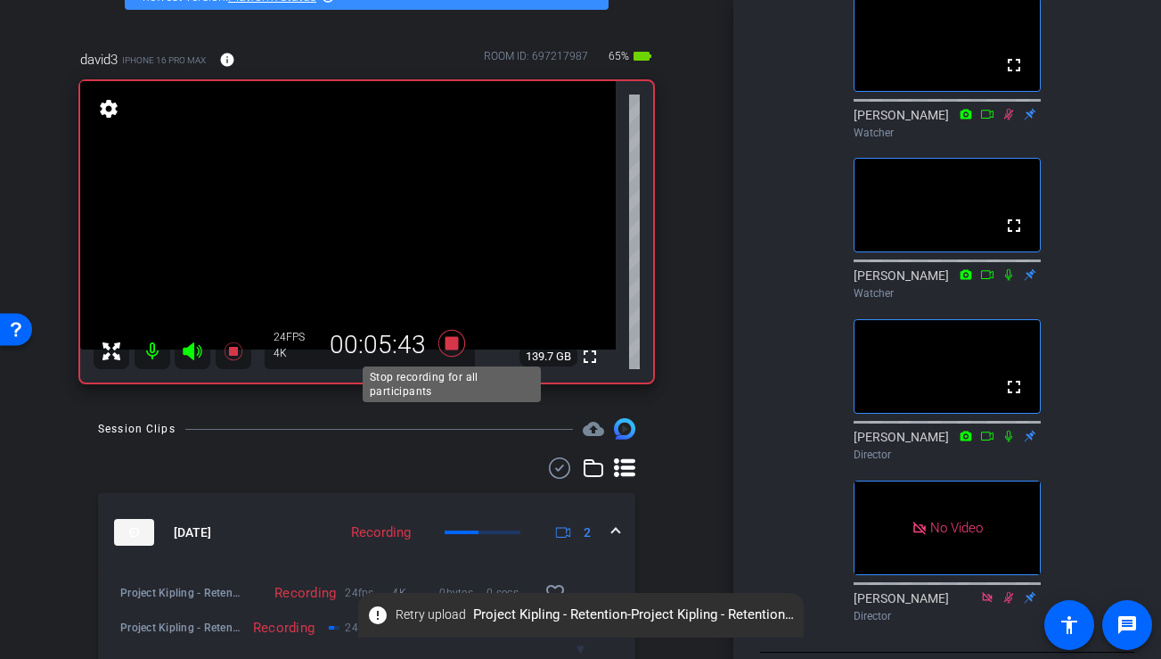
click at [449, 343] on icon at bounding box center [451, 343] width 27 height 27
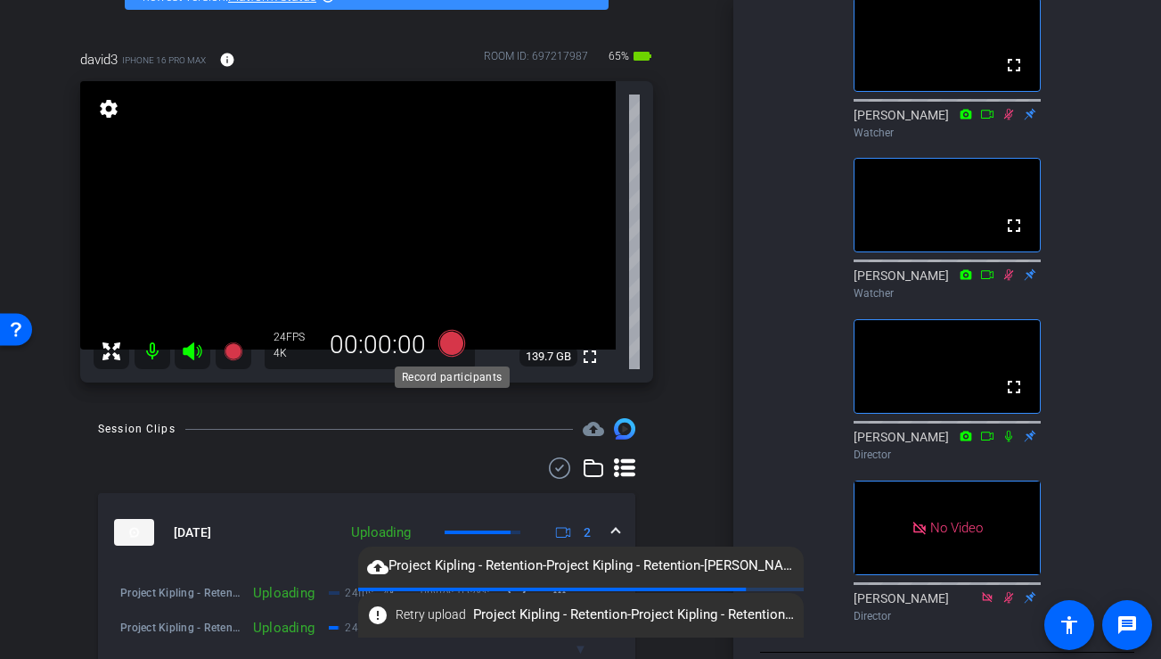
click at [449, 341] on icon at bounding box center [451, 343] width 27 height 27
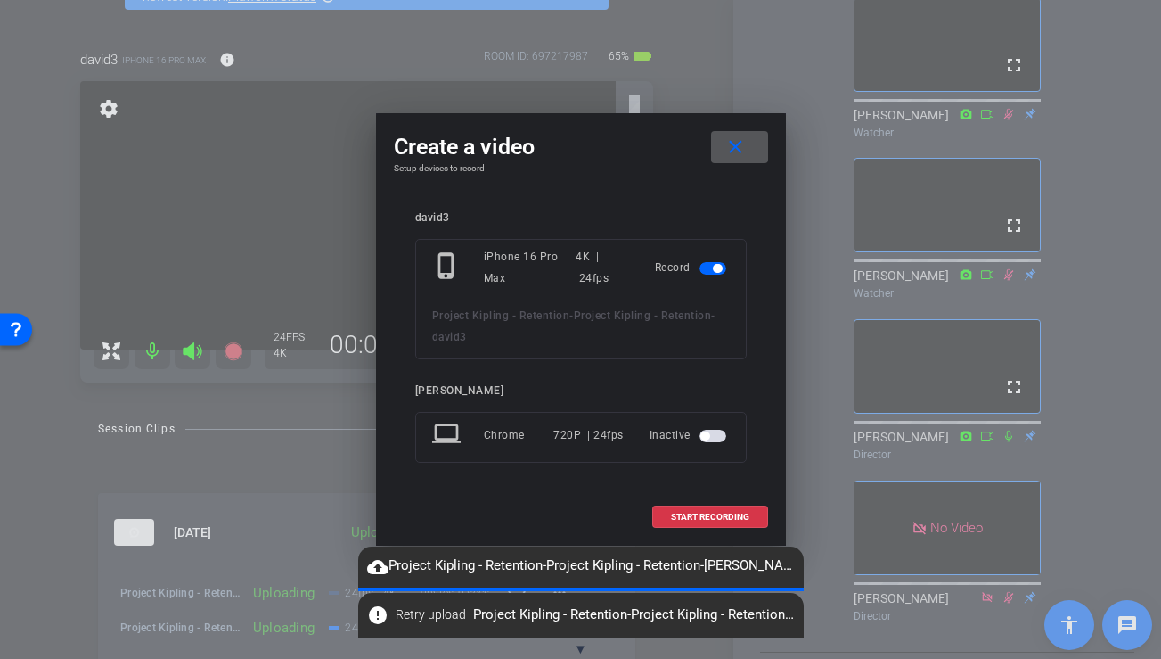
click at [700, 437] on span "button" at bounding box center [704, 435] width 9 height 9
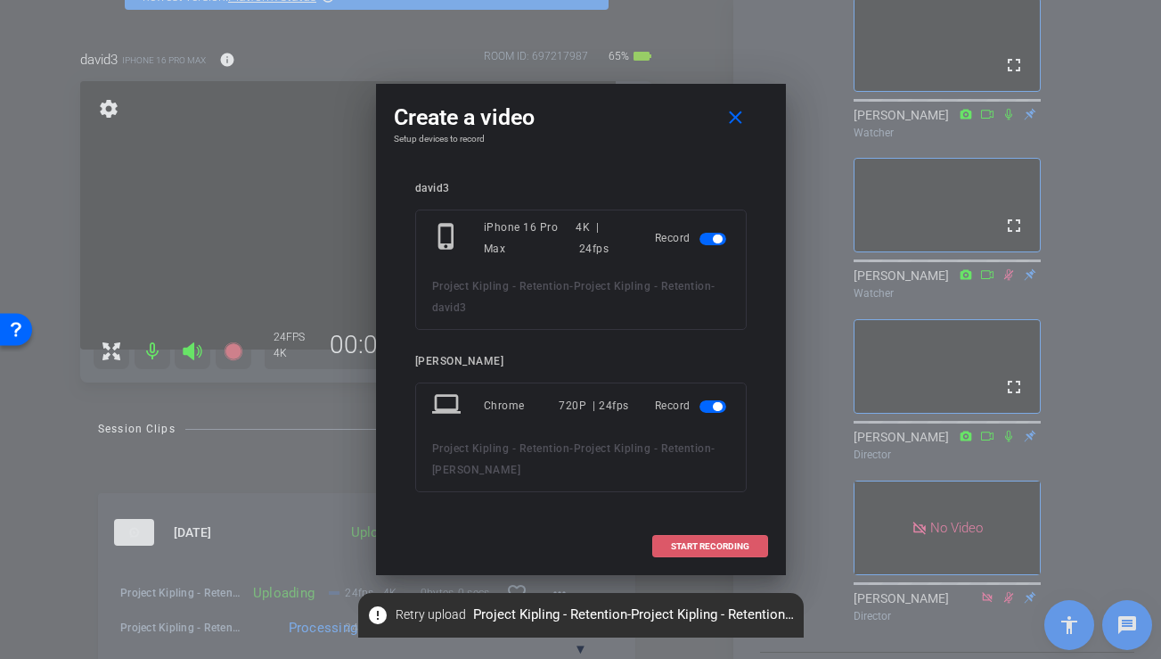
click at [700, 545] on span "START RECORDING" at bounding box center [710, 546] width 78 height 9
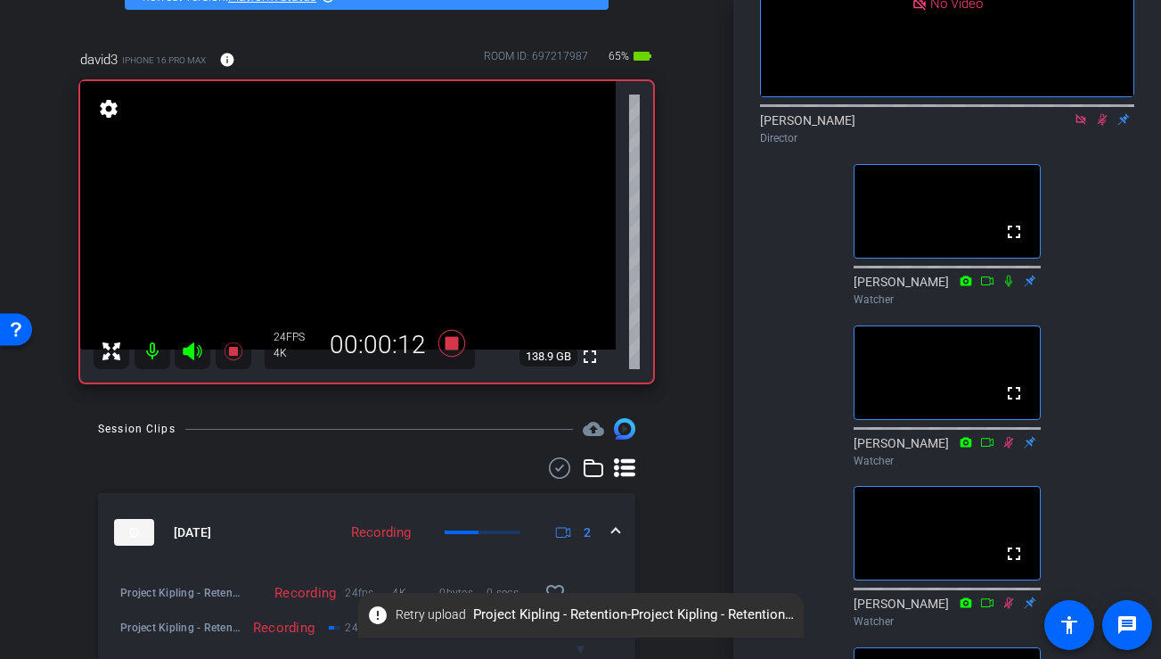
scroll to position [0, 0]
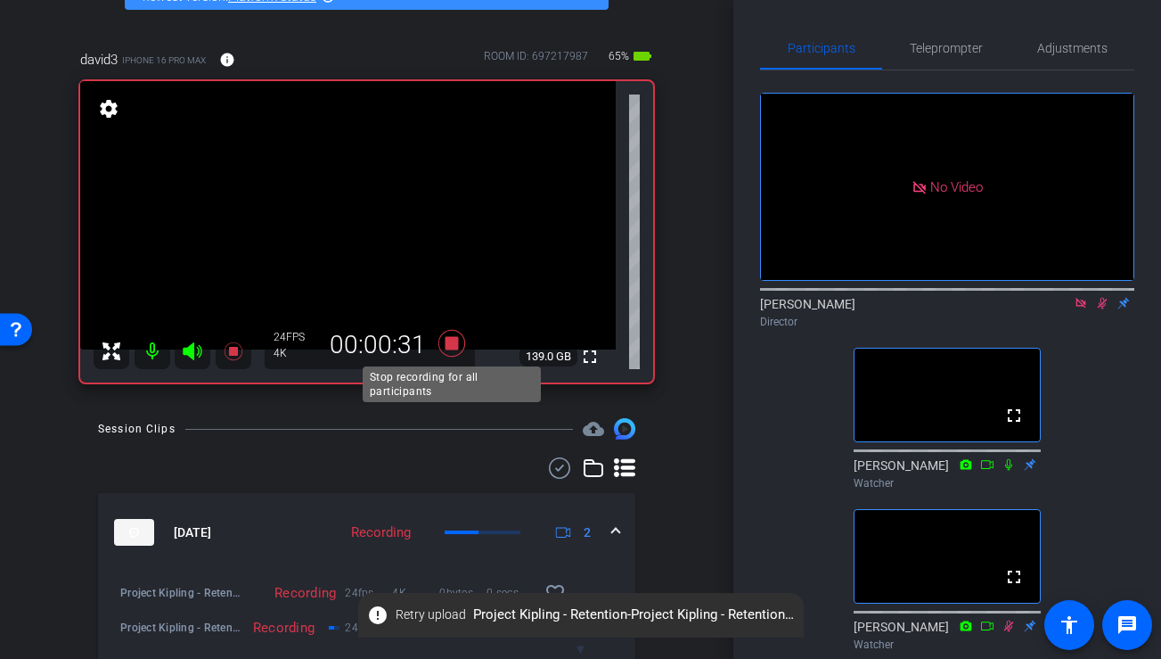
click at [450, 343] on icon at bounding box center [451, 343] width 27 height 27
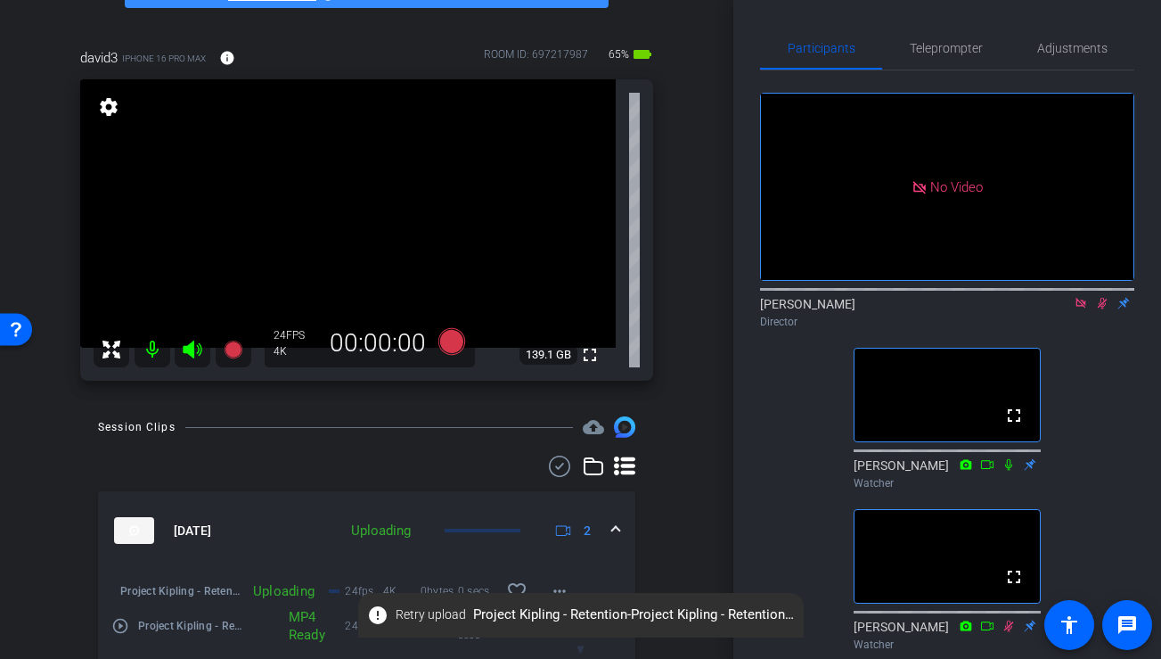
scroll to position [110, 0]
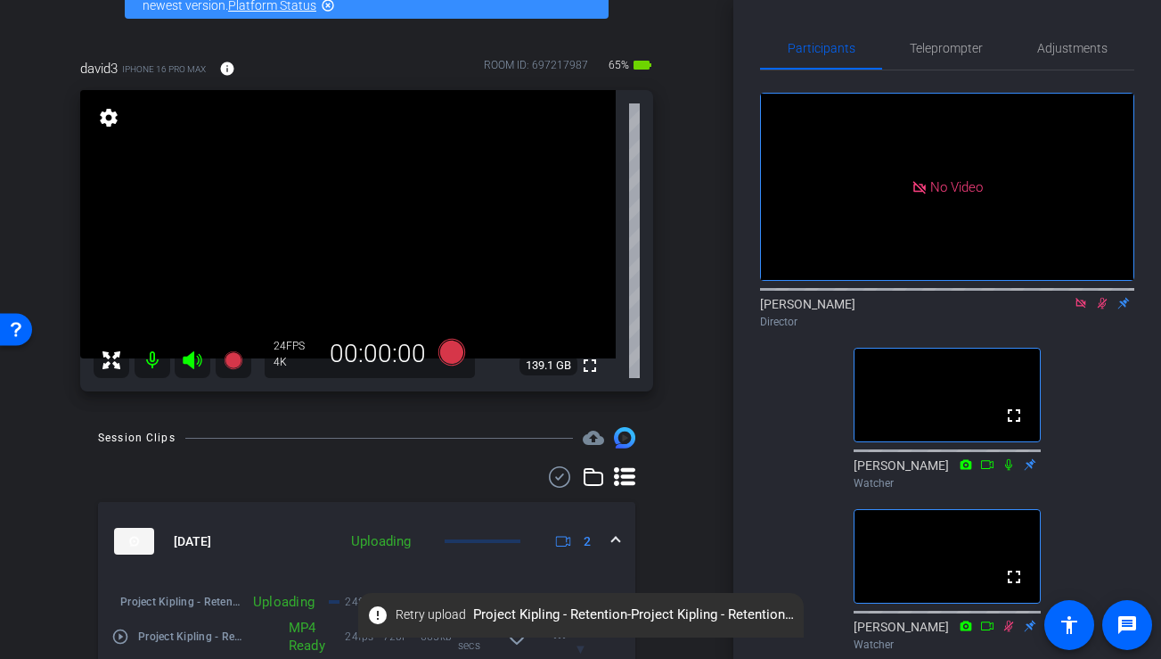
click at [1101, 309] on icon at bounding box center [1102, 303] width 14 height 12
click at [1079, 309] on icon at bounding box center [1081, 303] width 14 height 12
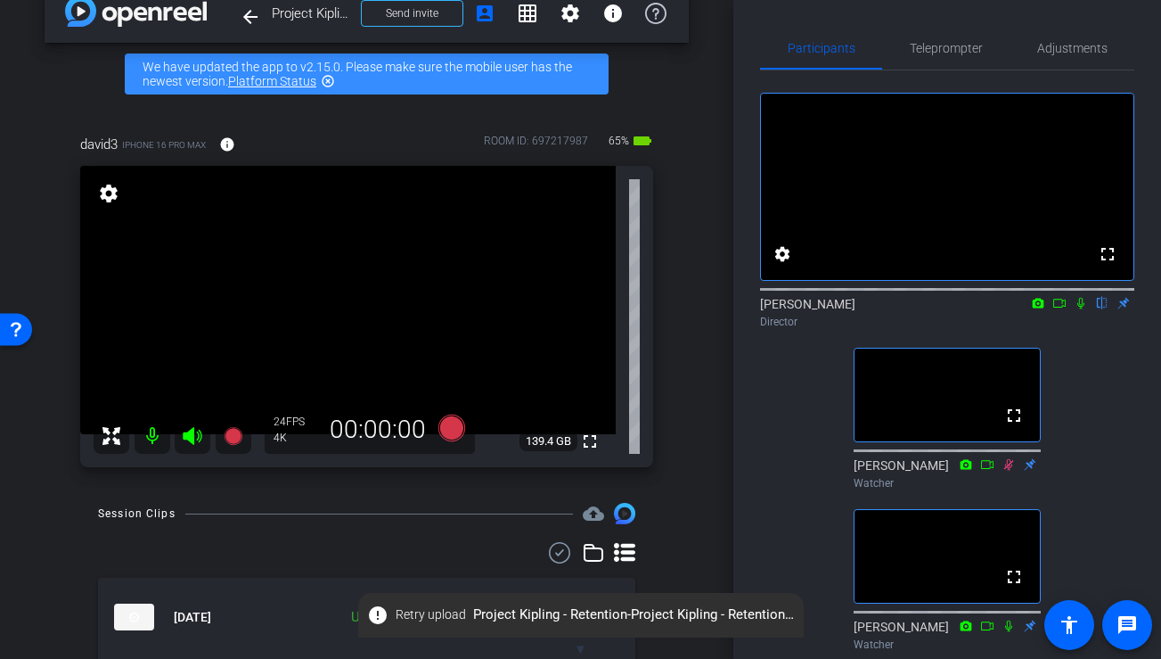
scroll to position [0, 0]
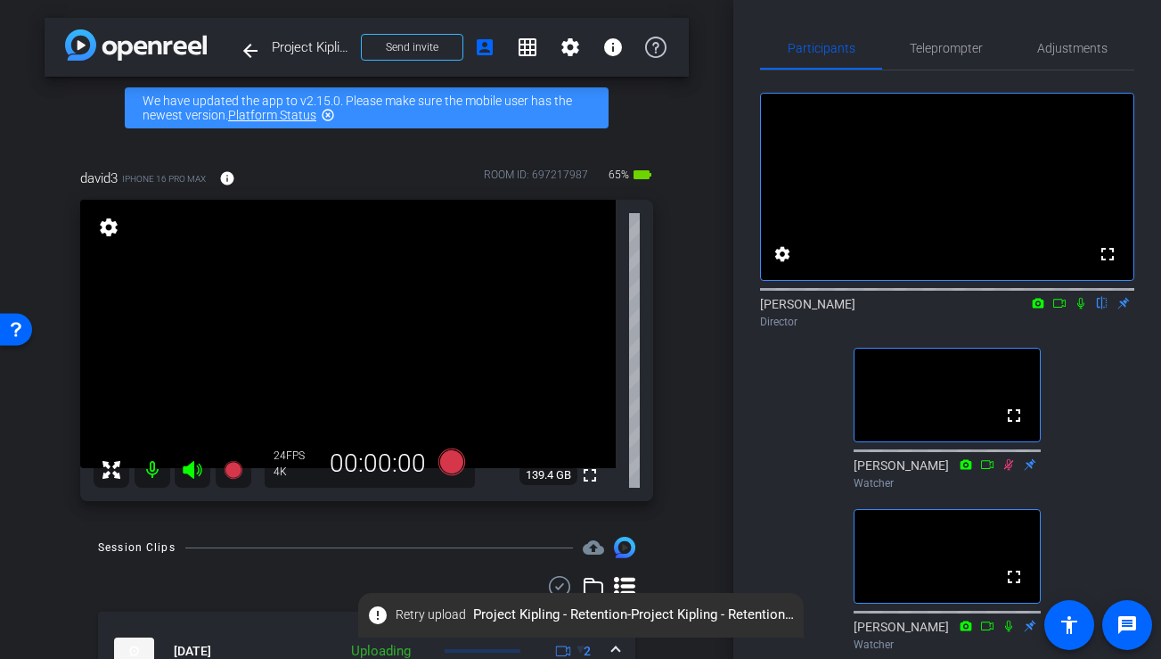
click at [1077, 309] on icon at bounding box center [1080, 304] width 7 height 12
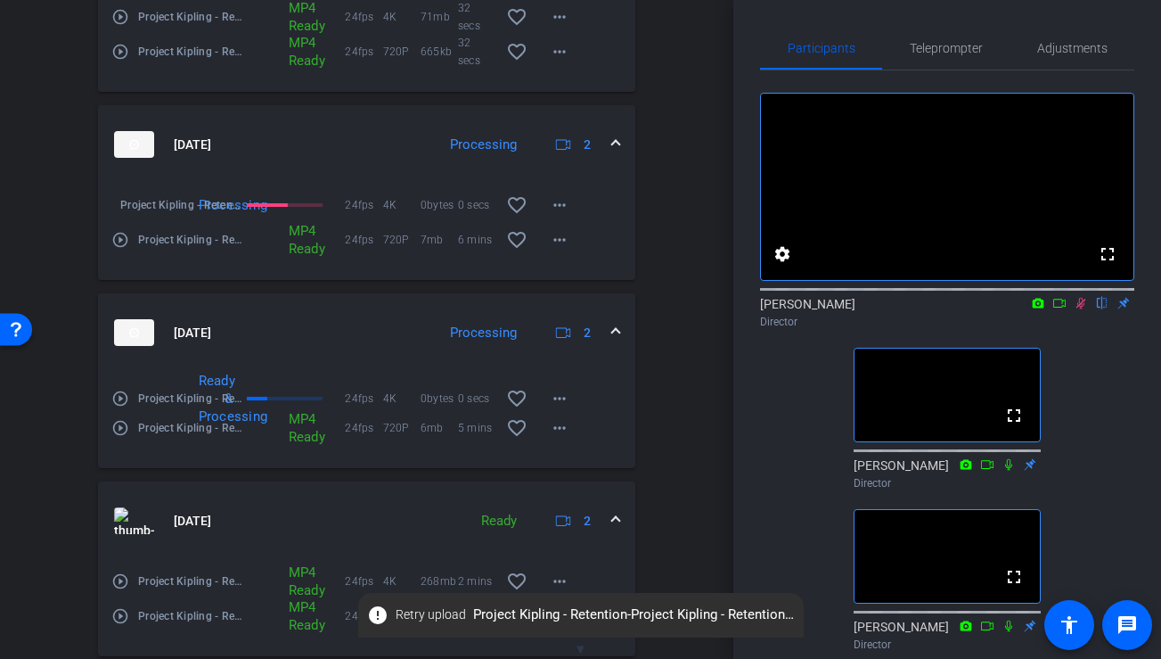
scroll to position [682, 0]
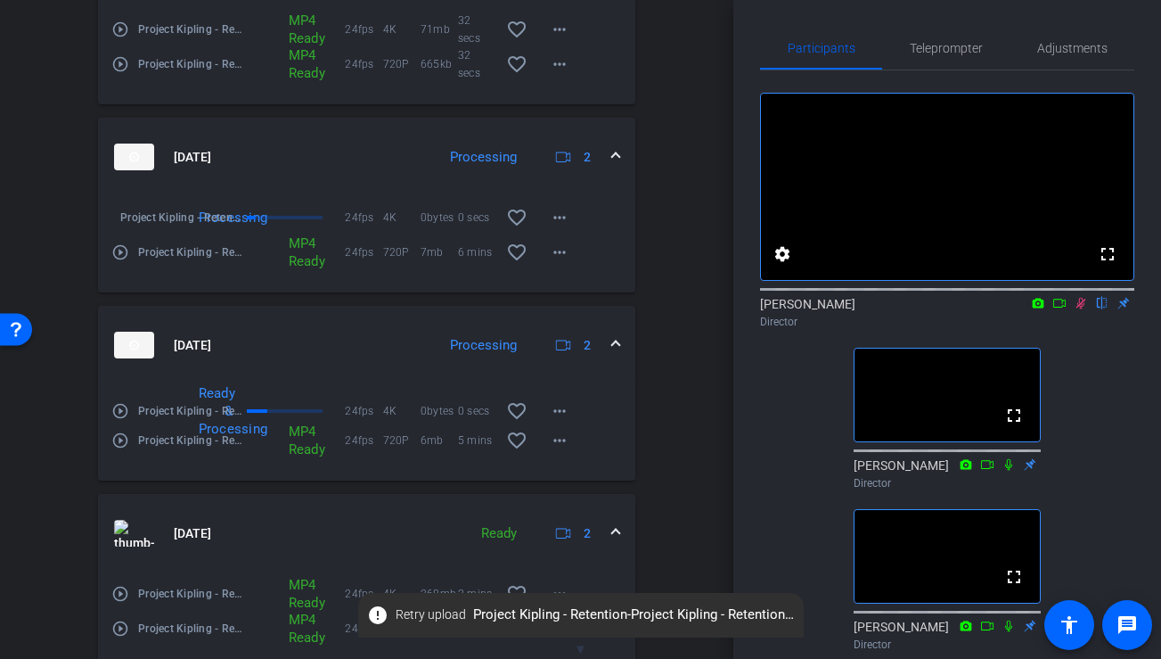
click at [1077, 309] on icon at bounding box center [1081, 303] width 14 height 12
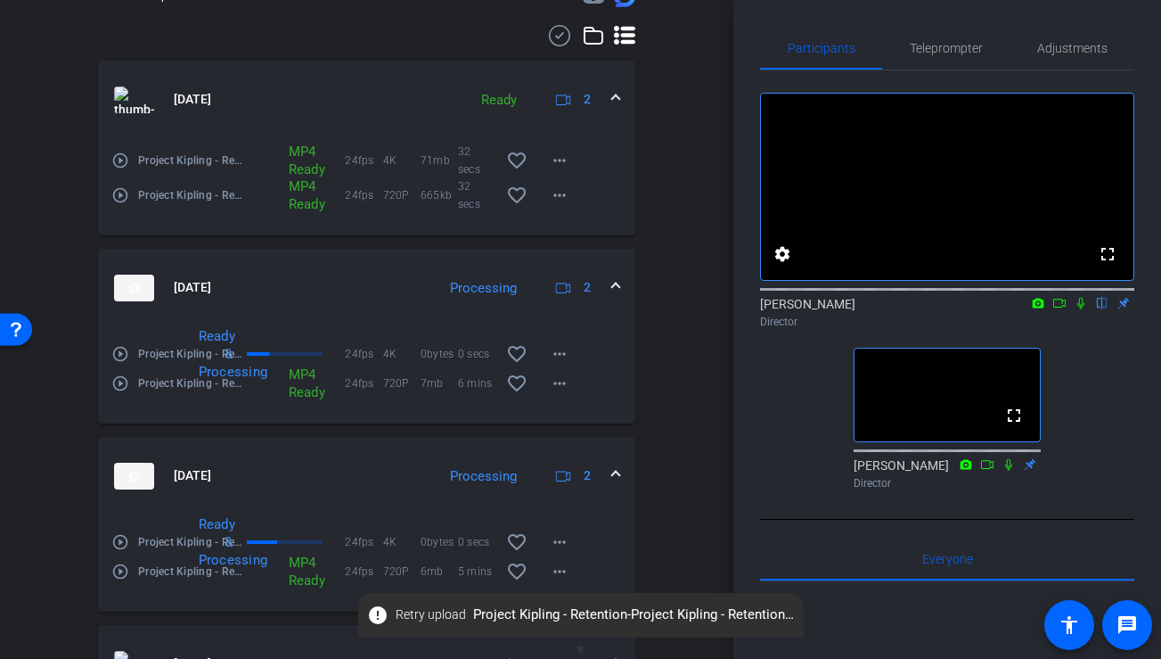
scroll to position [553, 0]
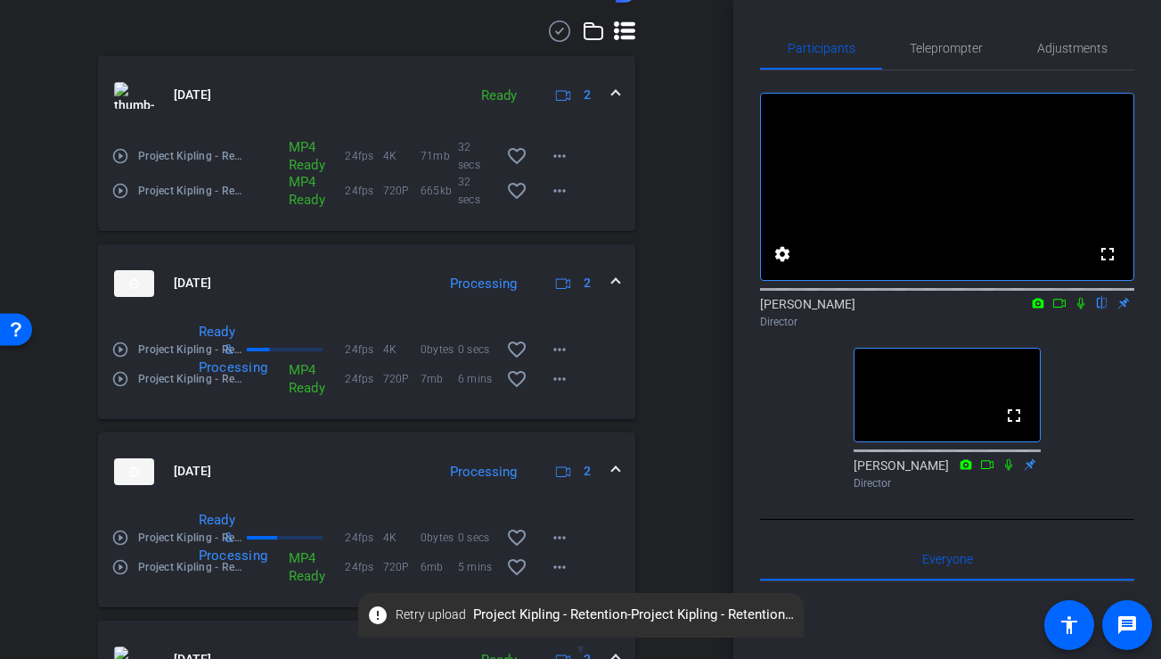
click at [119, 348] on mat-icon "play_circle_outline" at bounding box center [120, 349] width 18 height 18
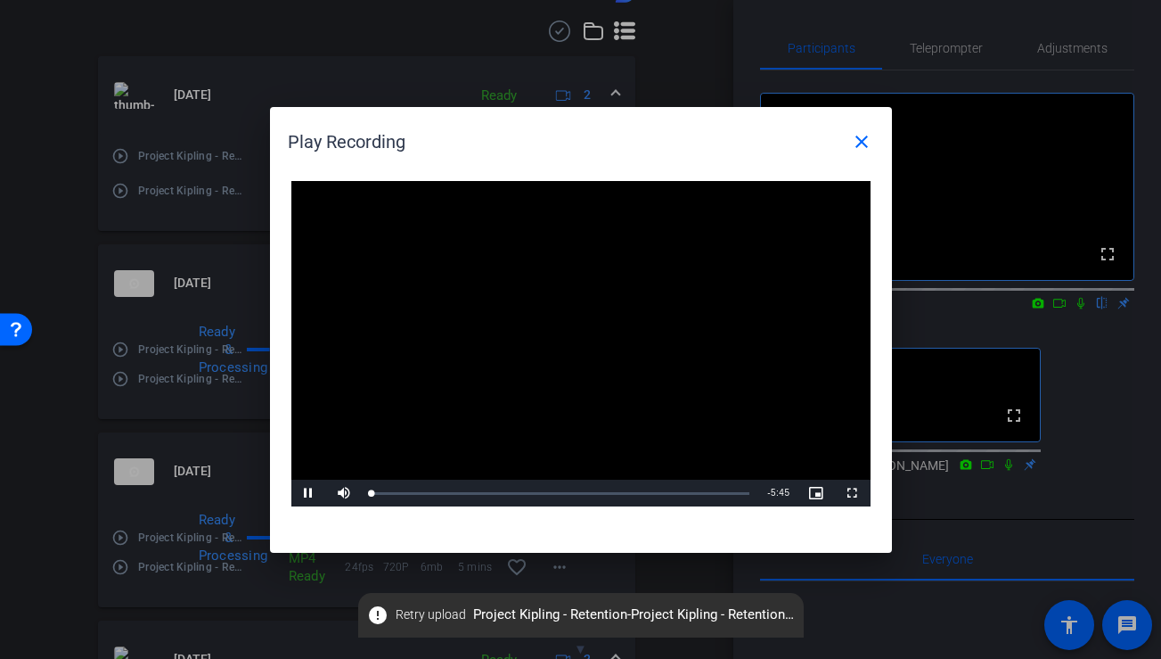
click at [586, 334] on div "Video Player is loading. Play Video Pause Mute Current Time 0:00 / Duration 5:4…" at bounding box center [580, 344] width 579 height 326
click at [860, 134] on mat-icon "close" at bounding box center [861, 141] width 21 height 21
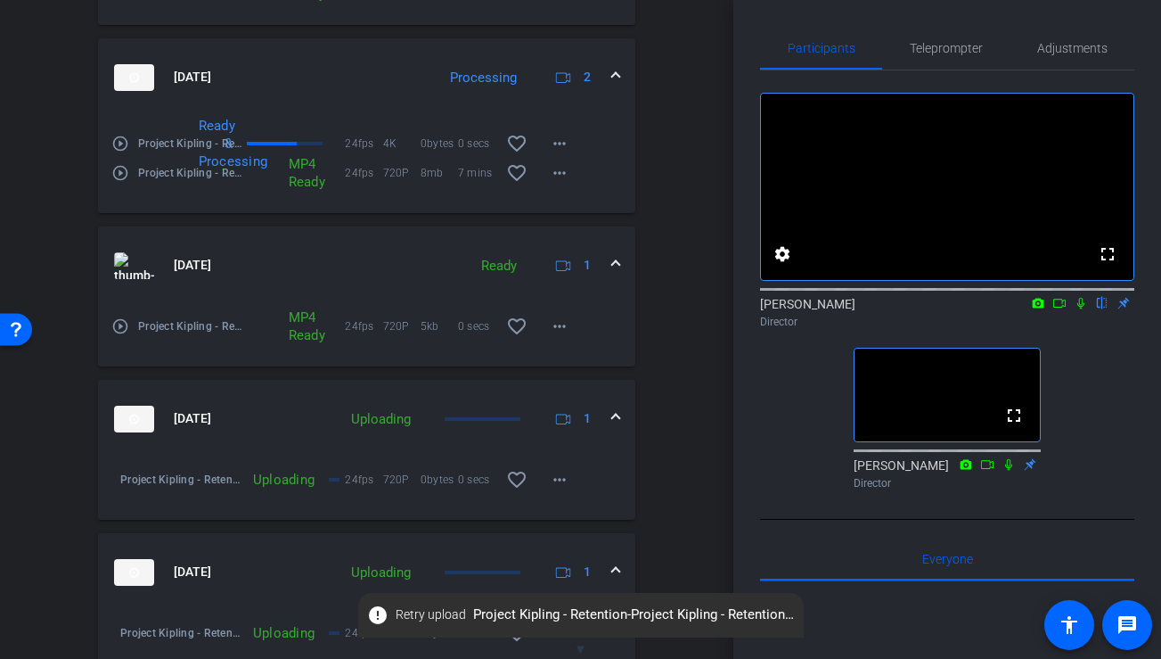
scroll to position [1324, 0]
click at [279, 481] on div "Uploading" at bounding box center [283, 478] width 79 height 18
click at [558, 467] on mat-icon "more_horiz" at bounding box center [559, 477] width 21 height 21
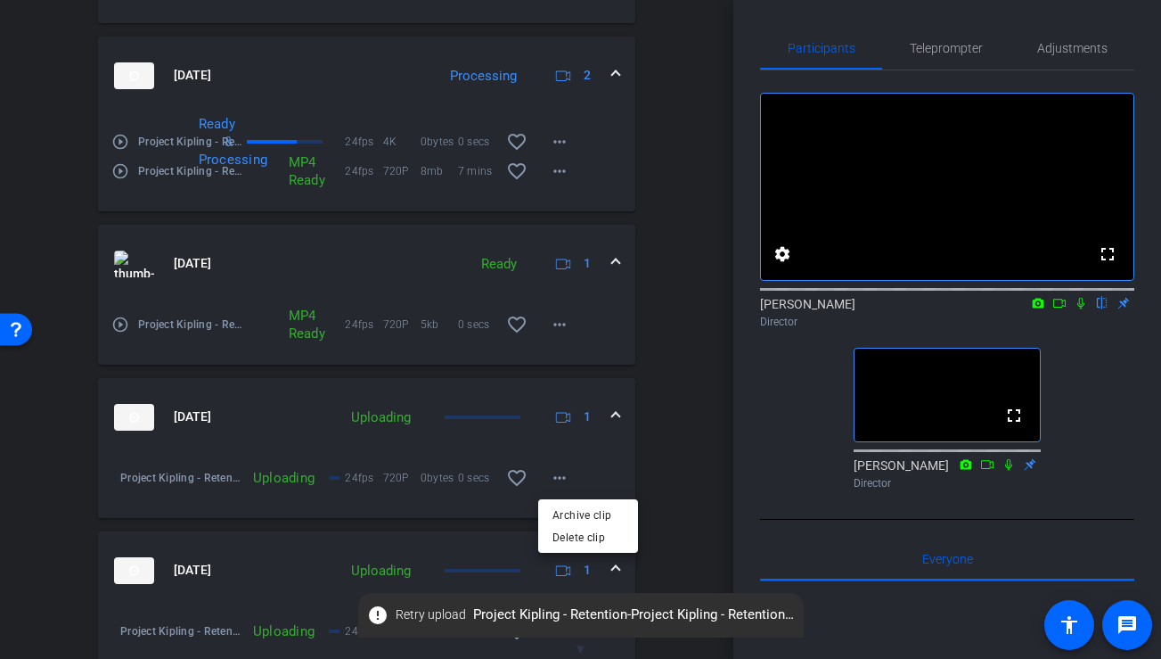
click at [629, 463] on div at bounding box center [580, 329] width 1161 height 659
click at [114, 429] on mat-panel-title "[DATE]" at bounding box center [221, 417] width 214 height 27
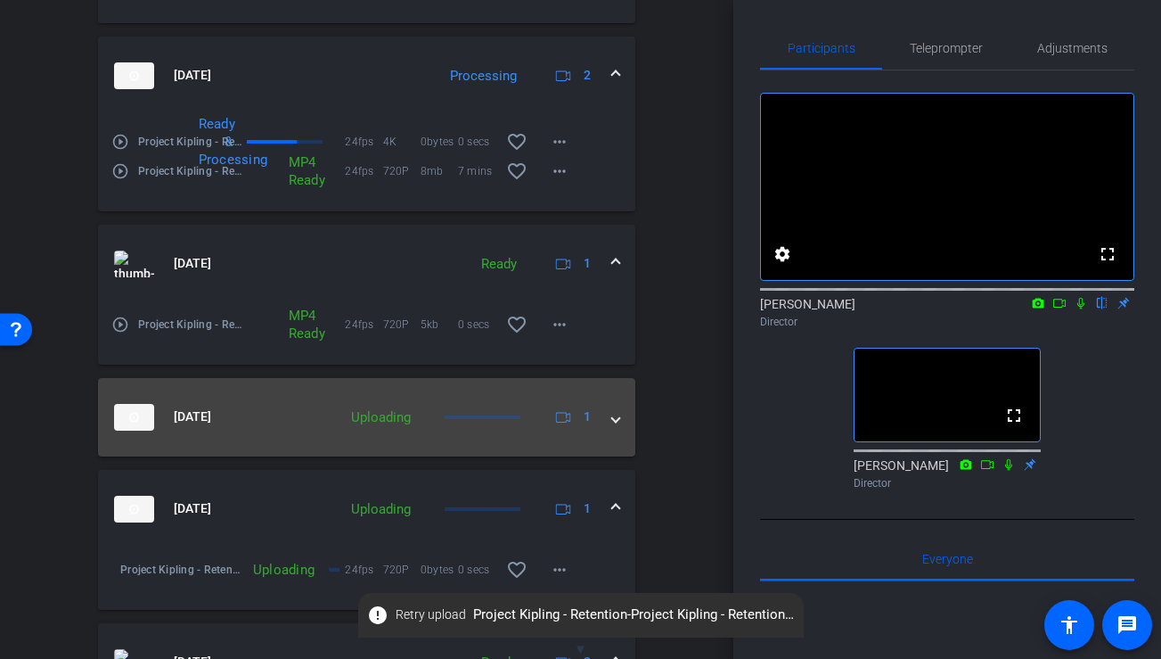
click at [117, 430] on img at bounding box center [134, 417] width 40 height 27
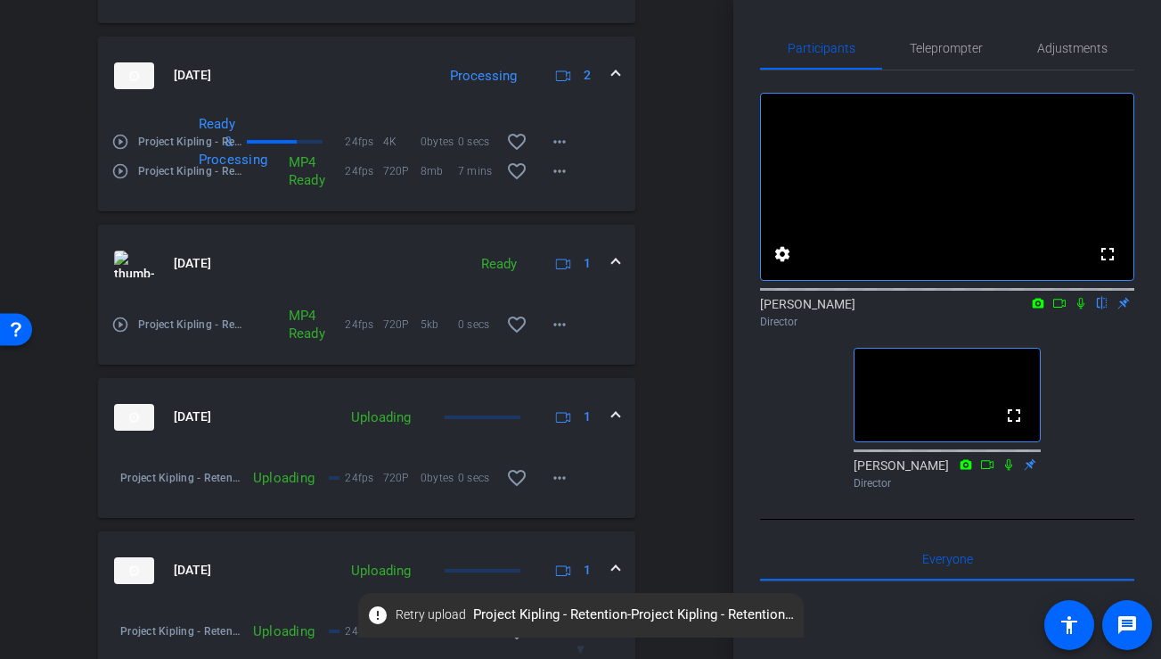
click at [226, 405] on mat-panel-title "[DATE]" at bounding box center [221, 417] width 214 height 27
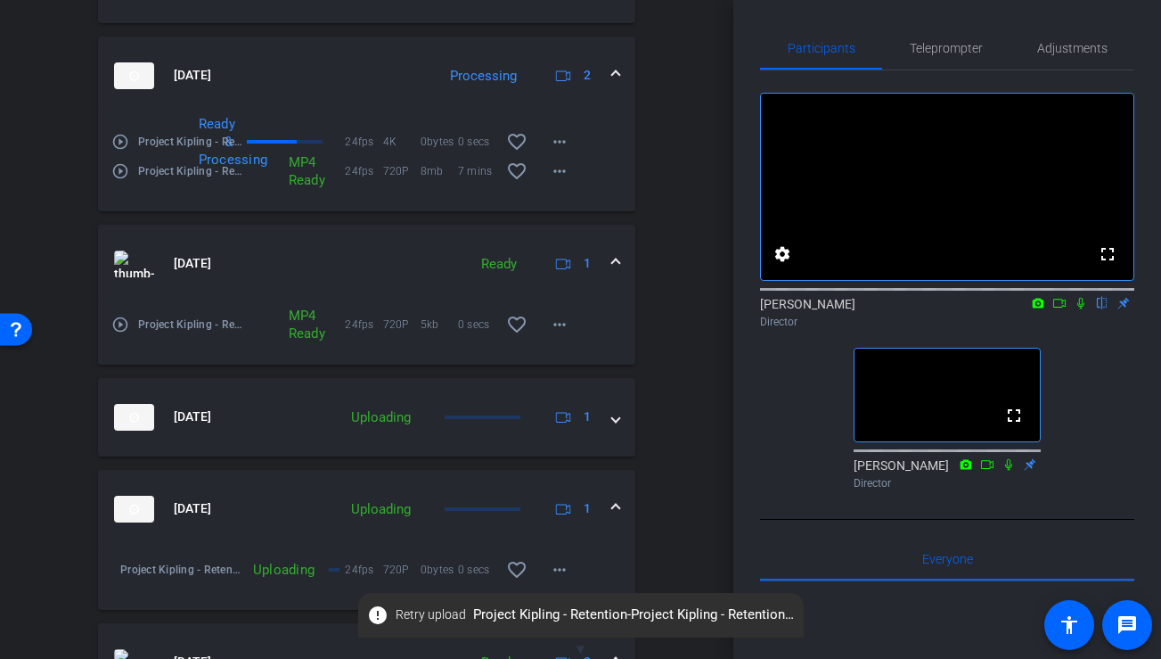
click at [176, 514] on span "[DATE]" at bounding box center [192, 508] width 37 height 19
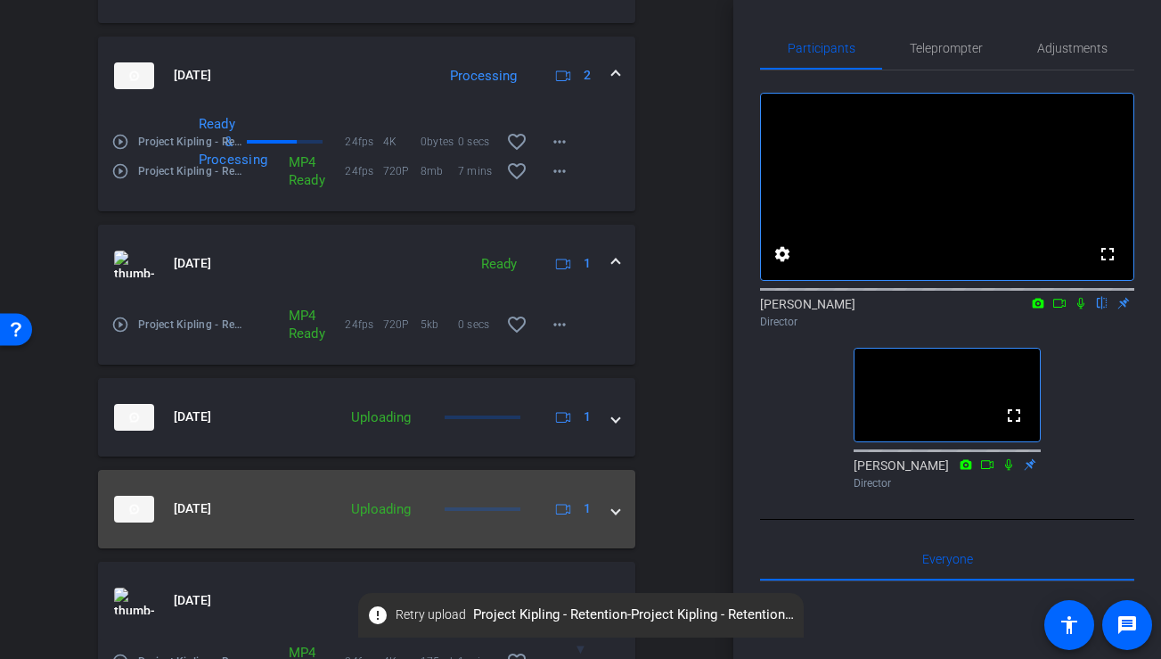
scroll to position [1409, 0]
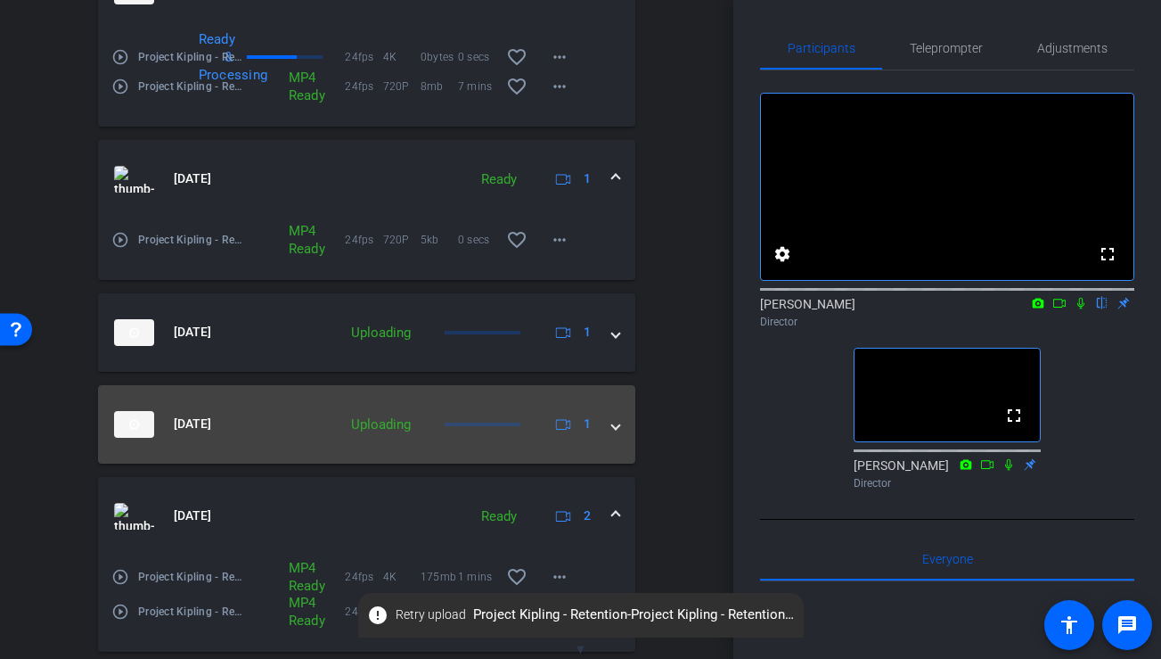
click at [195, 446] on mat-expansion-panel-header "[DATE] Uploading 1" at bounding box center [366, 424] width 537 height 78
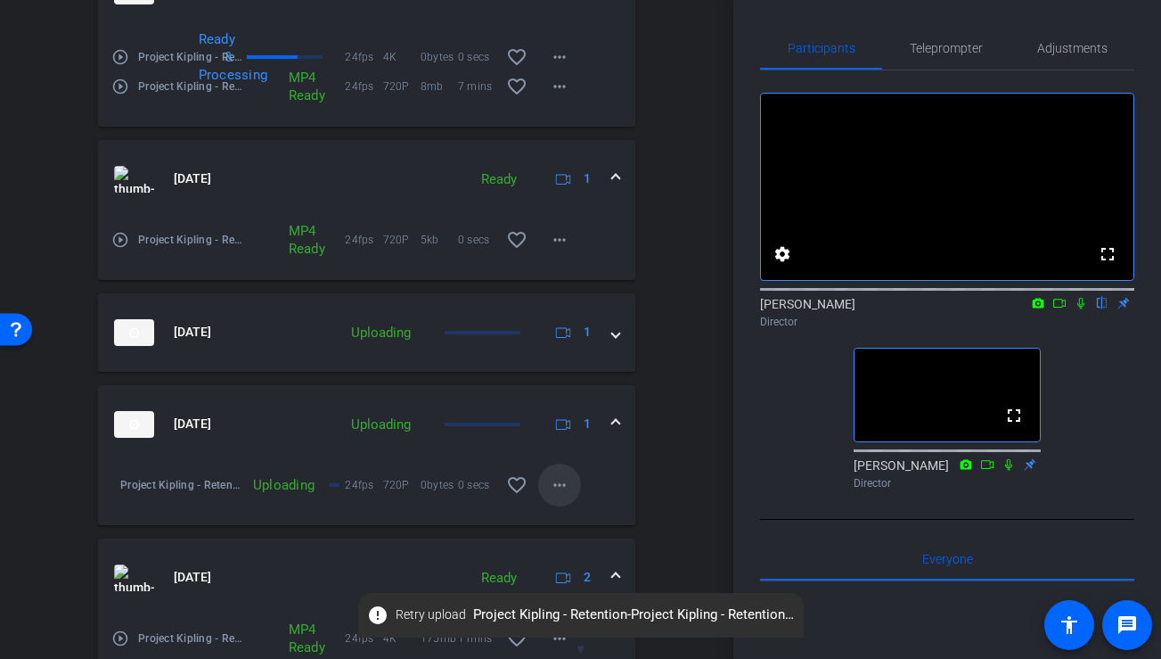
click at [561, 484] on mat-icon "more_horiz" at bounding box center [559, 484] width 21 height 21
click at [648, 471] on div at bounding box center [580, 329] width 1161 height 659
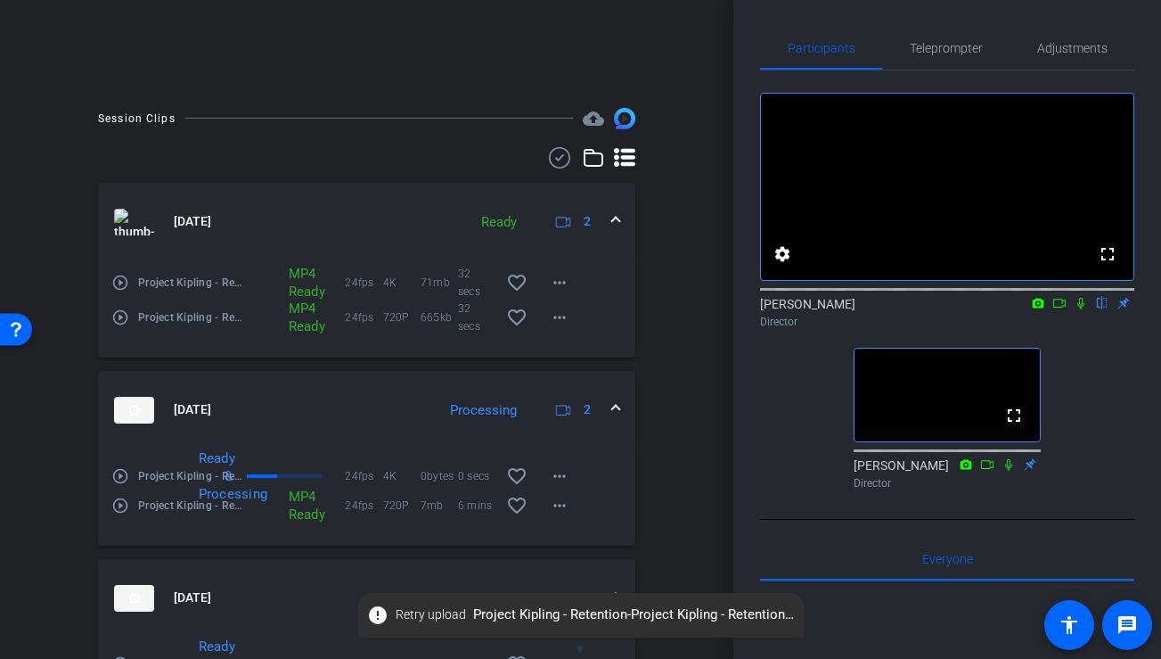
scroll to position [431, 0]
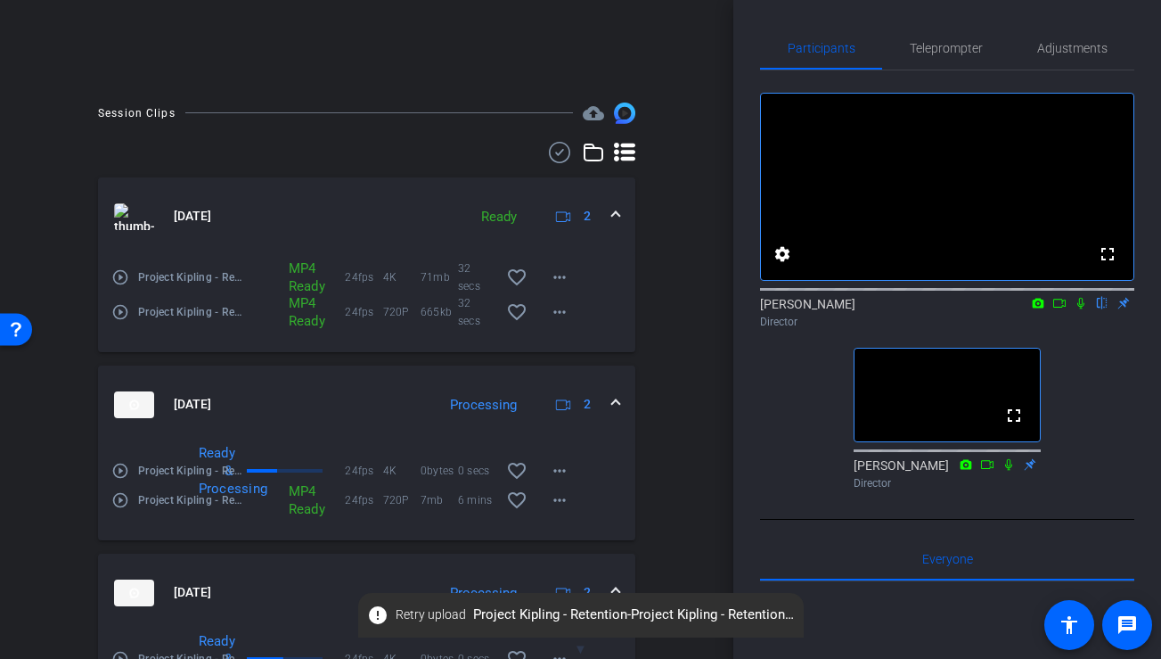
click at [123, 225] on img at bounding box center [134, 216] width 40 height 27
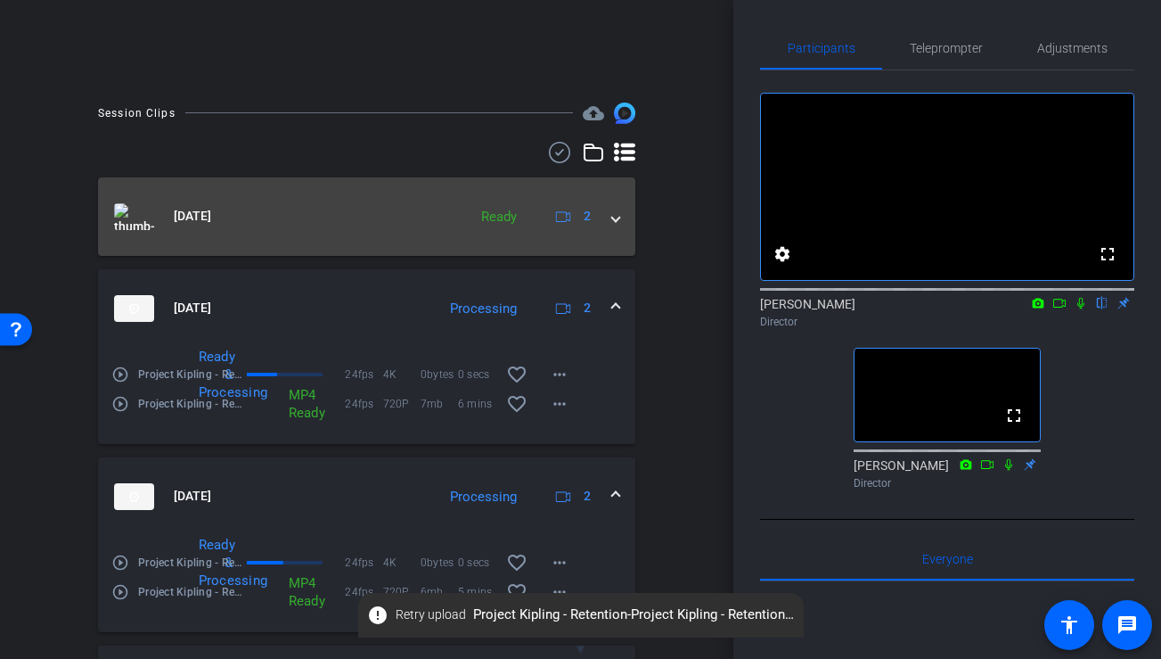
click at [124, 220] on img at bounding box center [134, 216] width 40 height 27
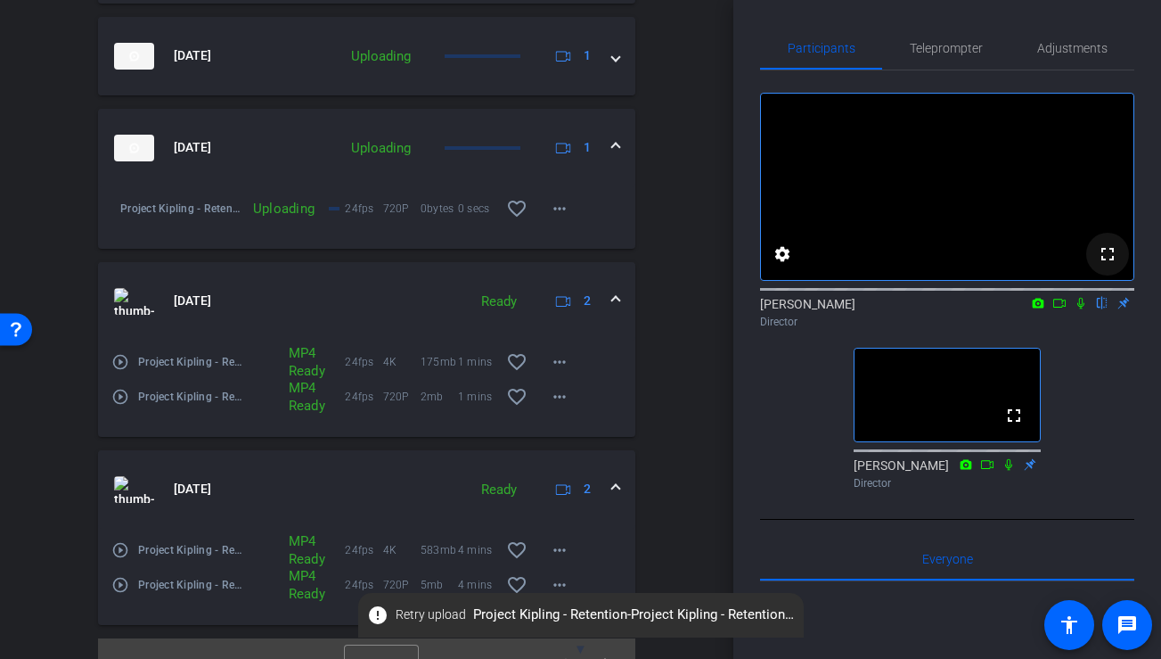
scroll to position [1715, 0]
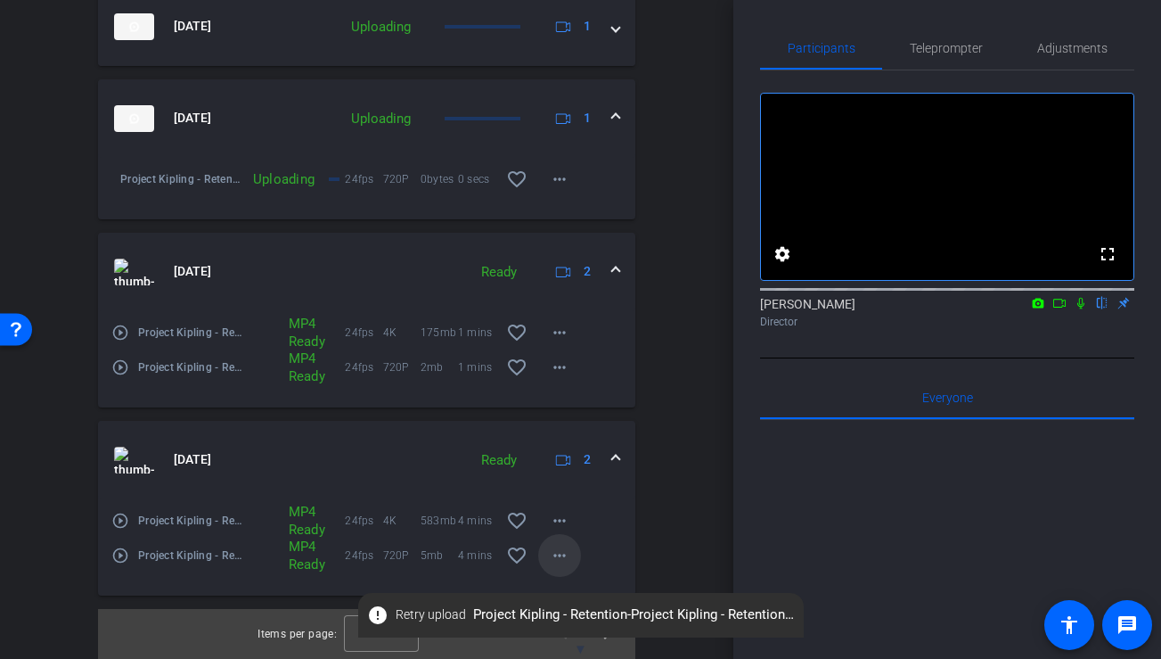
click at [556, 553] on mat-icon "more_horiz" at bounding box center [559, 555] width 21 height 21
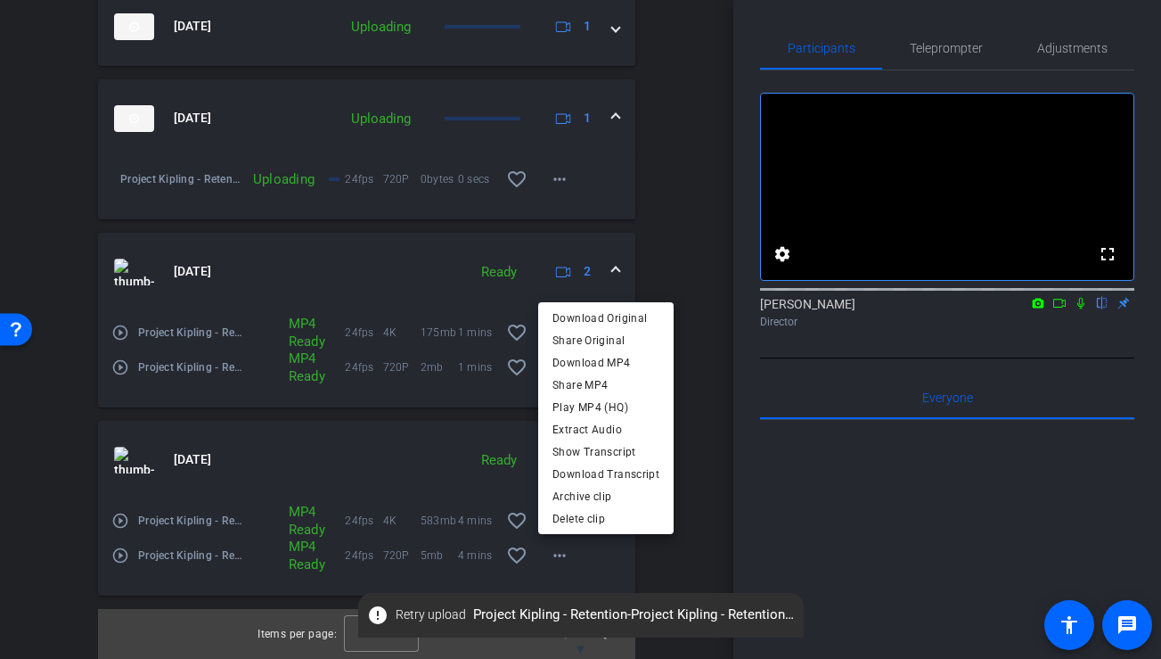
click at [714, 420] on div at bounding box center [580, 329] width 1161 height 659
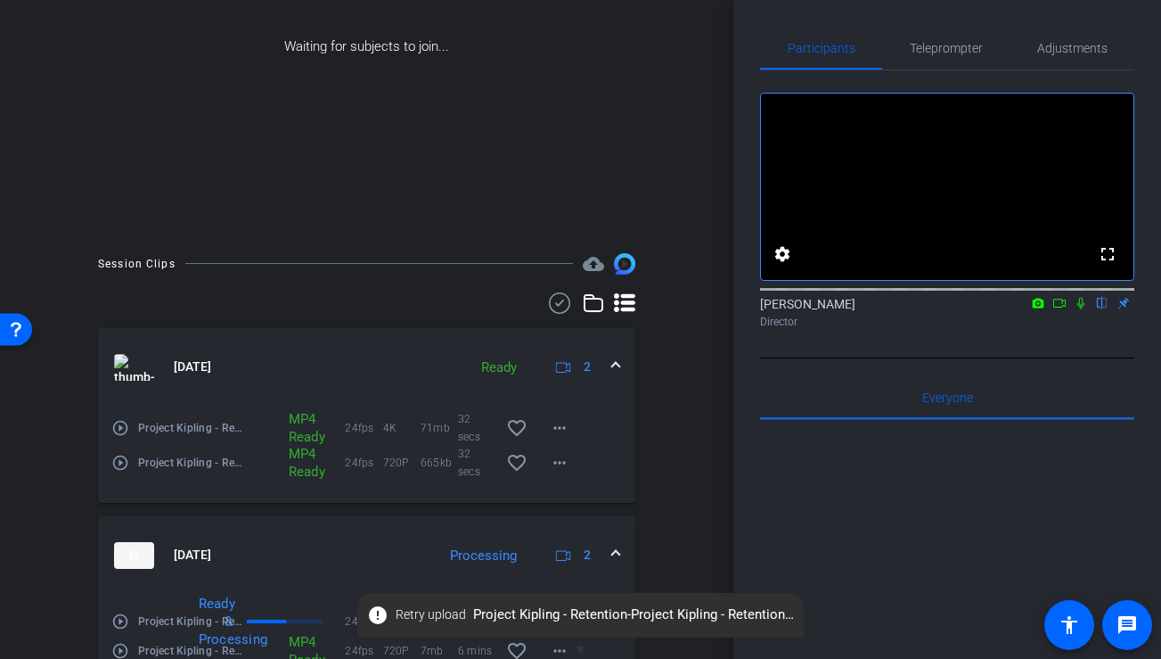
scroll to position [0, 0]
